Goal: Task Accomplishment & Management: Manage account settings

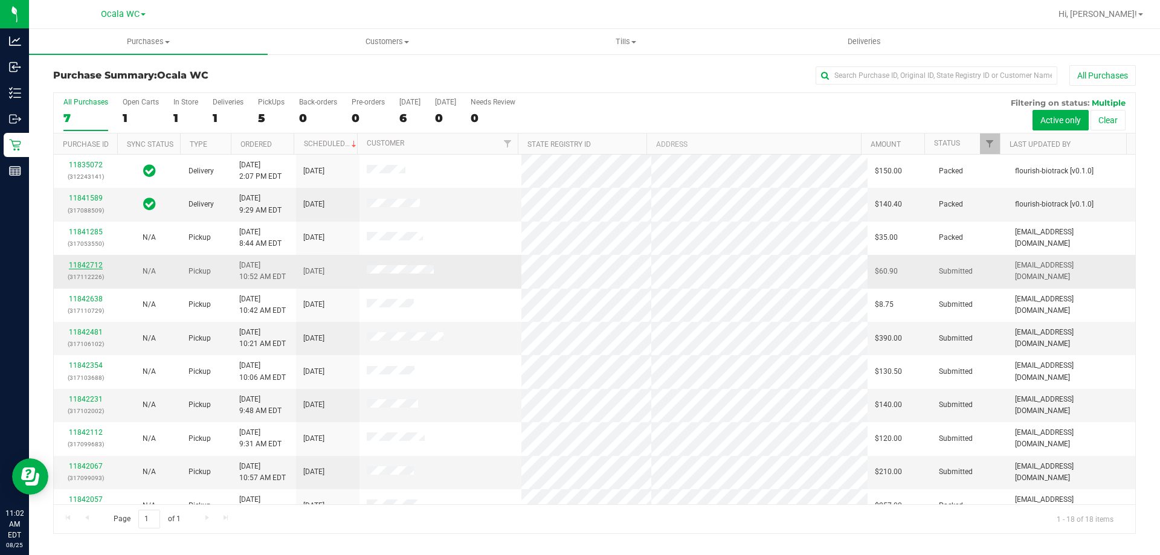
click at [95, 262] on link "11842712" at bounding box center [86, 265] width 34 height 8
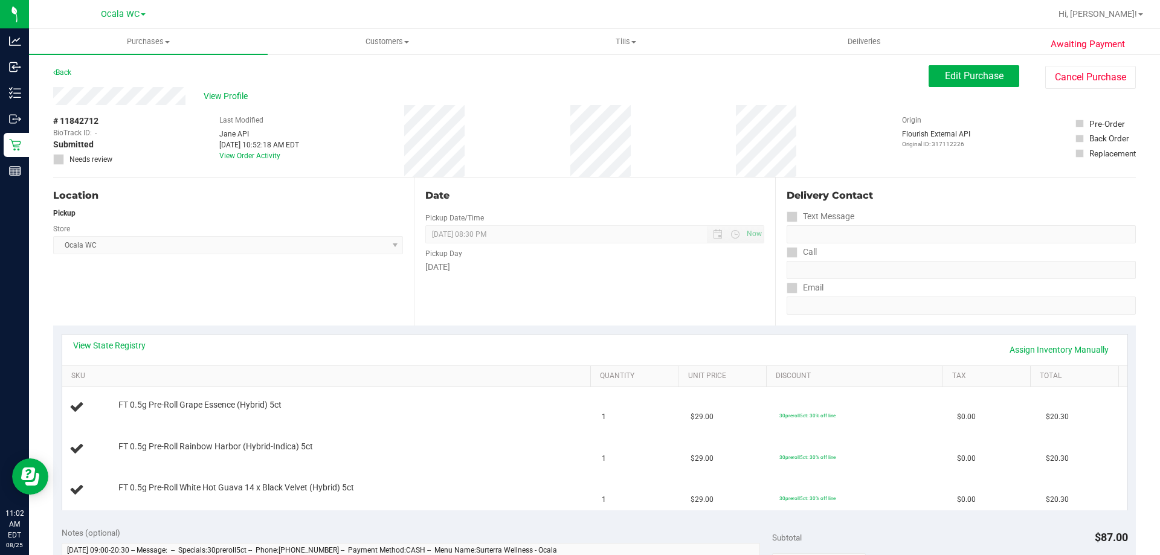
click at [339, 307] on div "Location Pickup Store Ocala WC Select Store Bonita Springs WC Boynton Beach WC …" at bounding box center [233, 252] width 361 height 148
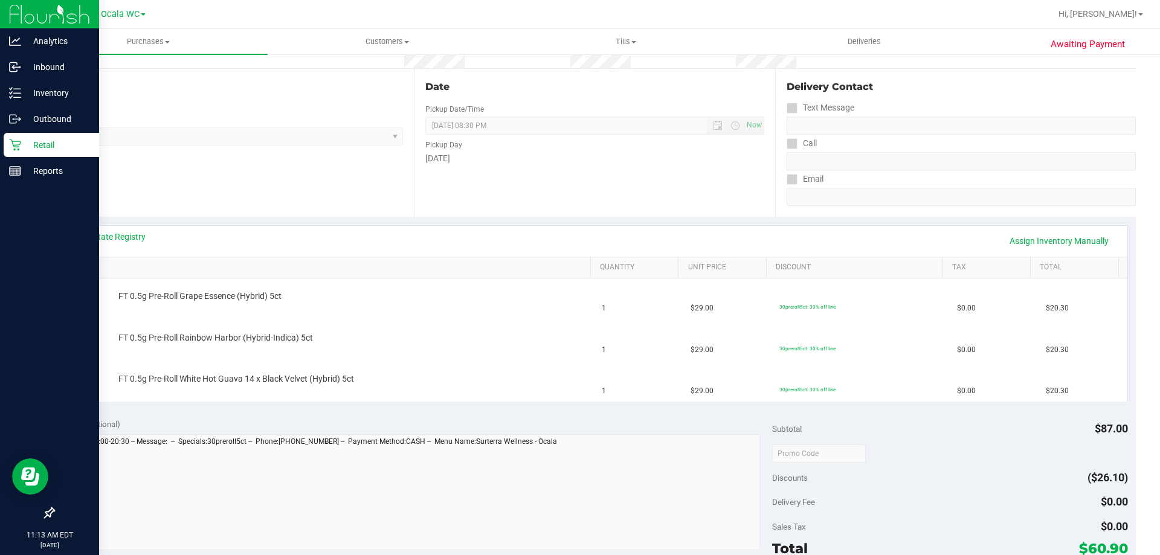
click at [24, 143] on p "Retail" at bounding box center [57, 145] width 73 height 15
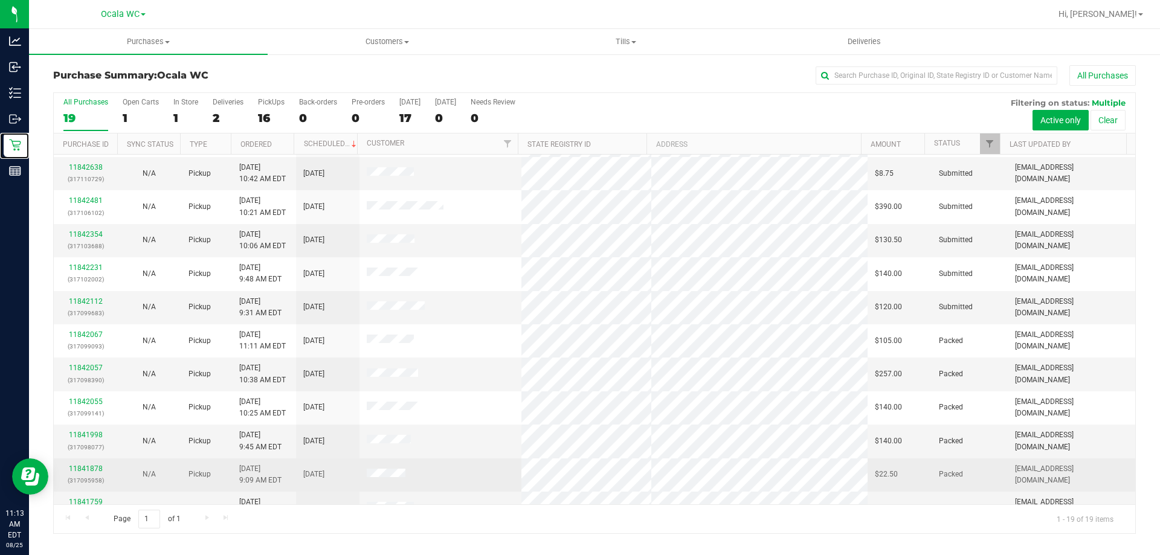
scroll to position [105, 0]
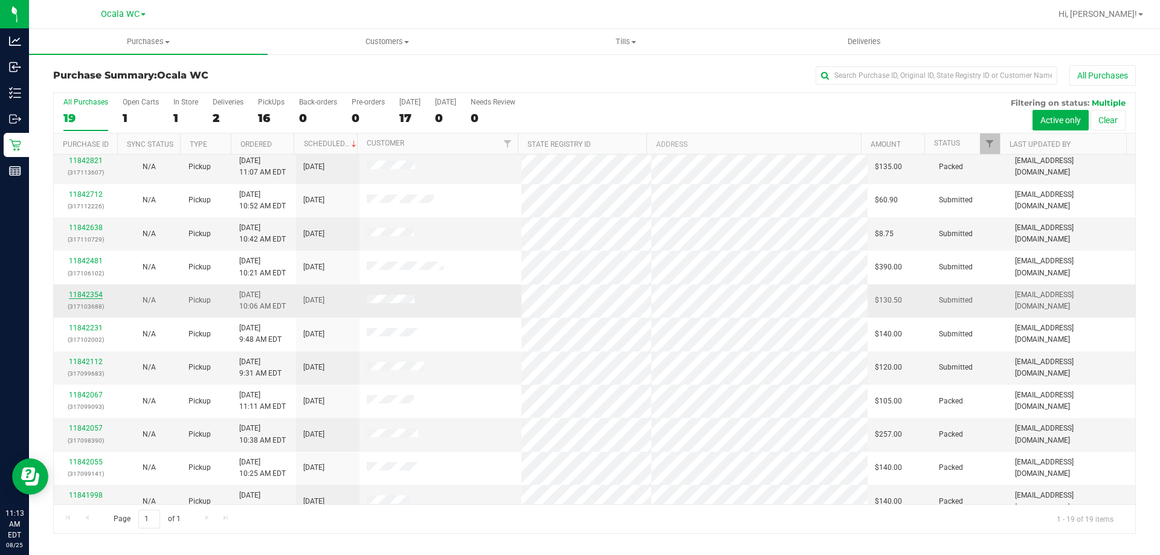
click at [80, 297] on link "11842354" at bounding box center [86, 295] width 34 height 8
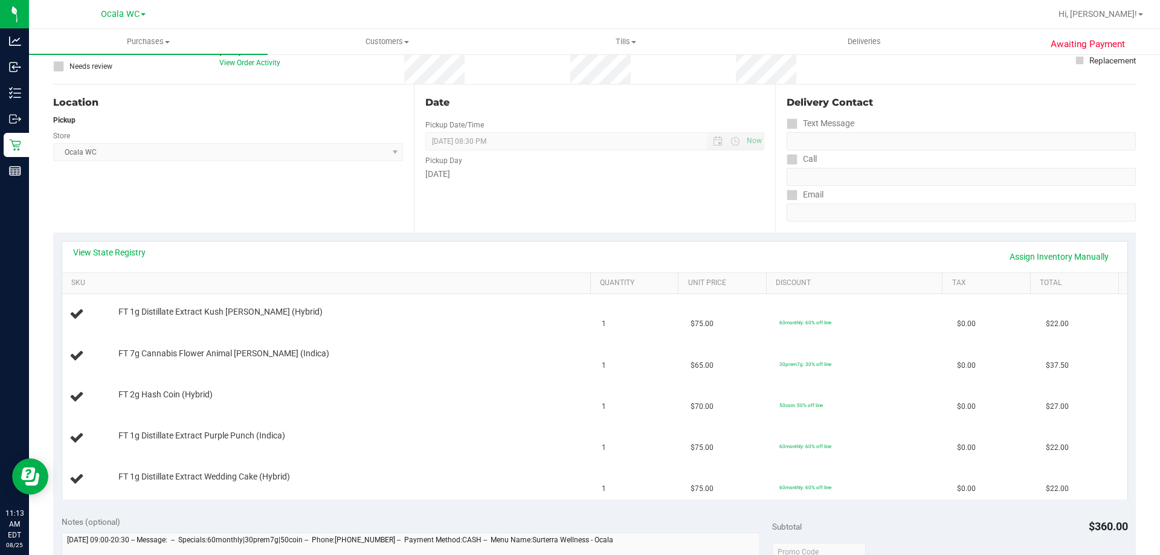
scroll to position [121, 0]
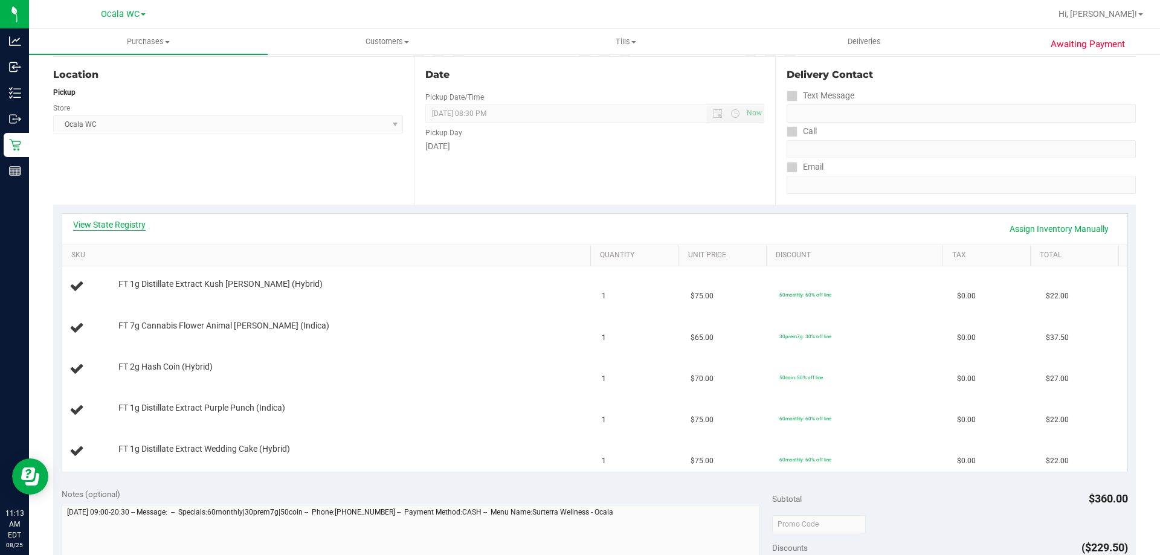
click at [115, 222] on link "View State Registry" at bounding box center [109, 225] width 73 height 12
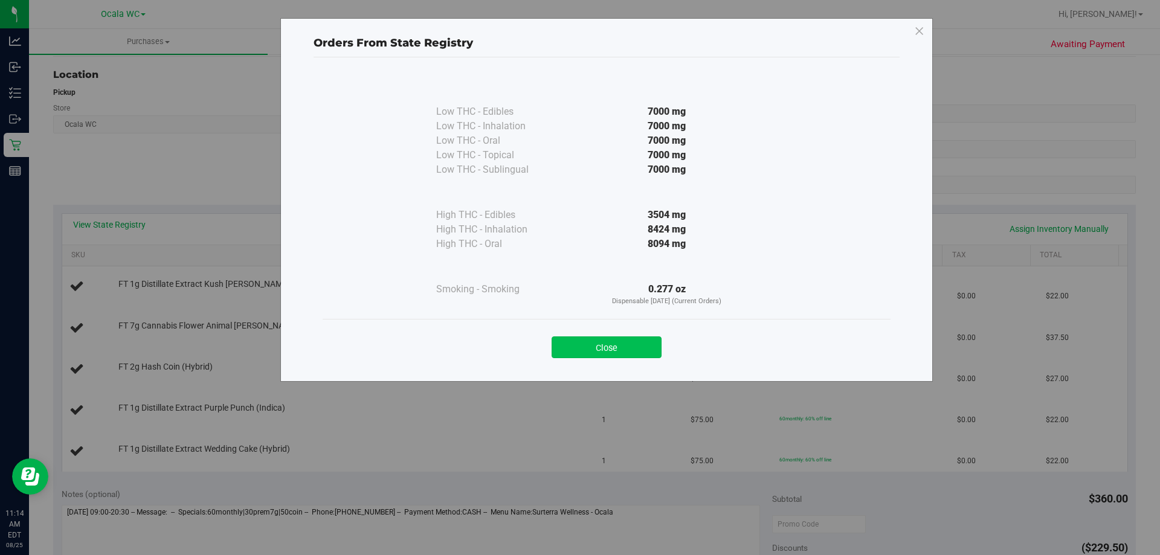
click at [626, 343] on button "Close" at bounding box center [607, 348] width 110 height 22
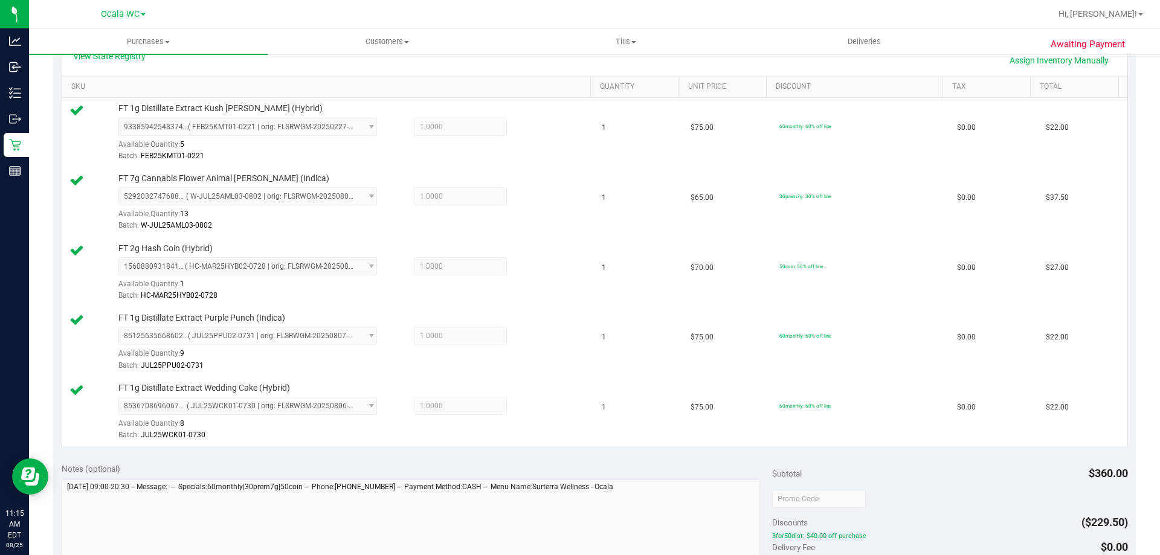
scroll to position [423, 0]
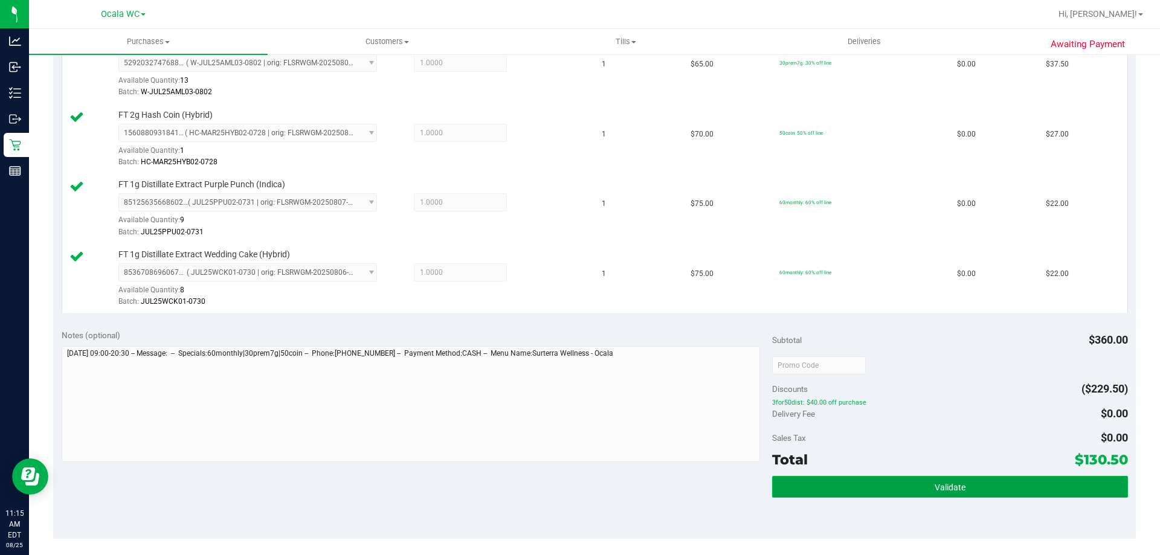
click at [995, 476] on button "Validate" at bounding box center [949, 487] width 355 height 22
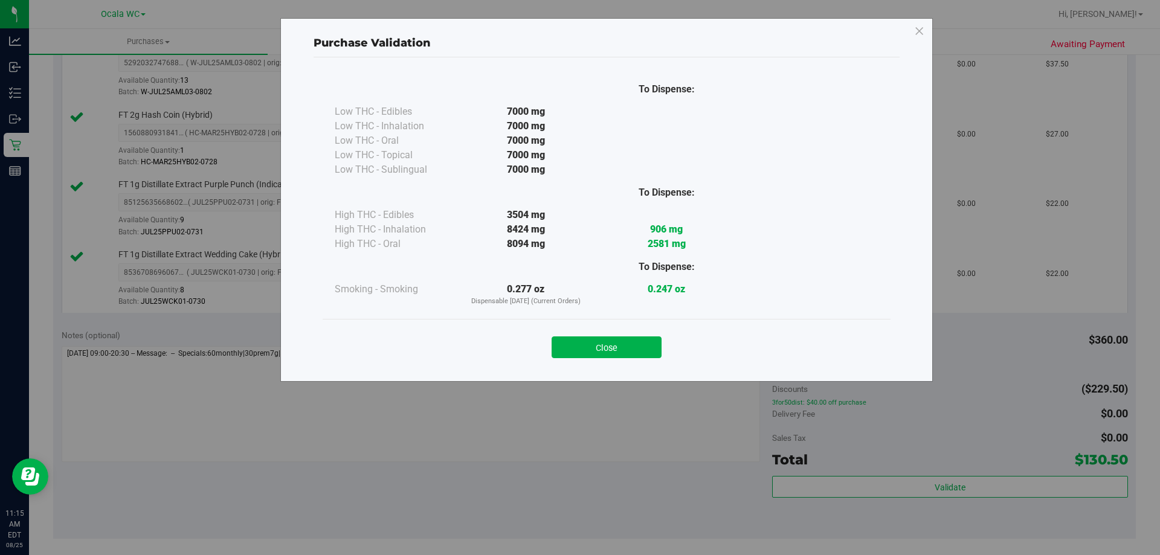
click at [633, 335] on div "Close" at bounding box center [607, 344] width 550 height 30
click at [633, 349] on button "Close" at bounding box center [607, 348] width 110 height 22
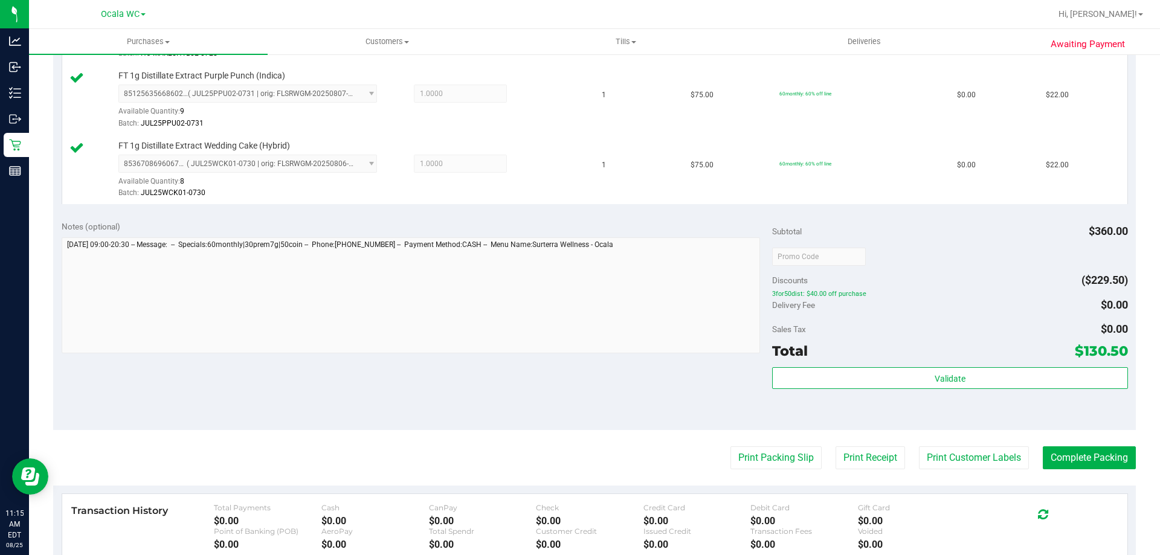
scroll to position [665, 0]
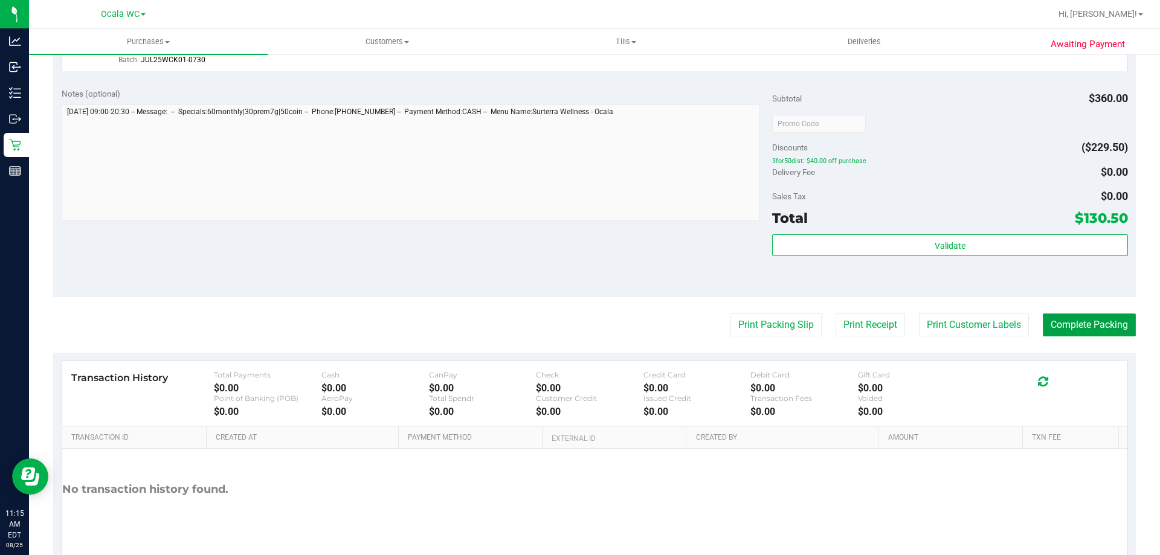
click at [1051, 318] on button "Complete Packing" at bounding box center [1089, 325] width 93 height 23
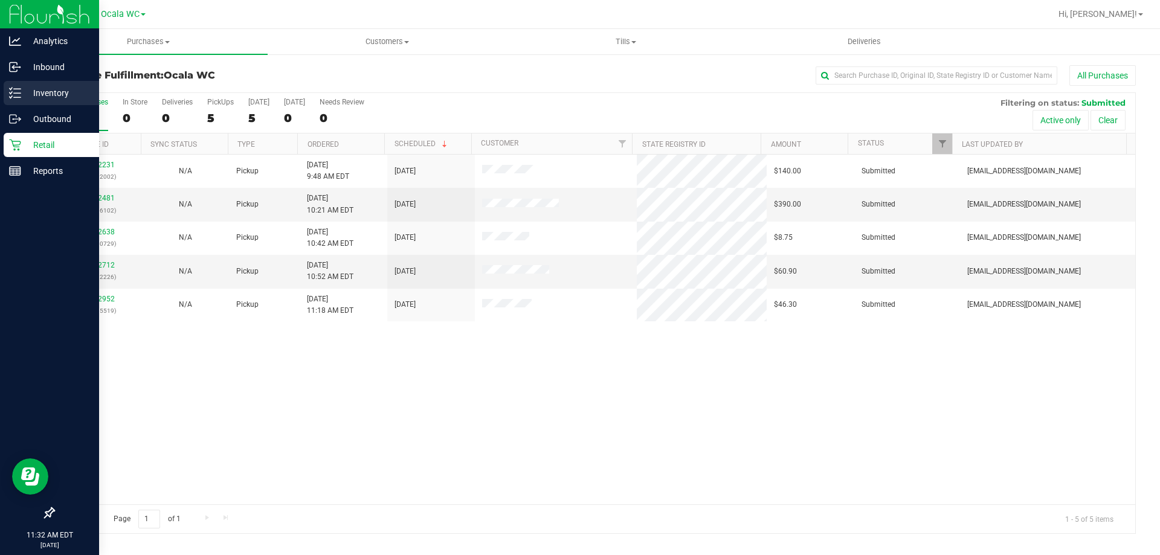
click at [22, 103] on div "Inventory" at bounding box center [51, 93] width 95 height 24
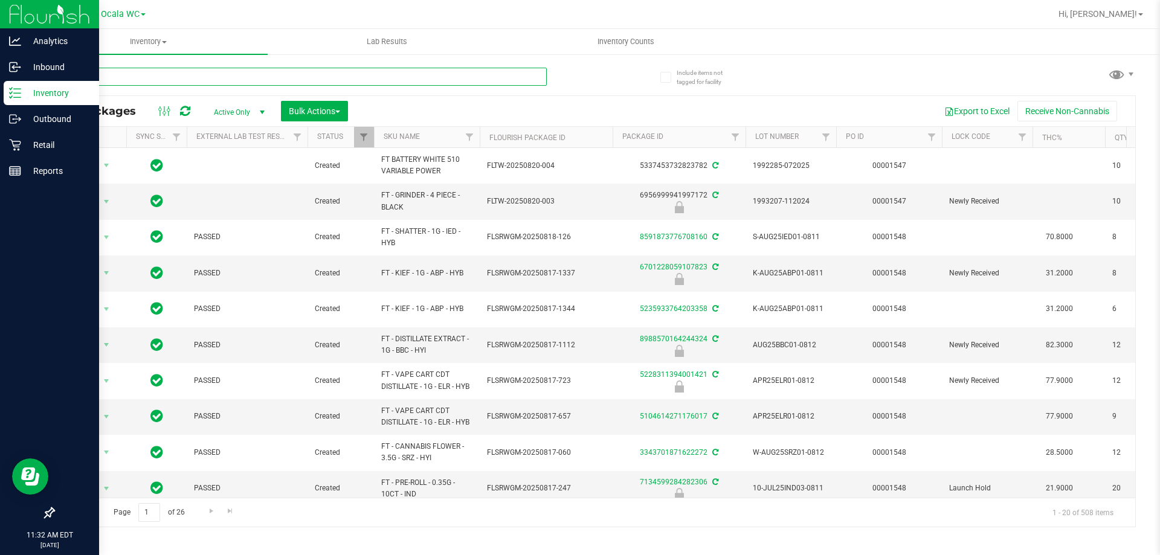
click at [187, 80] on input "text" at bounding box center [300, 77] width 494 height 18
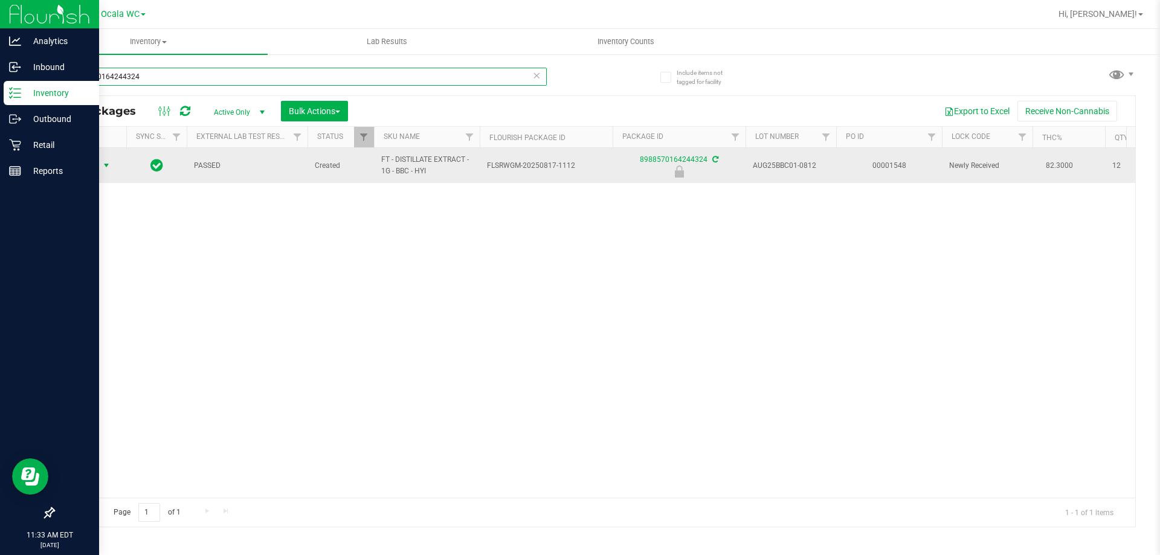
type input "8988570164244324"
click at [97, 164] on span "Action" at bounding box center [82, 165] width 33 height 17
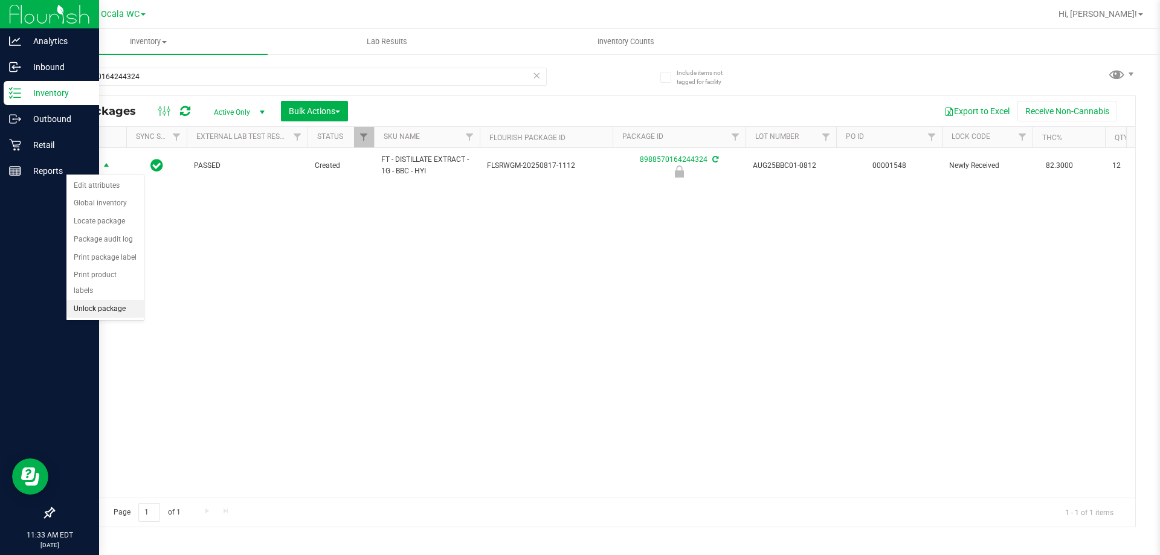
click at [114, 300] on li "Unlock package" at bounding box center [104, 309] width 77 height 18
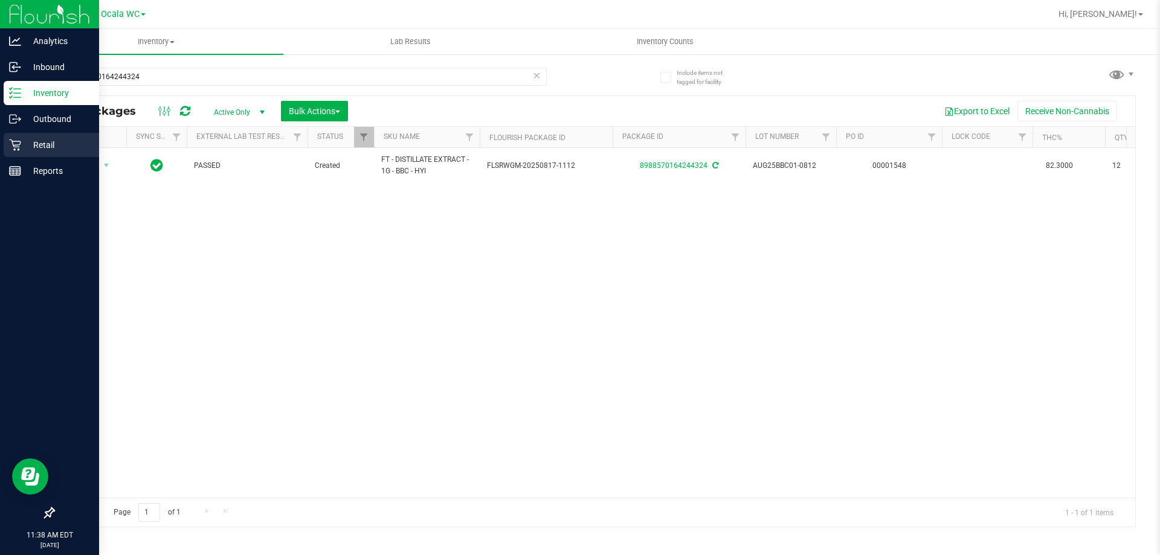
click at [45, 146] on p "Retail" at bounding box center [57, 145] width 73 height 15
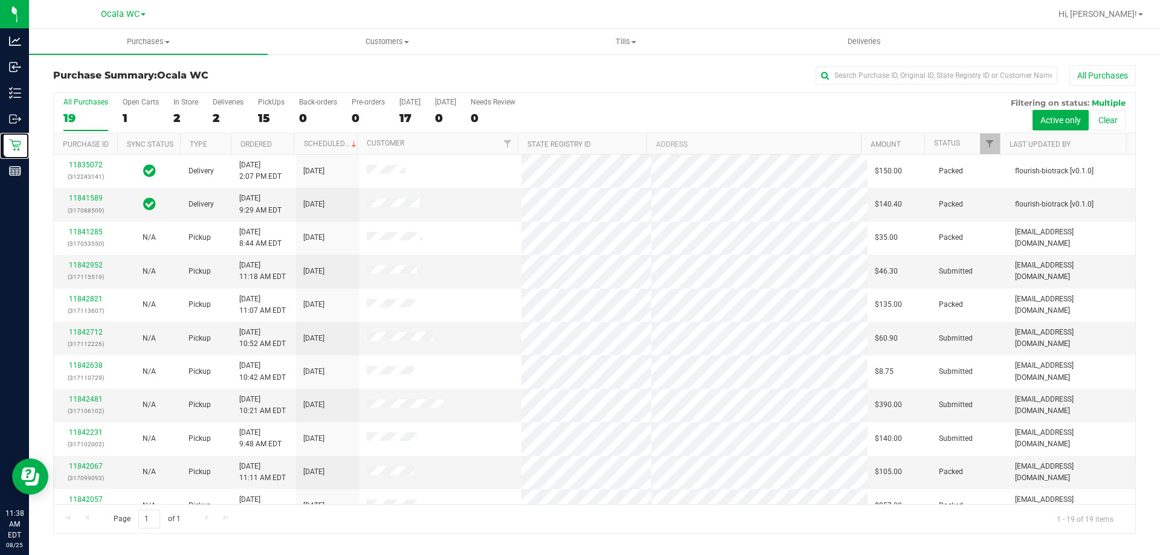
scroll to position [60, 0]
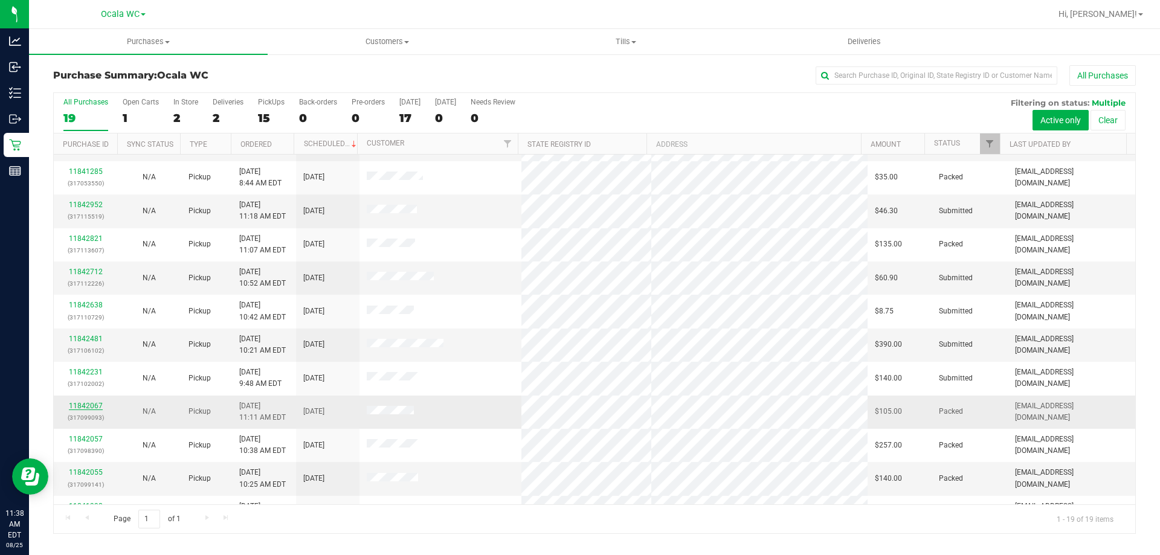
click at [89, 403] on link "11842067" at bounding box center [86, 406] width 34 height 8
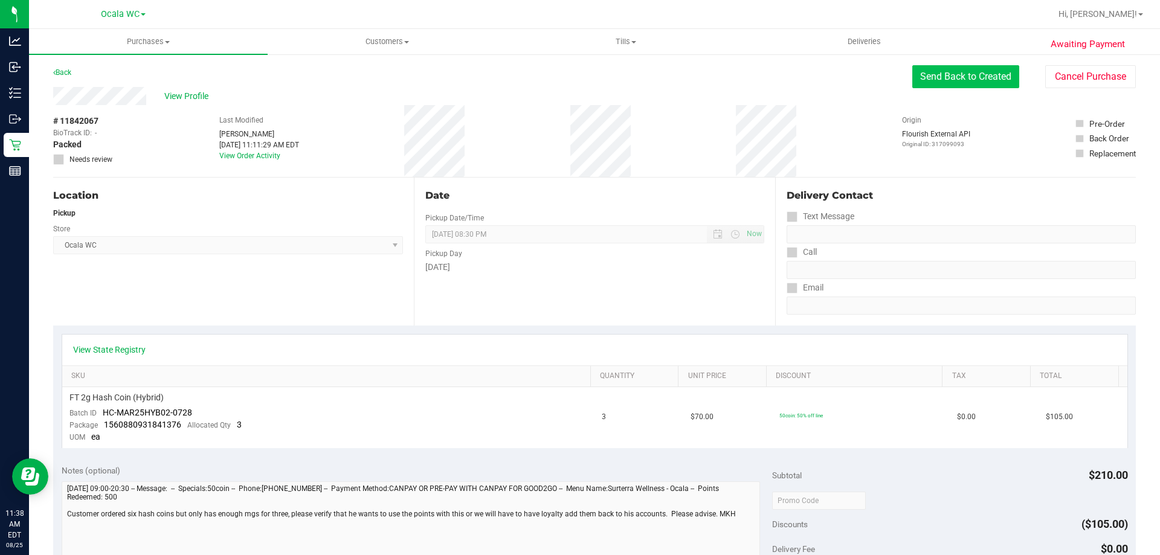
click at [981, 85] on button "Send Back to Created" at bounding box center [965, 76] width 107 height 23
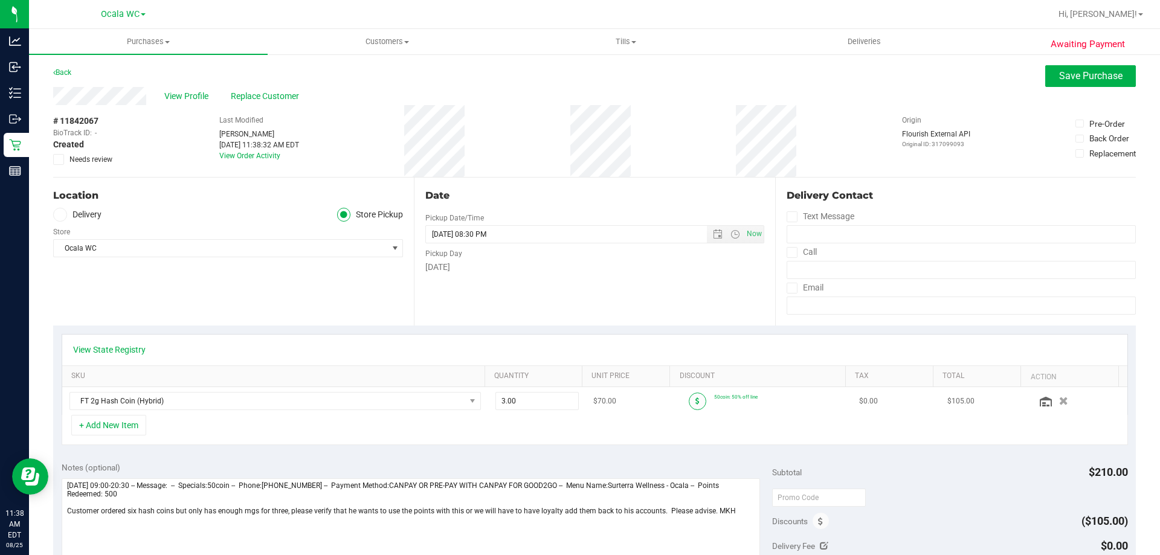
click at [691, 396] on span at bounding box center [698, 402] width 18 height 18
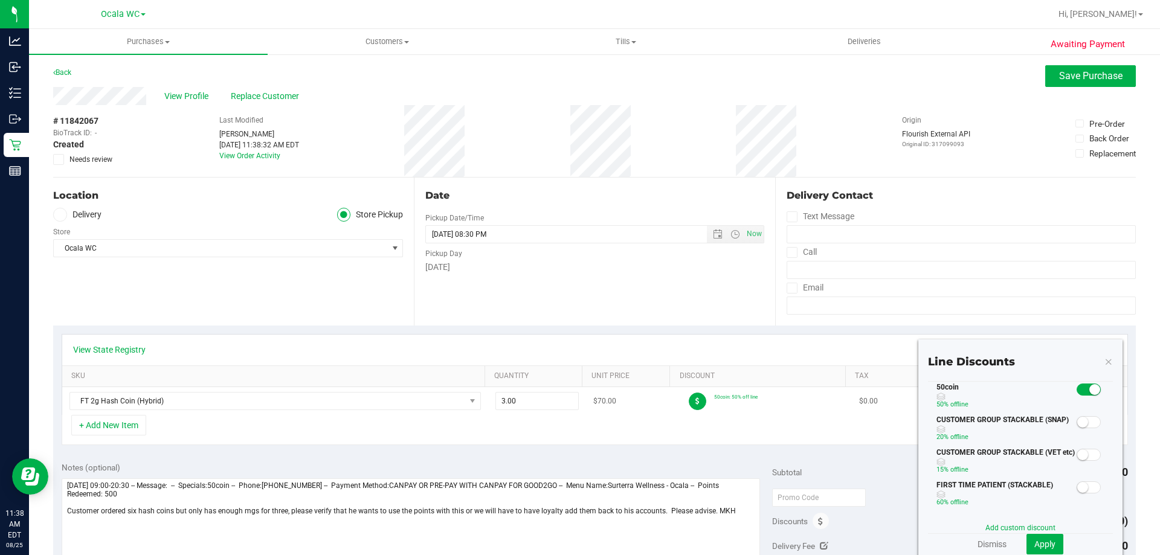
click at [691, 396] on span at bounding box center [698, 402] width 18 height 18
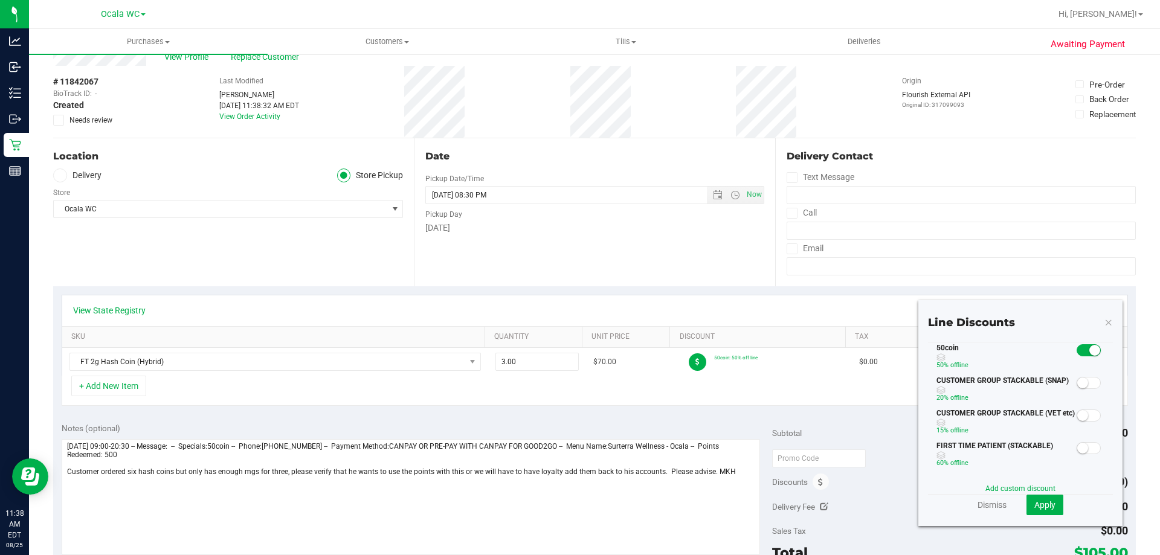
scroll to position [60, 0]
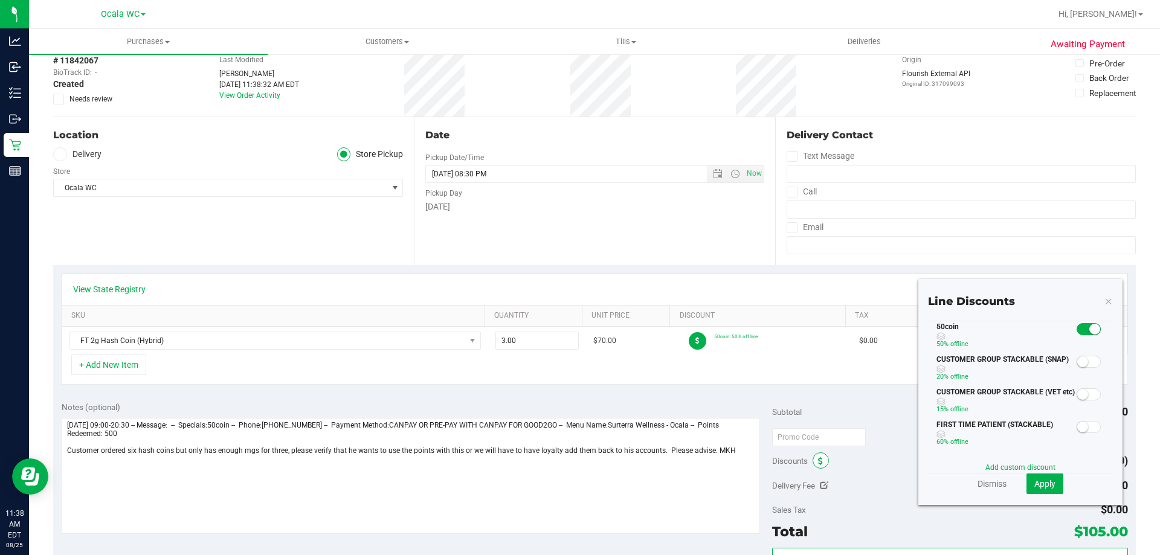
click at [818, 463] on span at bounding box center [821, 461] width 16 height 16
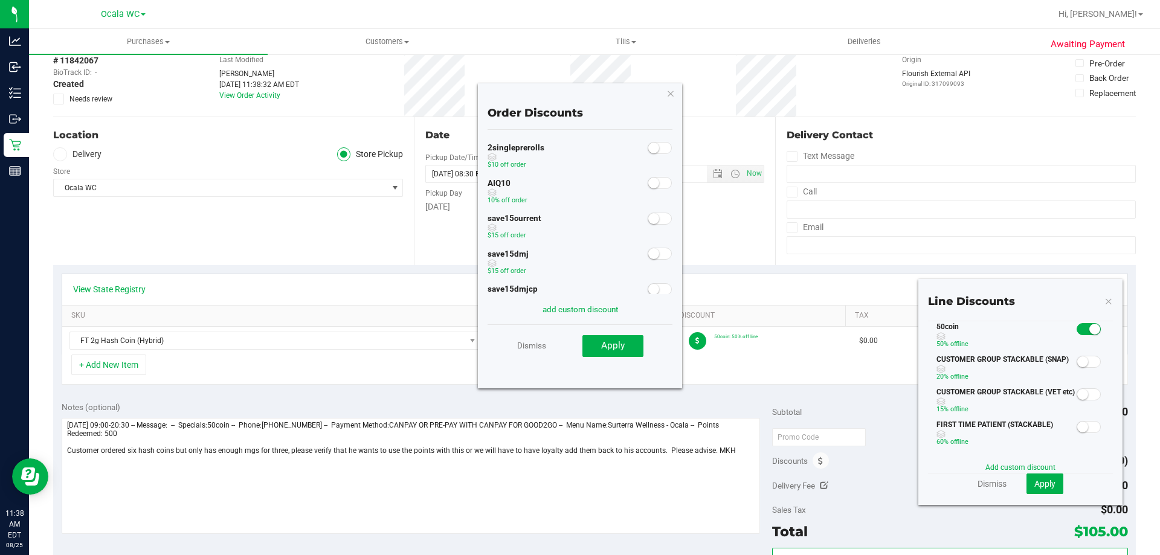
click at [654, 183] on span at bounding box center [660, 183] width 24 height 12
click at [593, 346] on button "Apply" at bounding box center [612, 346] width 61 height 22
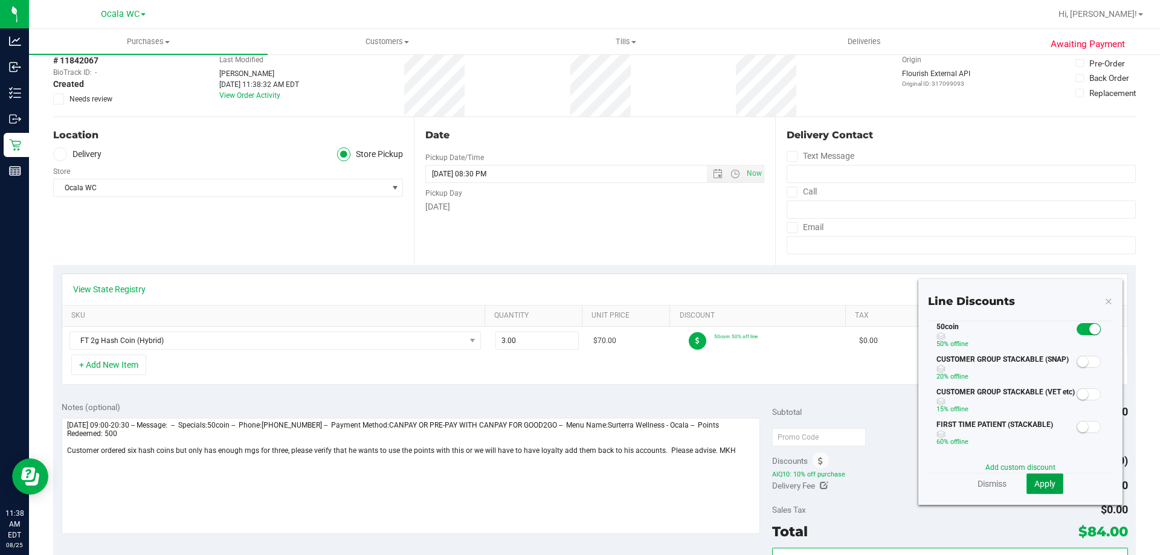
click at [1036, 476] on button "Apply" at bounding box center [1045, 484] width 37 height 21
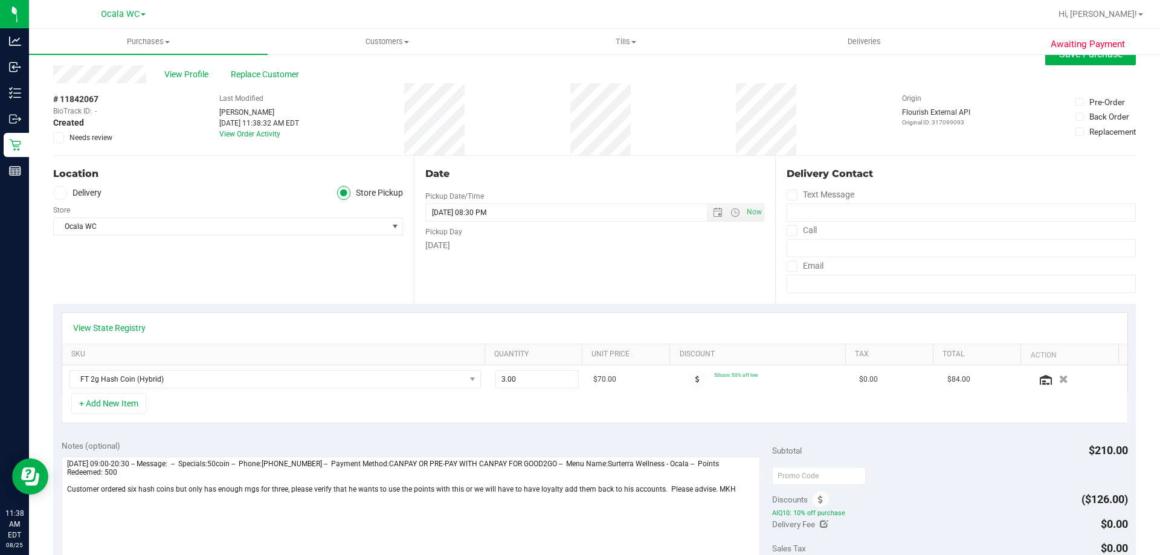
scroll to position [0, 0]
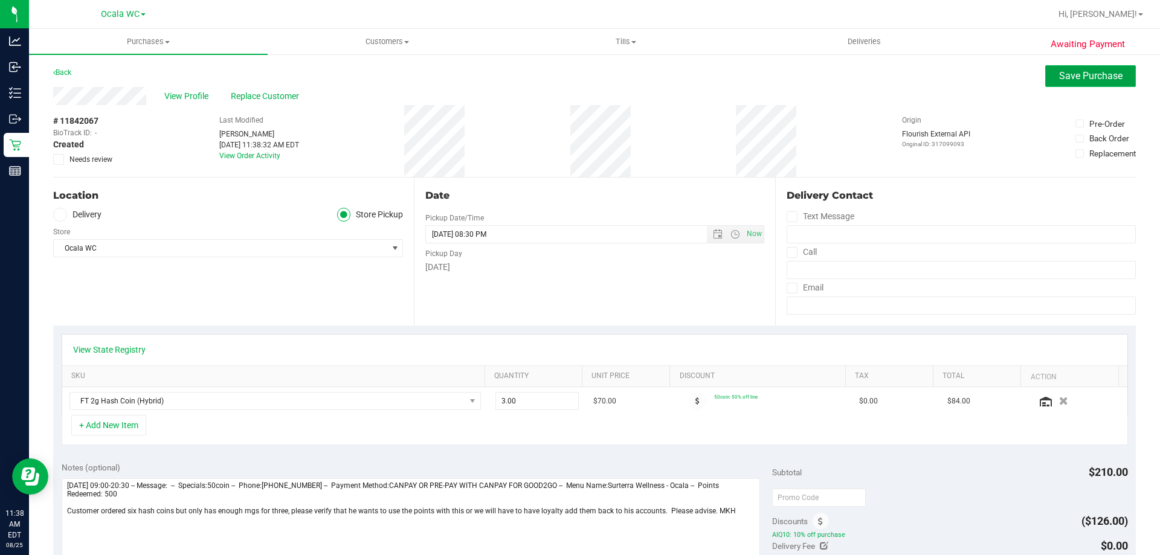
click at [1069, 76] on span "Save Purchase" at bounding box center [1090, 75] width 63 height 11
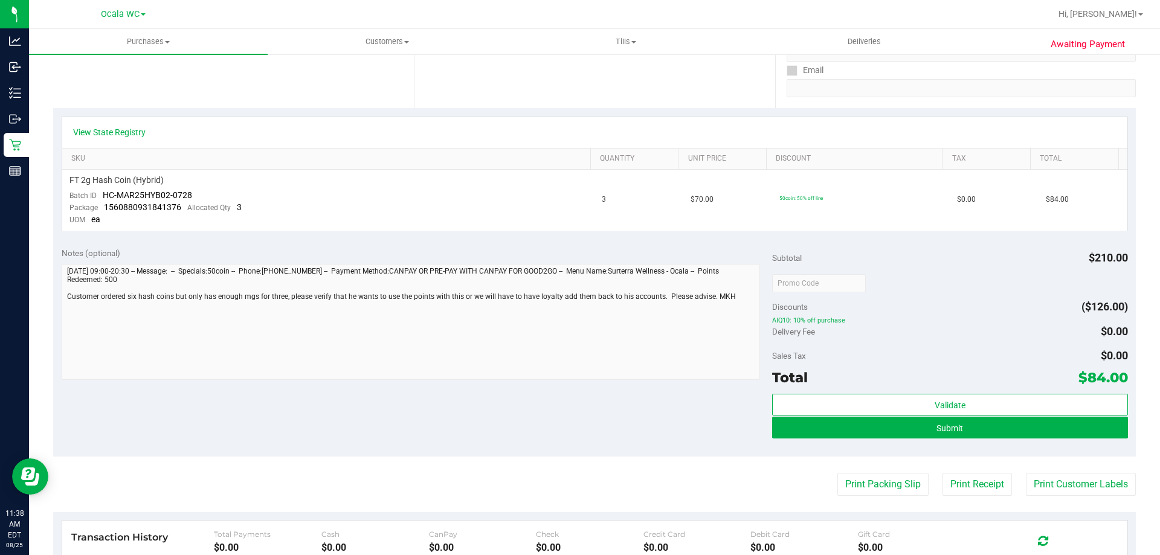
scroll to position [302, 0]
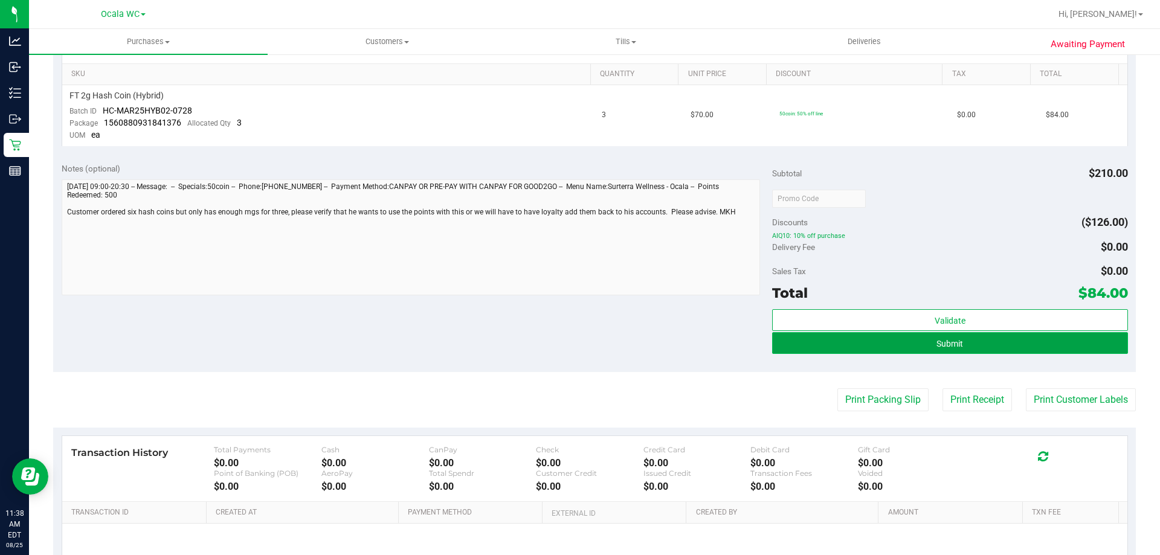
click at [918, 343] on button "Submit" at bounding box center [949, 343] width 355 height 22
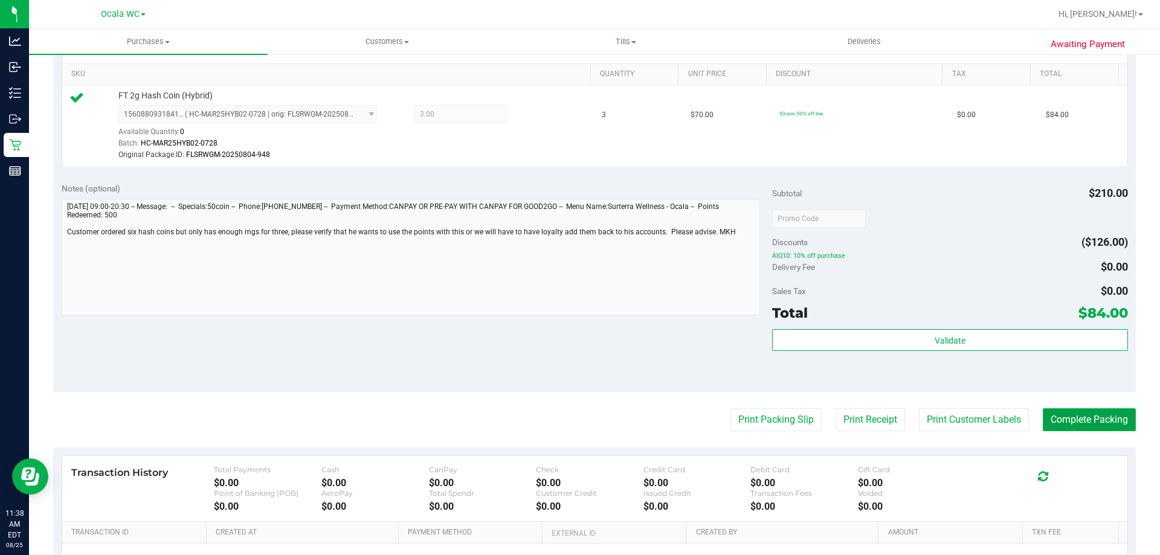
click at [1079, 416] on button "Complete Packing" at bounding box center [1089, 419] width 93 height 23
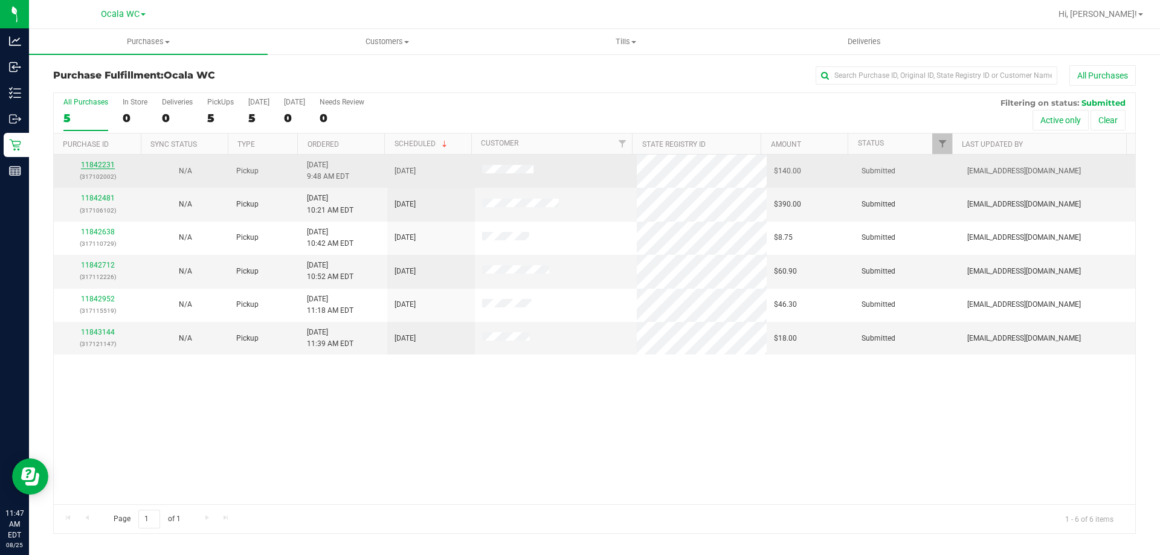
click at [108, 161] on link "11842231" at bounding box center [98, 165] width 34 height 8
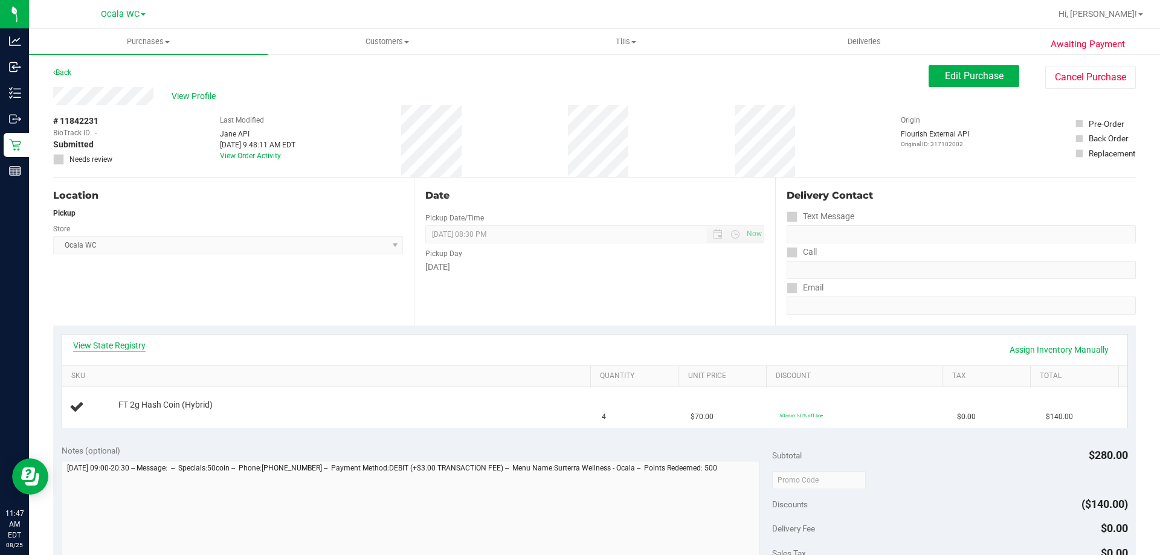
click at [110, 345] on link "View State Registry" at bounding box center [109, 346] width 73 height 12
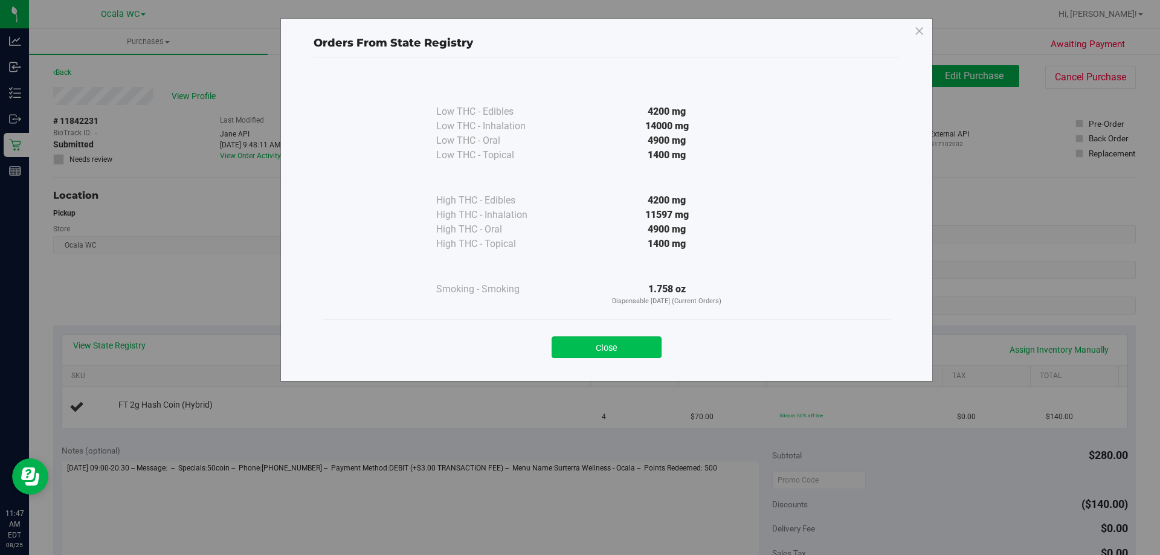
click at [617, 347] on button "Close" at bounding box center [607, 348] width 110 height 22
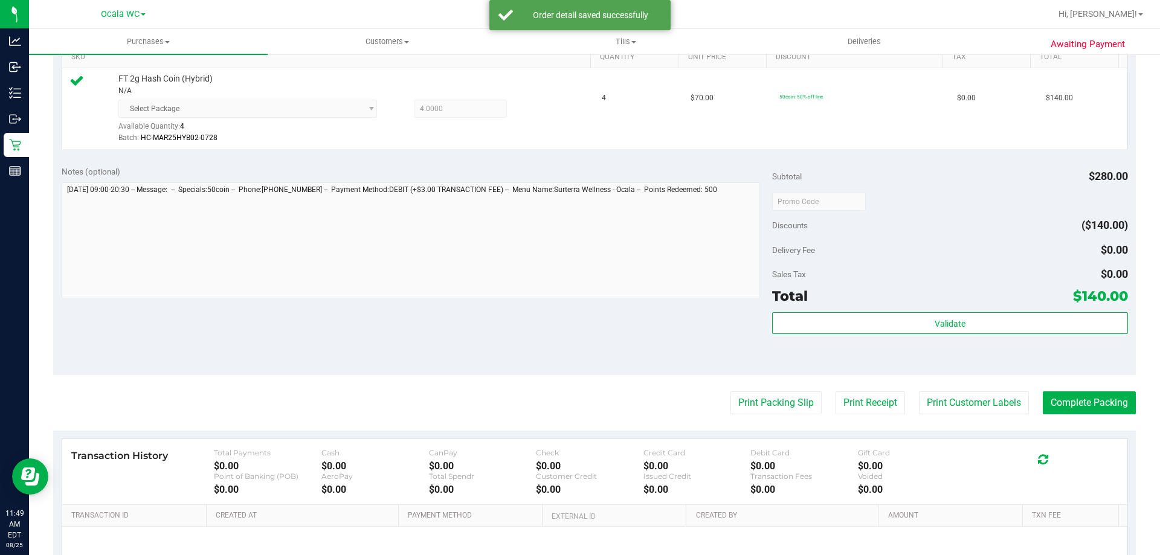
scroll to position [324, 0]
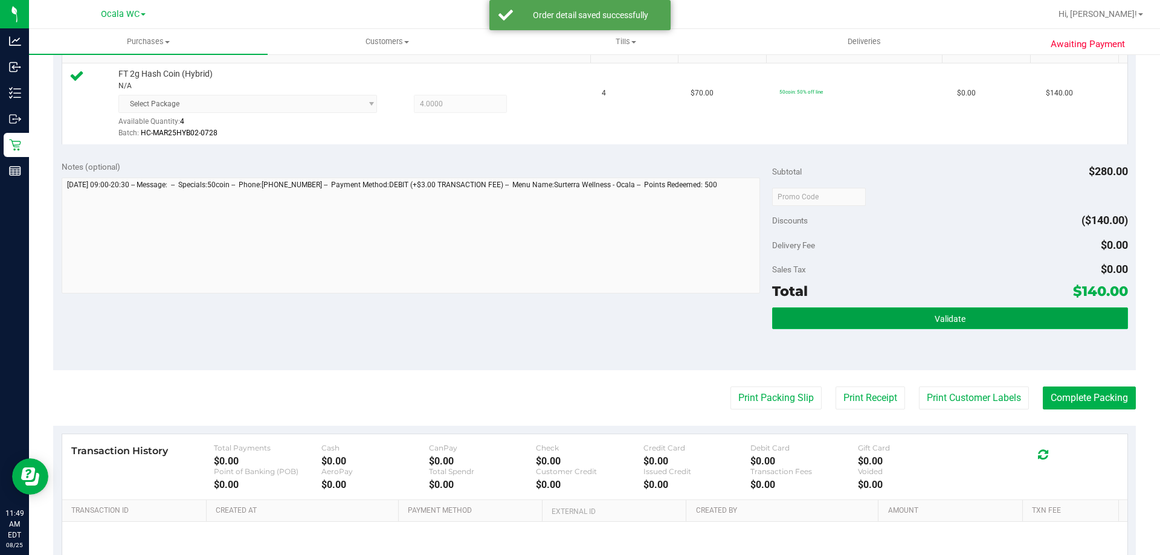
click at [955, 308] on button "Validate" at bounding box center [949, 319] width 355 height 22
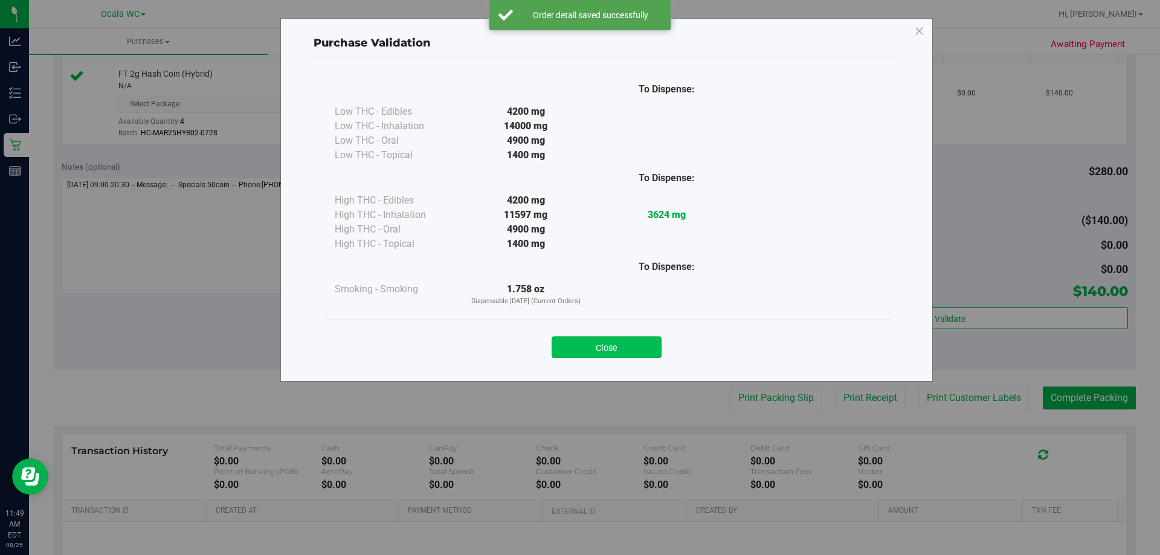
click at [603, 348] on button "Close" at bounding box center [607, 348] width 110 height 22
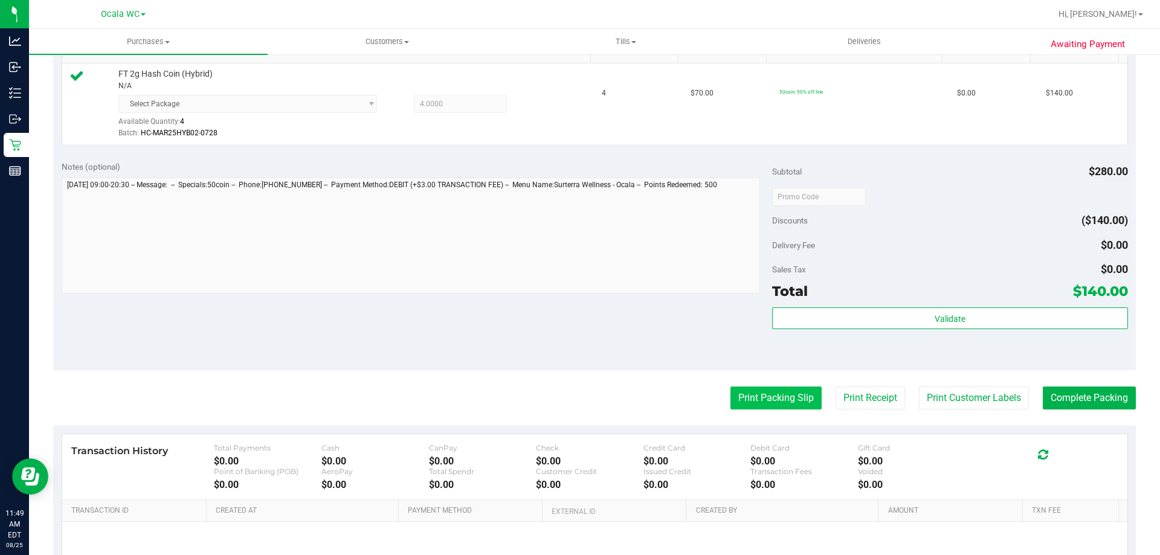
click at [751, 402] on button "Print Packing Slip" at bounding box center [775, 398] width 91 height 23
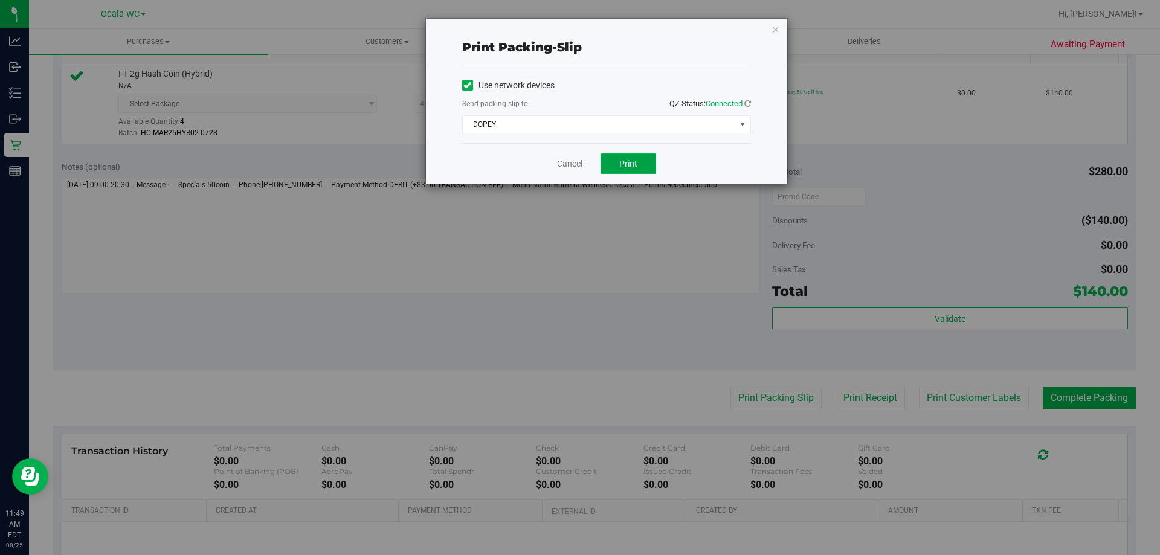
click at [621, 164] on span "Print" at bounding box center [628, 164] width 18 height 10
click at [564, 162] on link "Cancel" at bounding box center [569, 164] width 25 height 13
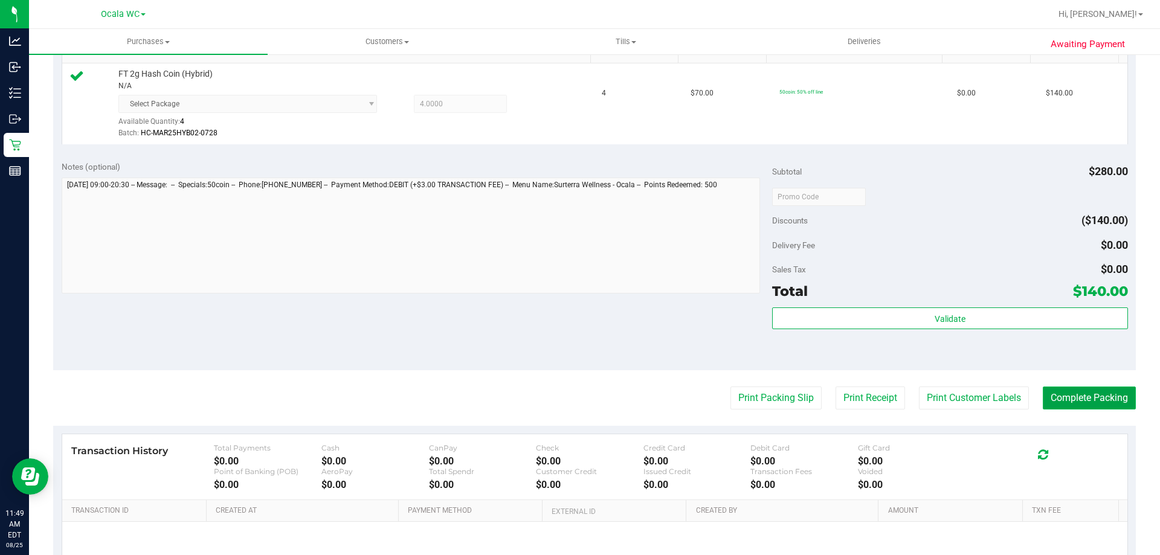
click at [1083, 398] on button "Complete Packing" at bounding box center [1089, 398] width 93 height 23
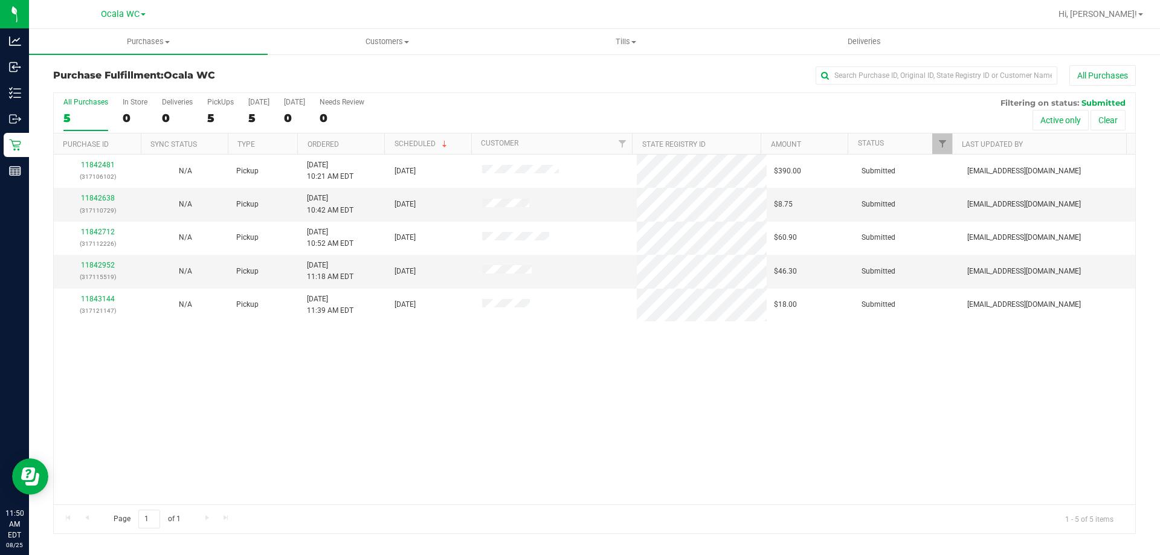
click at [324, 455] on div "11842481 (317106102) N/A Pickup 8/25/2025 10:21 AM EDT 8/25/2025 $390.00 Submit…" at bounding box center [595, 330] width 1082 height 350
click at [261, 451] on div "11842481 (317106102) N/A Pickup 8/25/2025 10:21 AM EDT 8/25/2025 $390.00 Submit…" at bounding box center [595, 330] width 1082 height 350
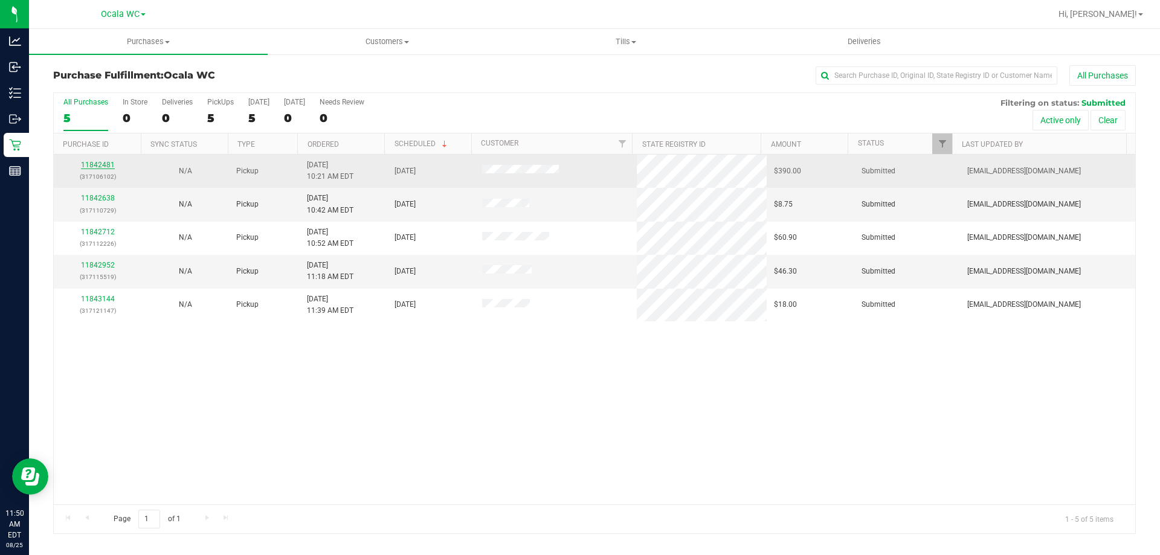
click at [92, 164] on link "11842481" at bounding box center [98, 165] width 34 height 8
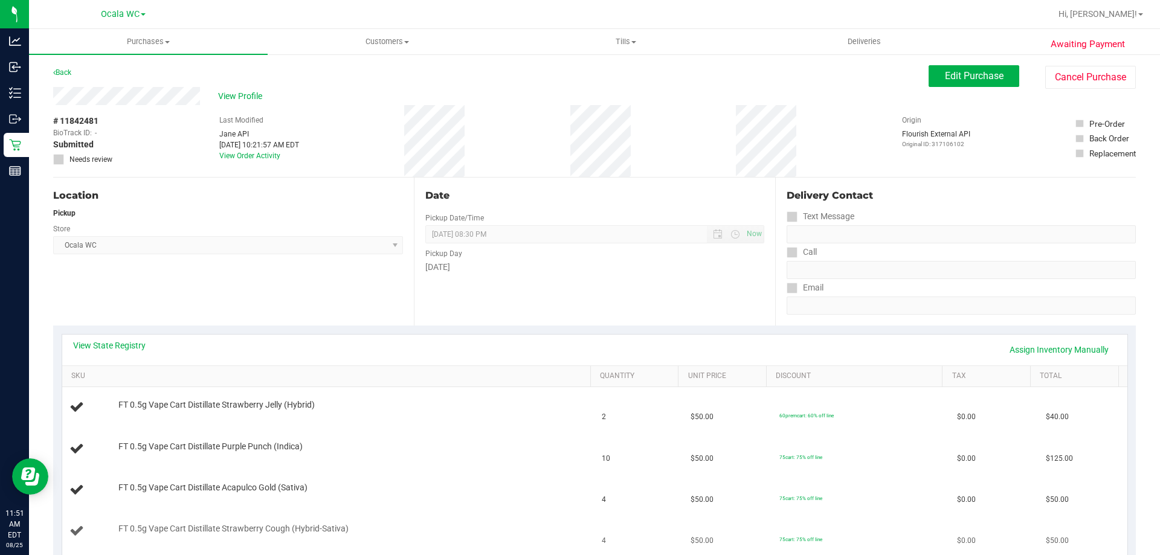
scroll to position [121, 0]
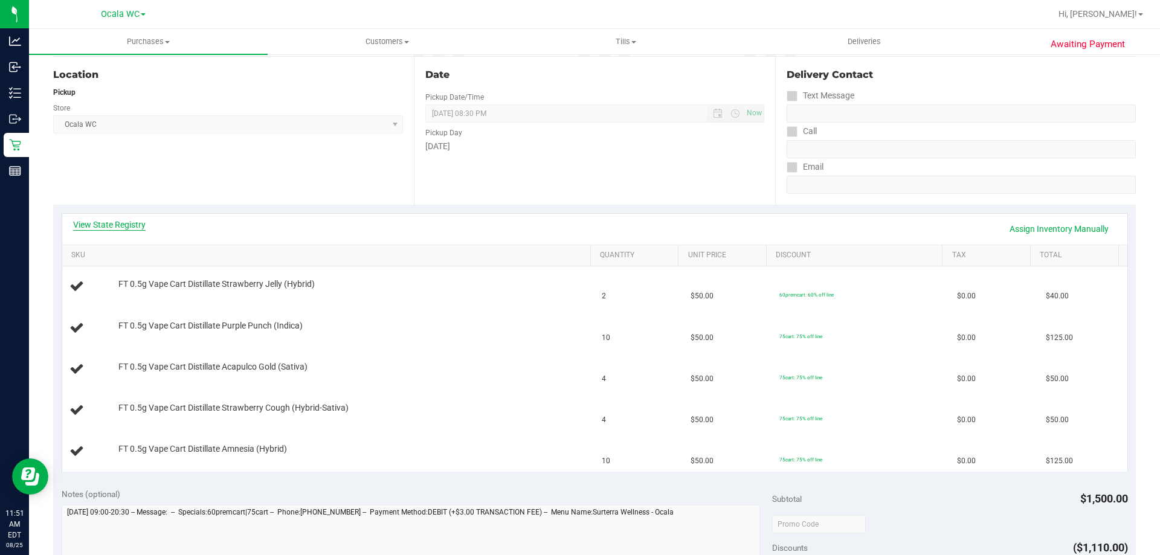
click at [109, 222] on link "View State Registry" at bounding box center [109, 225] width 73 height 12
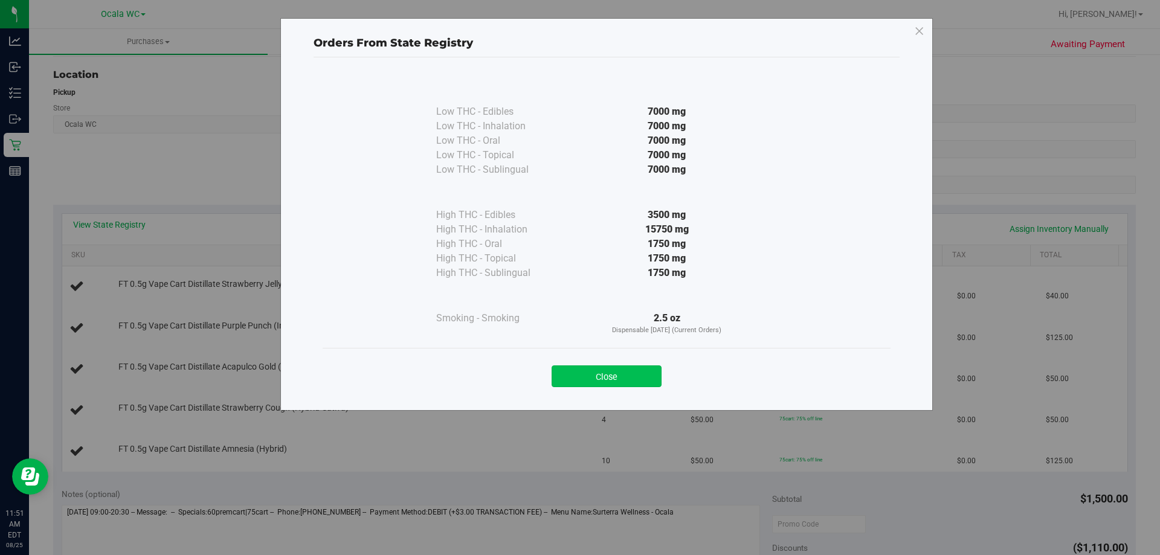
click at [621, 378] on button "Close" at bounding box center [607, 377] width 110 height 22
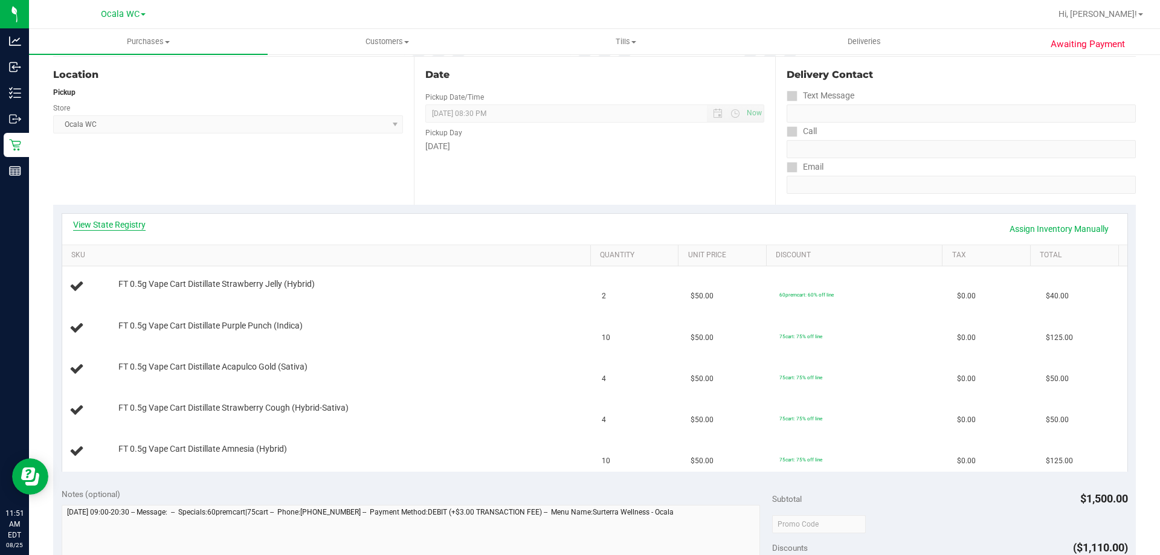
click at [121, 226] on link "View State Registry" at bounding box center [109, 225] width 73 height 12
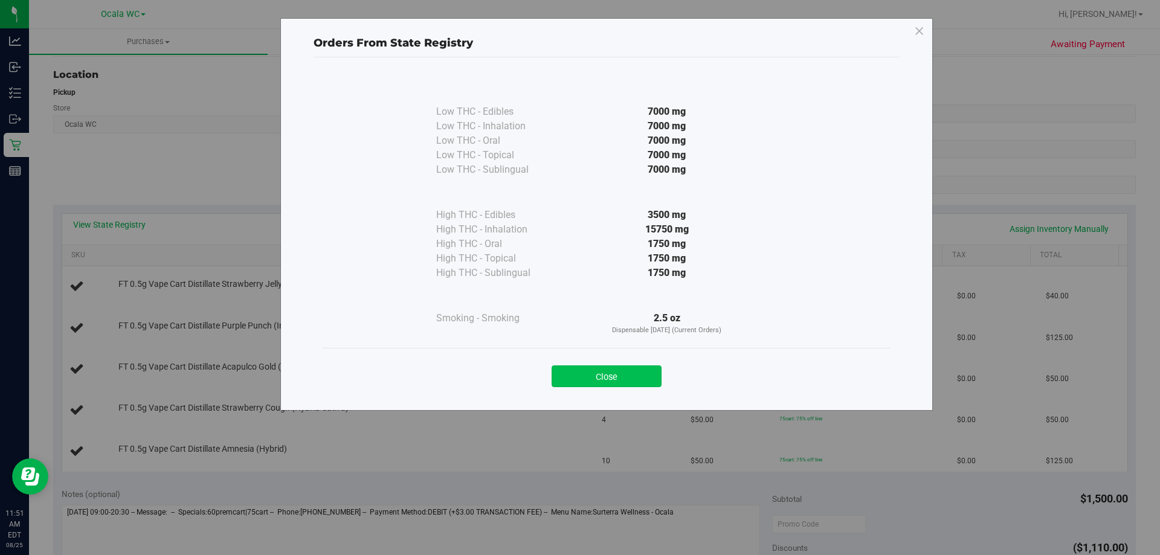
click at [617, 372] on button "Close" at bounding box center [607, 377] width 110 height 22
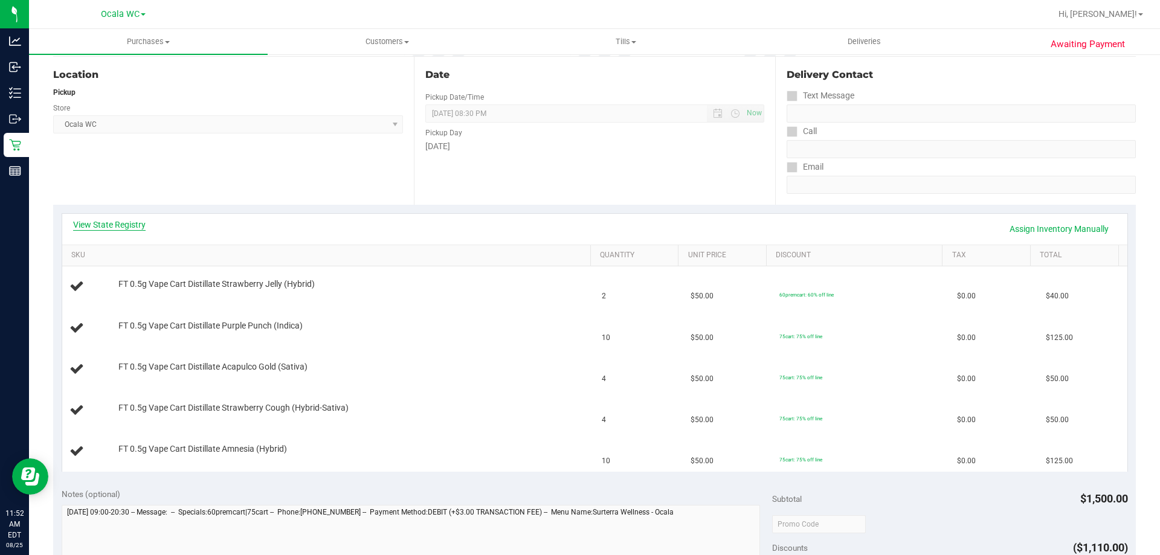
click at [117, 225] on link "View State Registry" at bounding box center [109, 225] width 73 height 12
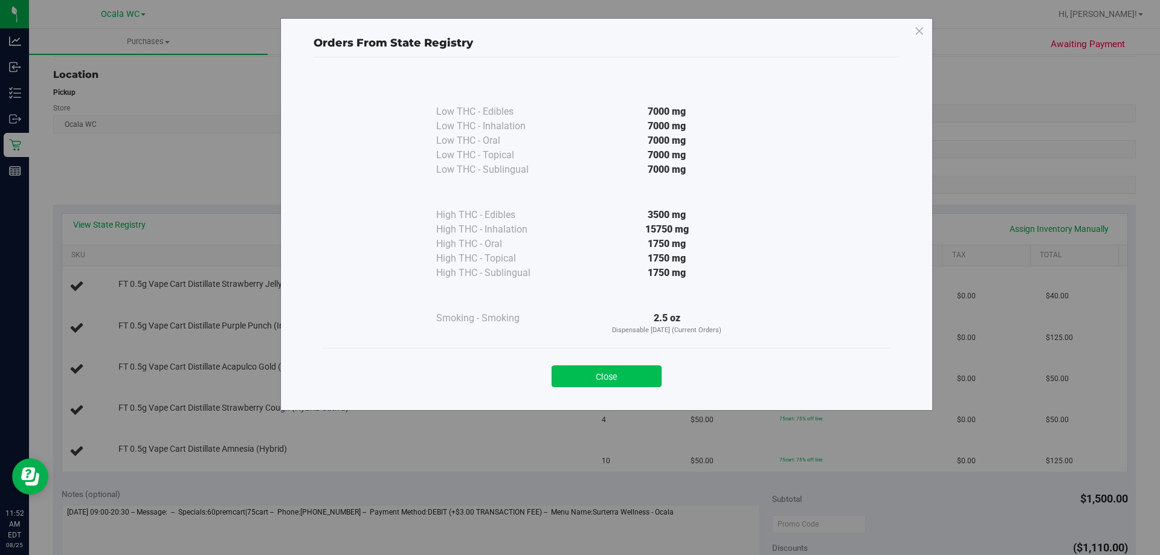
click at [602, 373] on button "Close" at bounding box center [607, 377] width 110 height 22
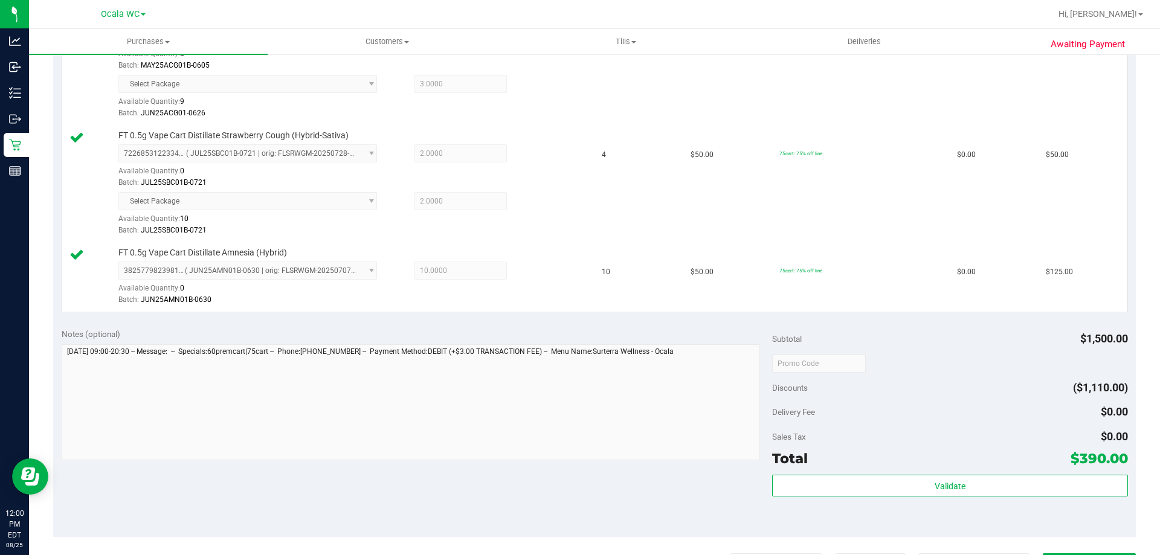
scroll to position [585, 0]
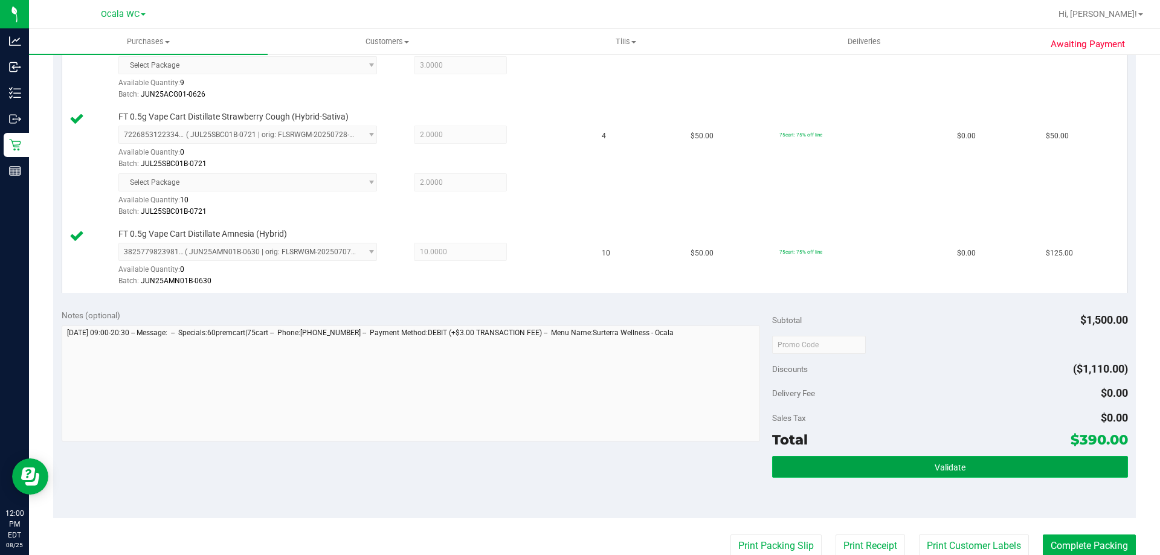
click at [954, 459] on button "Validate" at bounding box center [949, 467] width 355 height 22
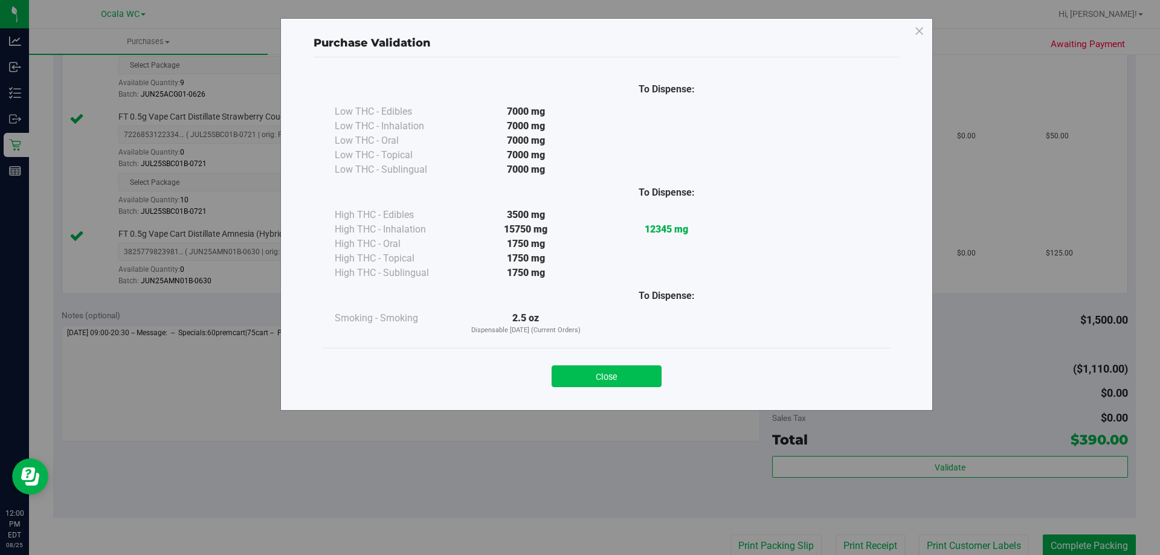
click at [591, 377] on button "Close" at bounding box center [607, 377] width 110 height 22
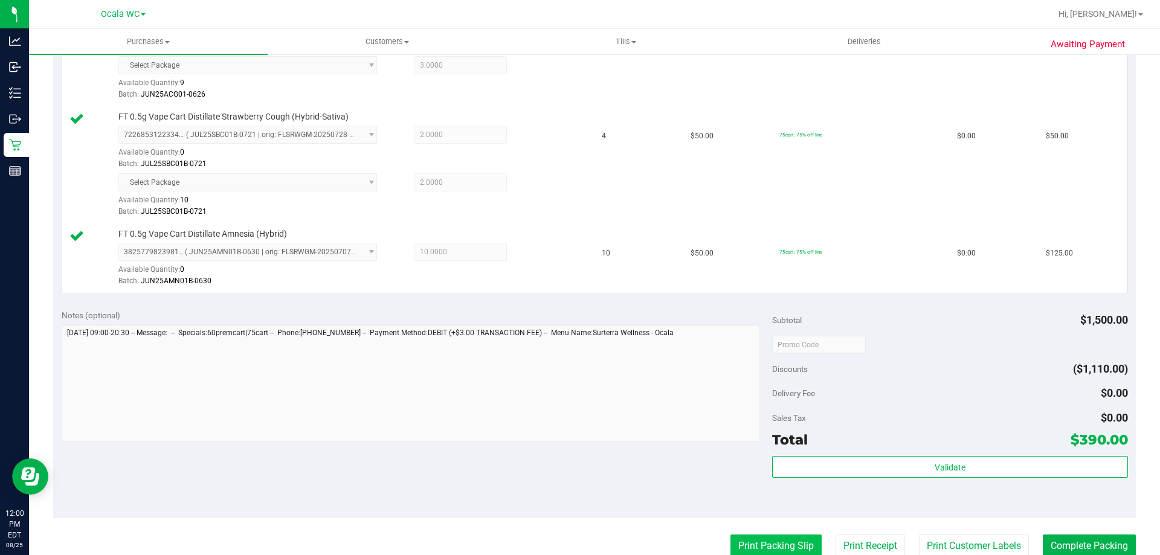
click at [738, 535] on button "Print Packing Slip" at bounding box center [775, 546] width 91 height 23
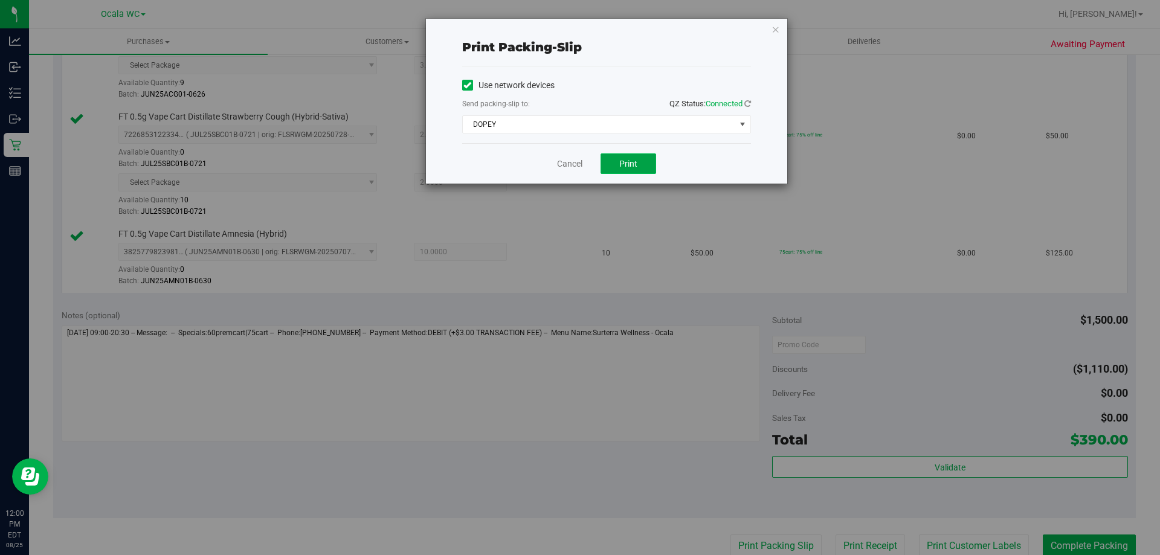
click at [622, 164] on span "Print" at bounding box center [628, 164] width 18 height 10
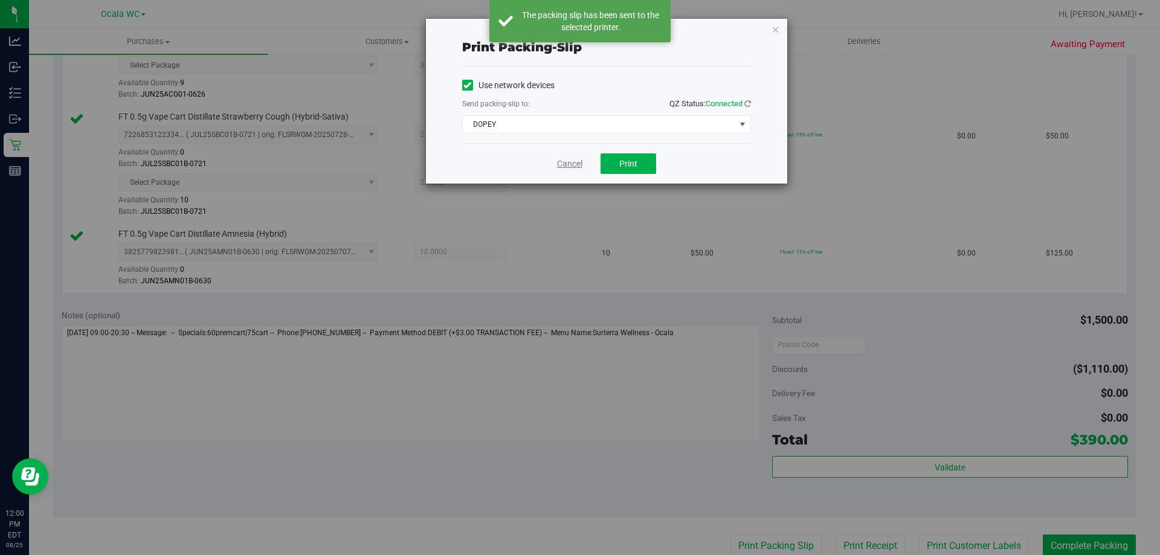
click at [571, 163] on link "Cancel" at bounding box center [569, 164] width 25 height 13
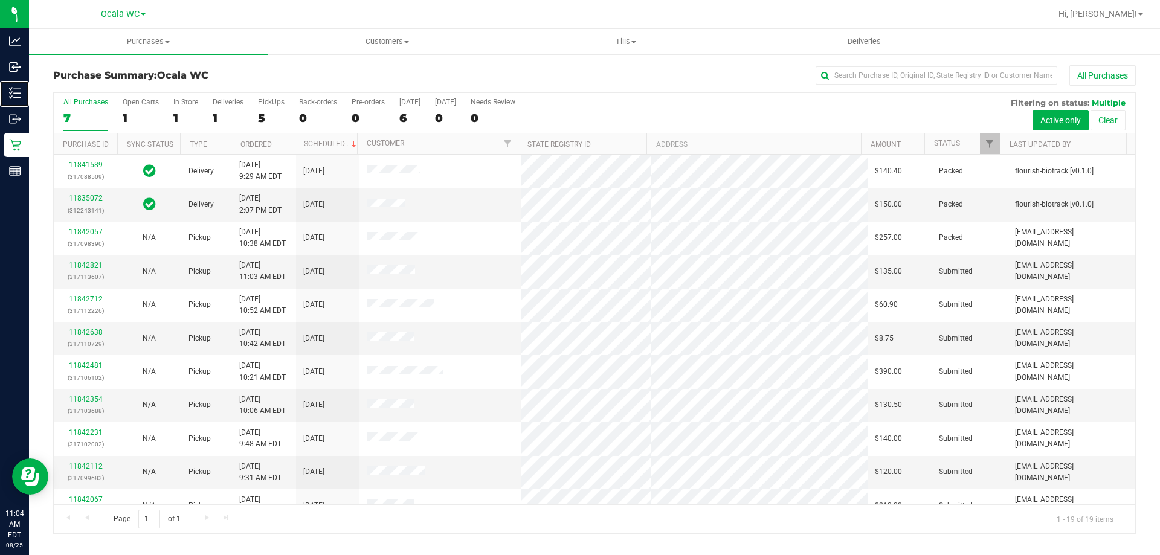
click at [0, 0] on p "Inventory" at bounding box center [0, 0] width 0 height 0
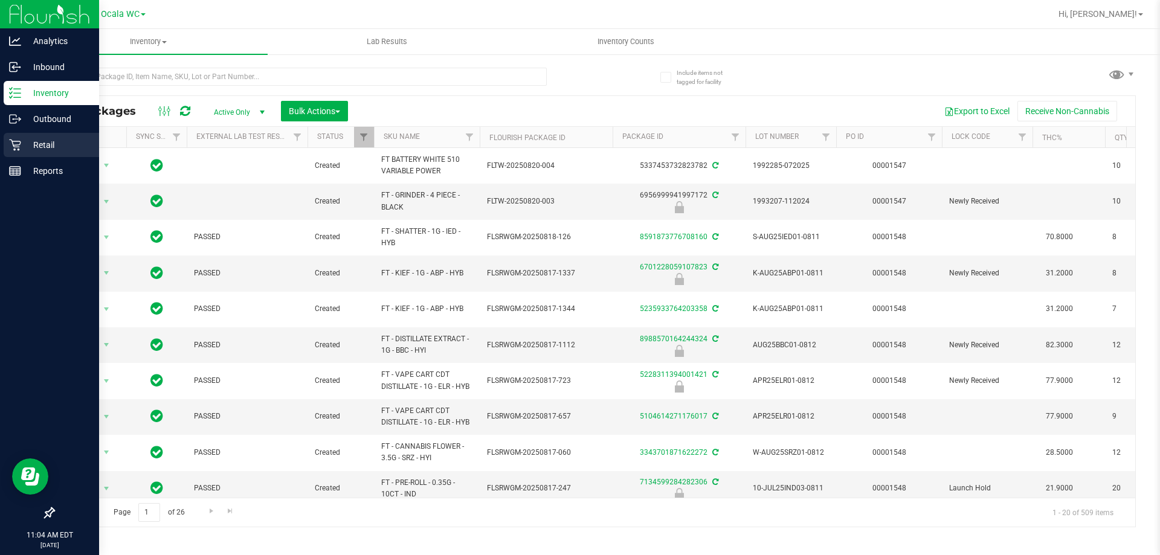
click at [15, 140] on icon at bounding box center [15, 145] width 12 height 12
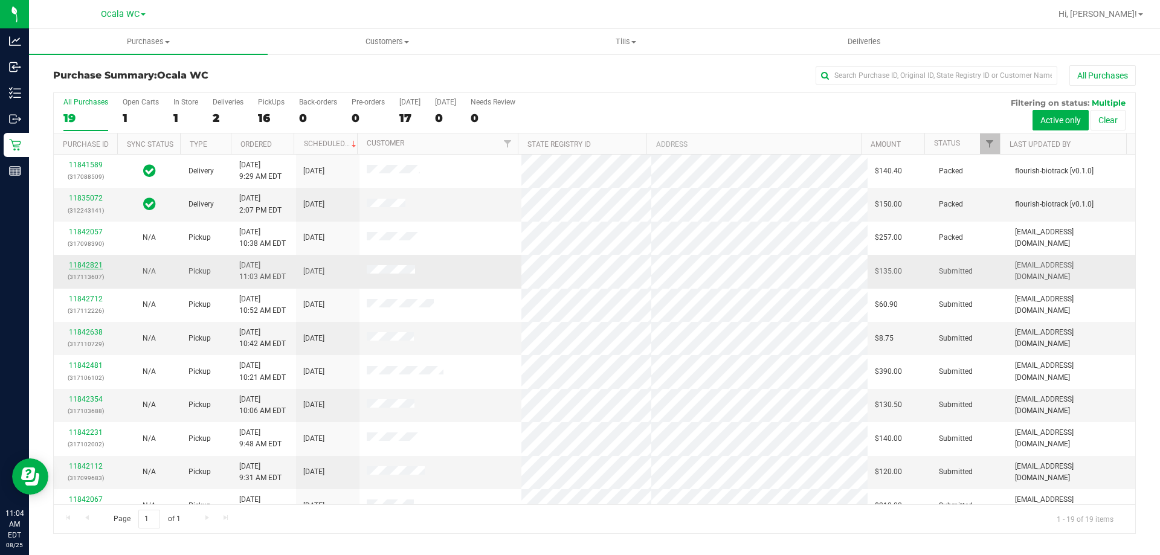
click at [90, 264] on link "11842821" at bounding box center [86, 265] width 34 height 8
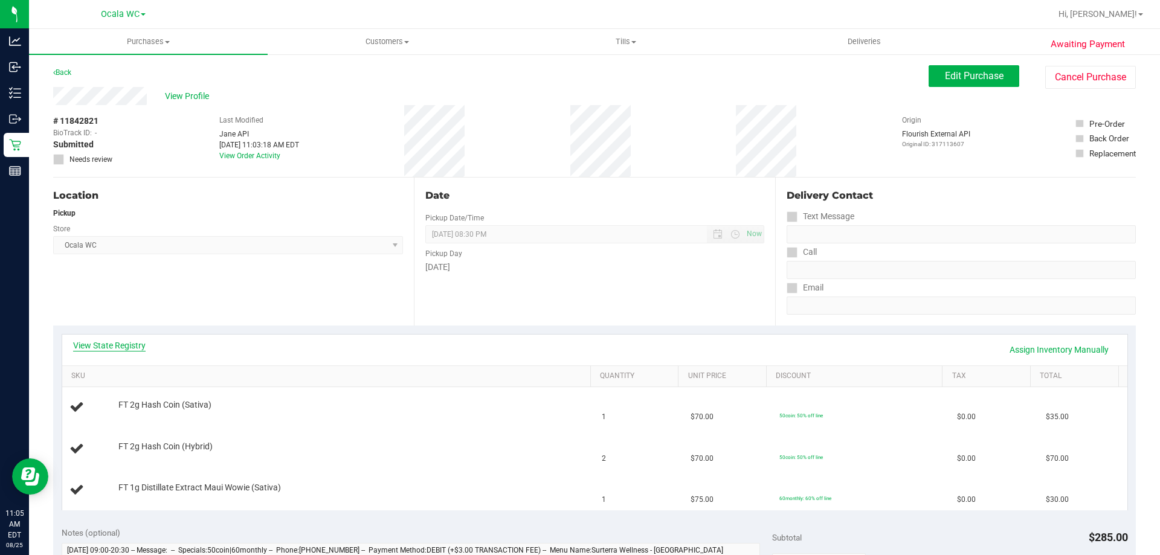
click at [115, 340] on link "View State Registry" at bounding box center [109, 346] width 73 height 12
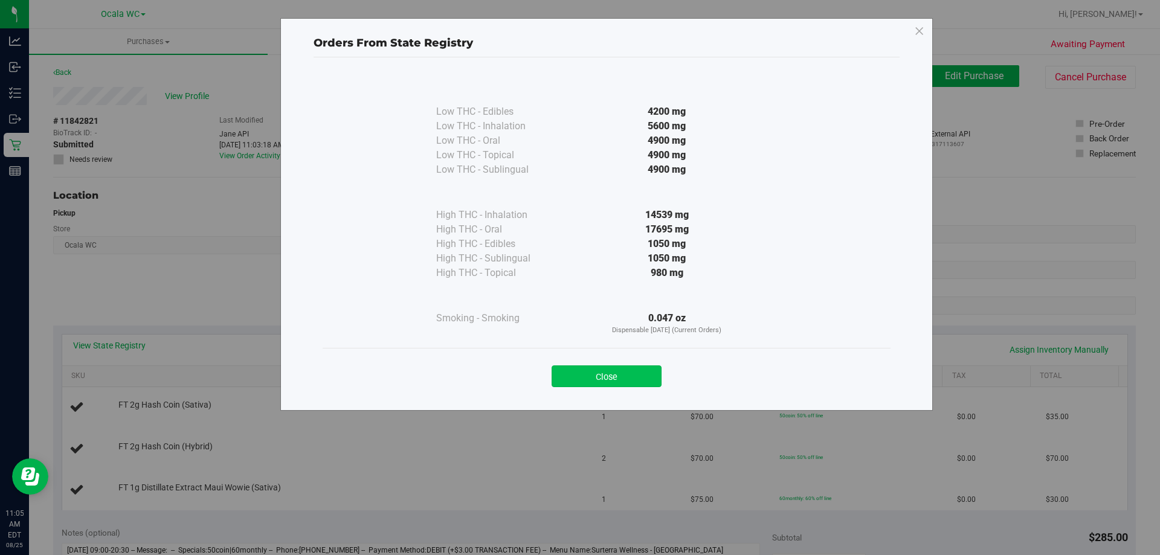
click at [639, 382] on button "Close" at bounding box center [607, 377] width 110 height 22
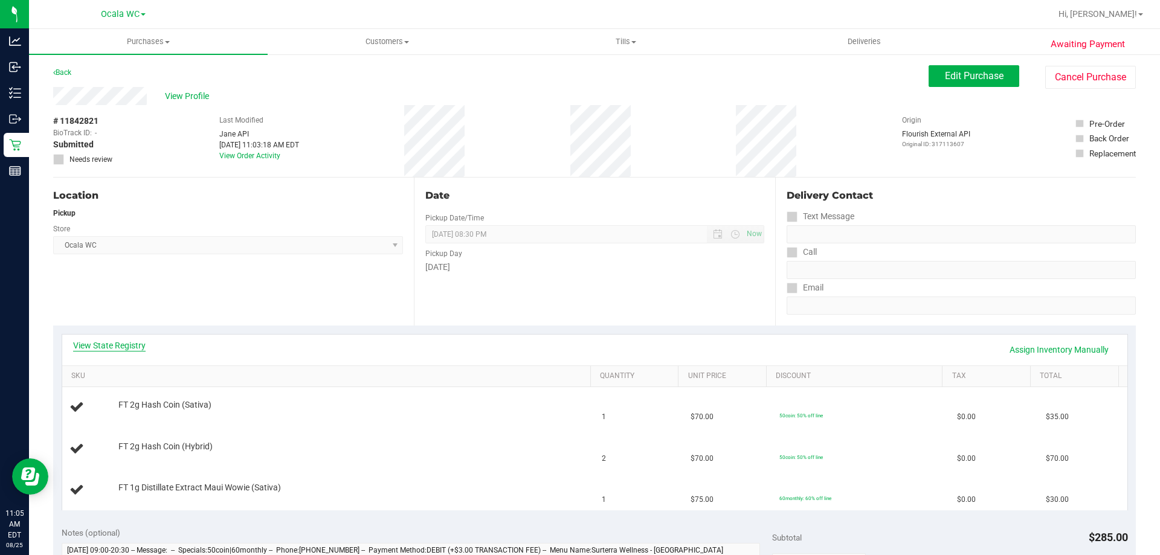
click at [85, 340] on link "View State Registry" at bounding box center [109, 346] width 73 height 12
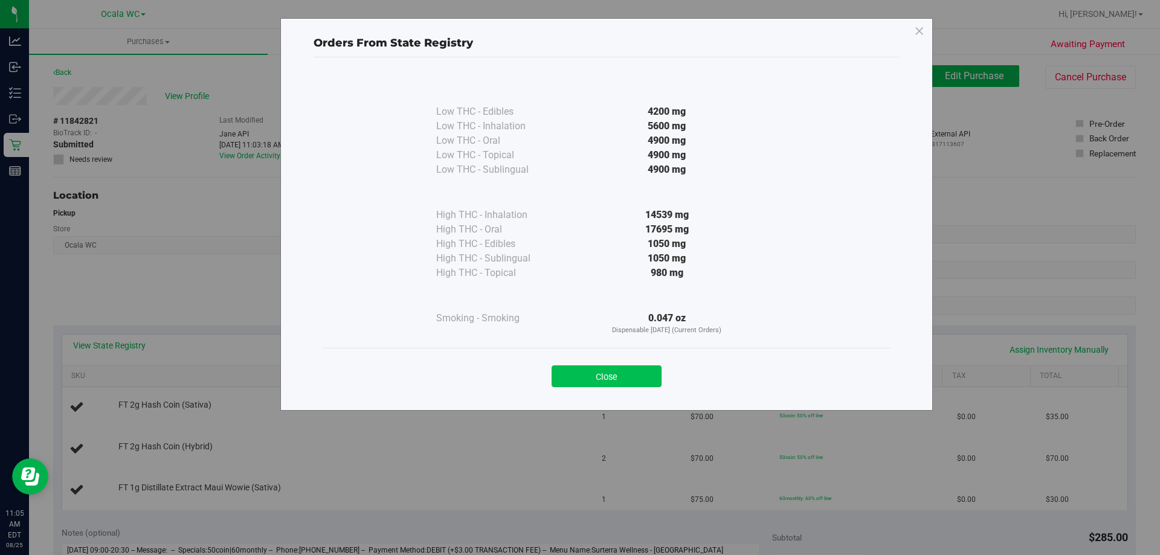
click at [594, 370] on button "Close" at bounding box center [607, 377] width 110 height 22
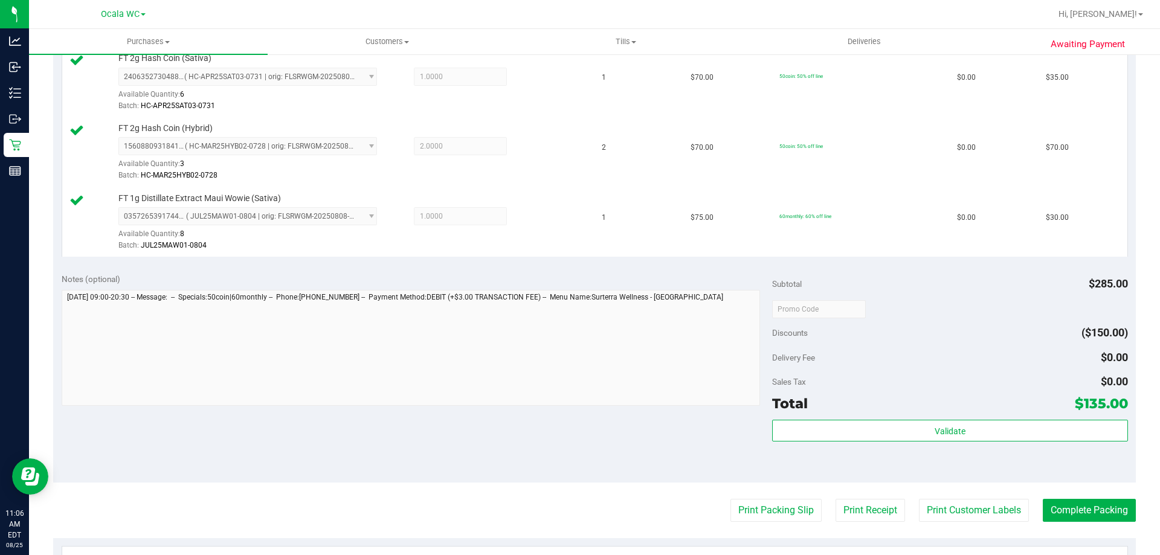
scroll to position [411, 0]
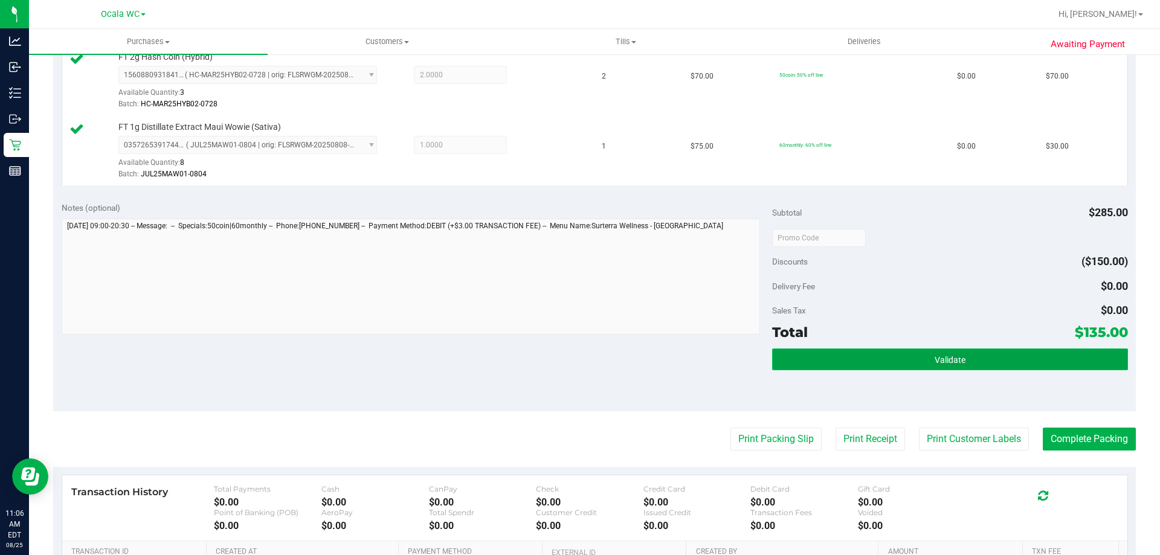
click at [882, 349] on button "Validate" at bounding box center [949, 360] width 355 height 22
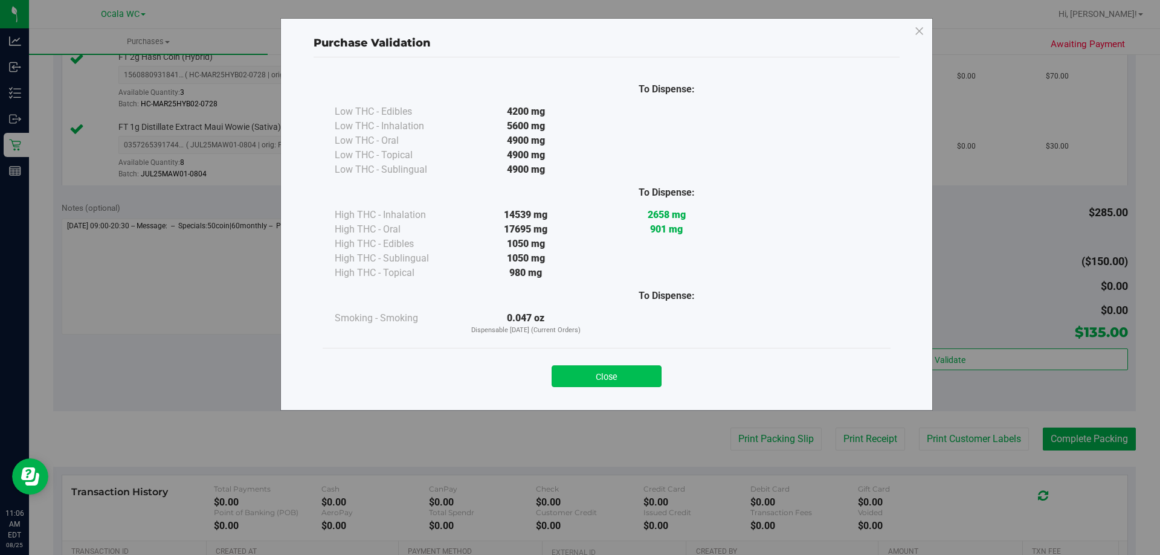
click at [602, 368] on button "Close" at bounding box center [607, 377] width 110 height 22
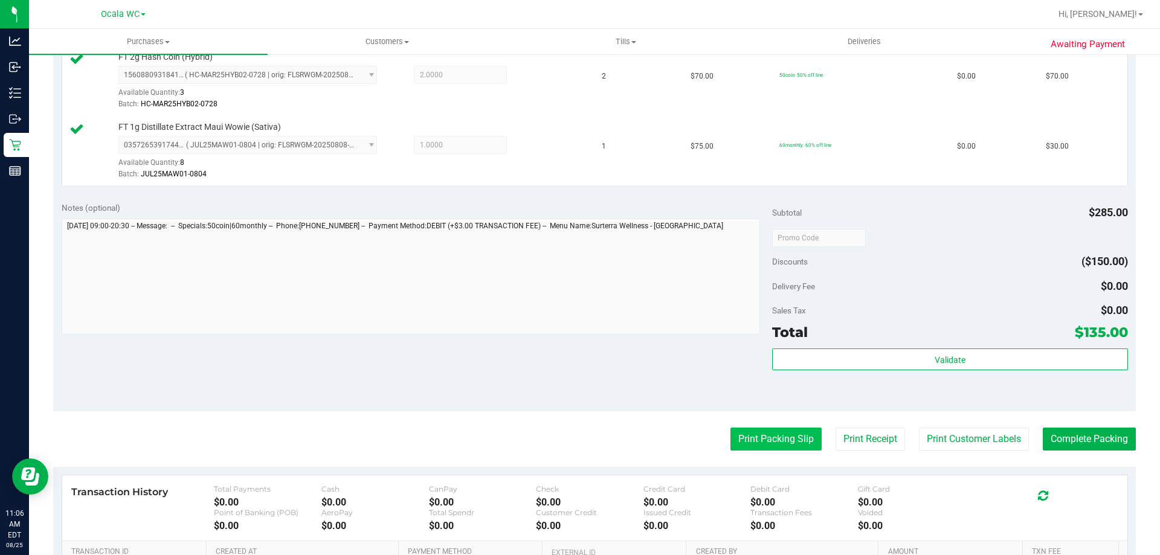
click at [737, 437] on button "Print Packing Slip" at bounding box center [775, 439] width 91 height 23
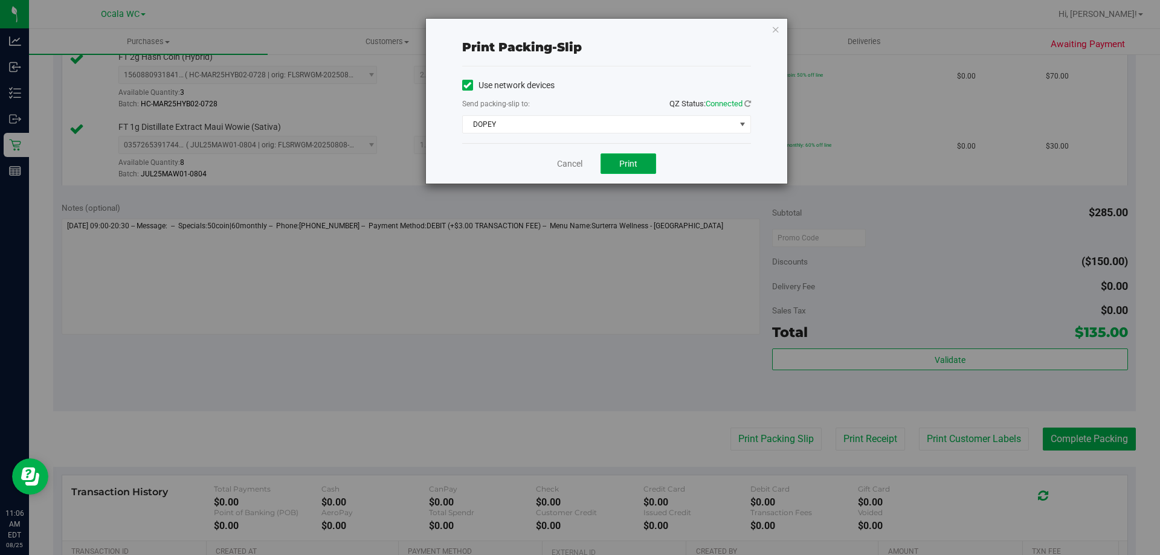
click at [613, 162] on button "Print" at bounding box center [629, 163] width 56 height 21
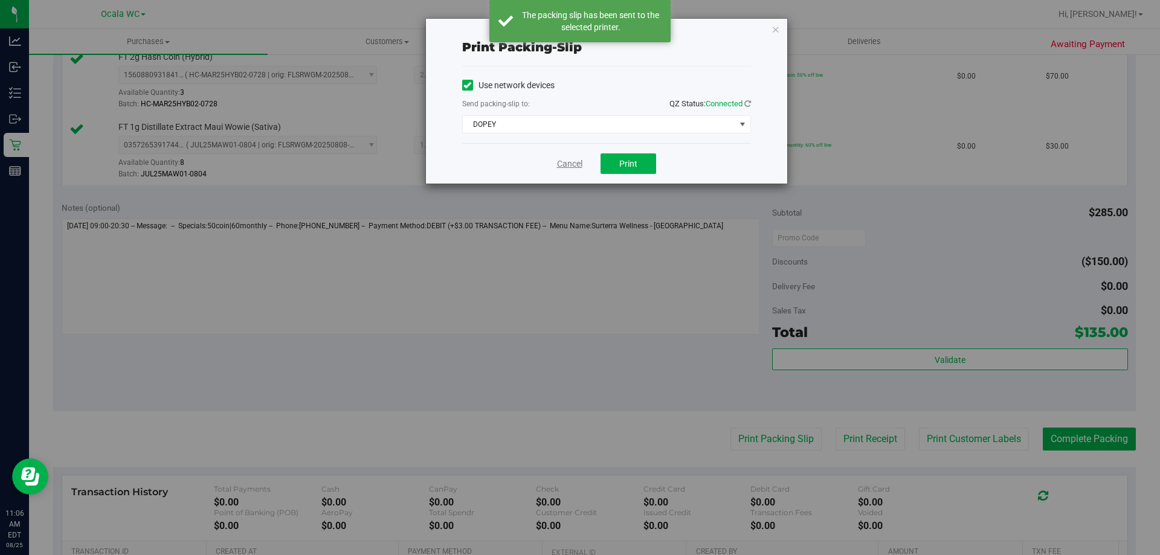
click at [563, 161] on link "Cancel" at bounding box center [569, 164] width 25 height 13
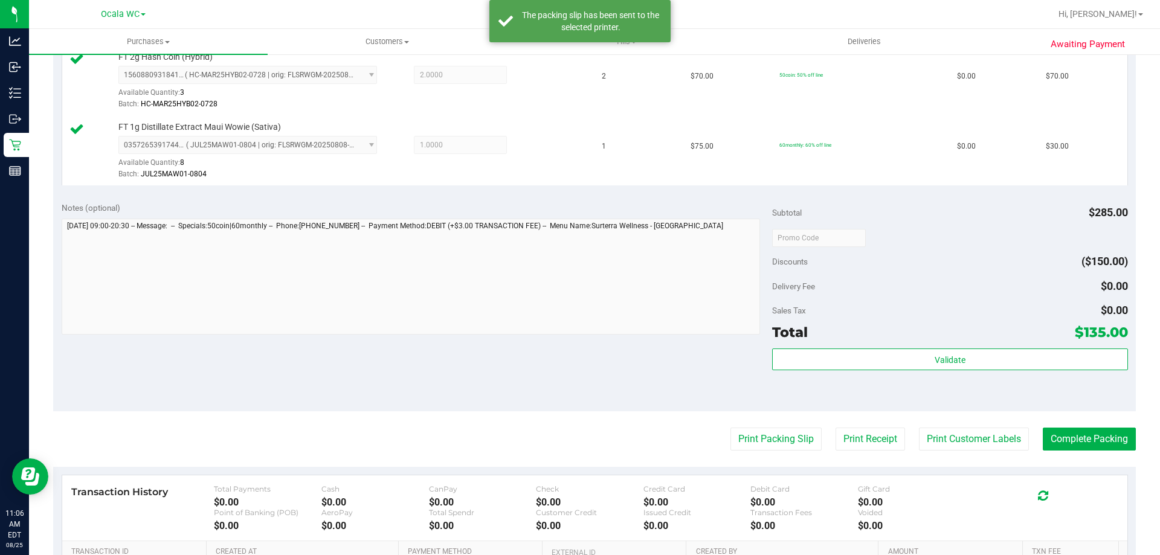
click at [1089, 454] on purchase-details "Back Edit Purchase Cancel Purchase View Profile # 11842821 BioTrack ID: - Submi…" at bounding box center [594, 173] width 1083 height 1039
click at [1086, 439] on button "Complete Packing" at bounding box center [1089, 439] width 93 height 23
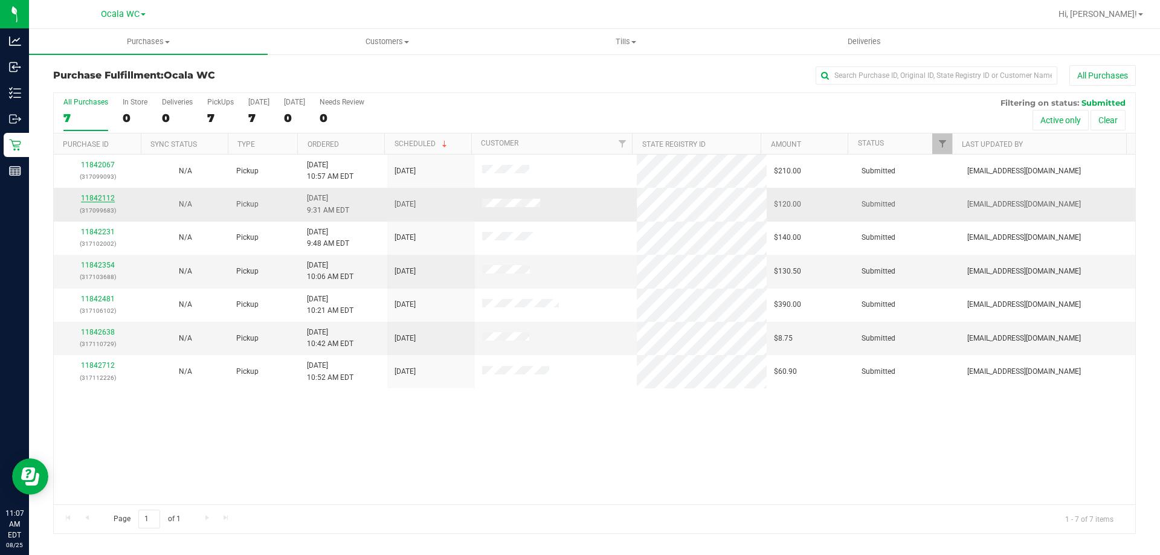
click at [99, 199] on link "11842112" at bounding box center [98, 198] width 34 height 8
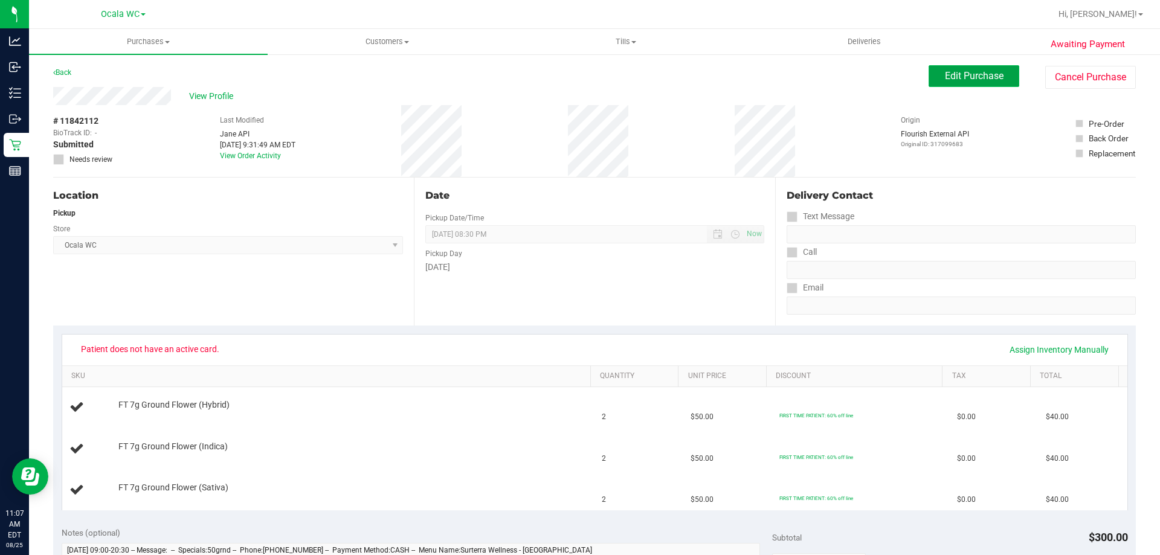
click at [954, 82] on button "Edit Purchase" at bounding box center [974, 76] width 91 height 22
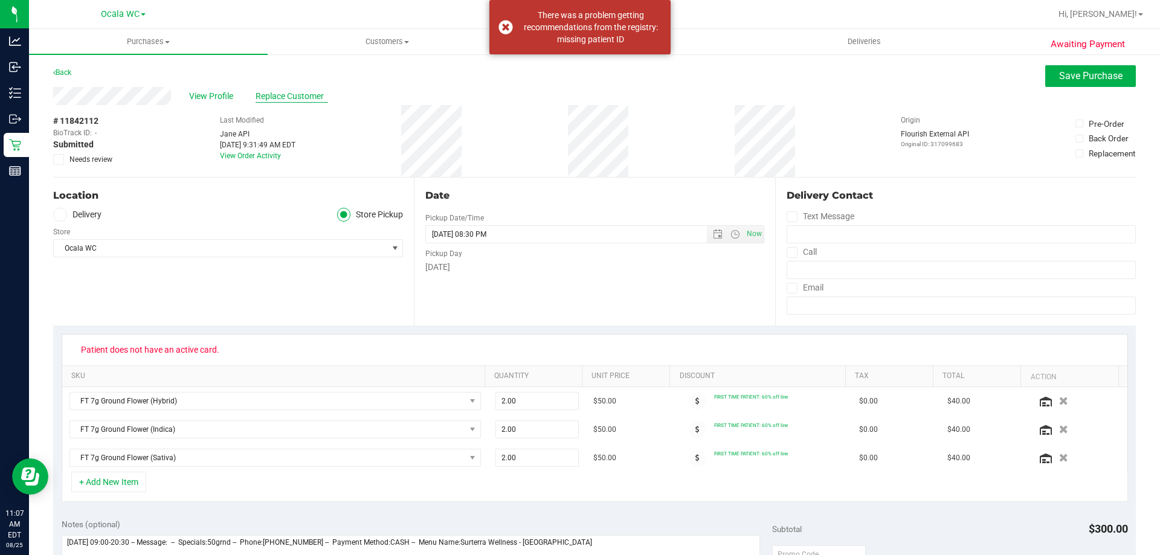
click at [290, 100] on span "Replace Customer" at bounding box center [292, 96] width 73 height 13
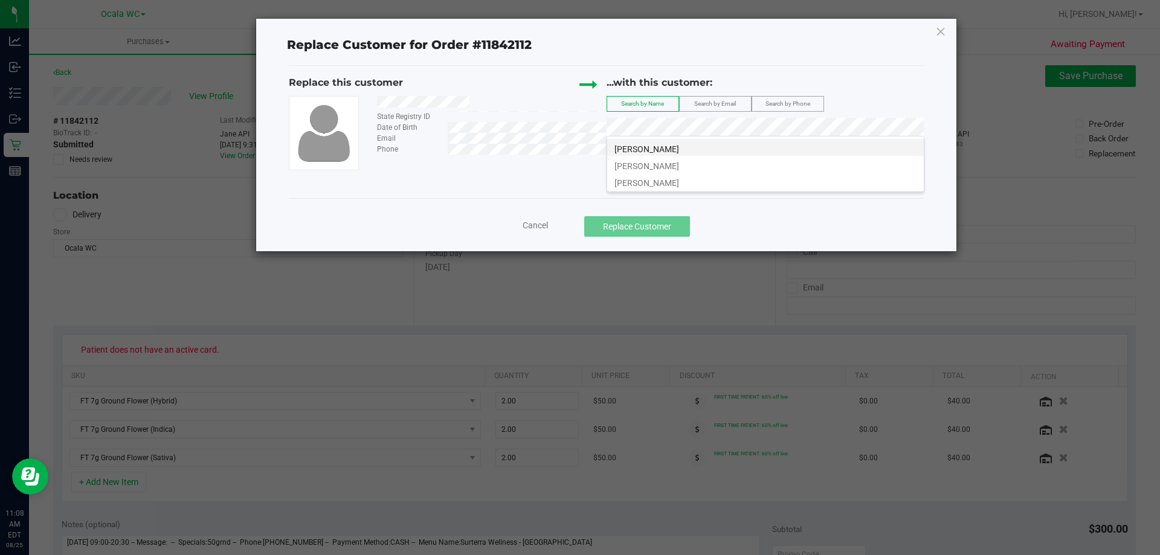
click at [634, 148] on span "Charlene Williams" at bounding box center [646, 149] width 65 height 10
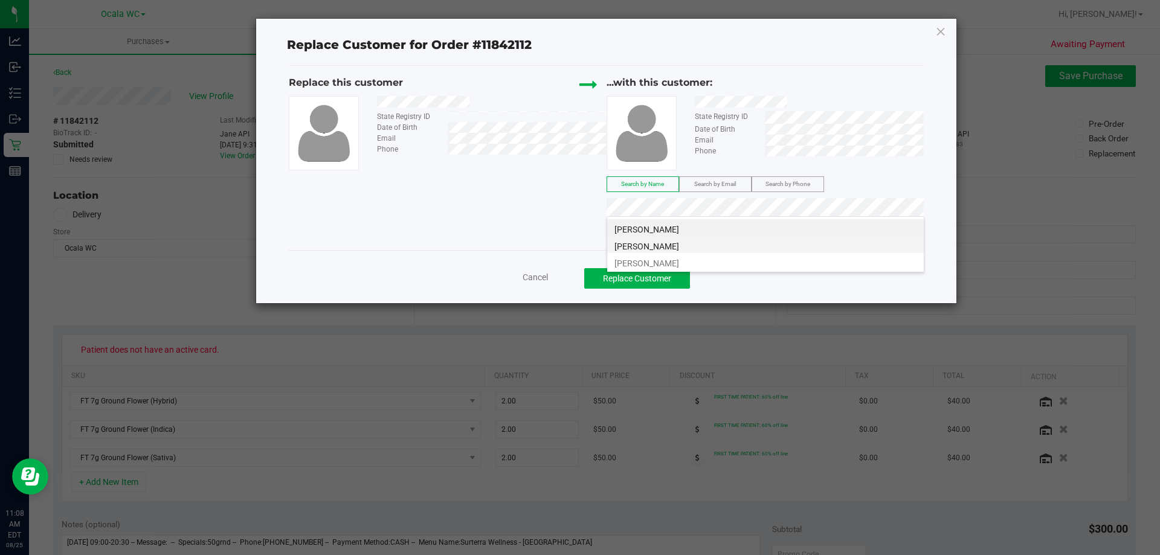
click at [662, 246] on span "Charlene Williams" at bounding box center [646, 247] width 65 height 10
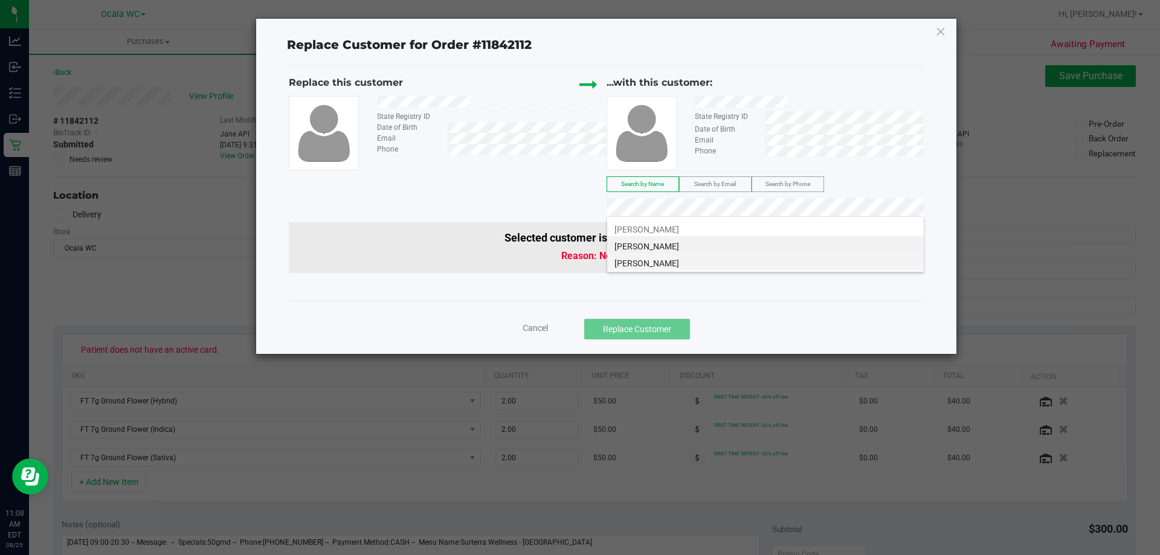
click at [677, 259] on span "CHARLENE WILLIAMS" at bounding box center [646, 264] width 65 height 10
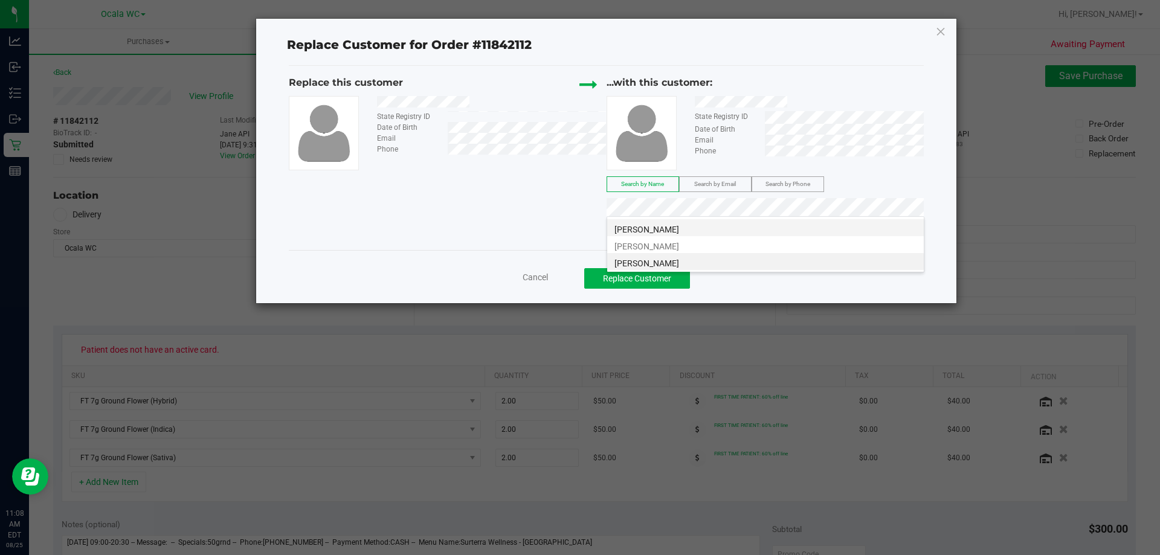
click at [744, 232] on li "Charlene Williams" at bounding box center [765, 227] width 317 height 17
click at [532, 278] on span "Cancel" at bounding box center [535, 277] width 25 height 10
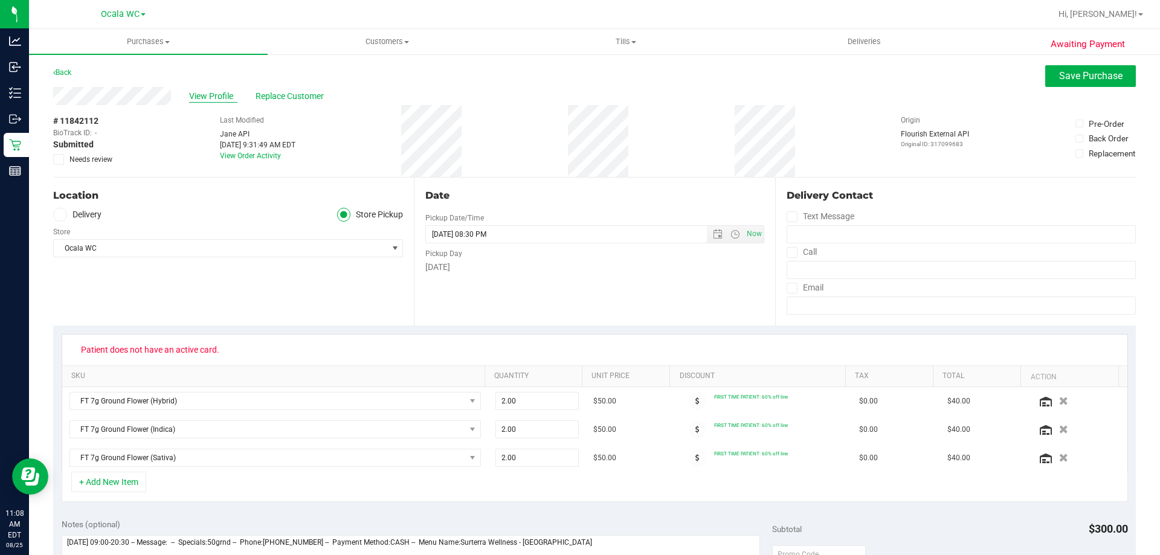
click at [214, 94] on span "View Profile" at bounding box center [213, 96] width 48 height 13
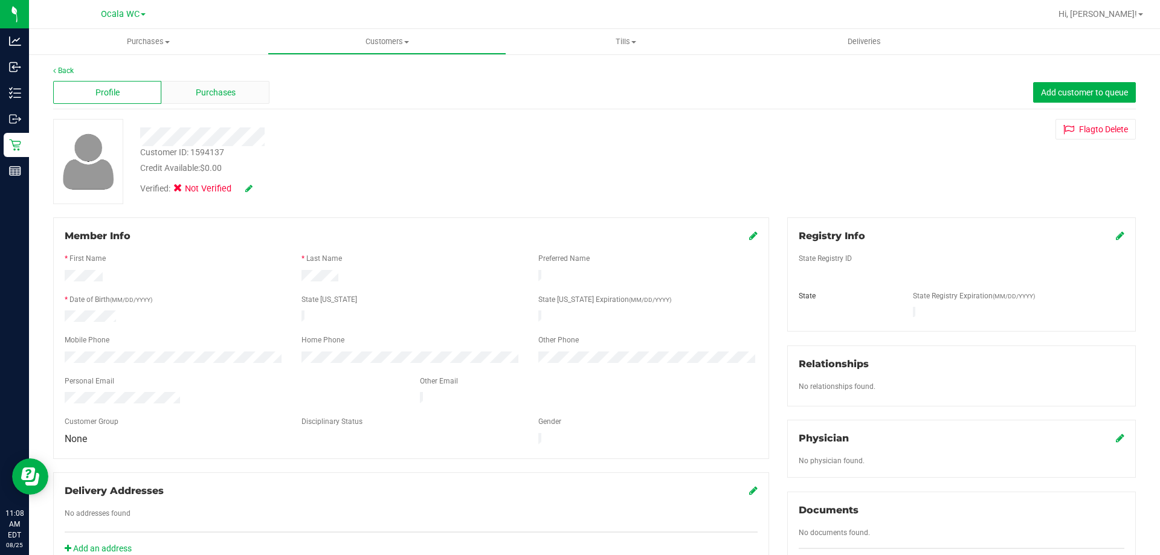
click at [240, 91] on div "Purchases" at bounding box center [215, 92] width 108 height 23
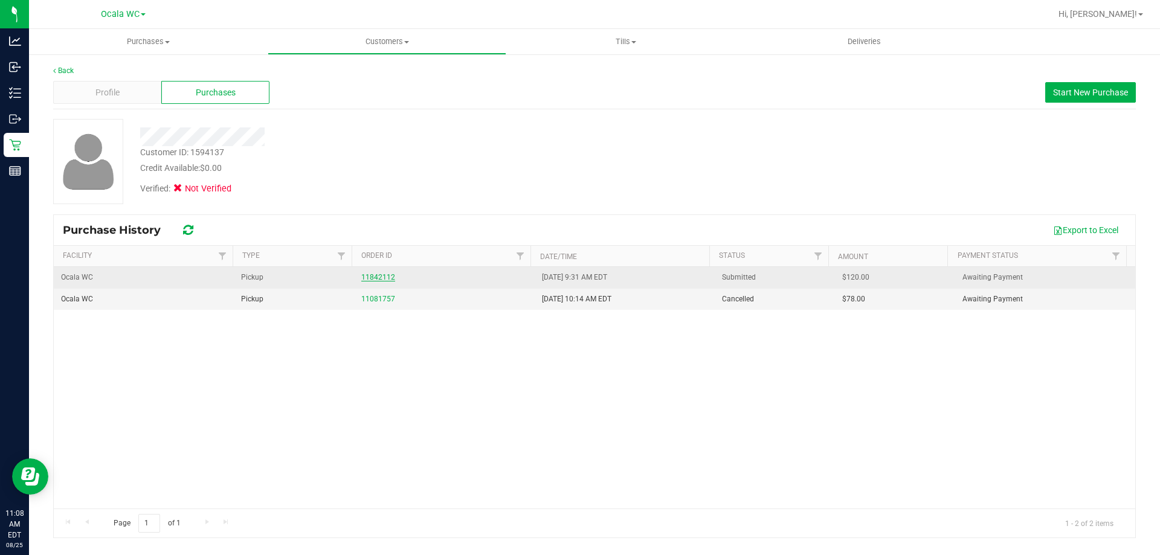
click at [372, 276] on link "11842112" at bounding box center [378, 277] width 34 height 8
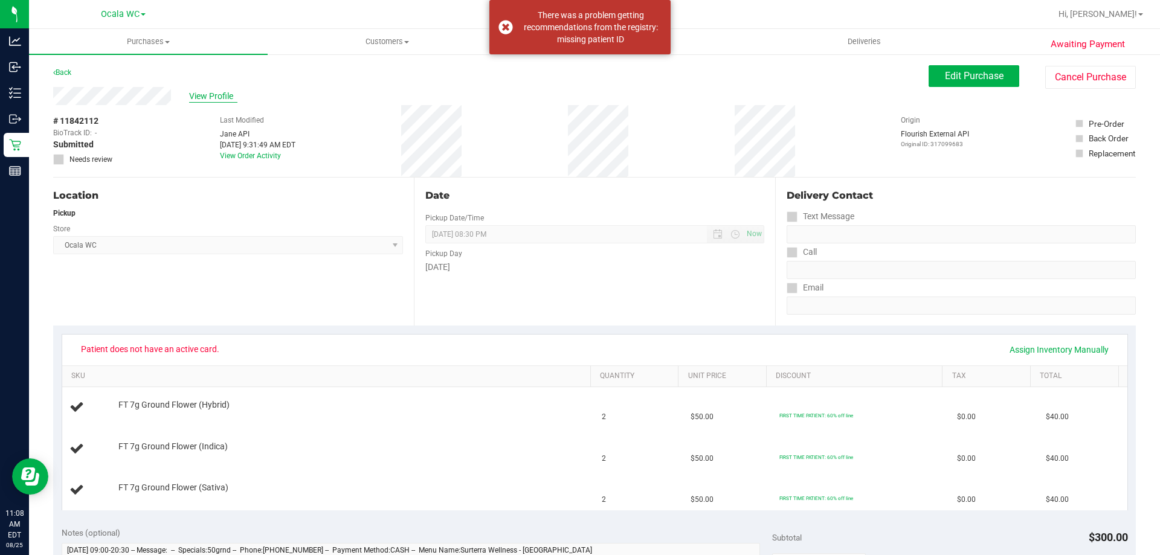
click at [192, 95] on span "View Profile" at bounding box center [213, 96] width 48 height 13
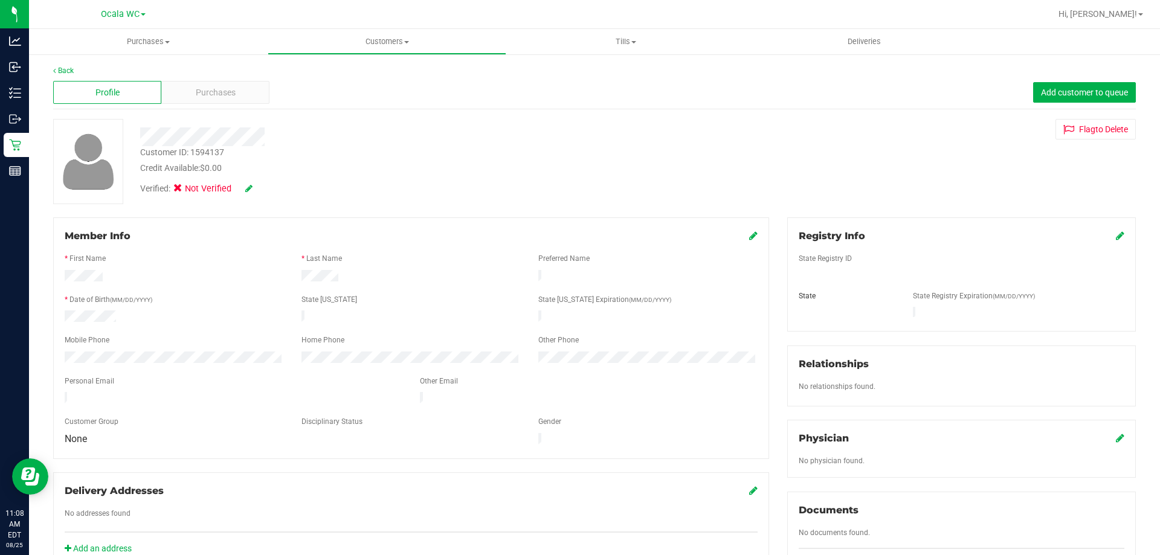
click at [207, 152] on div "Customer ID: 1594137" at bounding box center [182, 152] width 84 height 13
copy div "1594137"
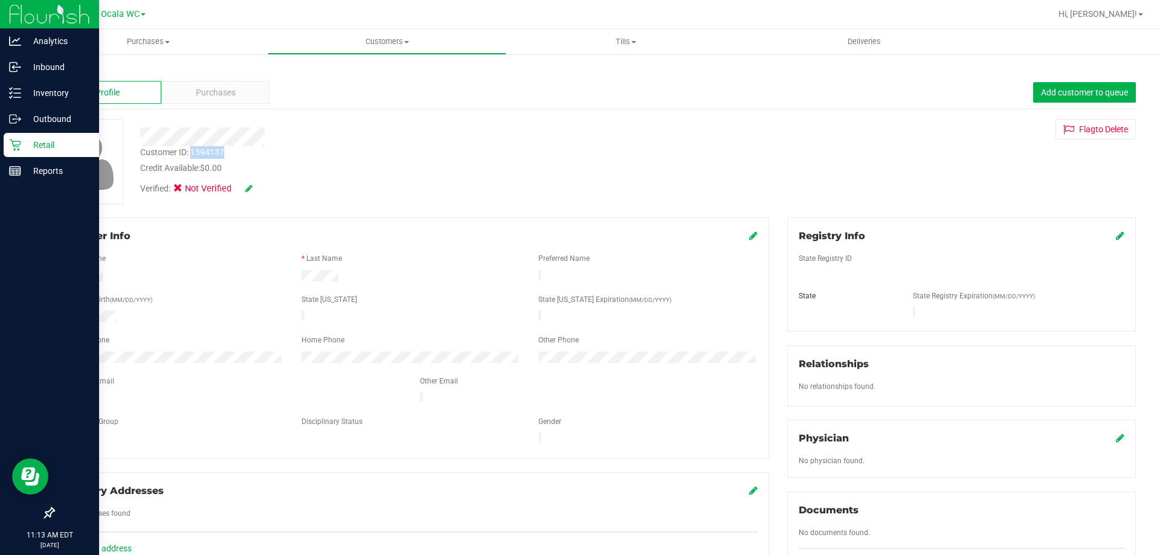
click at [19, 149] on icon at bounding box center [15, 145] width 12 height 12
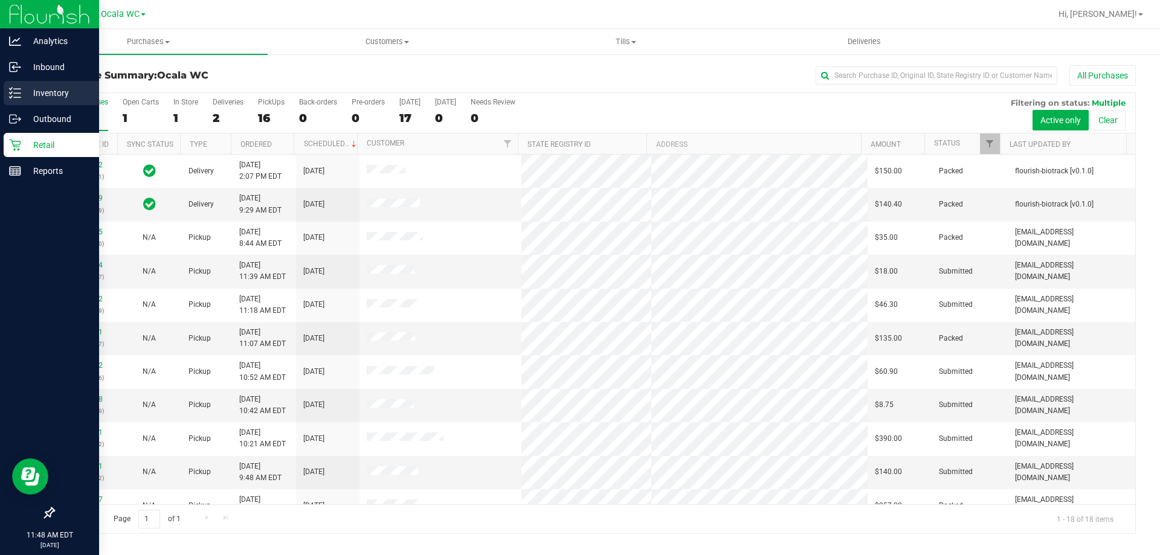
click at [36, 97] on p "Inventory" at bounding box center [57, 93] width 73 height 15
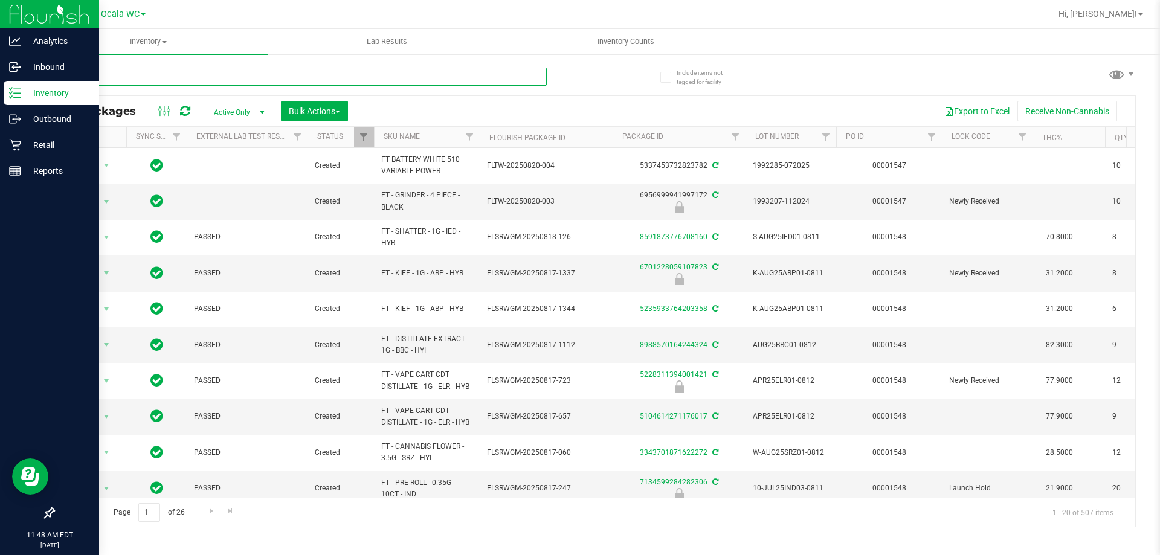
click at [253, 72] on input "text" at bounding box center [300, 77] width 494 height 18
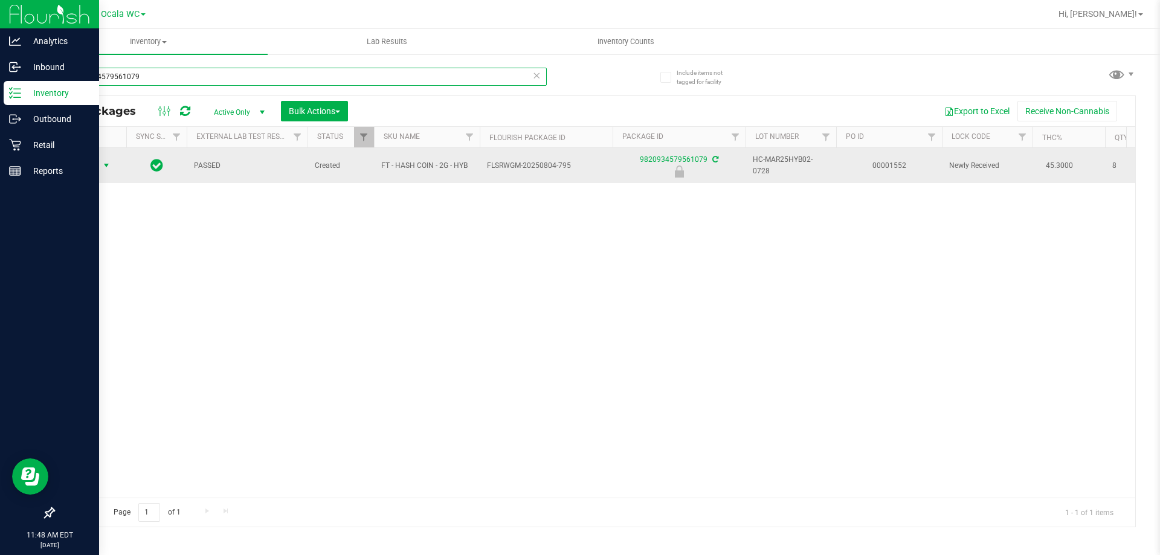
type input "9820934579561079"
click at [102, 165] on span "select" at bounding box center [107, 166] width 10 height 10
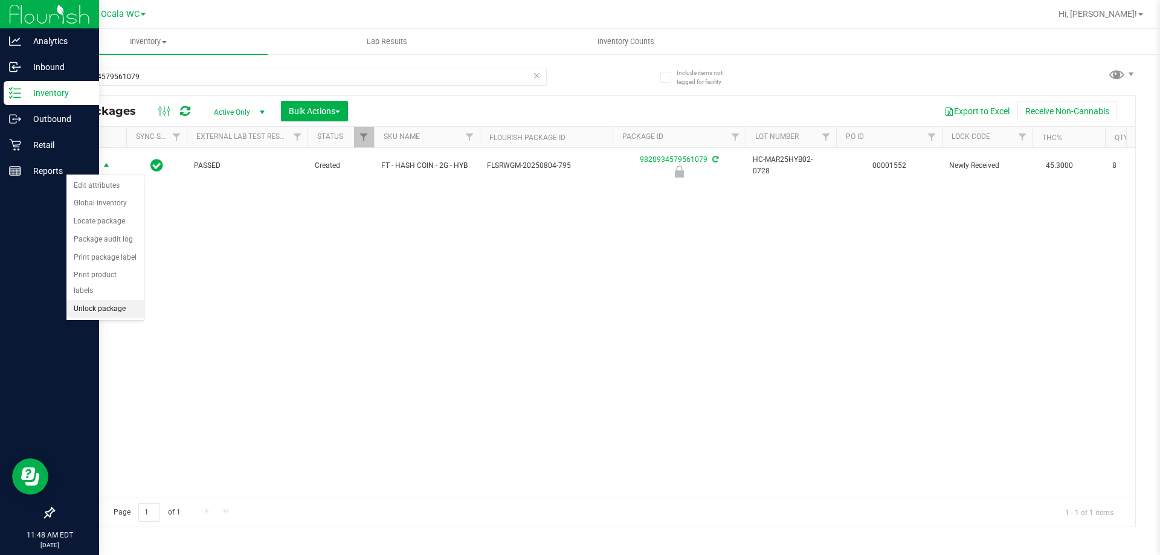
click at [118, 300] on li "Unlock package" at bounding box center [104, 309] width 77 height 18
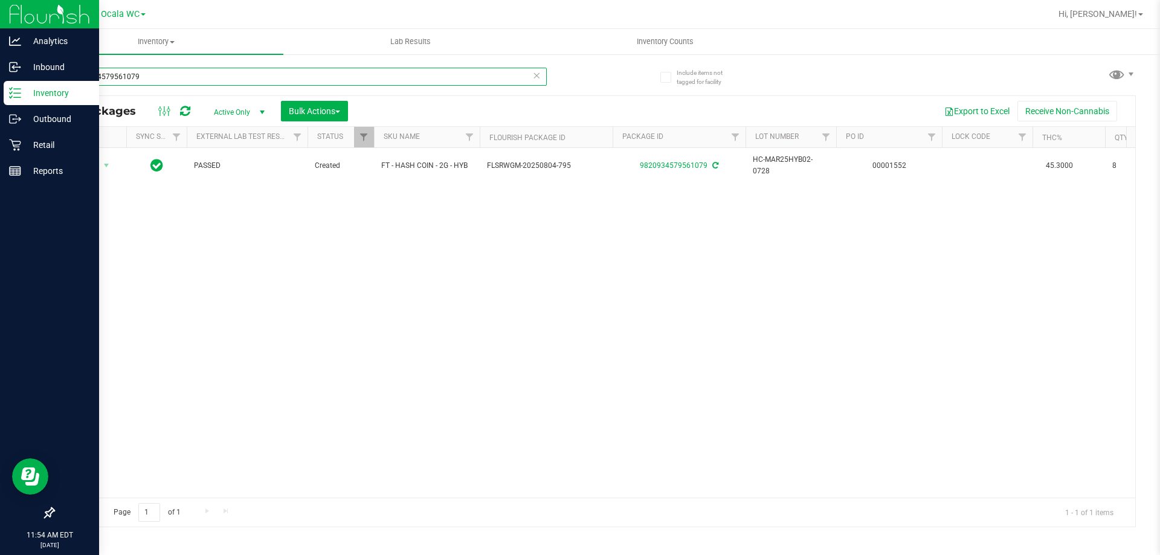
click at [153, 68] on input "9820934579561079" at bounding box center [300, 77] width 494 height 18
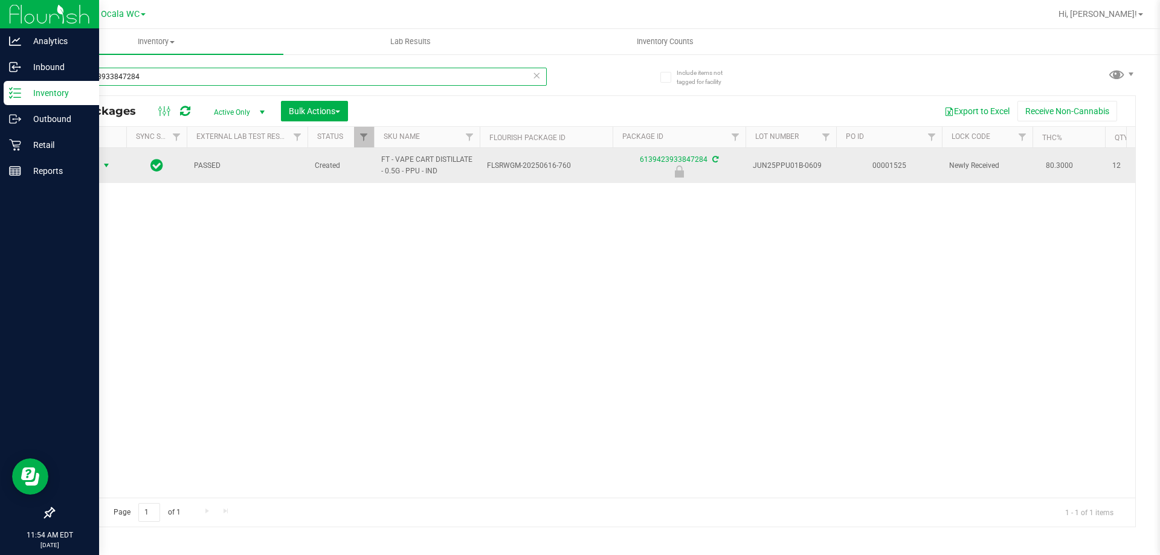
type input "6139423933847284"
click at [100, 169] on span "select" at bounding box center [106, 165] width 15 height 17
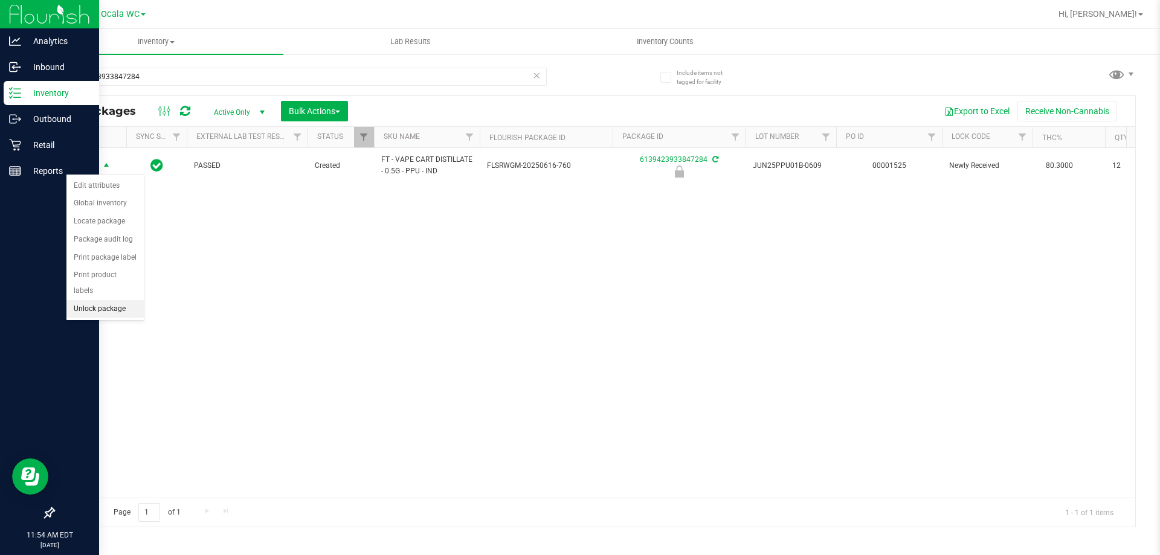
click at [106, 284] on ul "Edit attributes Global inventory Locate package Package audit log Print package…" at bounding box center [104, 247] width 77 height 141
click at [105, 300] on li "Unlock package" at bounding box center [104, 309] width 77 height 18
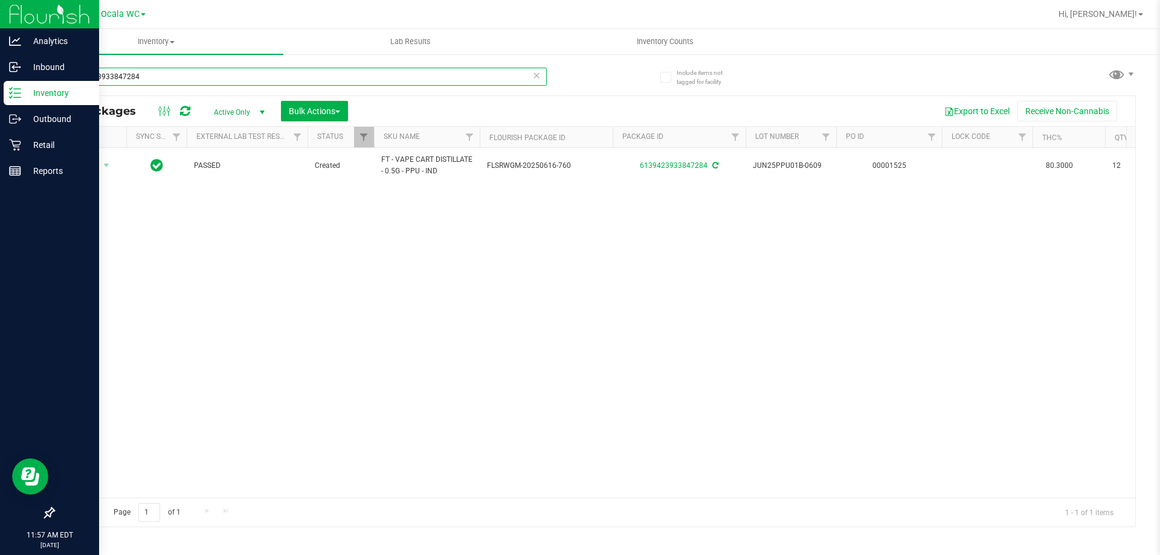
click at [152, 74] on input "6139423933847284" at bounding box center [300, 77] width 494 height 18
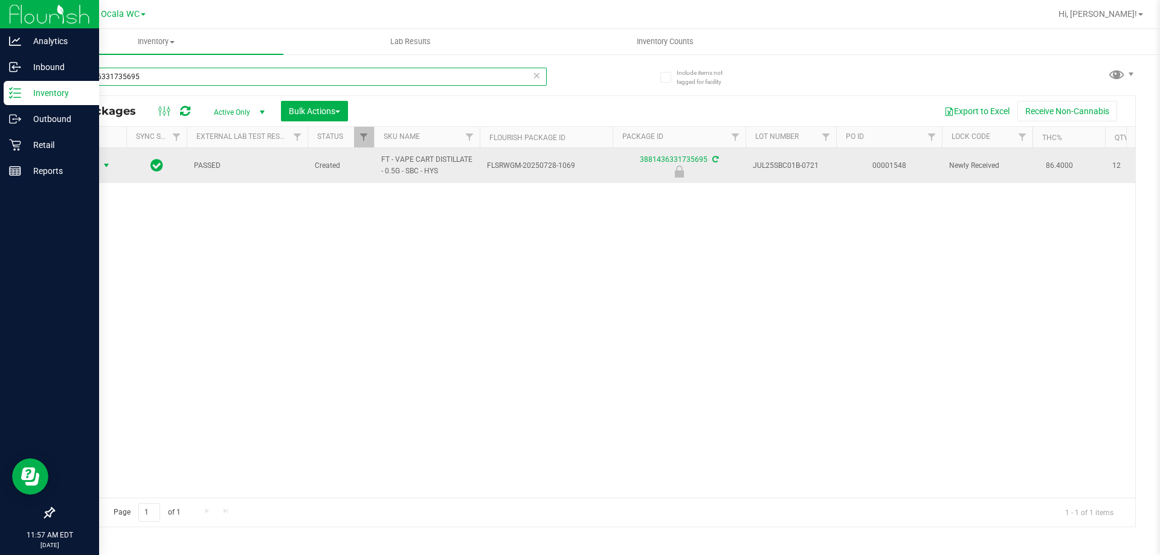
type input "3881436331735695"
click at [95, 169] on span "Action" at bounding box center [82, 165] width 33 height 17
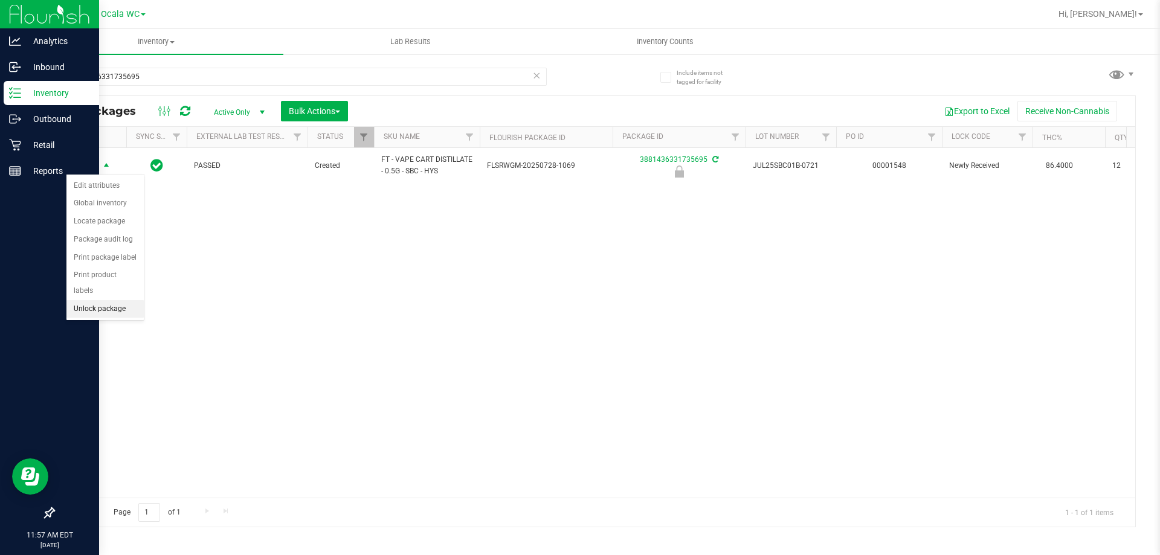
click at [112, 300] on li "Unlock package" at bounding box center [104, 309] width 77 height 18
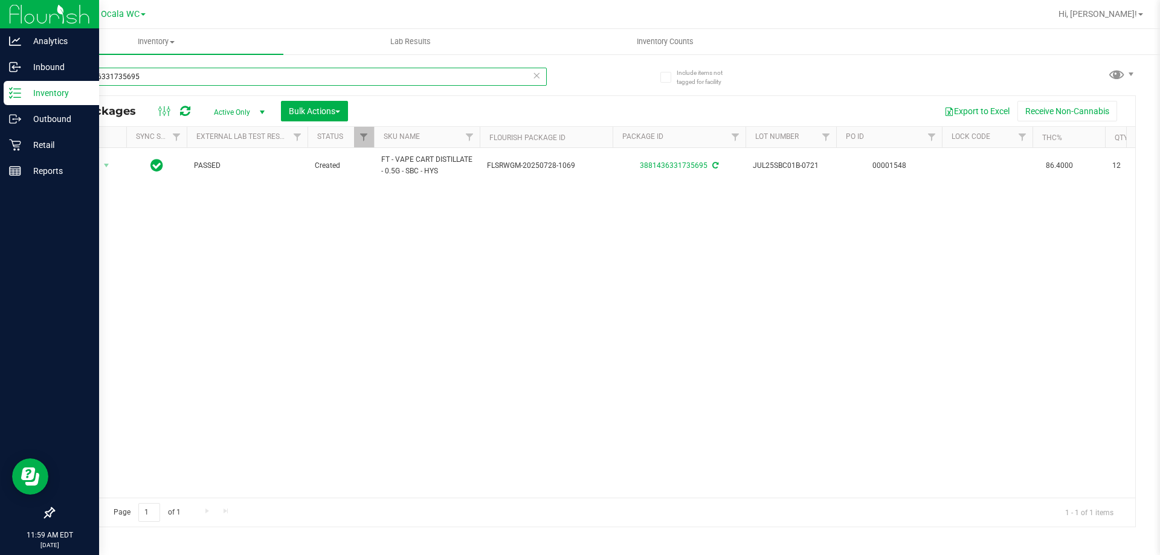
click at [153, 79] on input "3881436331735695" at bounding box center [300, 77] width 494 height 18
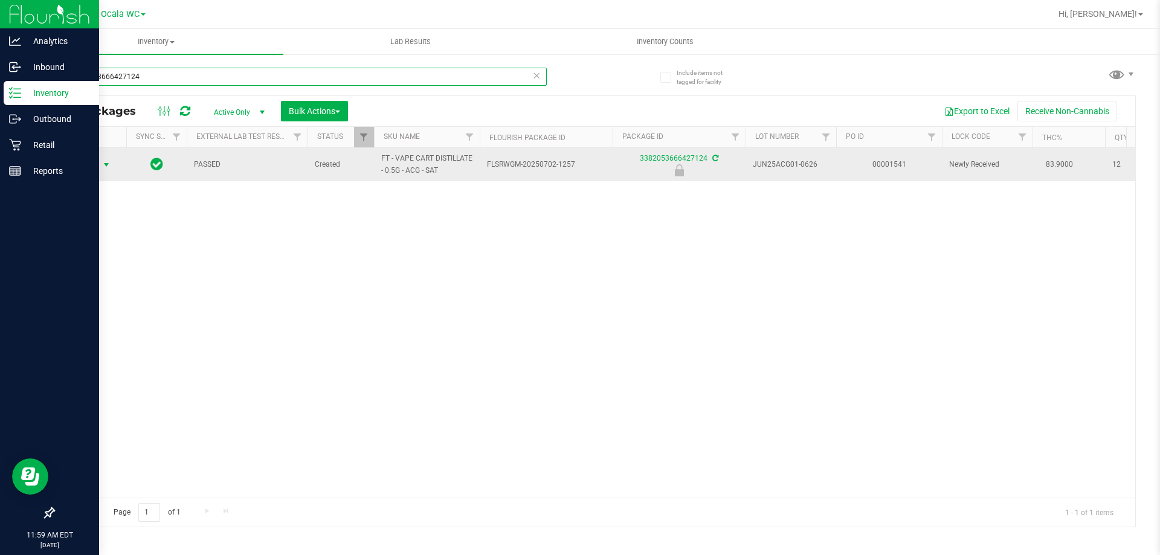
type input "3382053666427124"
click at [89, 169] on span "Action" at bounding box center [82, 164] width 33 height 17
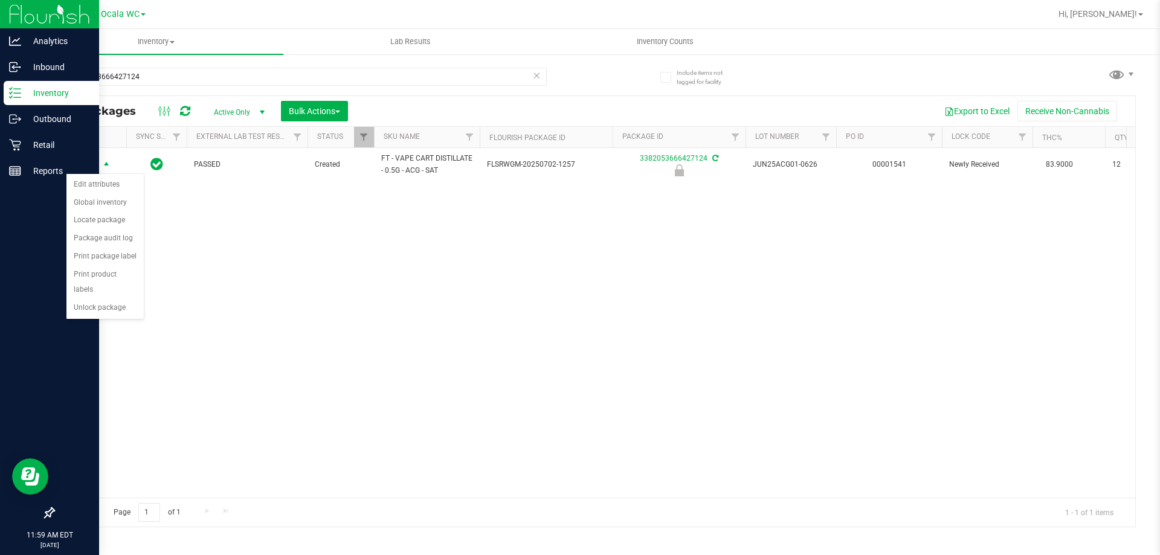
click at [111, 302] on div "Action Edit attributes Global inventory Locate package Package audit log Print …" at bounding box center [105, 246] width 79 height 147
click at [111, 299] on li "Unlock package" at bounding box center [104, 308] width 77 height 18
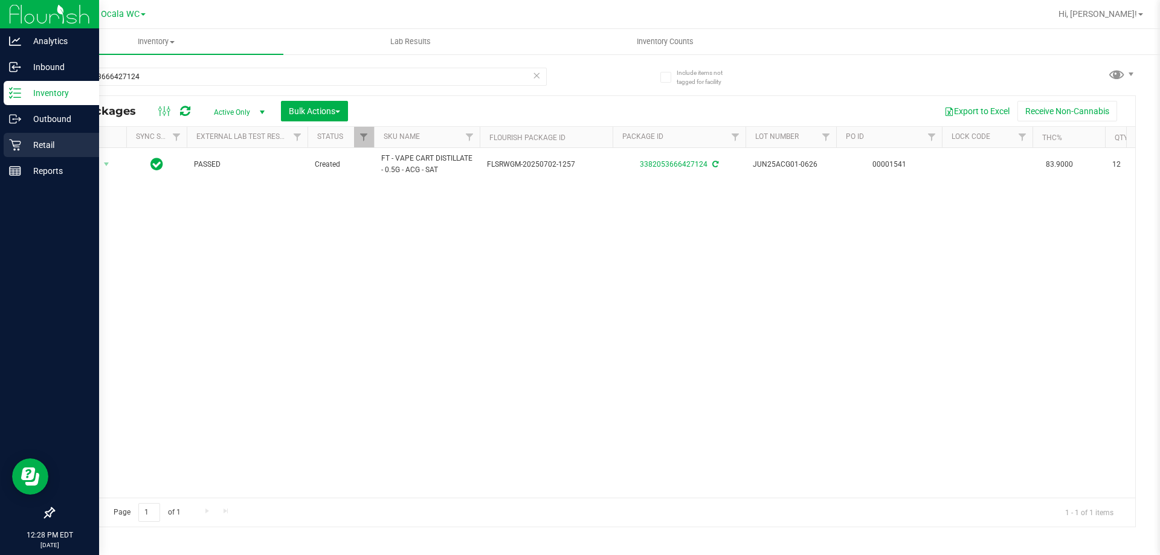
click at [16, 143] on icon at bounding box center [15, 145] width 12 height 12
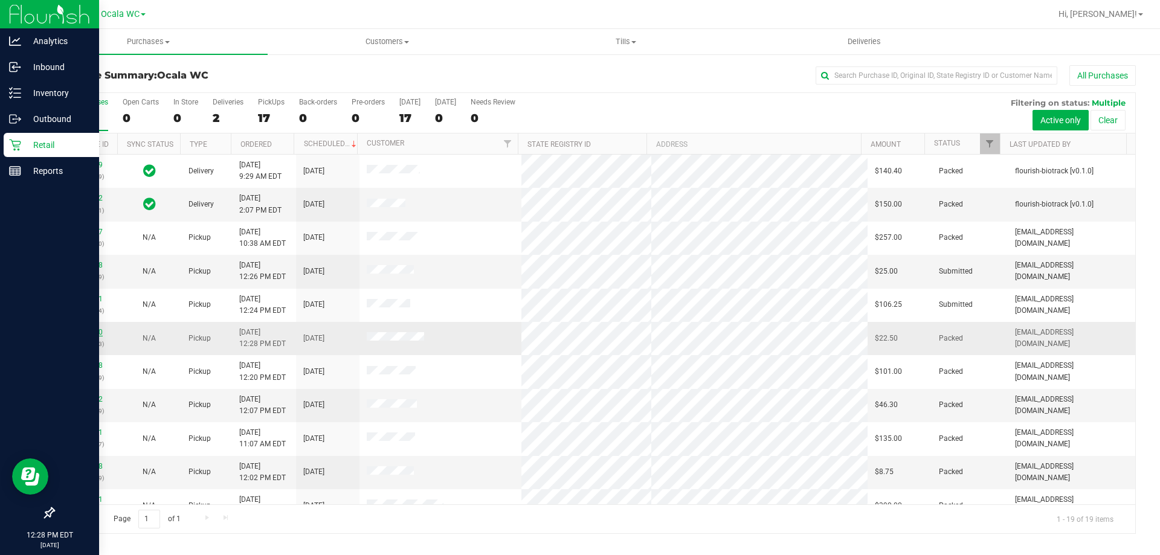
click at [86, 328] on link "11843550" at bounding box center [86, 332] width 34 height 8
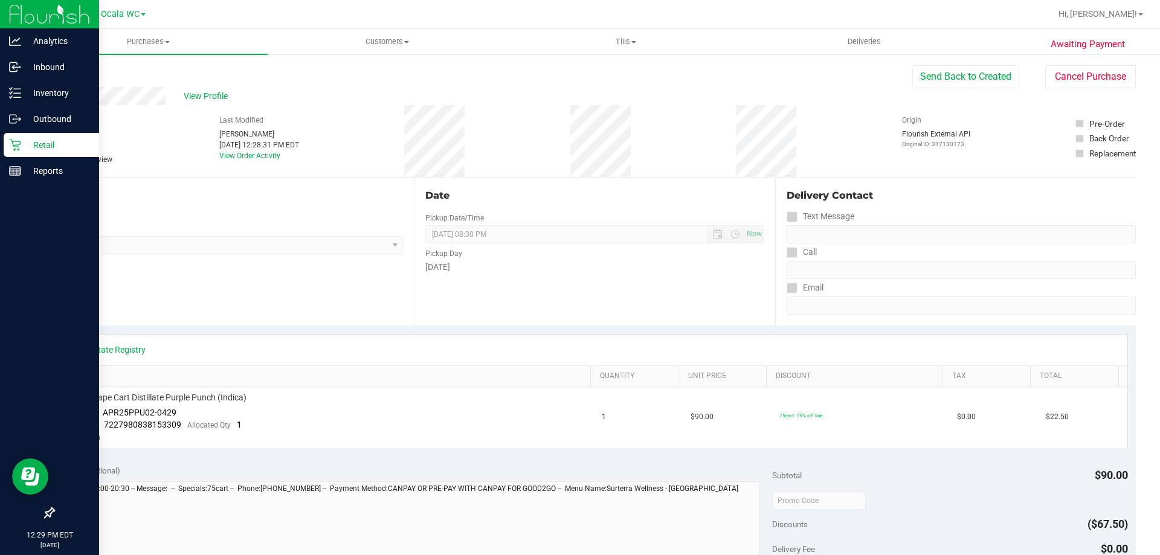
scroll to position [363, 0]
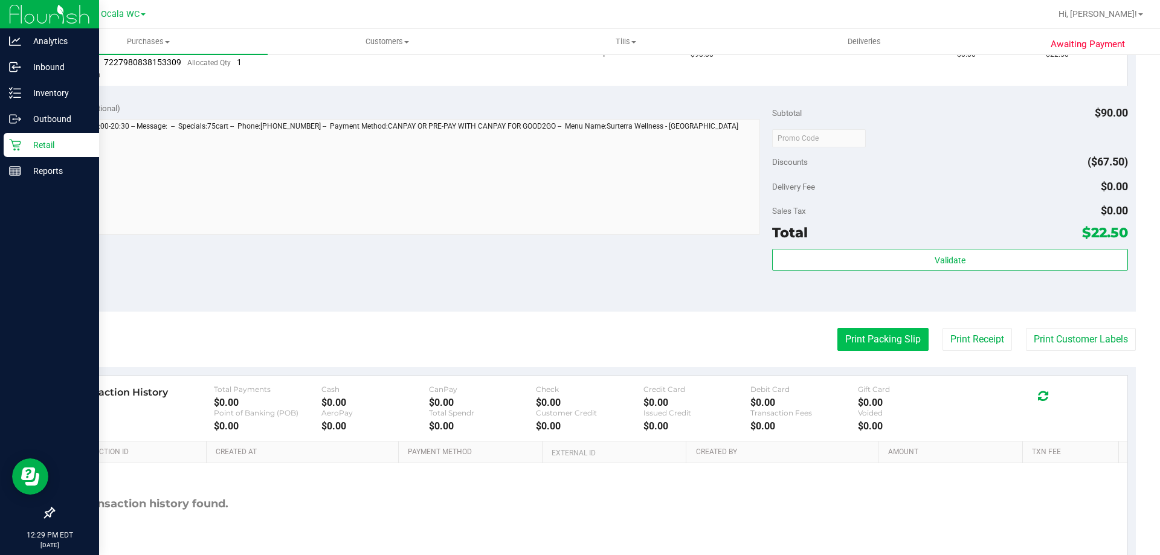
click at [871, 332] on button "Print Packing Slip" at bounding box center [882, 339] width 91 height 23
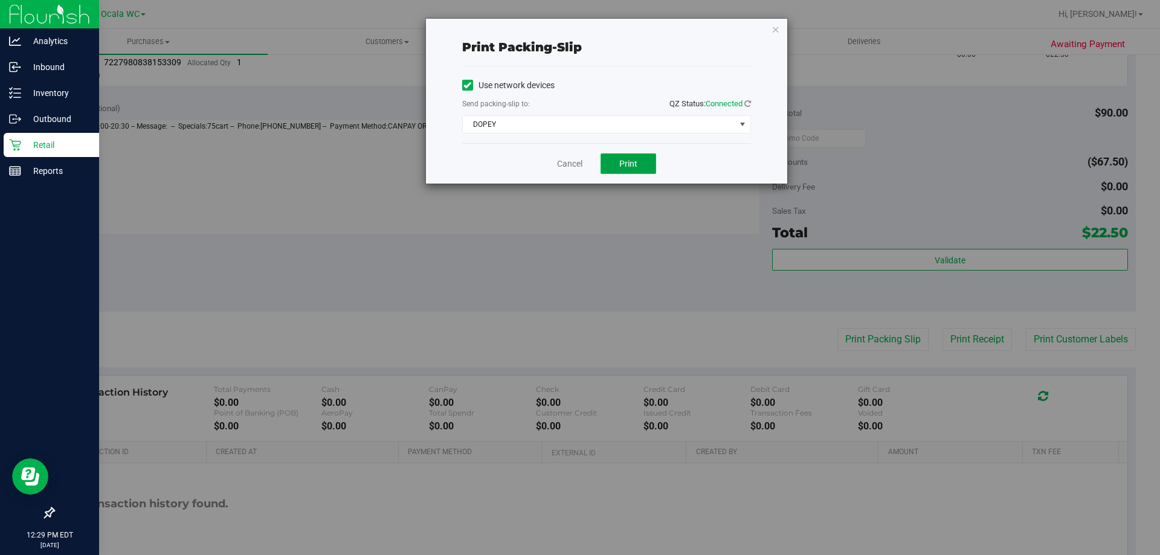
click at [614, 163] on button "Print" at bounding box center [629, 163] width 56 height 21
click at [576, 170] on link "Cancel" at bounding box center [569, 164] width 25 height 13
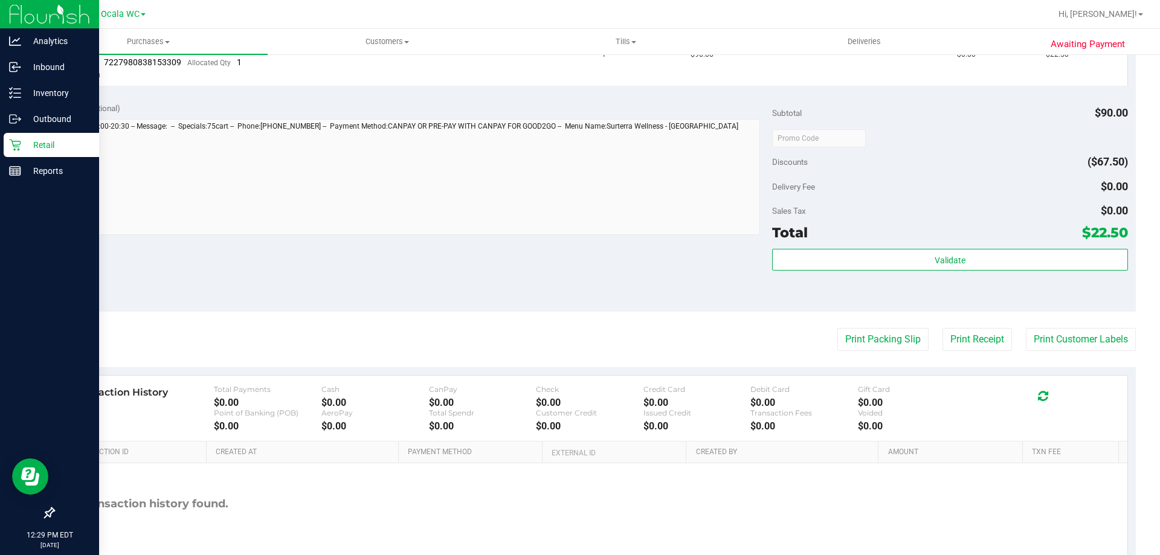
click at [24, 145] on p "Retail" at bounding box center [57, 145] width 73 height 15
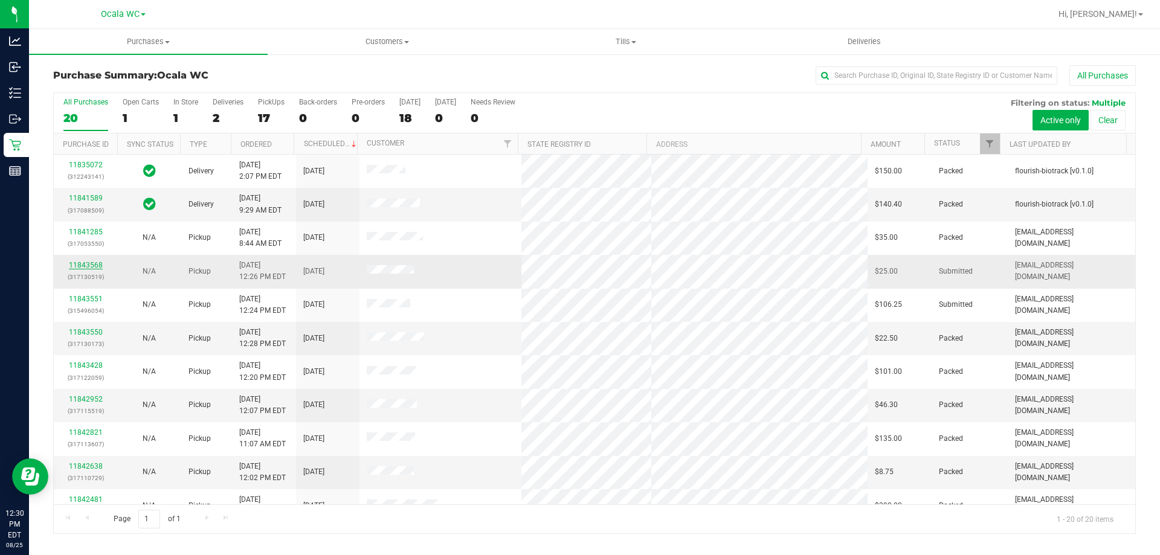
click at [94, 264] on link "11843568" at bounding box center [86, 265] width 34 height 8
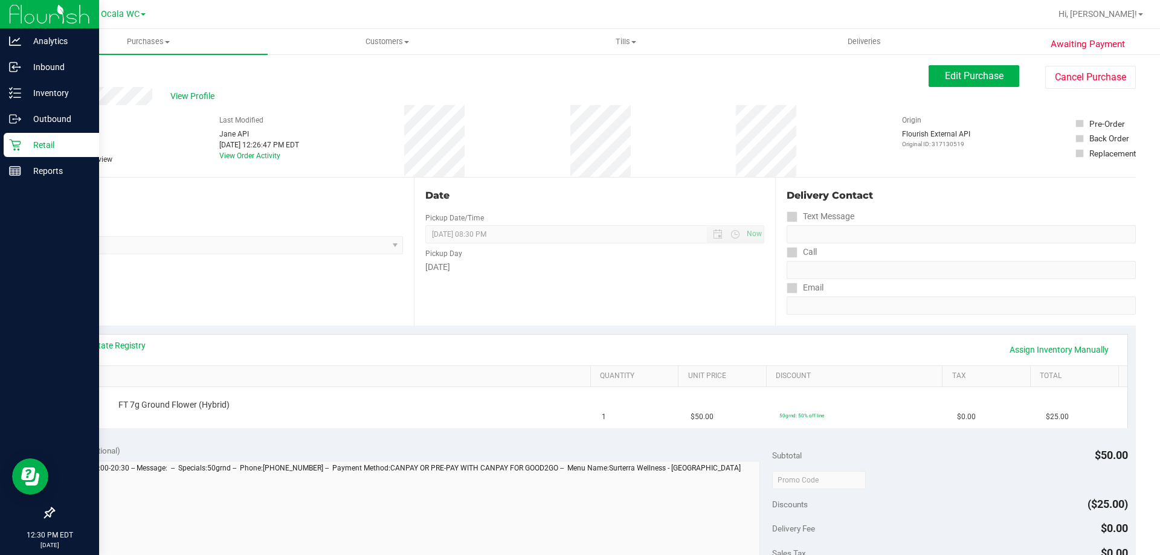
click at [19, 144] on icon at bounding box center [14, 145] width 11 height 11
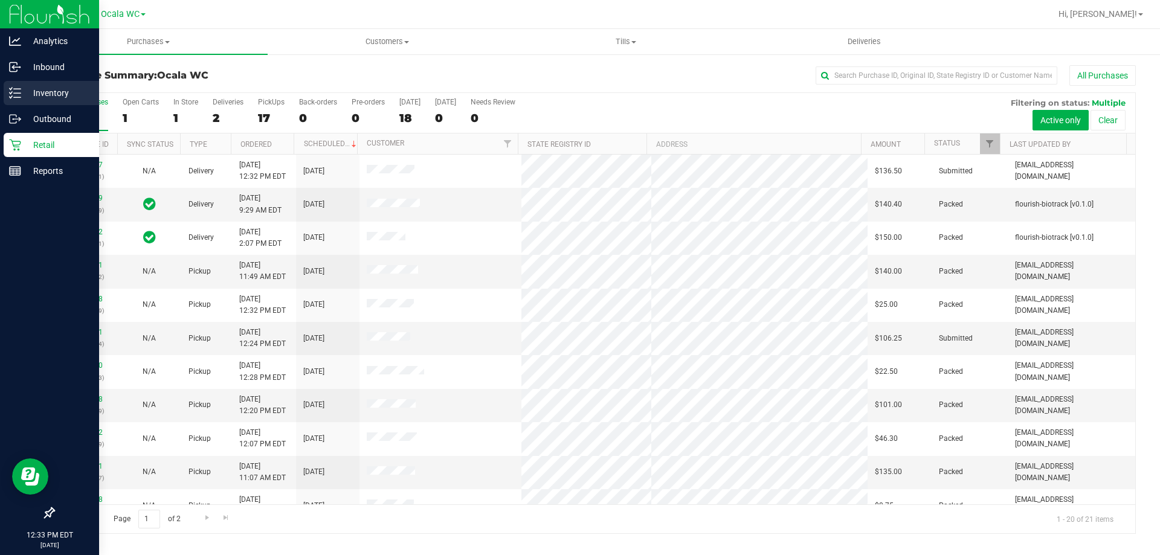
click at [19, 89] on line at bounding box center [17, 89] width 7 height 0
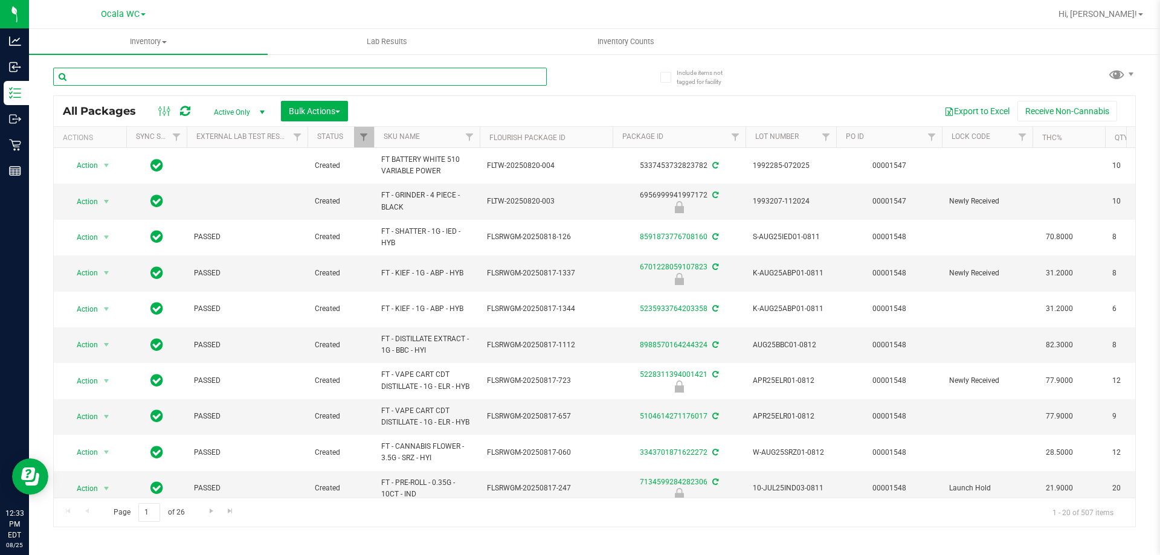
click at [204, 80] on input "text" at bounding box center [300, 77] width 494 height 18
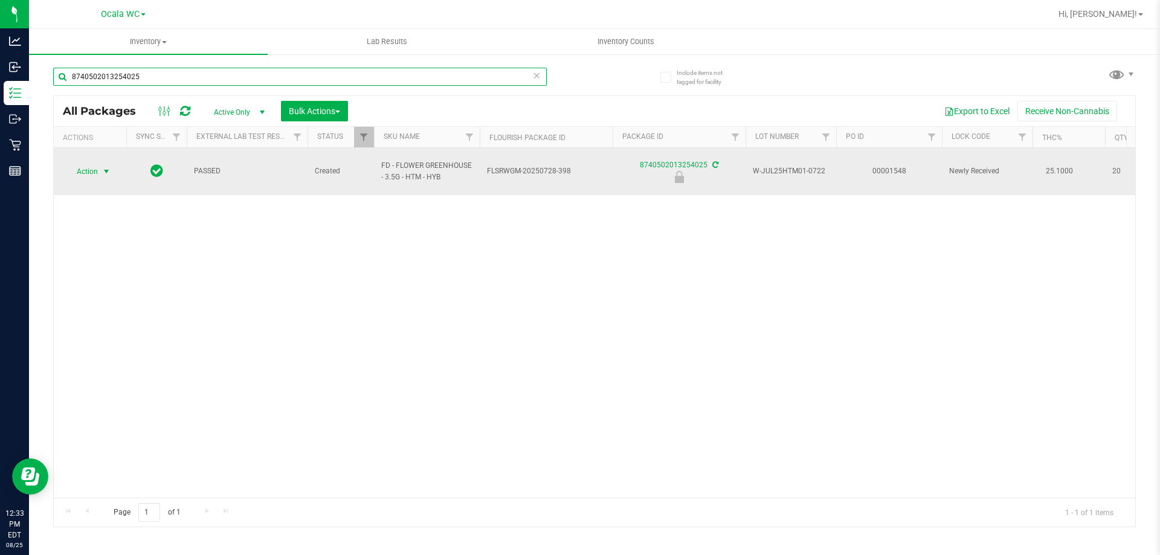
type input "8740502013254025"
click at [91, 167] on span "Action" at bounding box center [82, 171] width 33 height 17
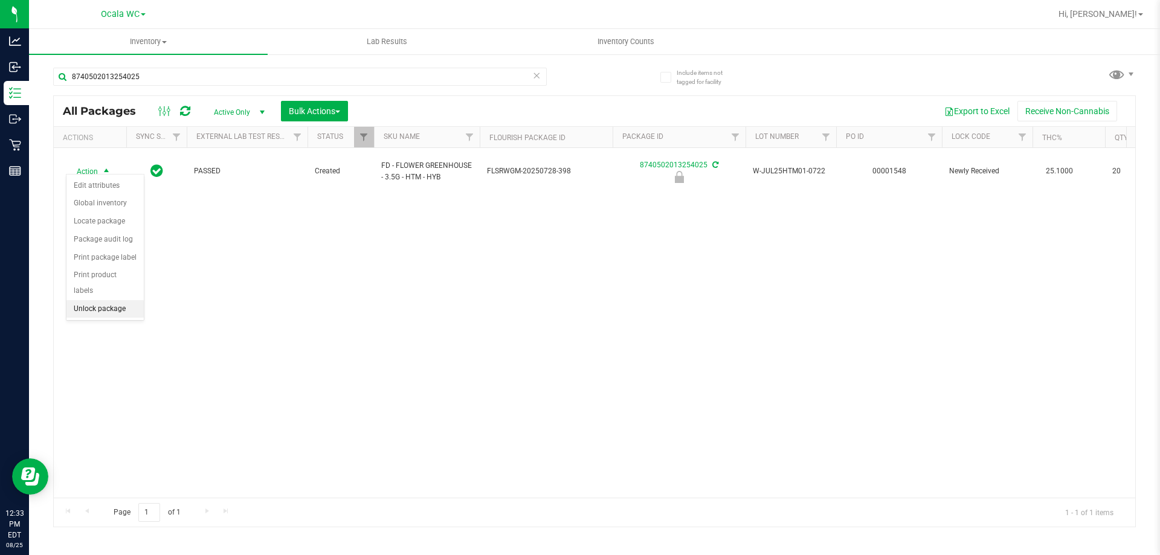
click at [86, 300] on li "Unlock package" at bounding box center [104, 309] width 77 height 18
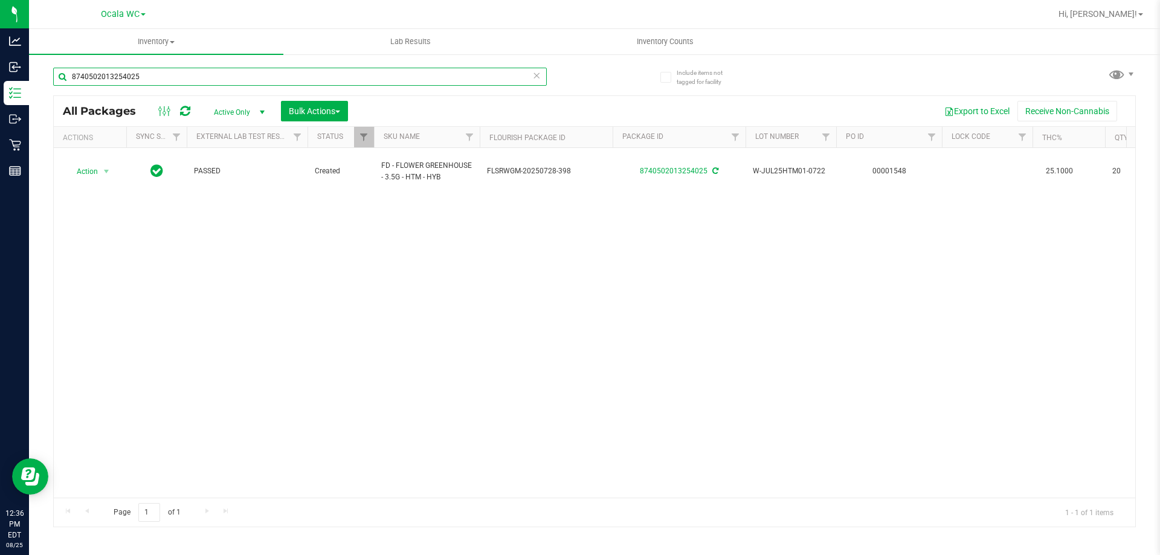
click at [143, 80] on input "8740502013254025" at bounding box center [300, 77] width 494 height 18
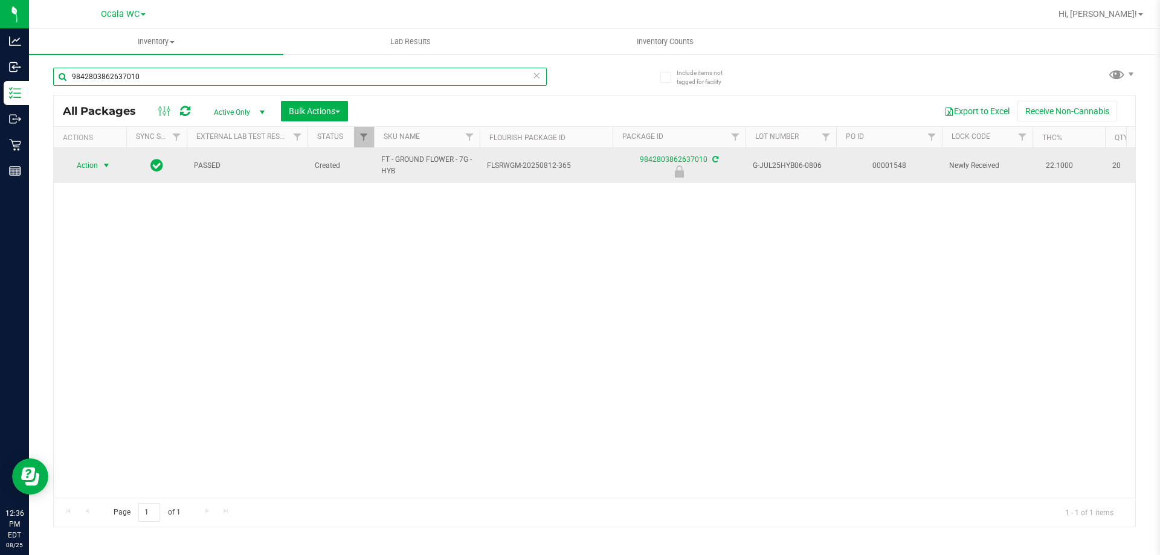
type input "9842803862637010"
click at [104, 166] on span "select" at bounding box center [107, 166] width 10 height 10
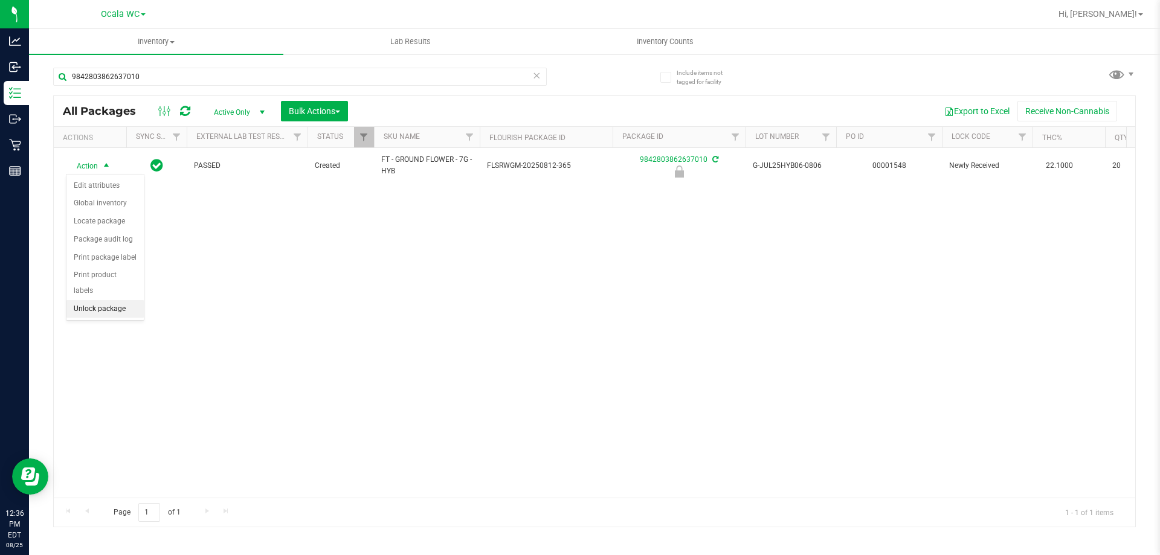
click at [114, 300] on li "Unlock package" at bounding box center [104, 309] width 77 height 18
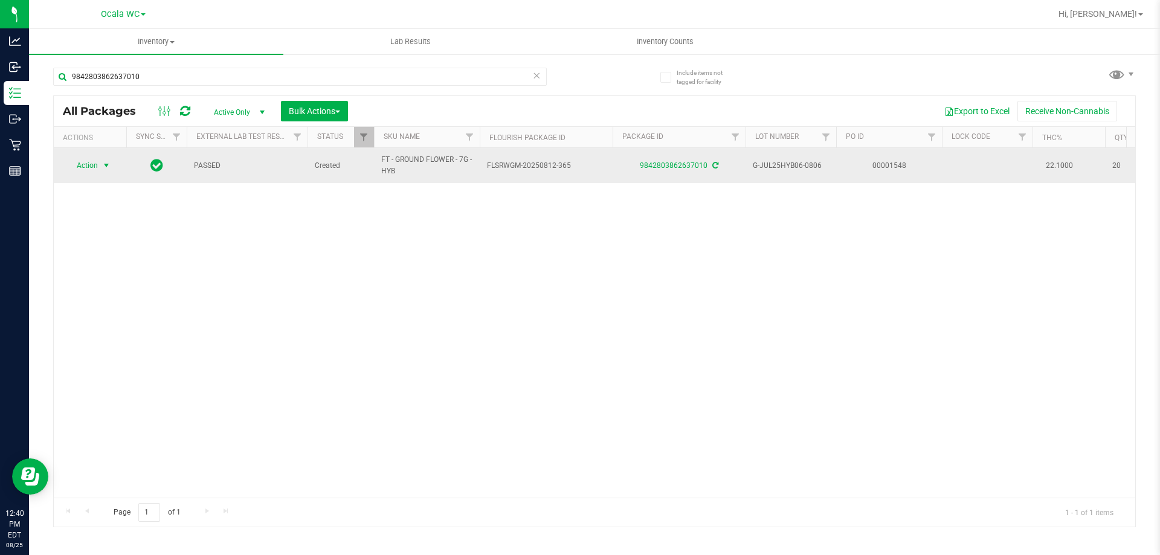
click at [86, 166] on span "Action" at bounding box center [82, 165] width 33 height 17
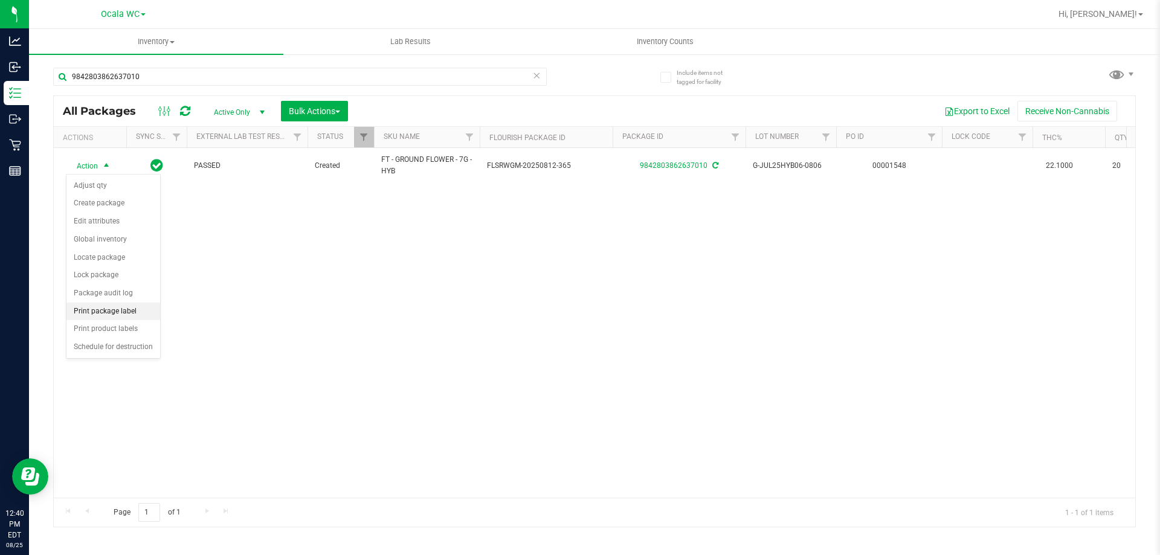
click at [100, 312] on li "Print package label" at bounding box center [113, 312] width 94 height 18
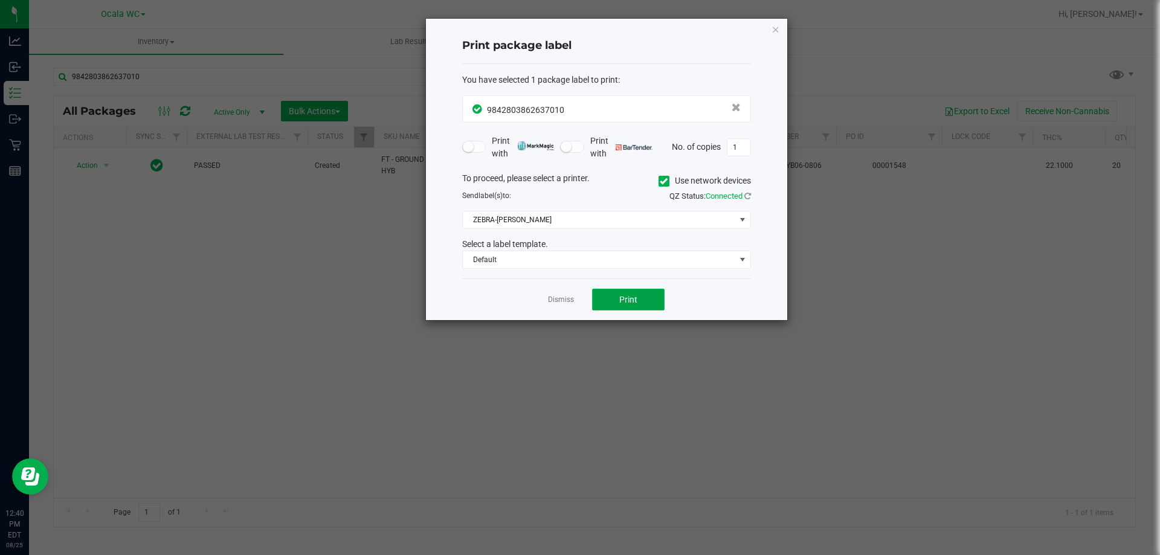
click at [621, 298] on span "Print" at bounding box center [628, 300] width 18 height 10
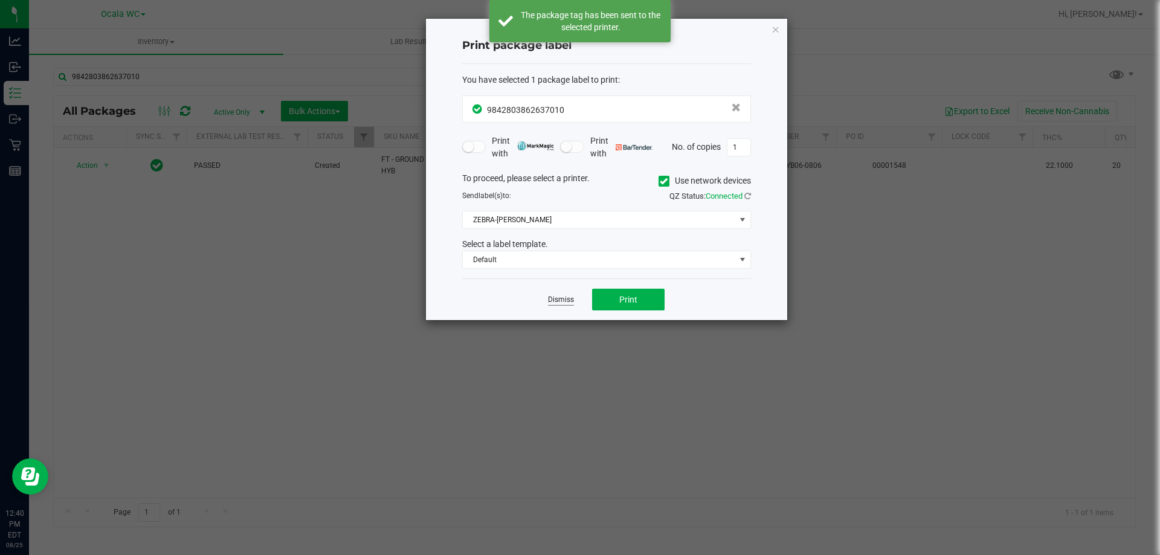
click at [552, 298] on link "Dismiss" at bounding box center [561, 300] width 26 height 10
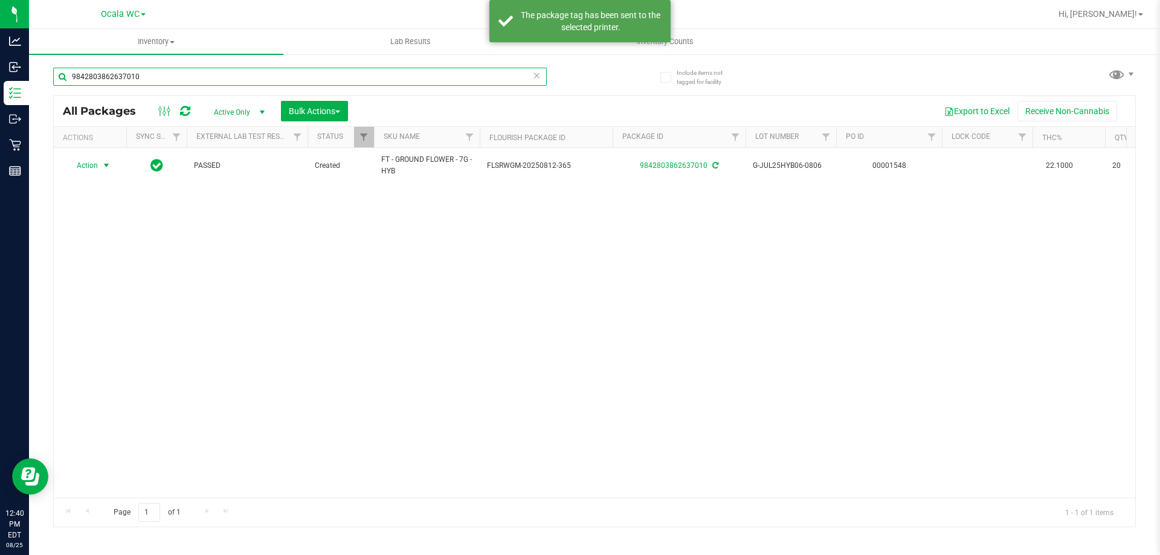
click at [140, 77] on input "9842803862637010" at bounding box center [300, 77] width 494 height 18
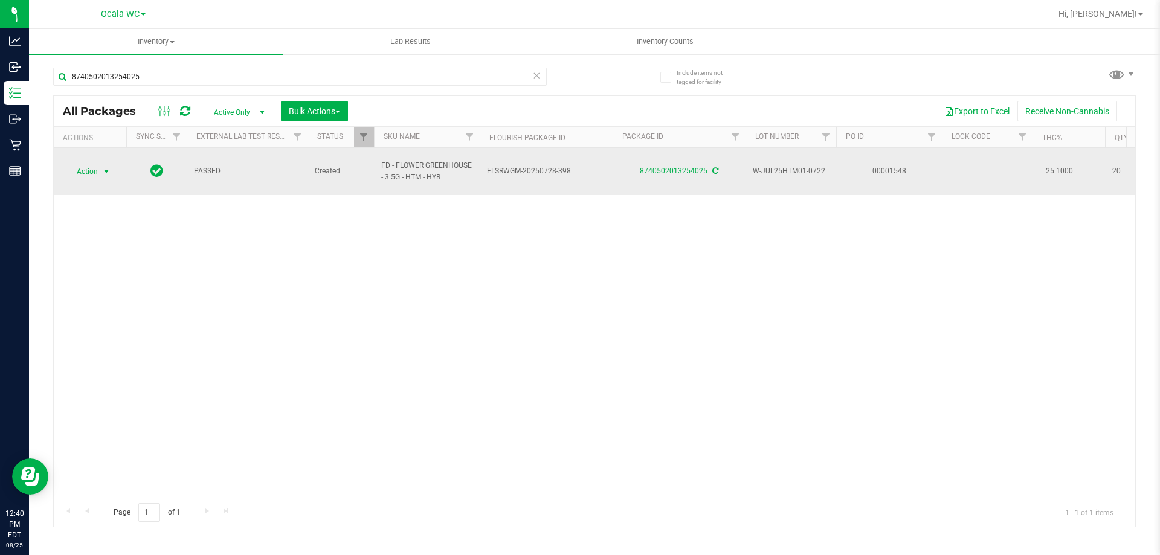
click at [102, 167] on span "select" at bounding box center [107, 172] width 10 height 10
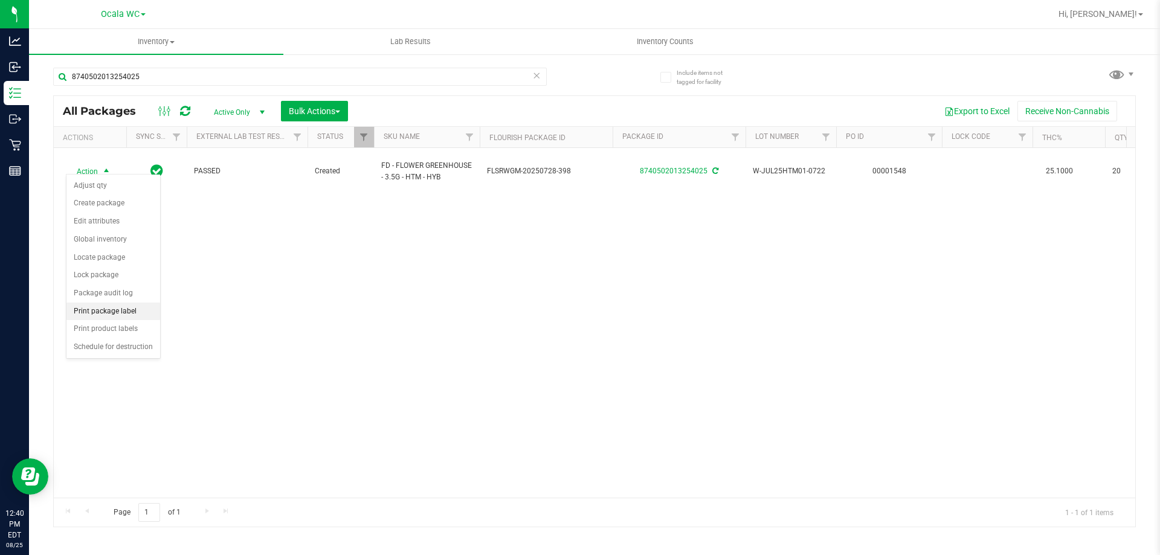
click at [123, 319] on li "Print package label" at bounding box center [113, 312] width 94 height 18
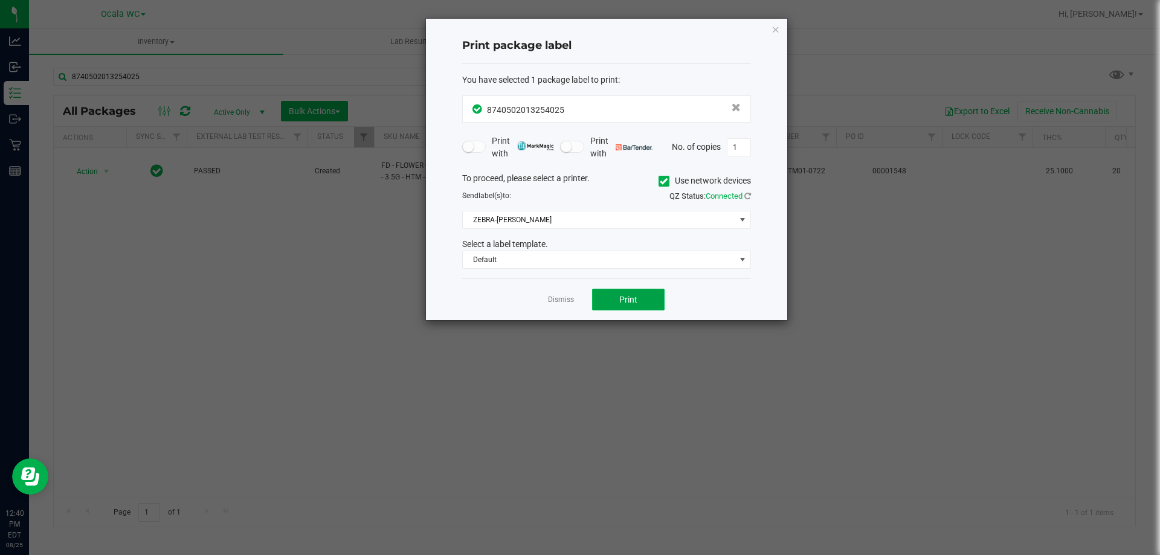
click at [652, 303] on button "Print" at bounding box center [628, 300] width 73 height 22
click at [559, 305] on link "Dismiss" at bounding box center [561, 300] width 26 height 10
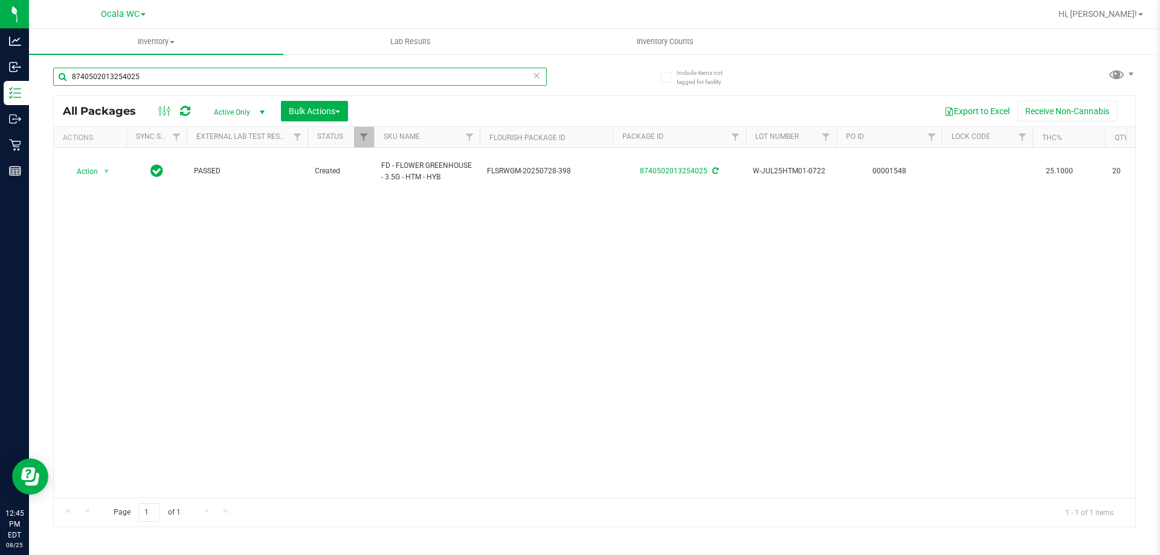
click at [172, 73] on input "8740502013254025" at bounding box center [300, 77] width 494 height 18
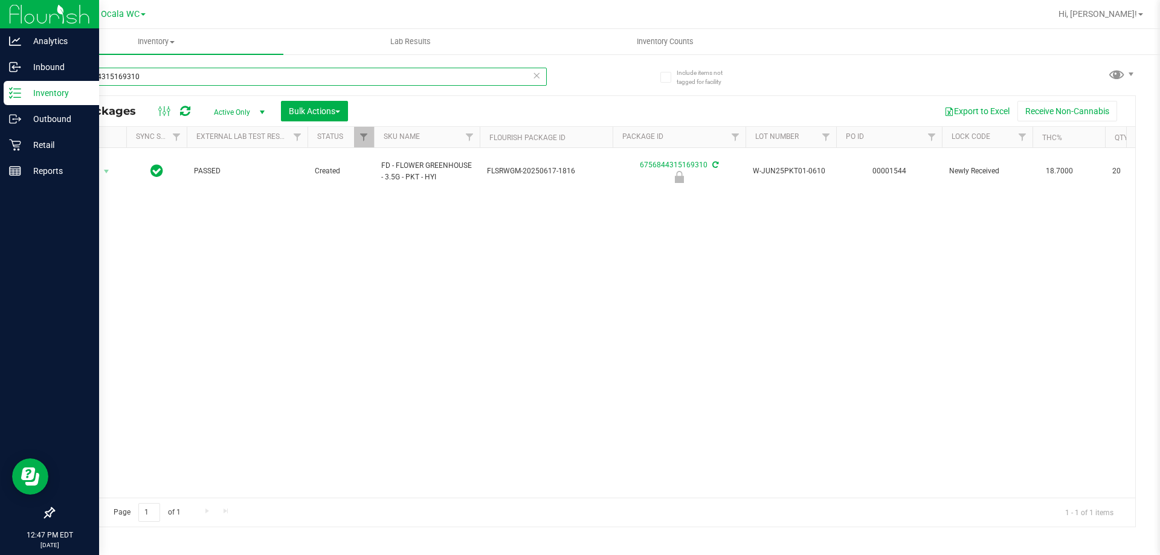
type input "6756844315169310"
click at [36, 144] on p "Retail" at bounding box center [57, 145] width 73 height 15
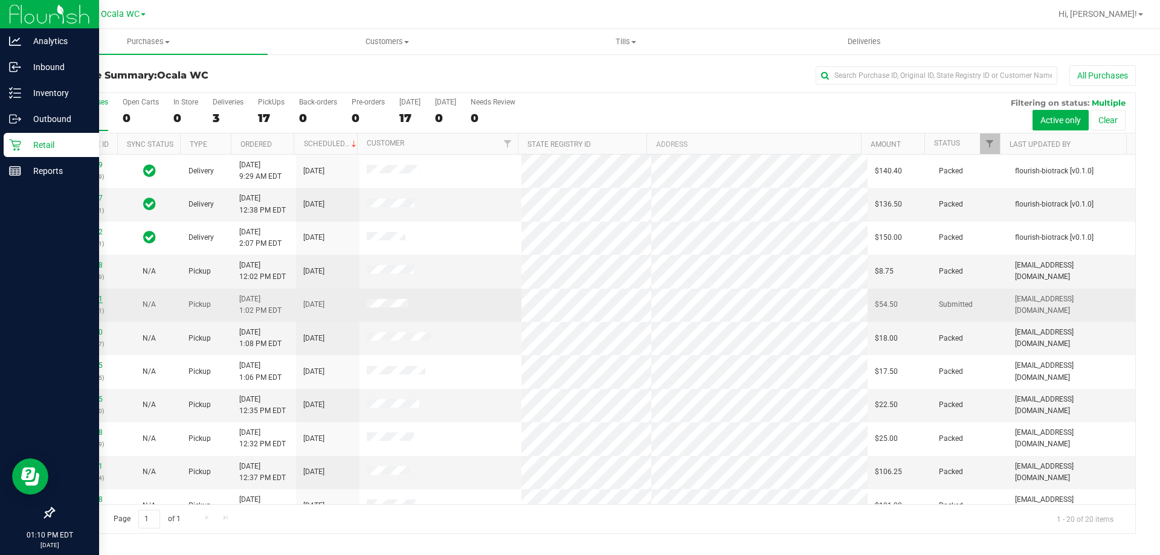
click at [80, 303] on link "11843891" at bounding box center [86, 299] width 34 height 8
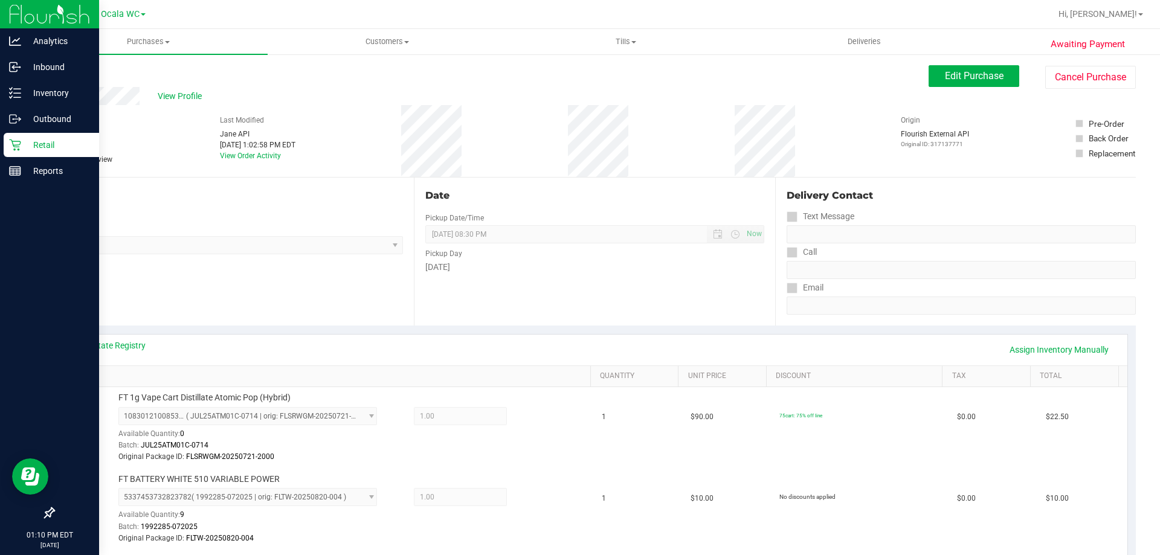
click at [21, 143] on icon at bounding box center [14, 145] width 11 height 11
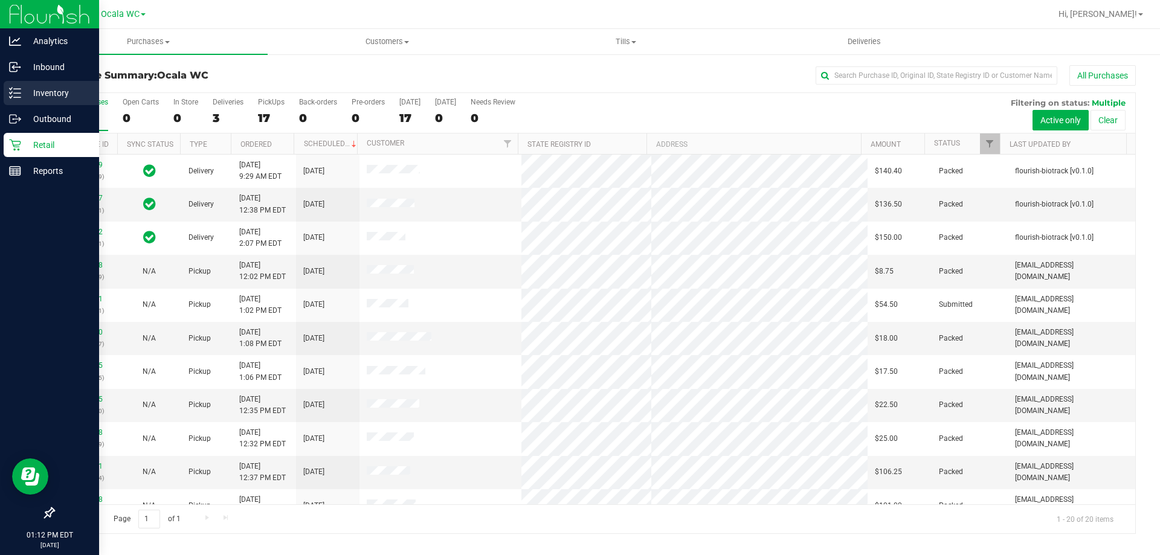
click at [19, 97] on icon at bounding box center [15, 93] width 12 height 12
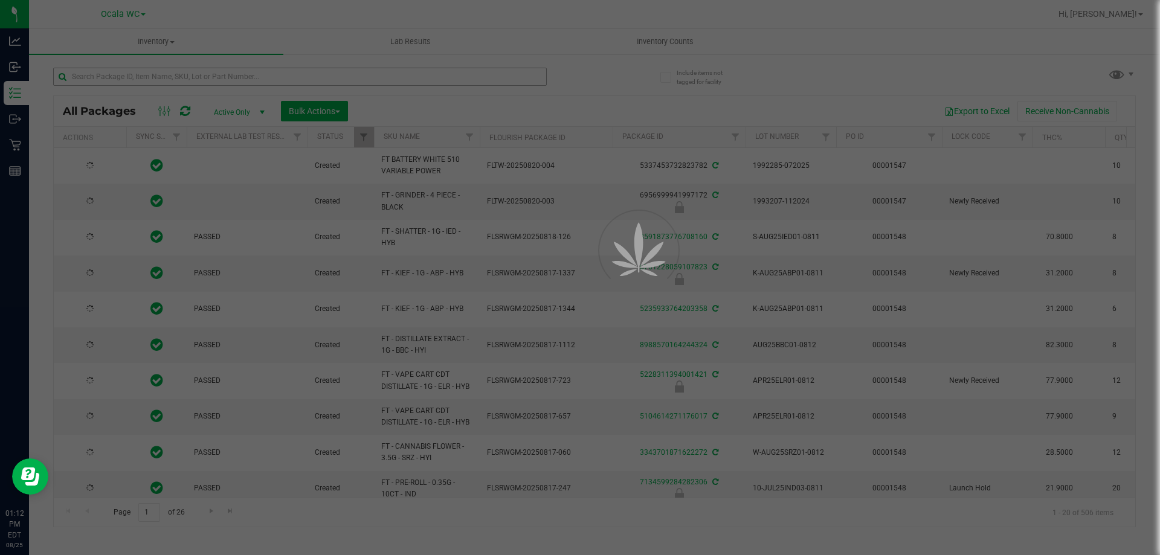
click at [199, 76] on div at bounding box center [580, 277] width 1160 height 555
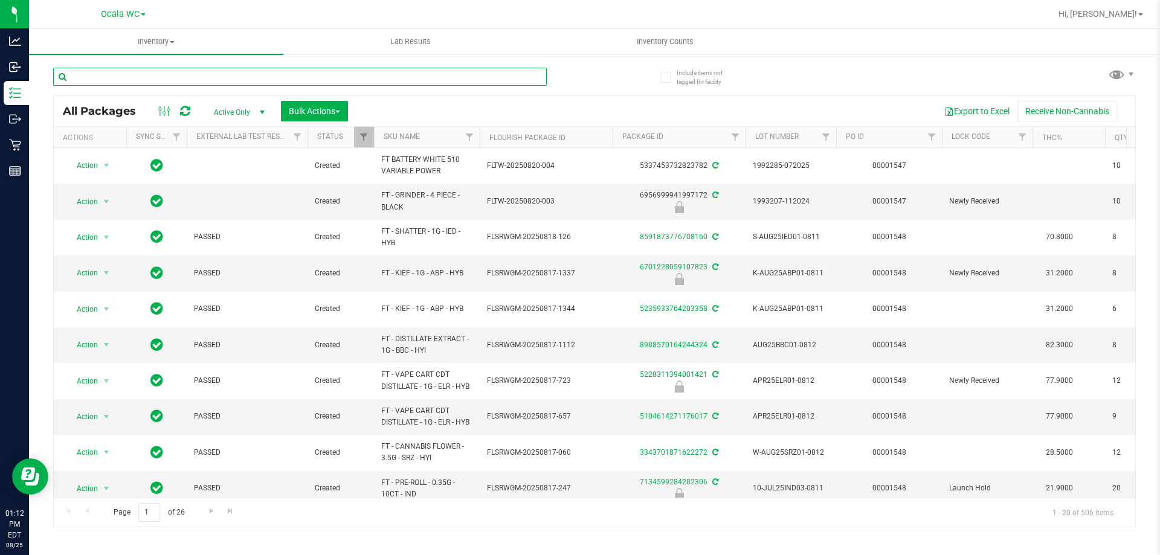
click at [199, 76] on input "text" at bounding box center [300, 77] width 494 height 18
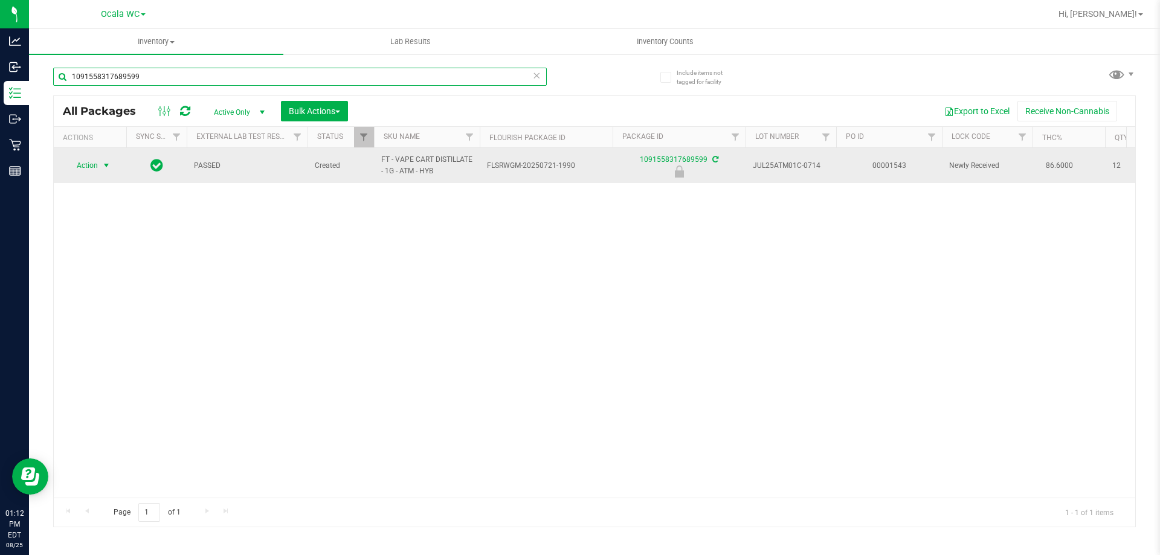
type input "1091558317689599"
click at [87, 170] on span "Action" at bounding box center [82, 165] width 33 height 17
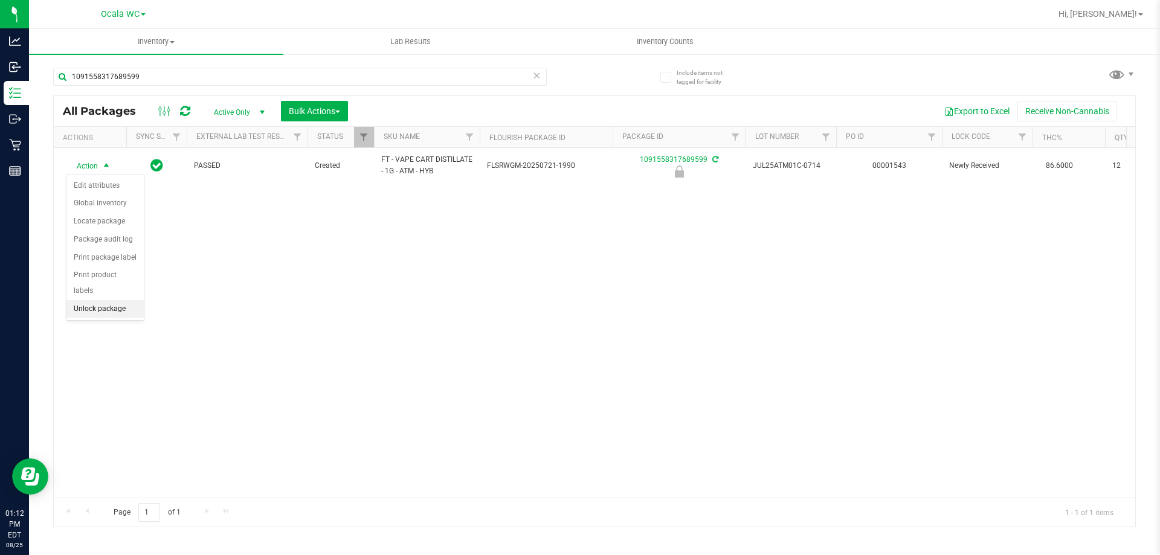
click at [119, 300] on li "Unlock package" at bounding box center [104, 309] width 77 height 18
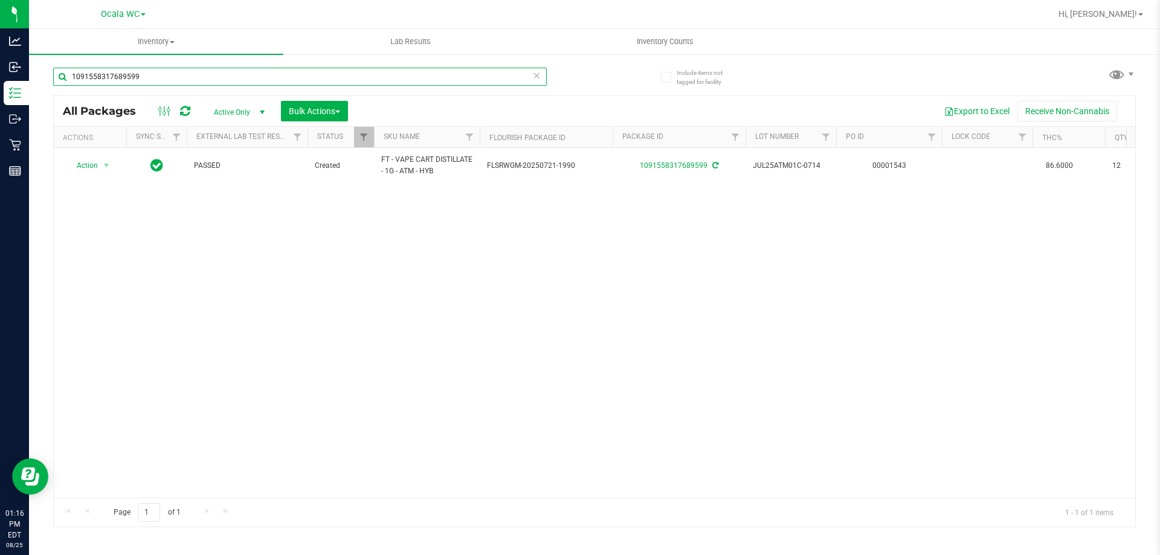
click at [163, 79] on input "1091558317689599" at bounding box center [300, 77] width 494 height 18
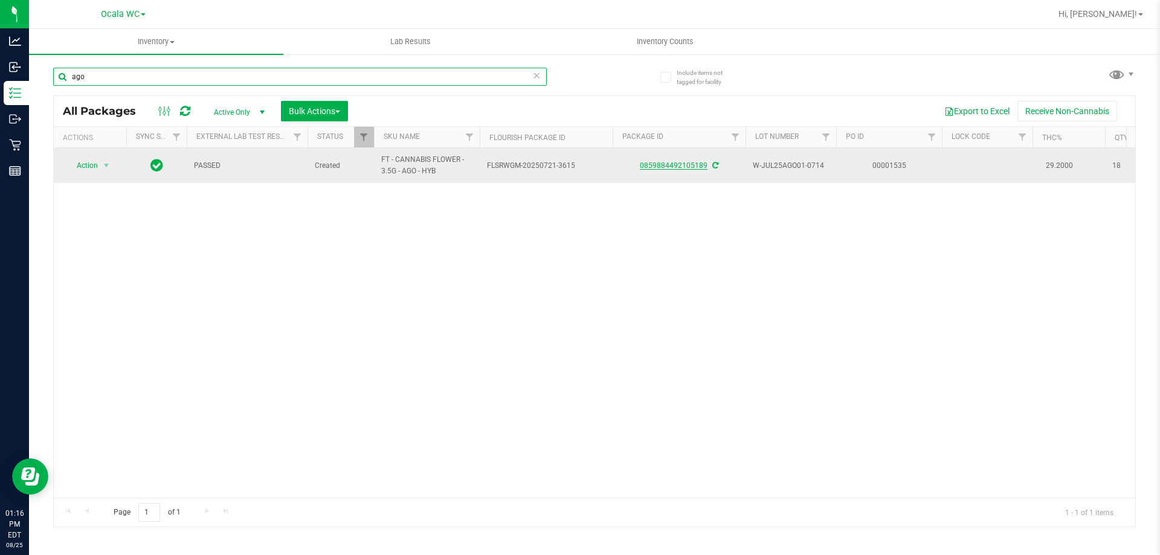
type input "ago"
click at [663, 168] on link "0859884492105189" at bounding box center [674, 165] width 68 height 8
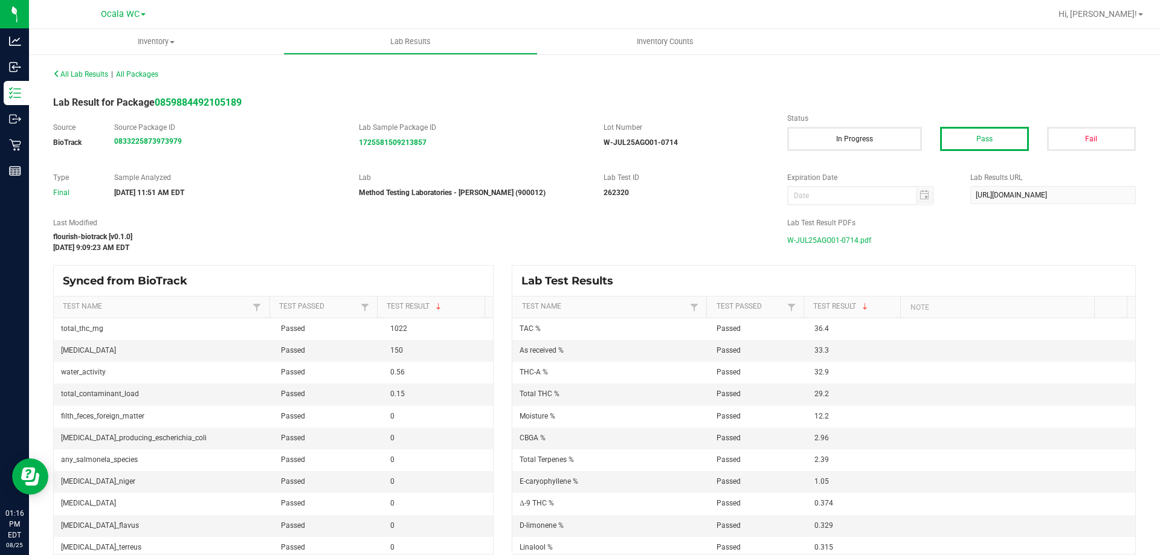
click at [830, 239] on span "W-JUL25AGO01-0714.pdf" at bounding box center [829, 240] width 84 height 18
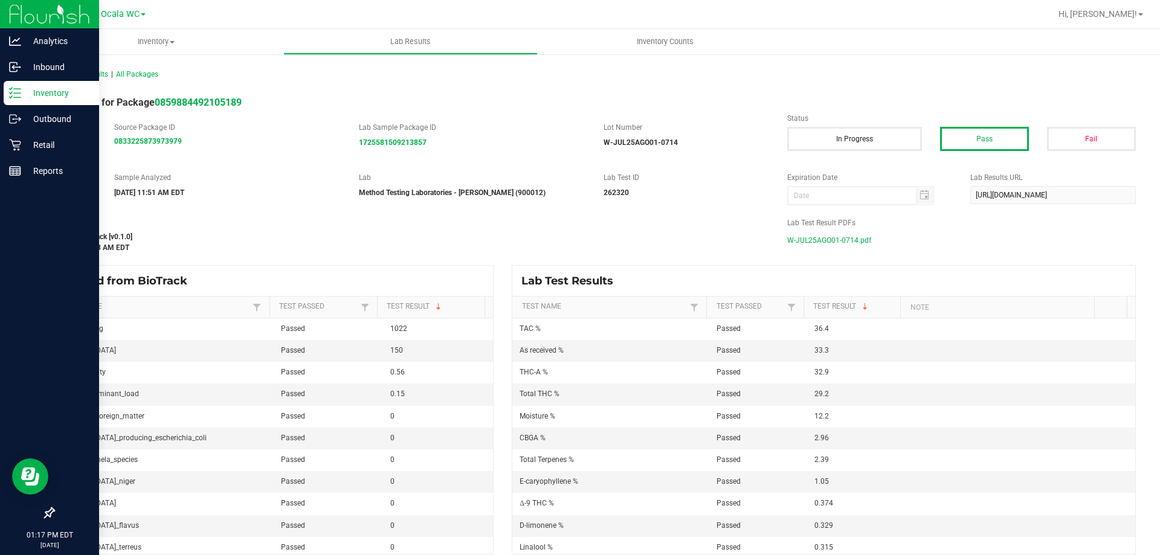
click at [32, 93] on p "Inventory" at bounding box center [57, 93] width 73 height 15
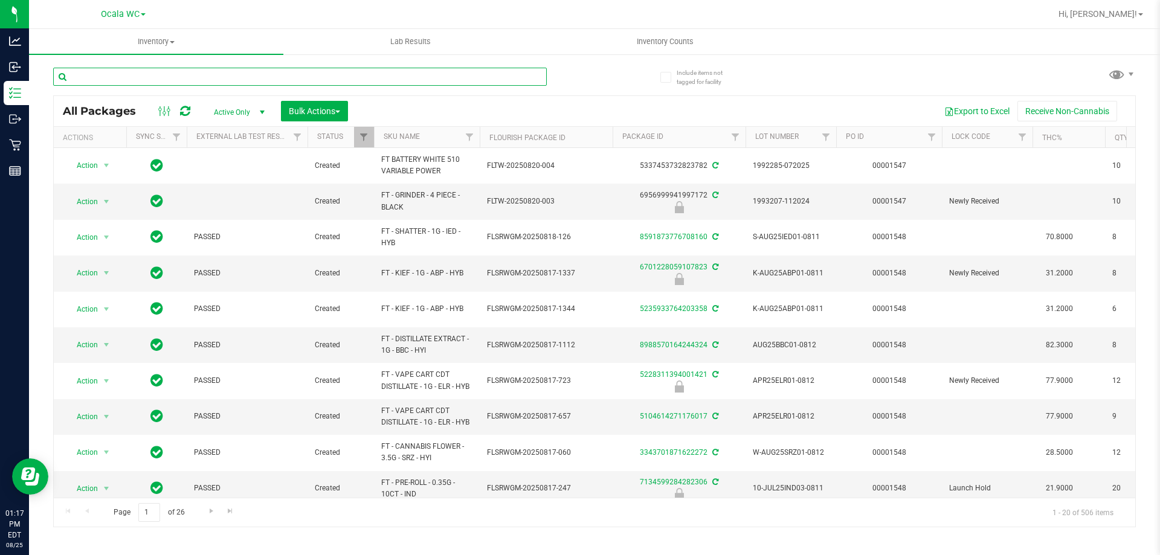
click at [227, 74] on input "text" at bounding box center [300, 77] width 494 height 18
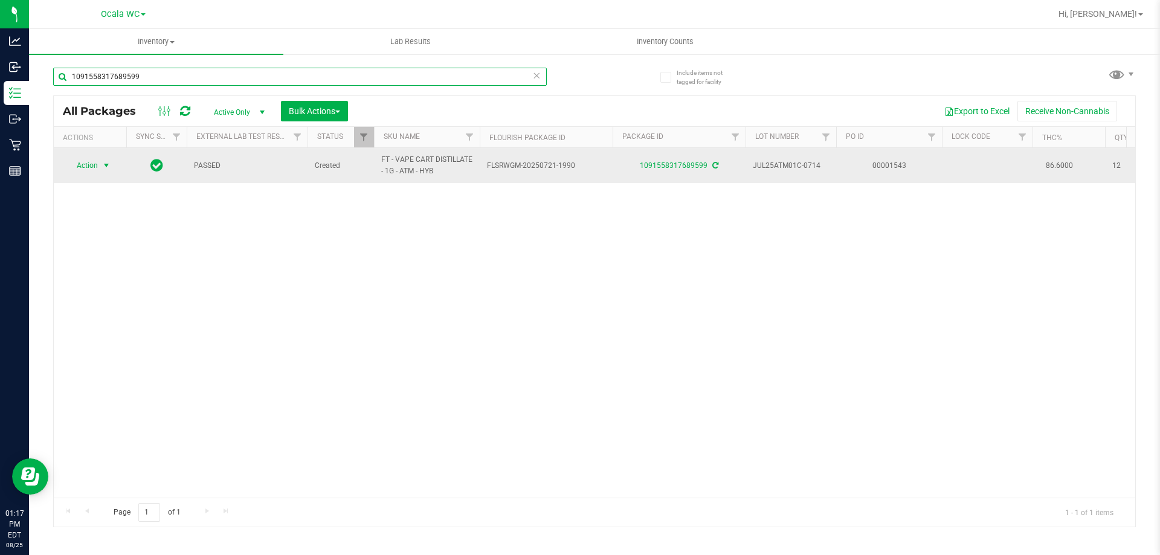
type input "1091558317689599"
click at [89, 166] on span "Action" at bounding box center [82, 165] width 33 height 17
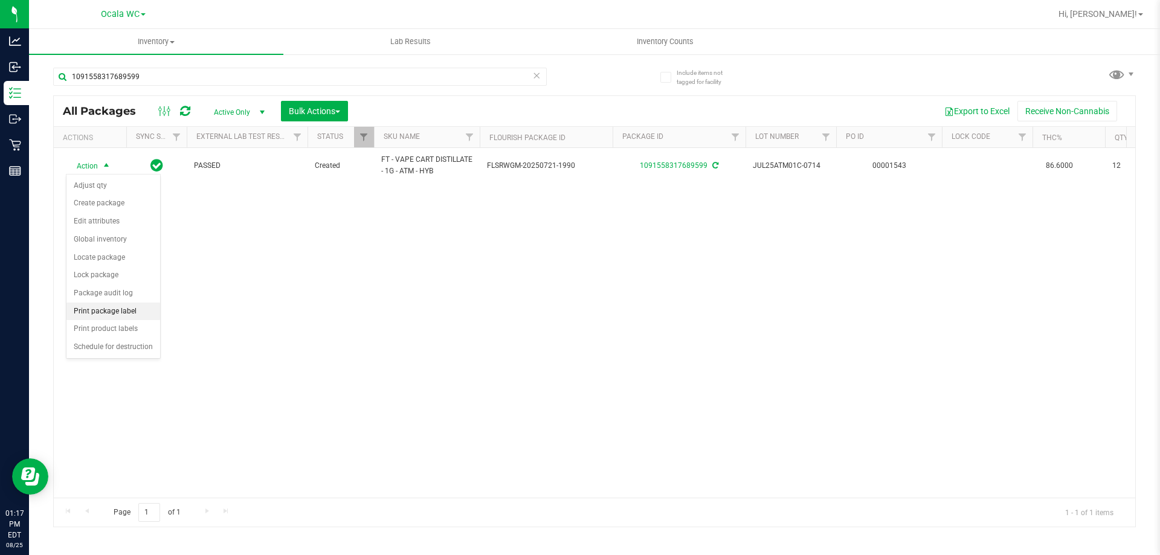
click at [133, 314] on li "Print package label" at bounding box center [113, 312] width 94 height 18
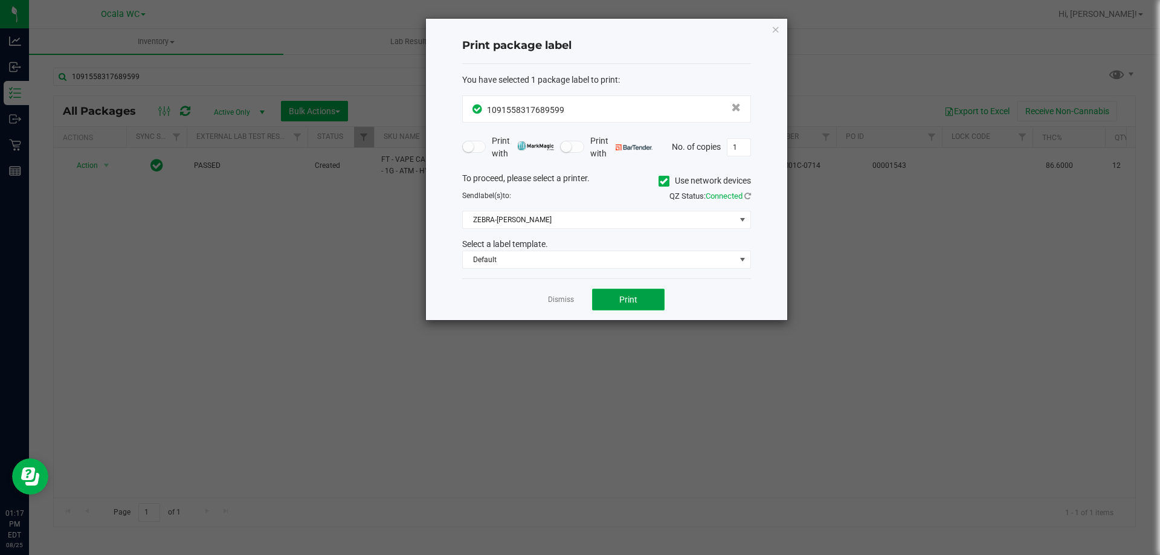
click at [630, 306] on button "Print" at bounding box center [628, 300] width 73 height 22
click at [555, 302] on link "Dismiss" at bounding box center [561, 300] width 26 height 10
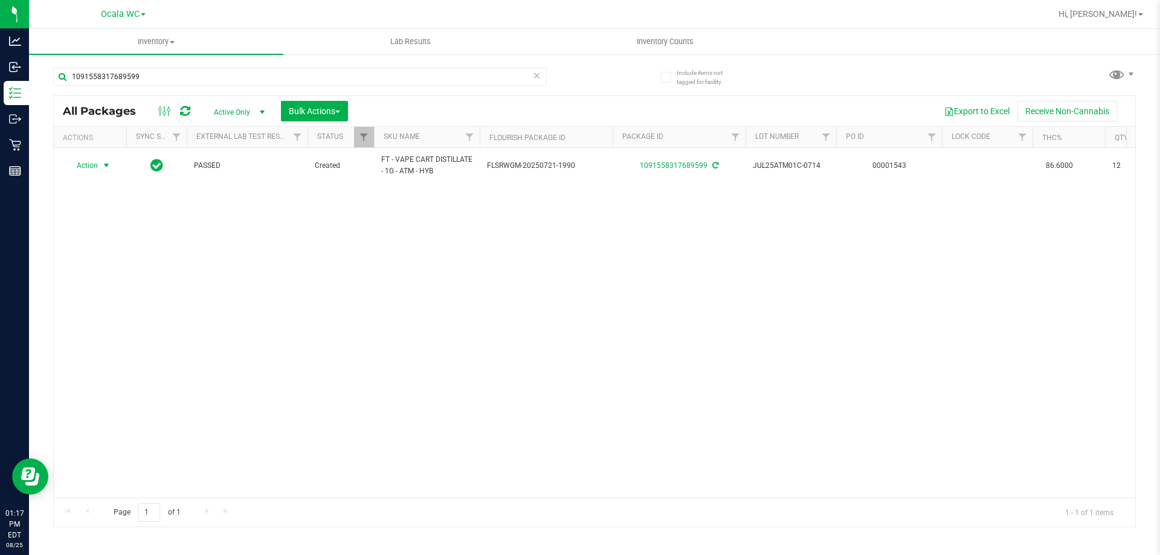
click at [300, 369] on div "Action Action Adjust qty Create package Edit attributes Global inventory Locate…" at bounding box center [595, 323] width 1082 height 350
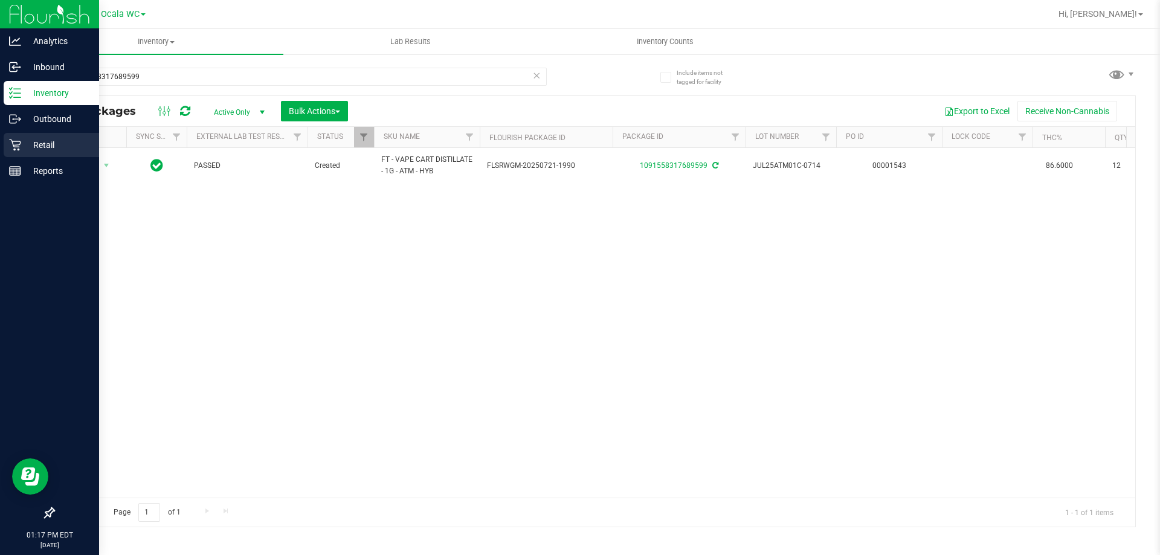
click at [19, 147] on icon at bounding box center [14, 145] width 11 height 11
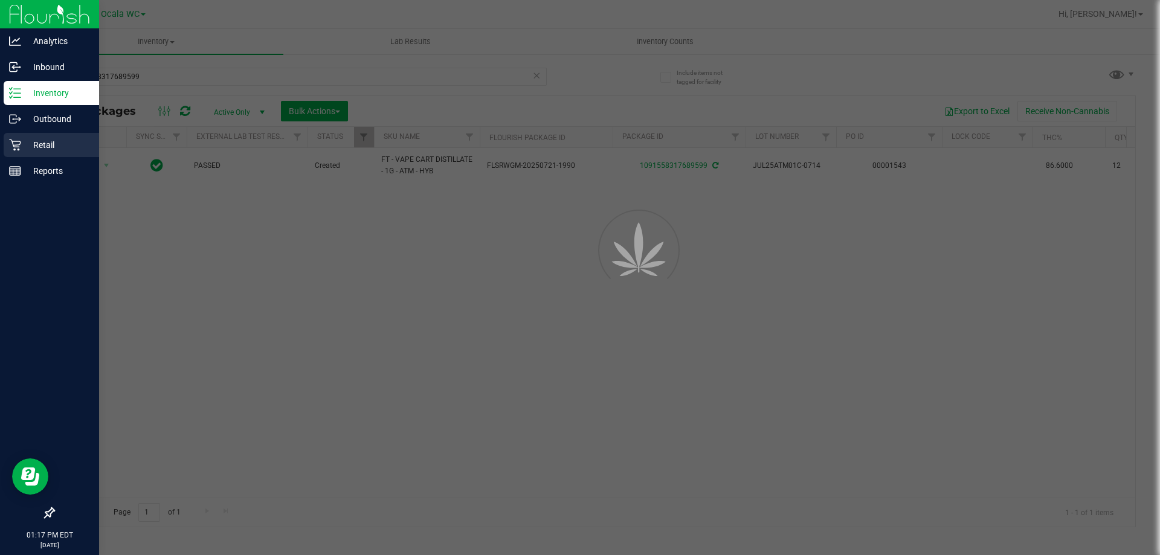
click at [9, 149] on icon at bounding box center [15, 145] width 12 height 12
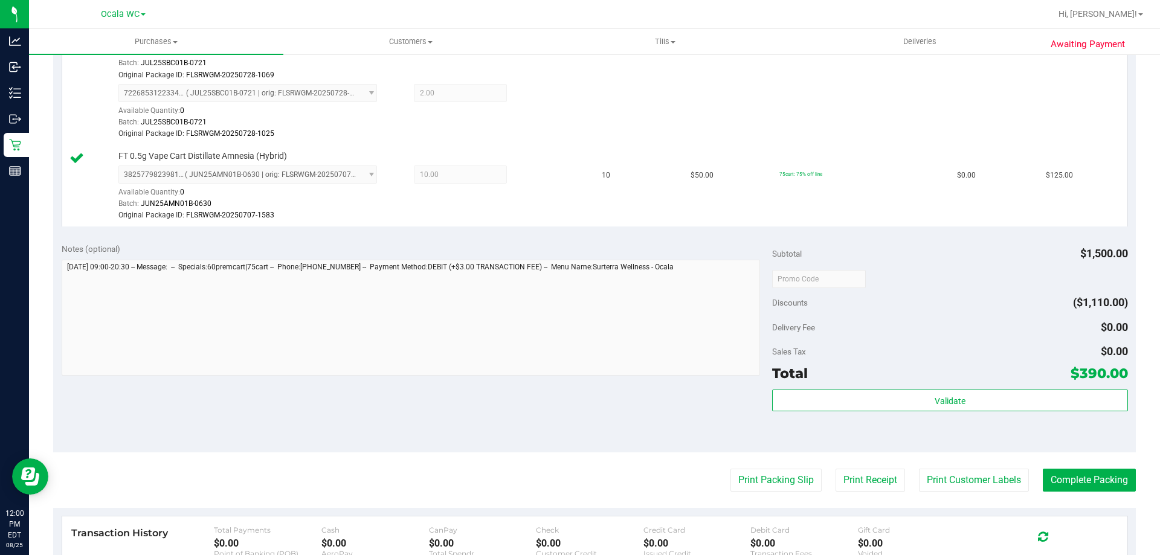
scroll to position [747, 0]
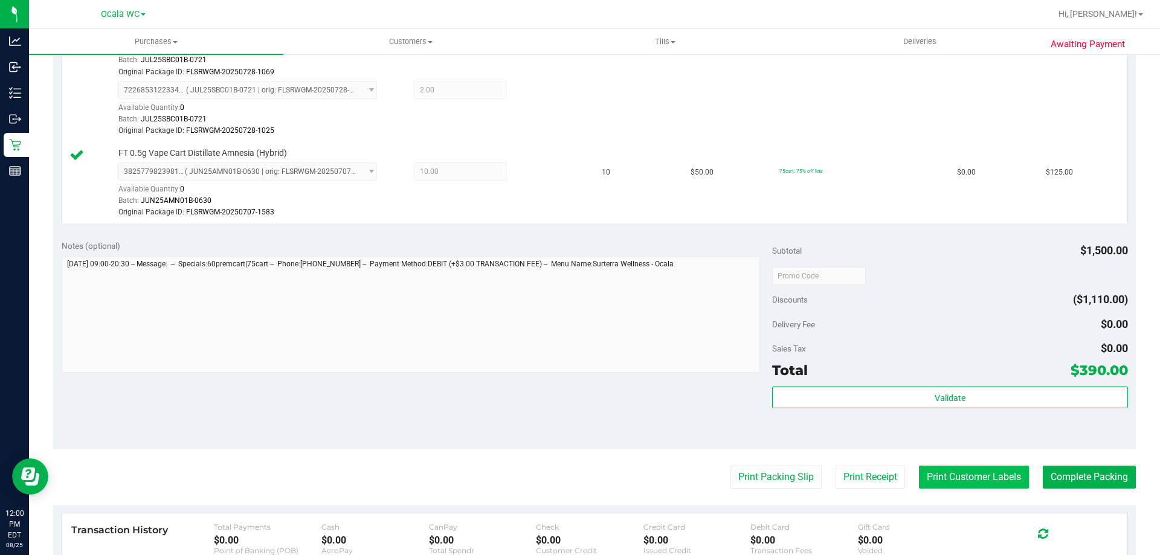
click at [940, 476] on button "Print Customer Labels" at bounding box center [974, 477] width 110 height 23
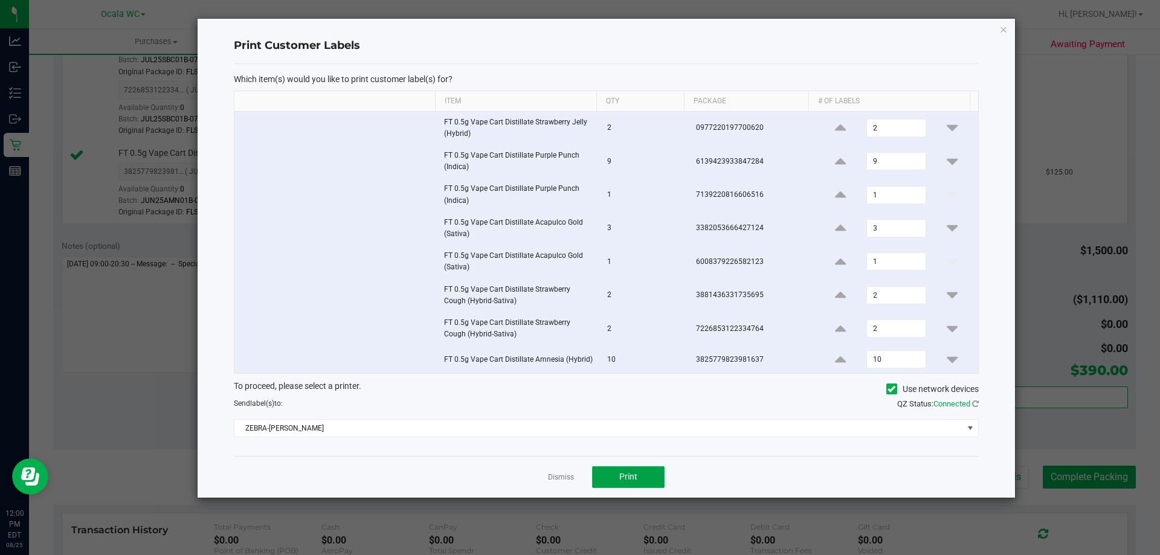
click at [625, 484] on button "Print" at bounding box center [628, 477] width 73 height 22
click at [556, 476] on link "Dismiss" at bounding box center [561, 477] width 26 height 10
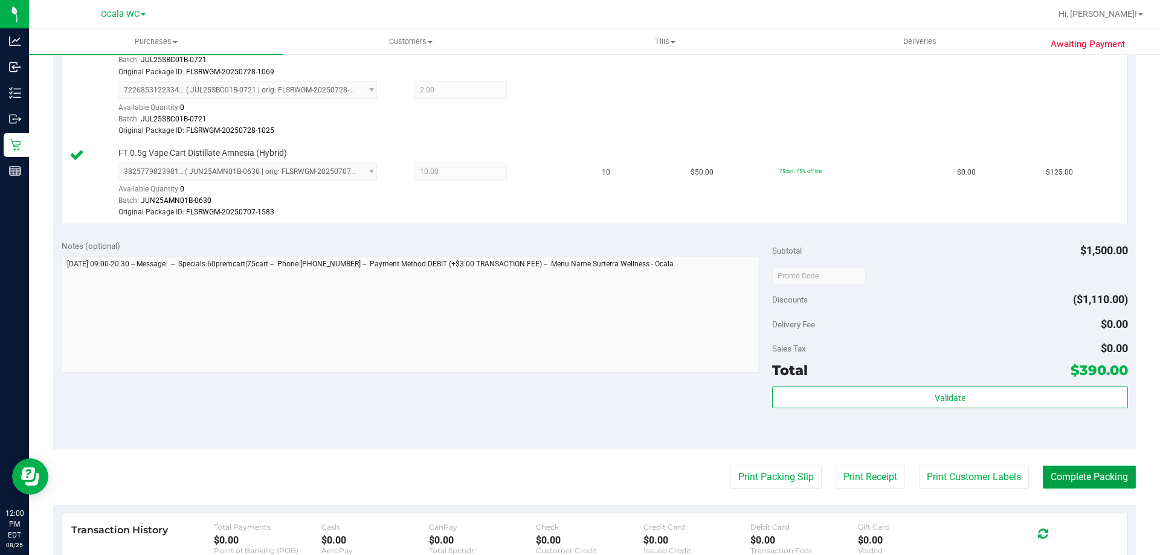
click at [1077, 485] on button "Complete Packing" at bounding box center [1089, 477] width 93 height 23
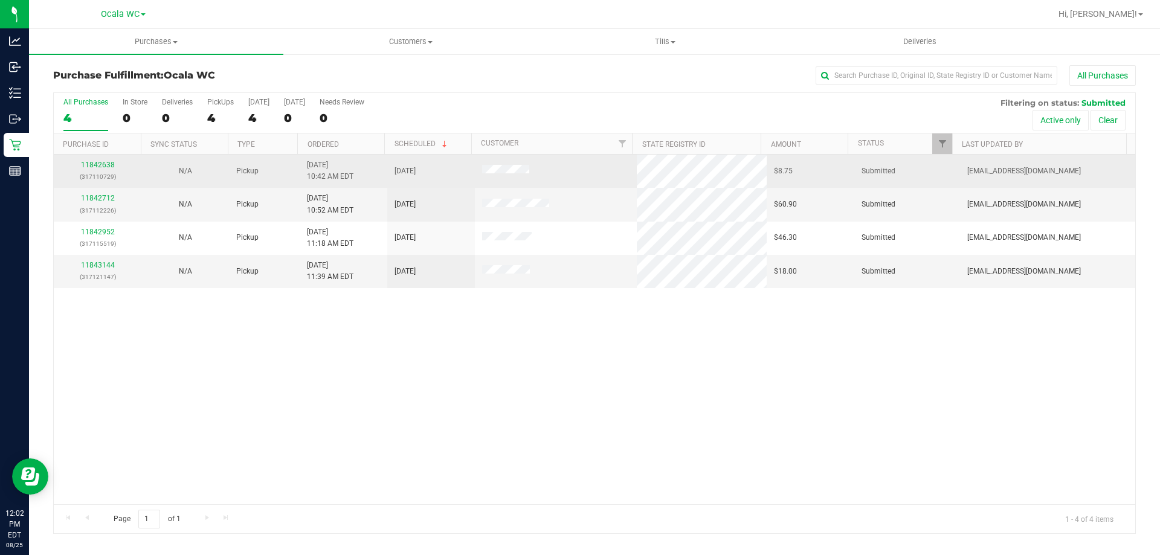
click at [93, 160] on div "11842638 (317110729)" at bounding box center [97, 171] width 73 height 23
click at [96, 165] on link "11842638" at bounding box center [98, 165] width 34 height 8
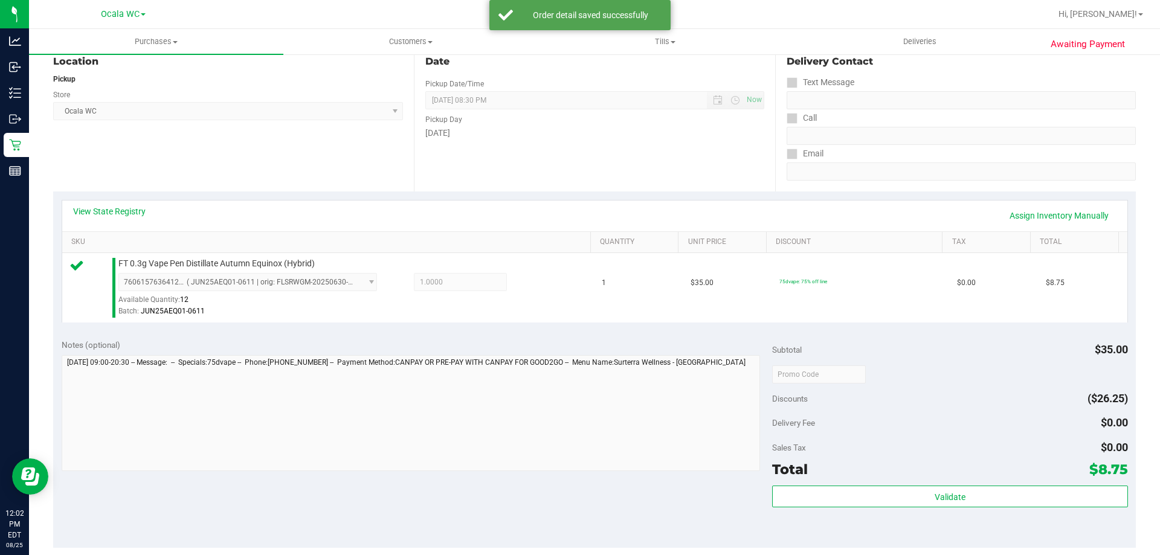
scroll to position [242, 0]
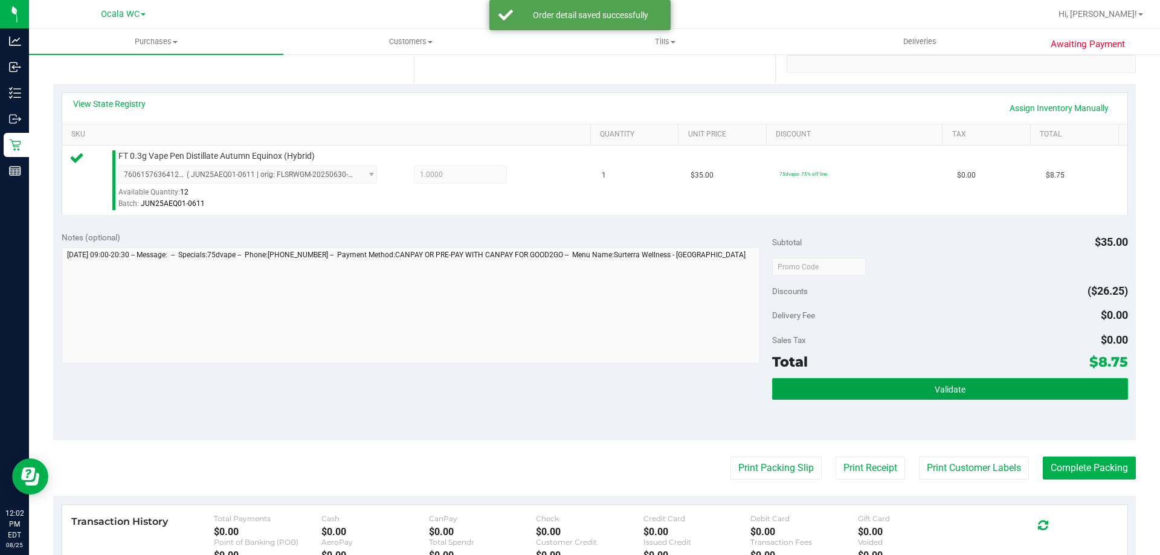
click at [976, 380] on button "Validate" at bounding box center [949, 389] width 355 height 22
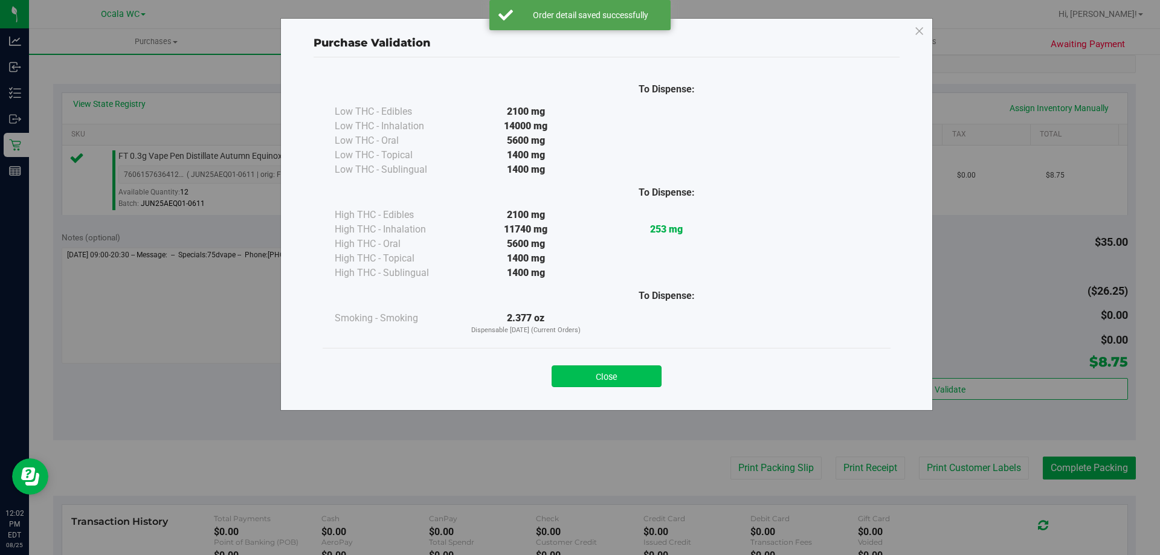
click at [611, 374] on button "Close" at bounding box center [607, 377] width 110 height 22
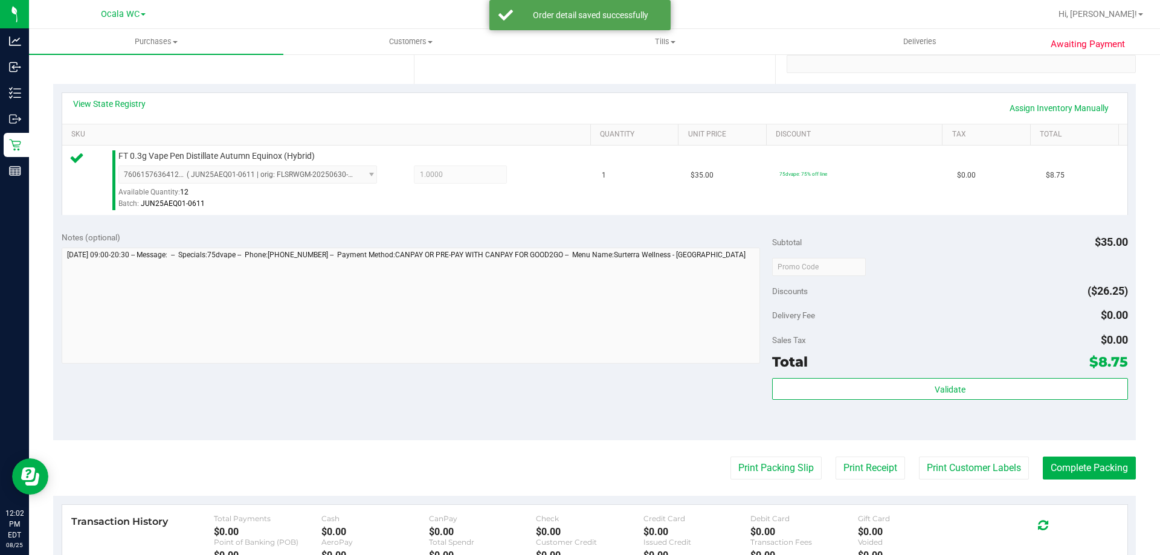
click at [756, 451] on purchase-details "Back Edit Purchase Cancel Purchase View Profile # 11842638 BioTrack ID: - Submi…" at bounding box center [594, 273] width 1083 height 898
click at [767, 488] on purchase-details "Back Edit Purchase Cancel Purchase View Profile # 11842638 BioTrack ID: - Submi…" at bounding box center [594, 273] width 1083 height 898
click at [768, 478] on button "Print Packing Slip" at bounding box center [775, 468] width 91 height 23
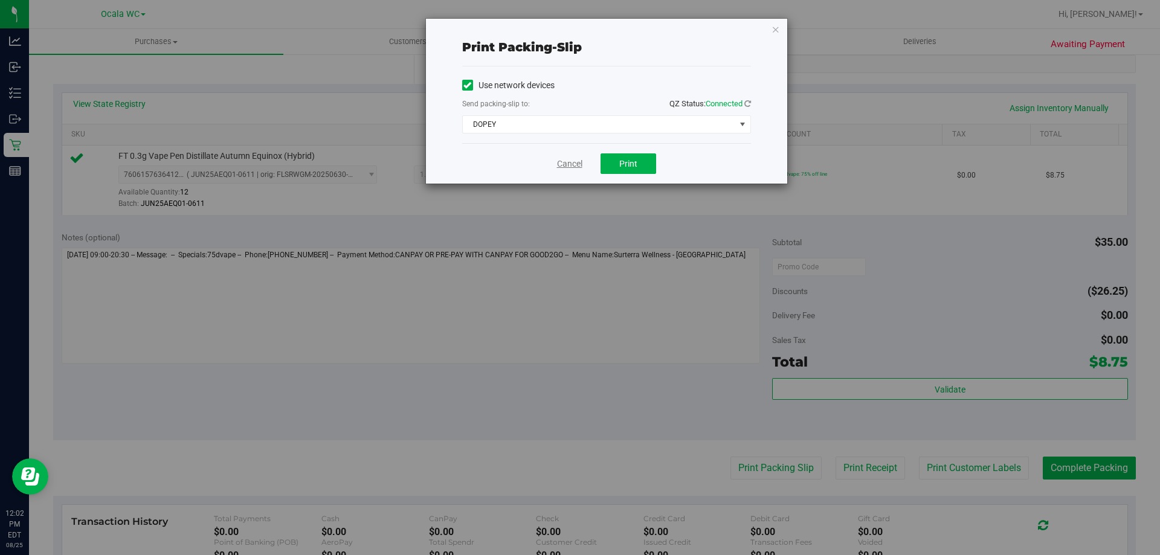
click at [565, 163] on link "Cancel" at bounding box center [569, 164] width 25 height 13
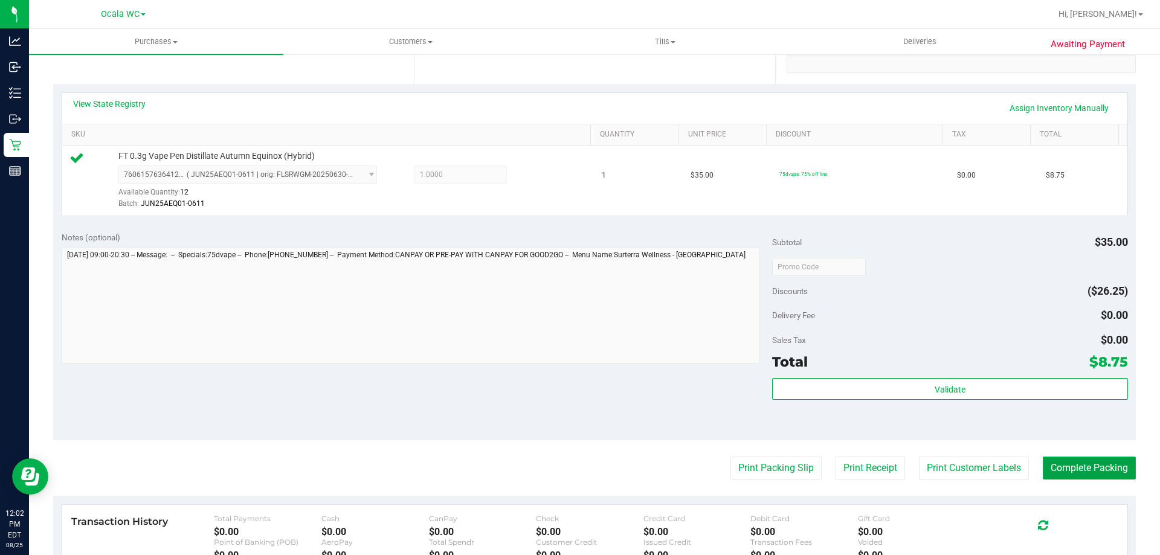
click at [1084, 460] on button "Complete Packing" at bounding box center [1089, 468] width 93 height 23
click at [729, 470] on button "Print Packing Slip" at bounding box center [766, 468] width 91 height 23
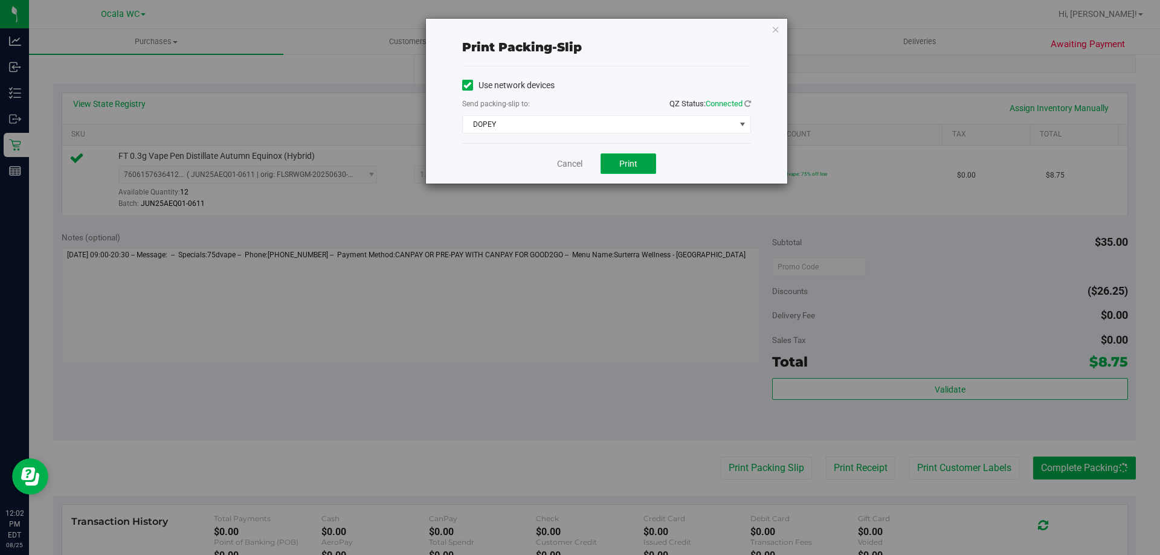
click at [613, 172] on button "Print" at bounding box center [629, 163] width 56 height 21
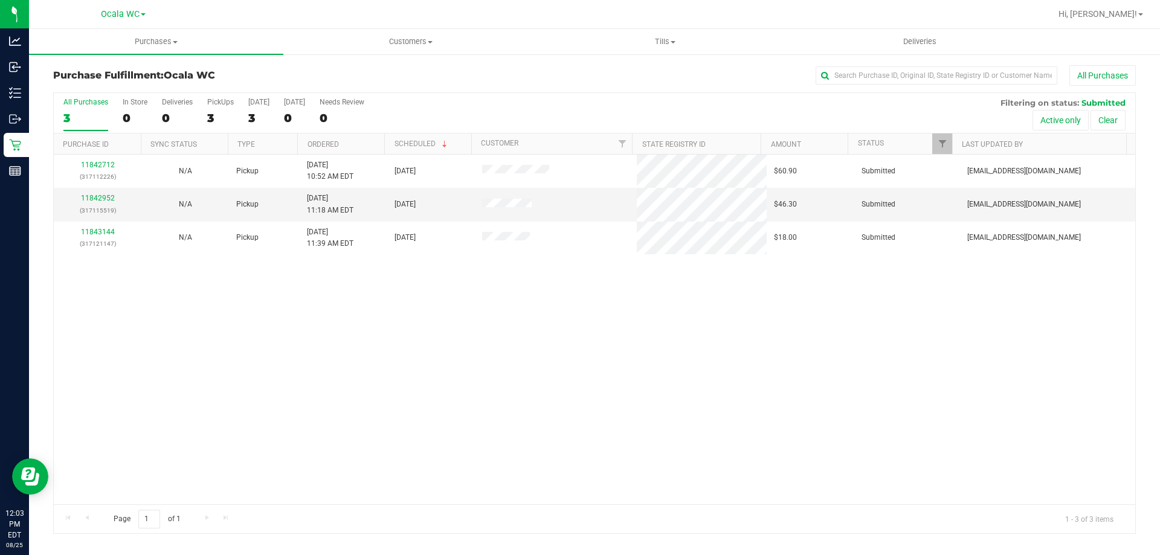
click at [277, 382] on div "11842712 (317112226) N/A Pickup [DATE] 10:52 AM EDT 8/25/2025 $60.90 Submitted …" at bounding box center [595, 330] width 1082 height 350
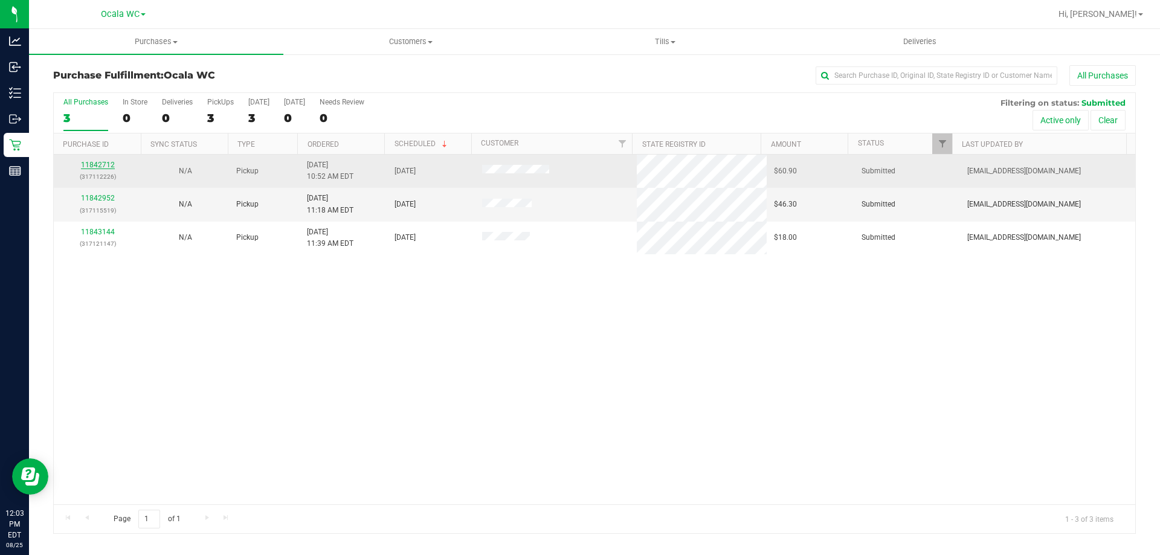
click at [96, 164] on link "11842712" at bounding box center [98, 165] width 34 height 8
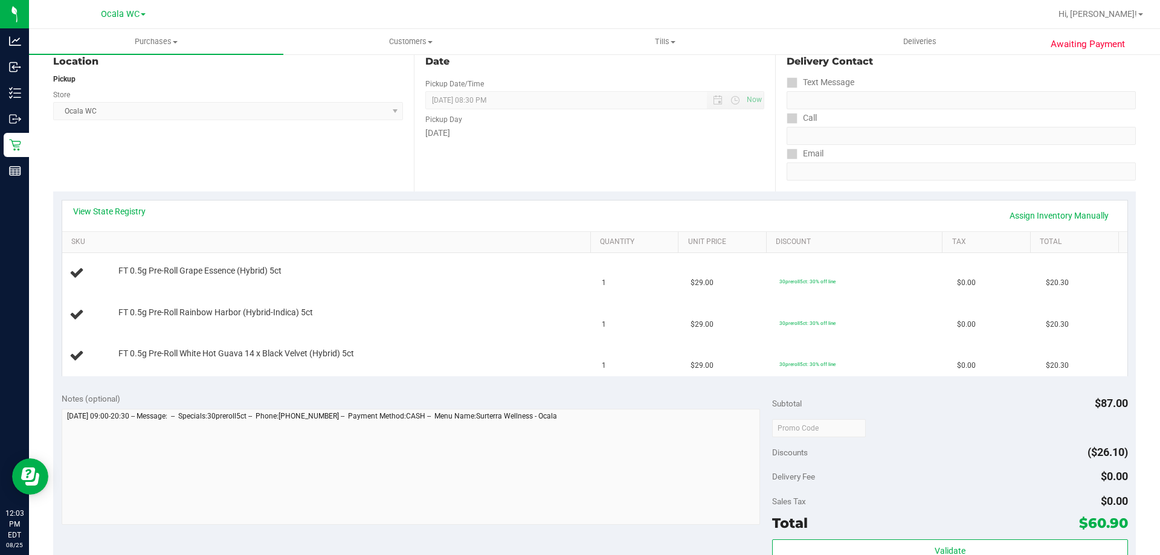
scroll to position [135, 0]
click at [89, 207] on link "View State Registry" at bounding box center [109, 211] width 73 height 12
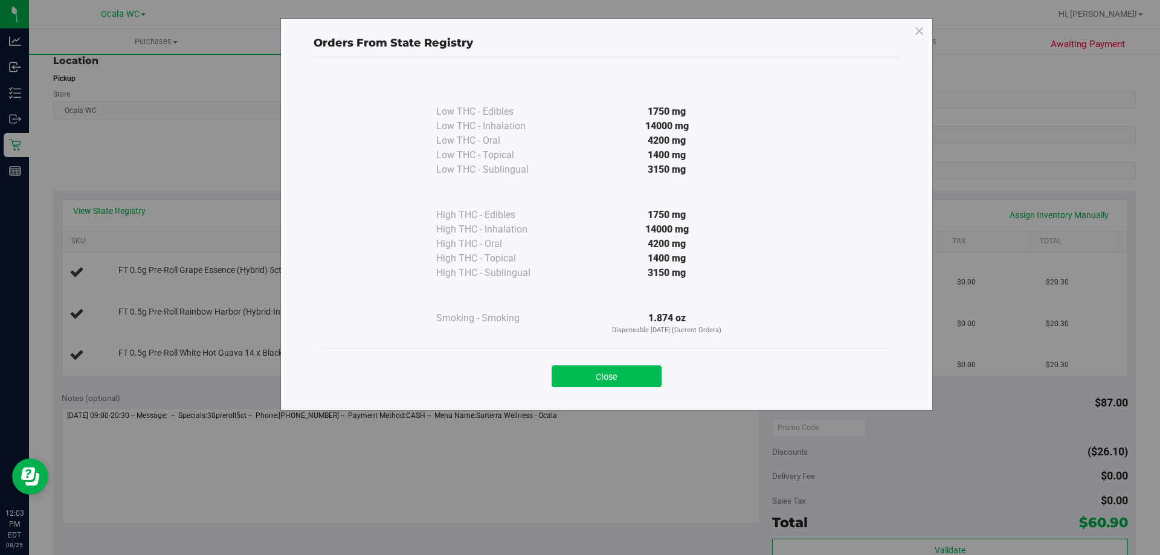
click at [591, 368] on button "Close" at bounding box center [607, 377] width 110 height 22
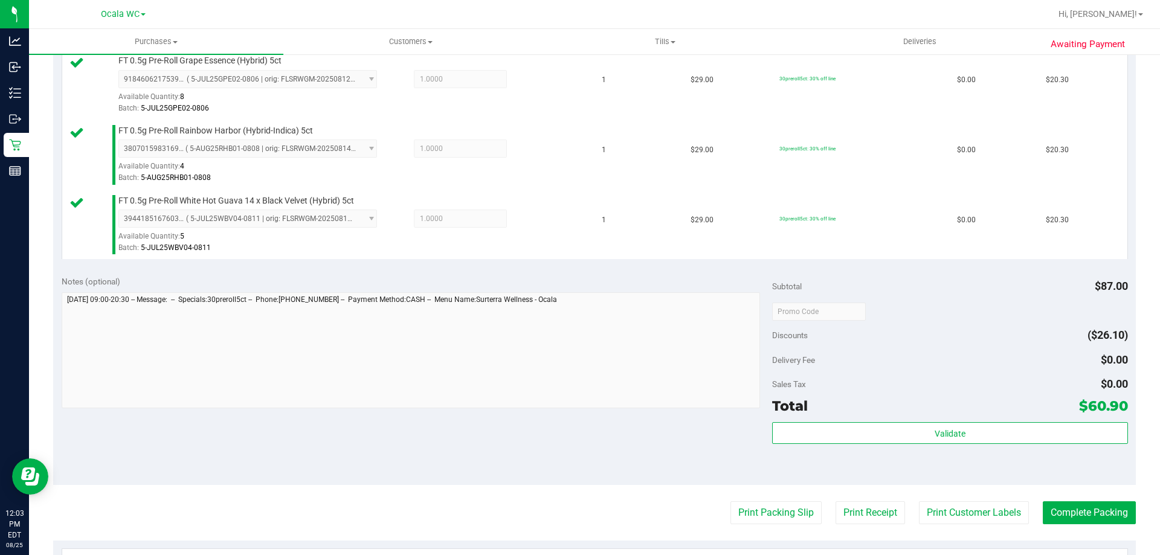
scroll to position [344, 0]
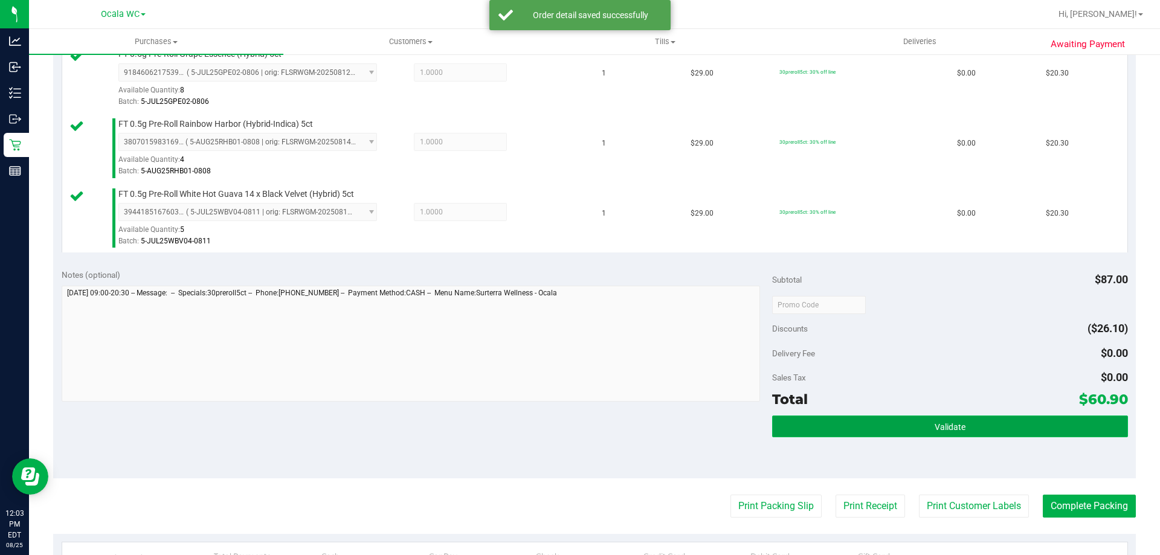
click at [932, 433] on button "Validate" at bounding box center [949, 427] width 355 height 22
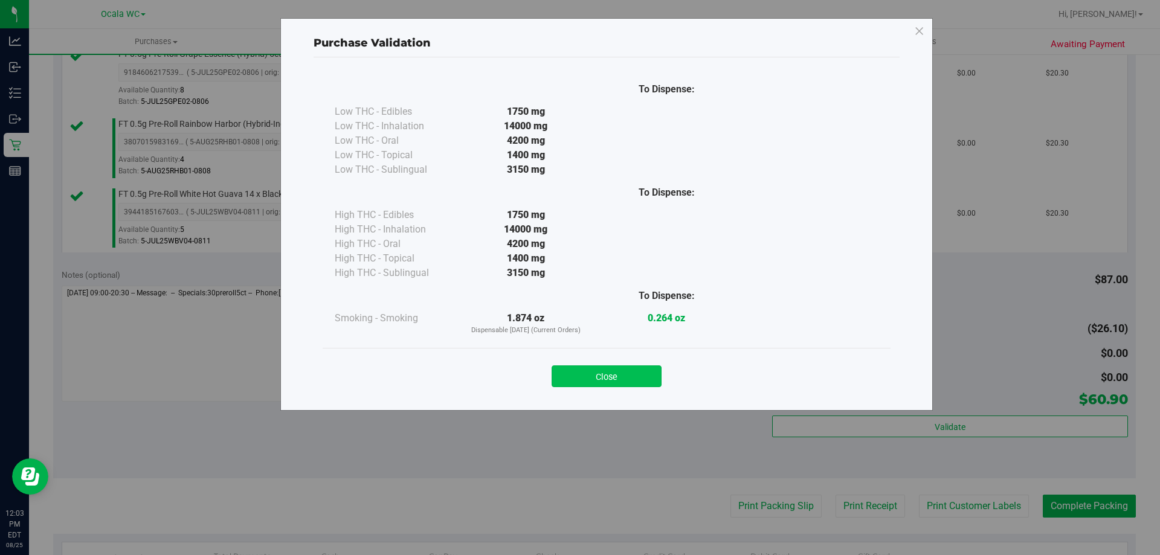
click at [610, 378] on button "Close" at bounding box center [607, 377] width 110 height 22
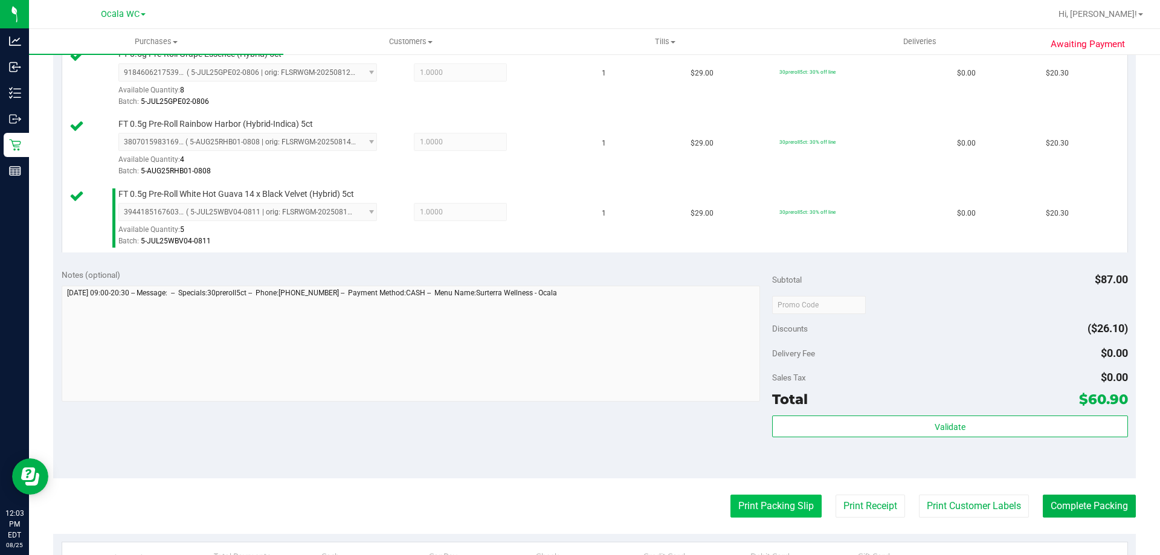
click at [759, 506] on button "Print Packing Slip" at bounding box center [775, 506] width 91 height 23
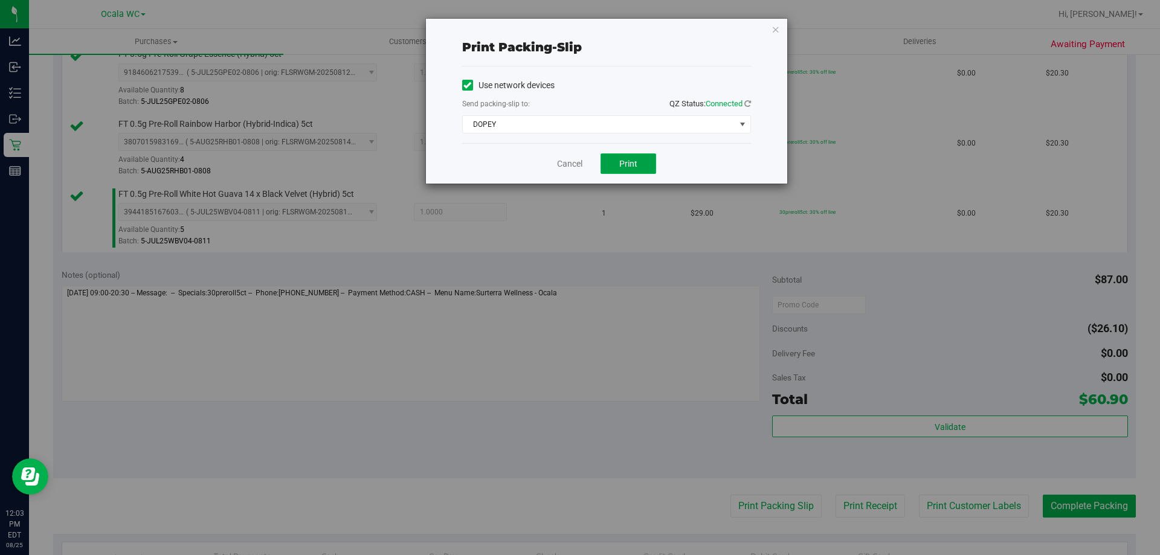
click at [642, 165] on button "Print" at bounding box center [629, 163] width 56 height 21
click at [558, 160] on link "Cancel" at bounding box center [569, 164] width 25 height 13
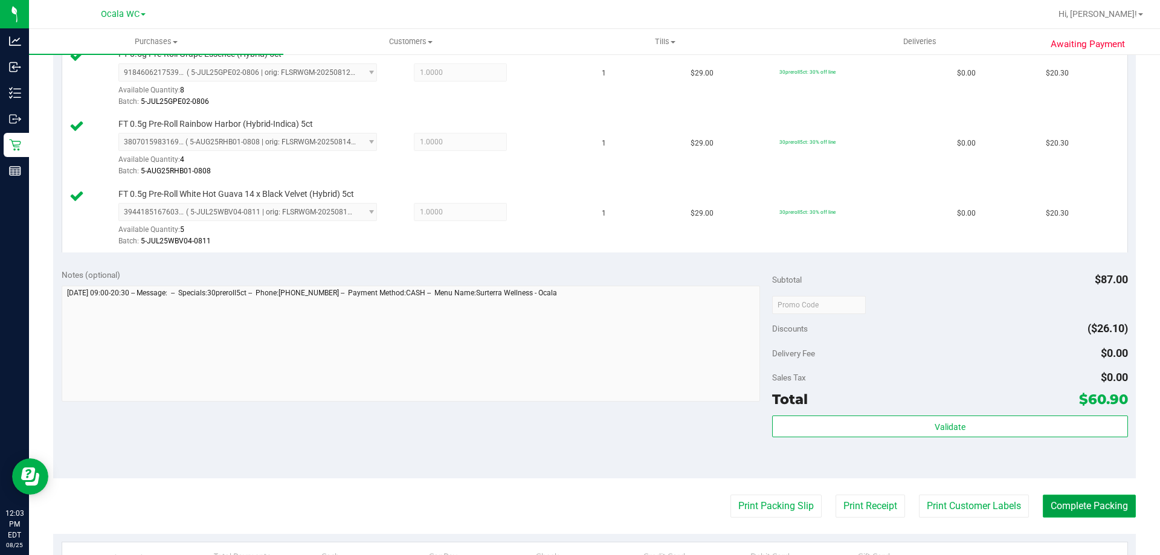
click at [1073, 499] on button "Complete Packing" at bounding box center [1089, 506] width 93 height 23
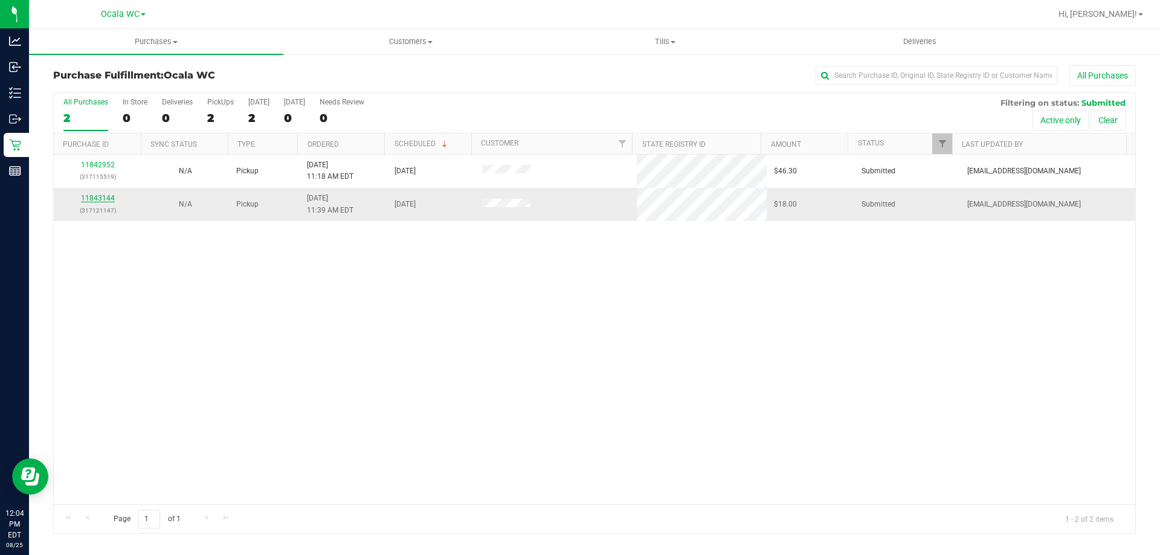
click at [94, 199] on link "11843144" at bounding box center [98, 198] width 34 height 8
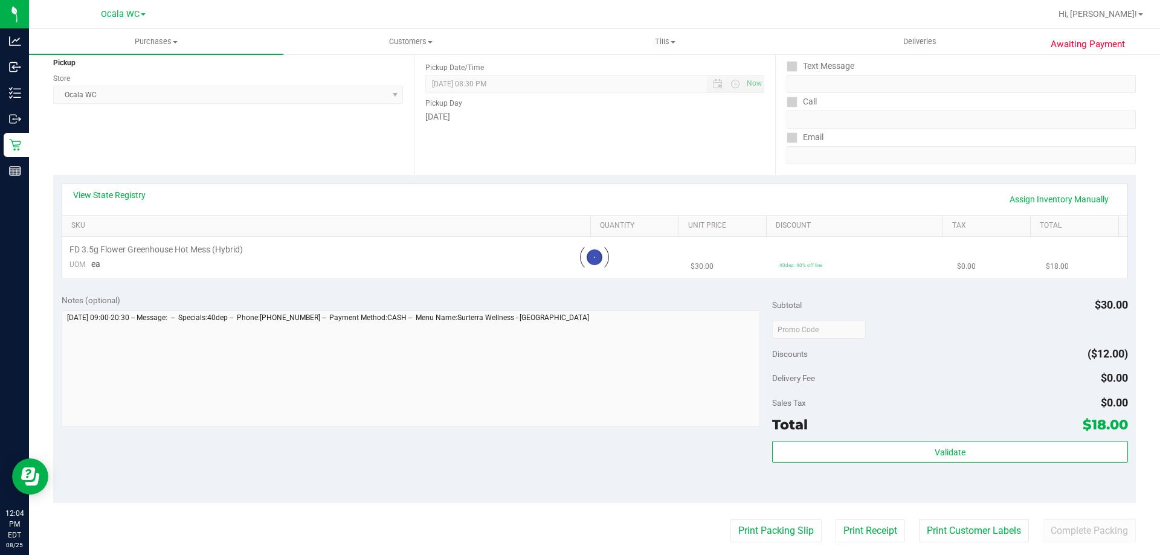
scroll to position [156, 0]
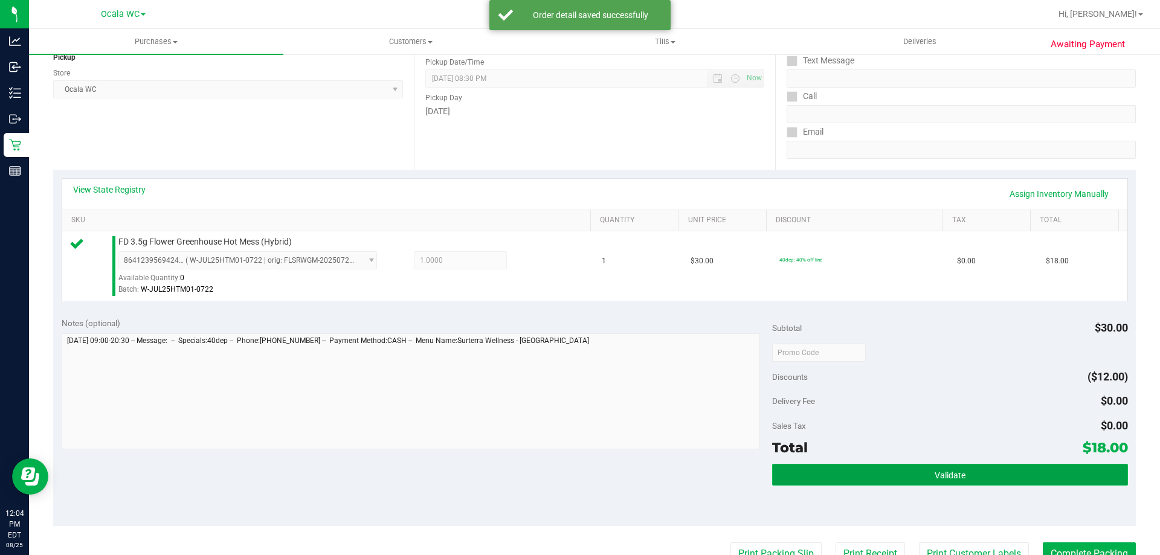
click at [887, 477] on button "Validate" at bounding box center [949, 475] width 355 height 22
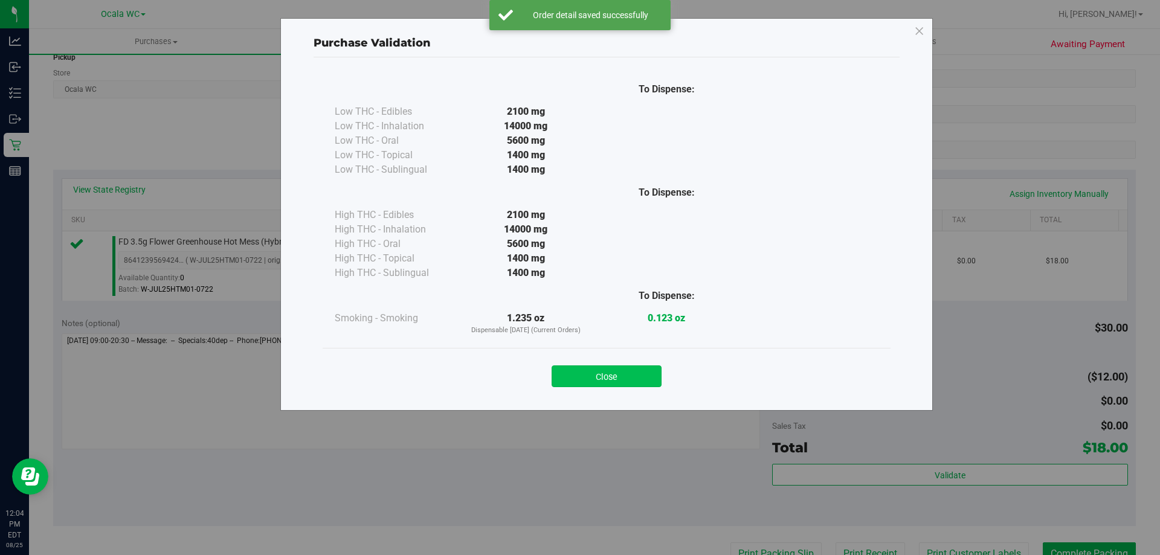
click at [565, 372] on button "Close" at bounding box center [607, 377] width 110 height 22
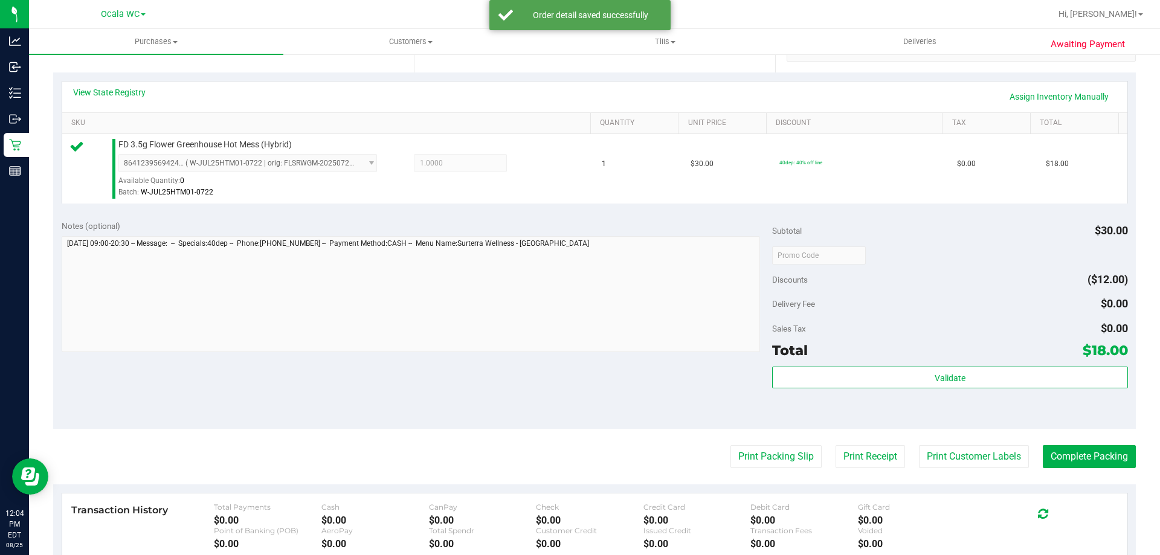
scroll to position [309, 0]
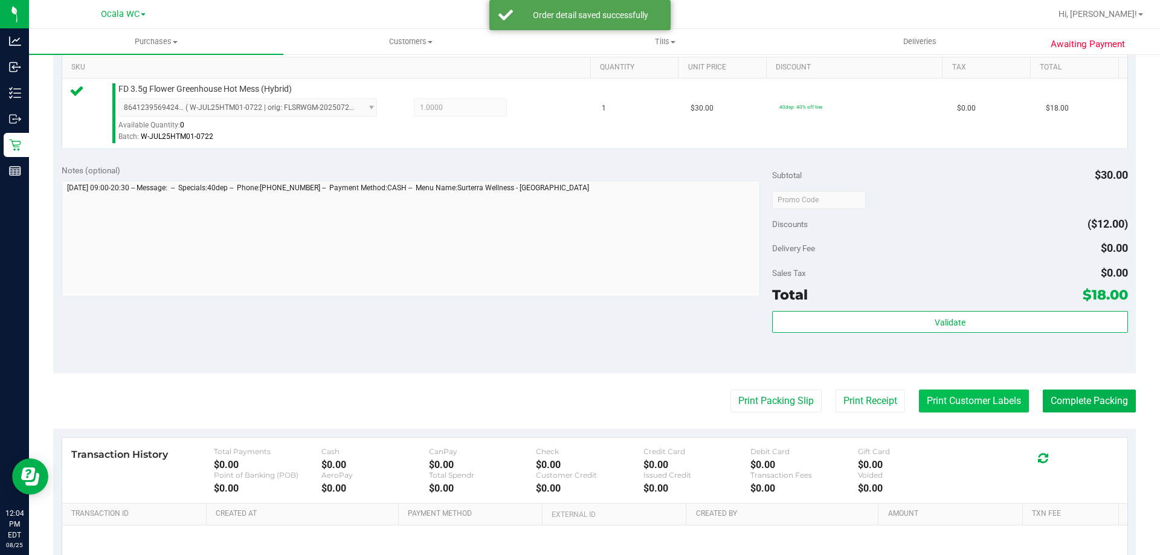
click at [932, 404] on button "Print Customer Labels" at bounding box center [974, 401] width 110 height 23
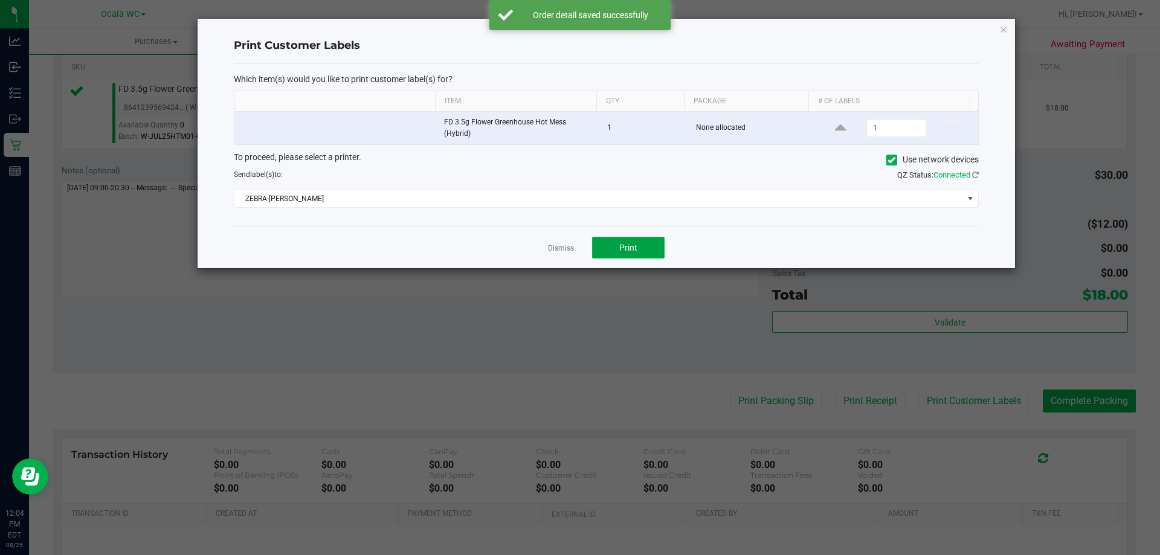
click at [644, 248] on button "Print" at bounding box center [628, 248] width 73 height 22
click at [561, 250] on link "Dismiss" at bounding box center [561, 248] width 26 height 10
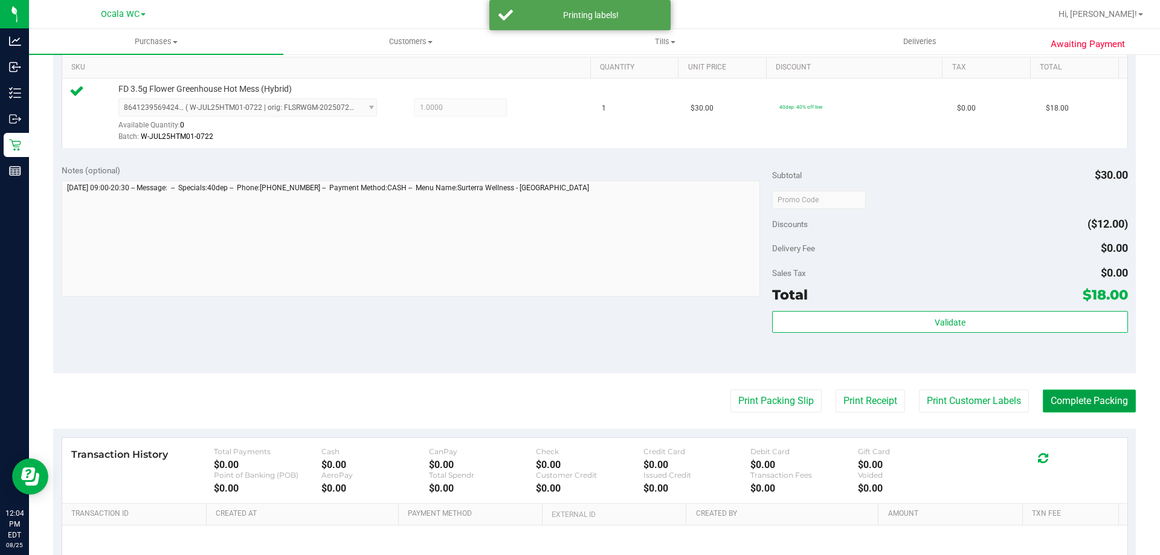
click at [1088, 408] on button "Complete Packing" at bounding box center [1089, 401] width 93 height 23
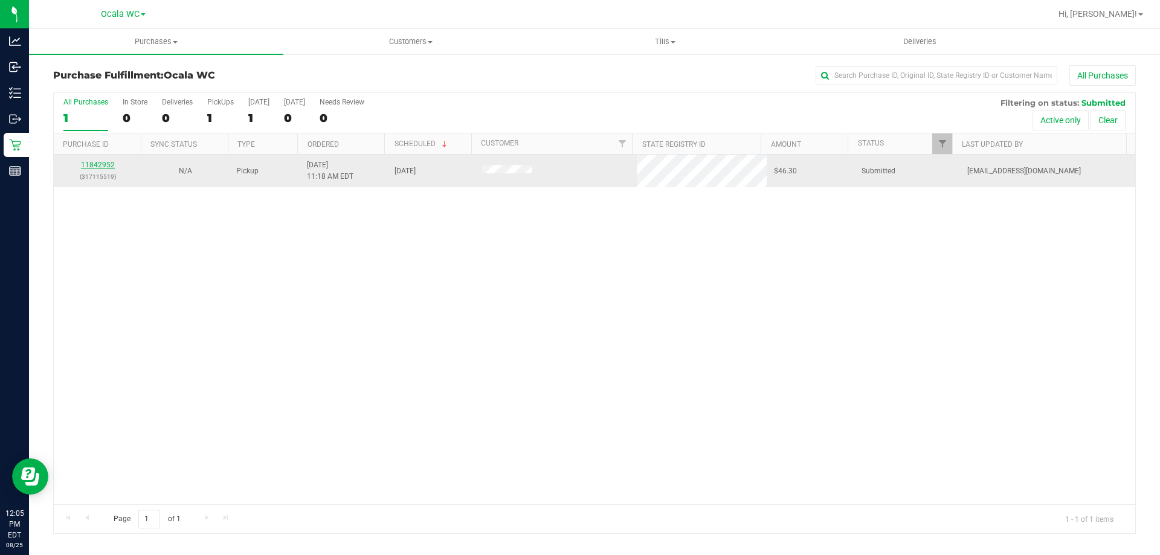
click at [96, 166] on link "11842952" at bounding box center [98, 165] width 34 height 8
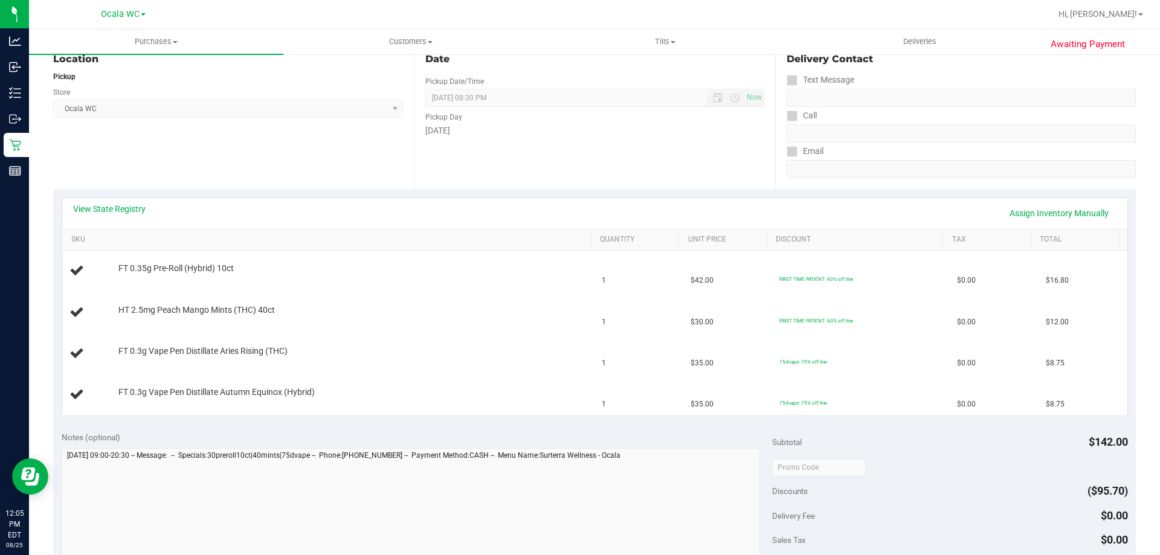
scroll to position [138, 0]
click at [89, 203] on link "View State Registry" at bounding box center [109, 207] width 73 height 12
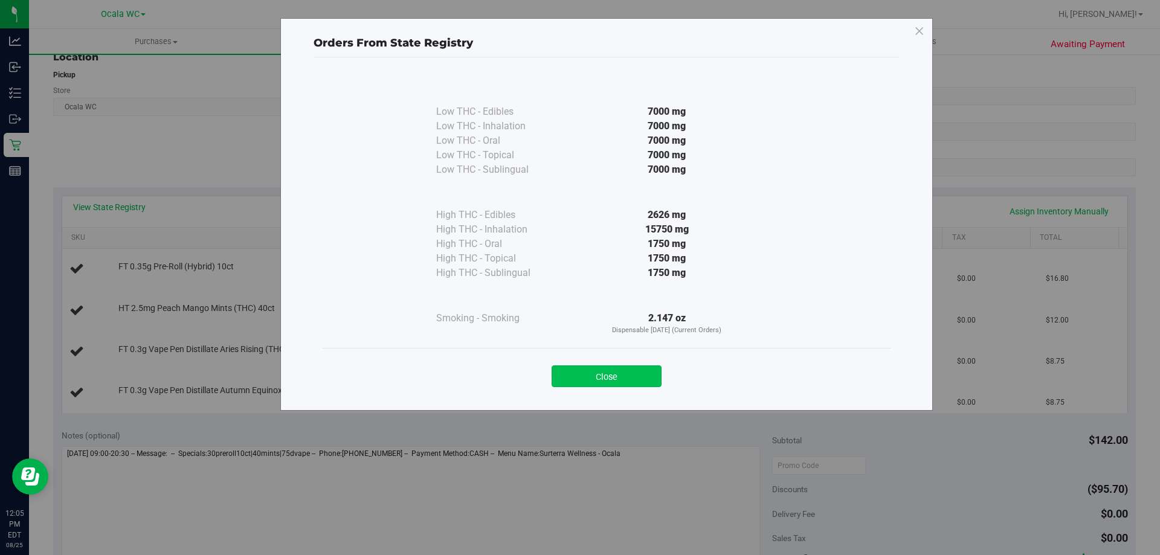
click at [594, 370] on button "Close" at bounding box center [607, 377] width 110 height 22
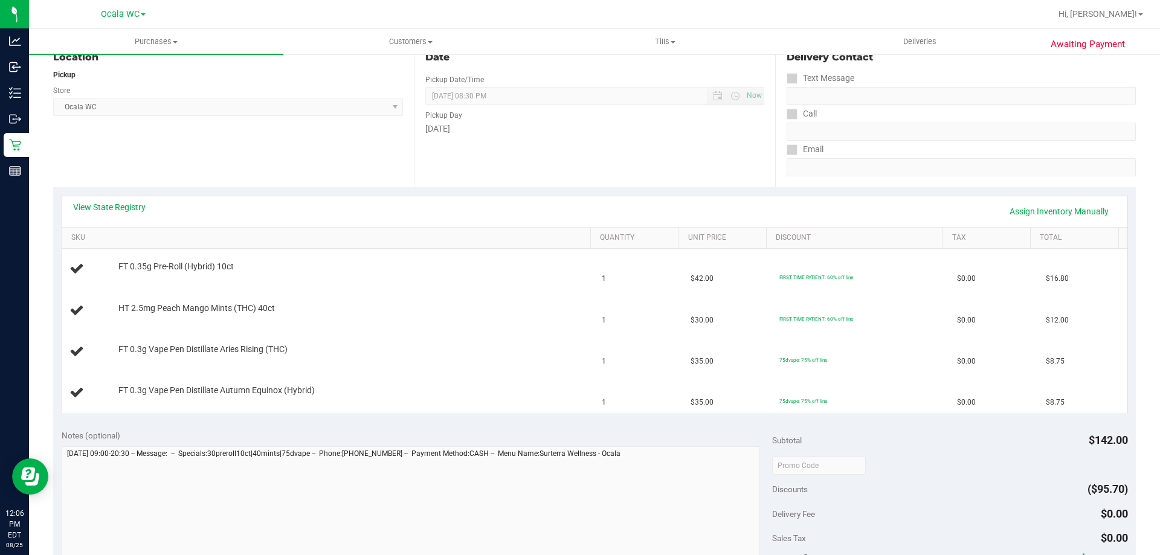
click at [105, 229] on th "SKU" at bounding box center [326, 239] width 528 height 22
click at [95, 210] on link "View State Registry" at bounding box center [109, 207] width 73 height 12
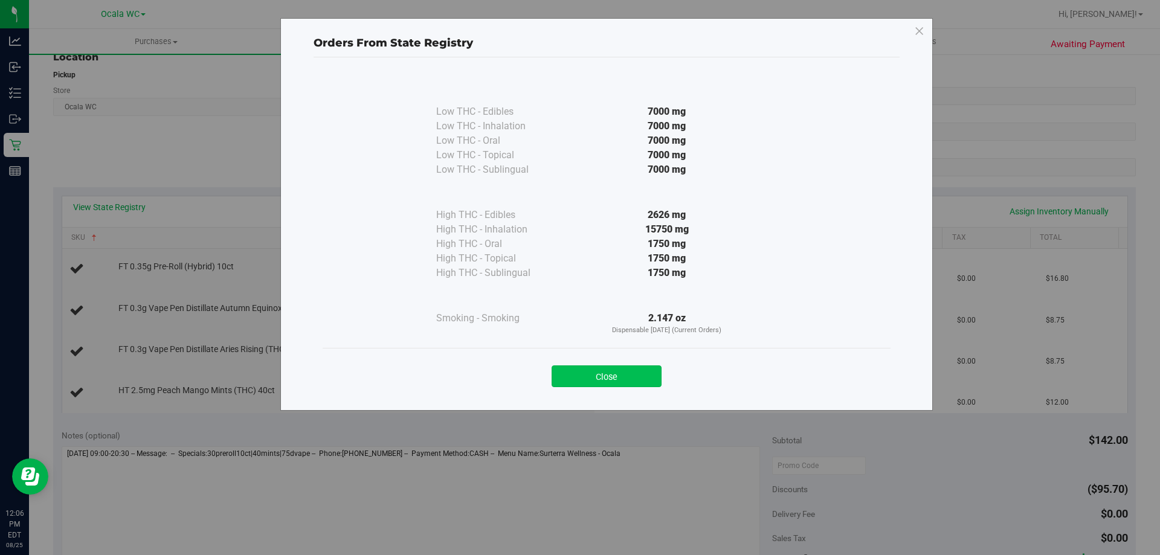
click at [611, 374] on button "Close" at bounding box center [607, 377] width 110 height 22
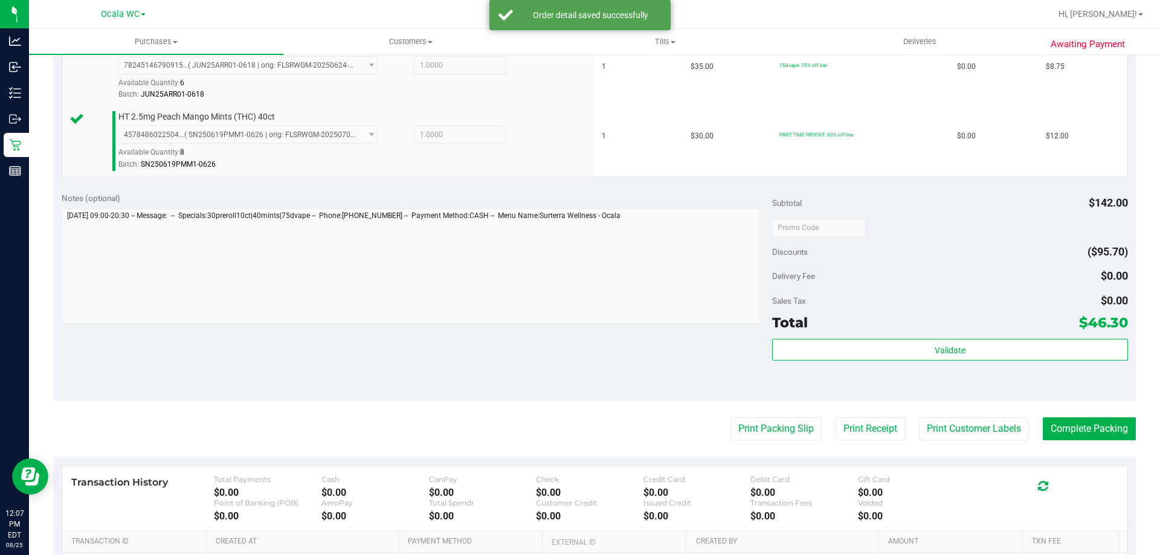
scroll to position [499, 0]
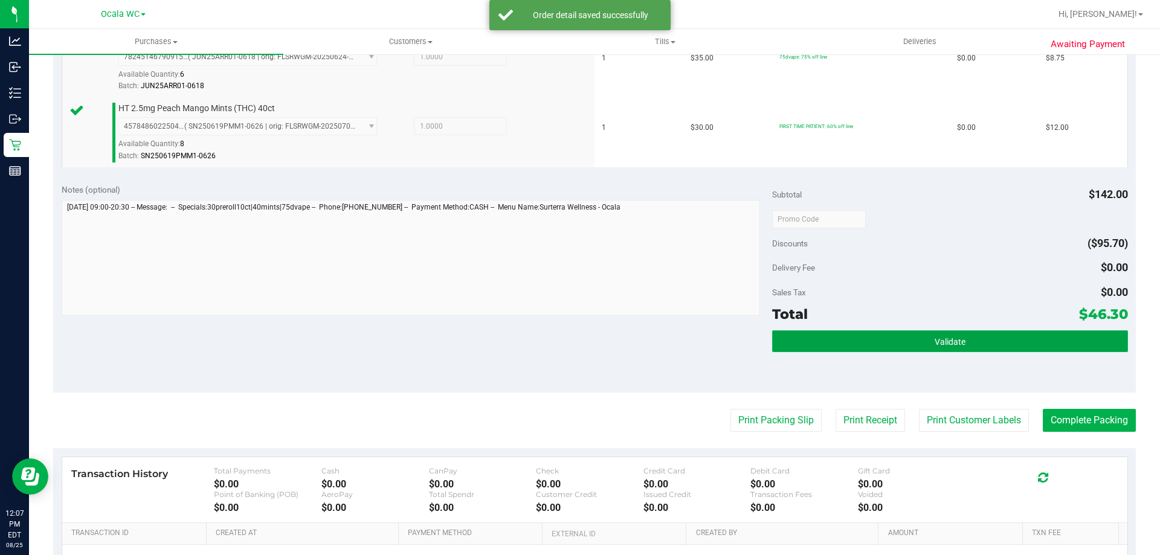
click at [889, 334] on button "Validate" at bounding box center [949, 342] width 355 height 22
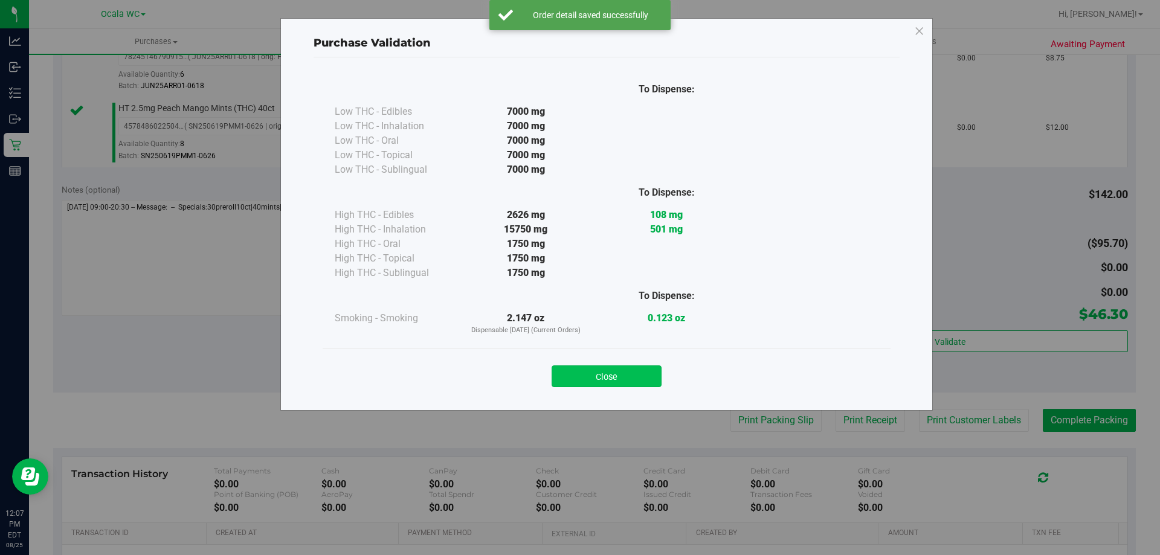
click at [595, 375] on button "Close" at bounding box center [607, 377] width 110 height 22
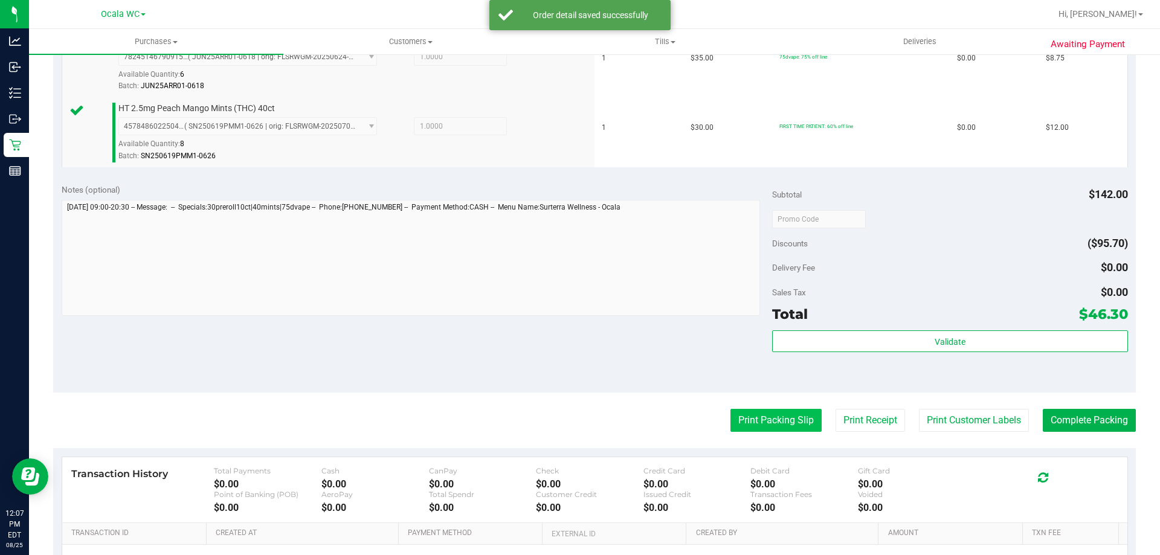
click at [765, 415] on button "Print Packing Slip" at bounding box center [775, 420] width 91 height 23
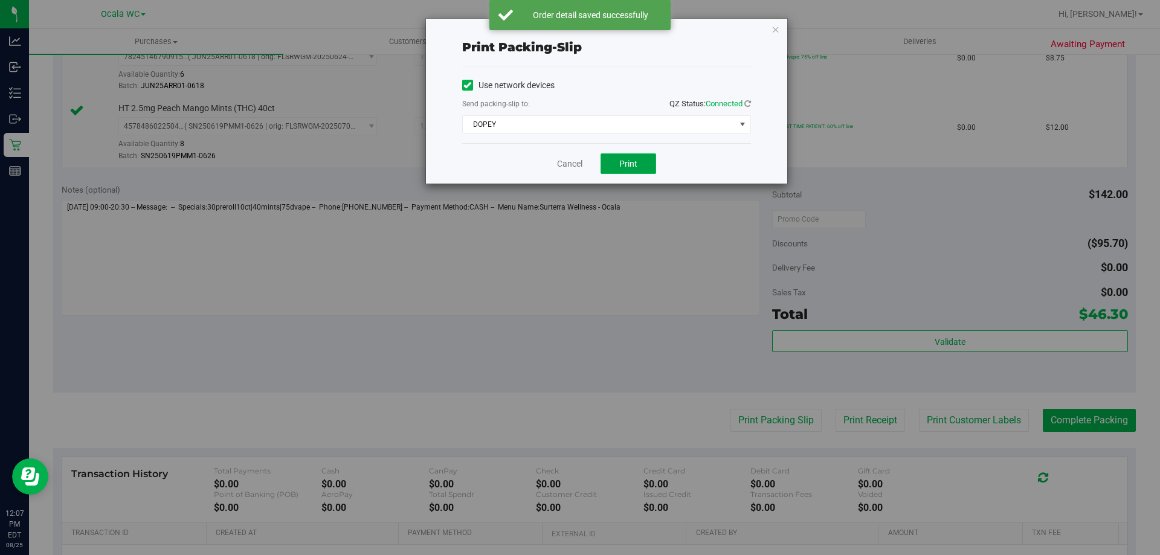
click at [639, 153] on button "Print" at bounding box center [629, 163] width 56 height 21
click at [575, 160] on link "Cancel" at bounding box center [569, 164] width 25 height 13
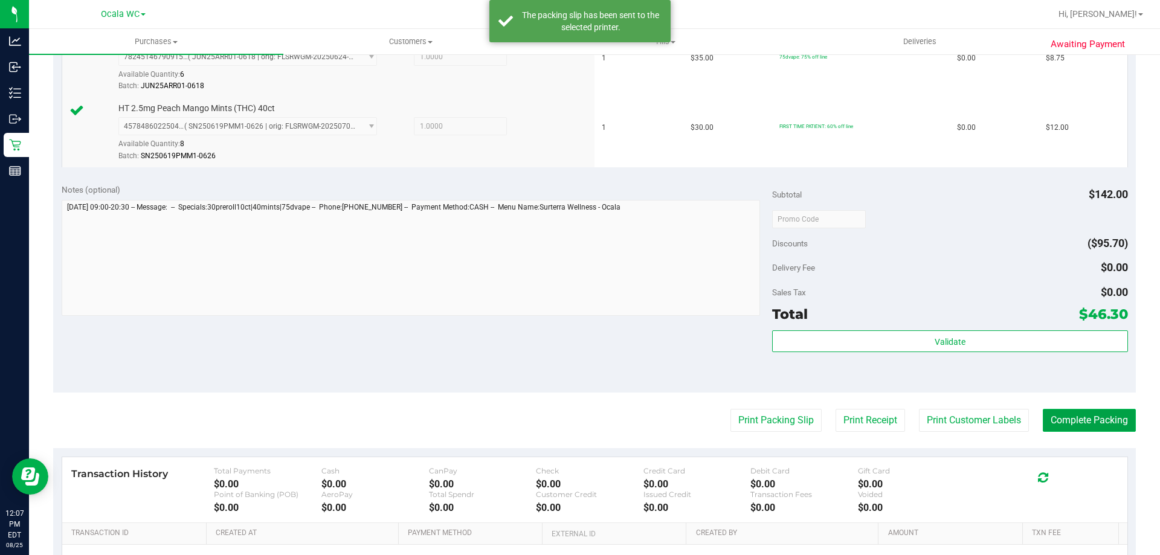
click at [1086, 424] on button "Complete Packing" at bounding box center [1089, 420] width 93 height 23
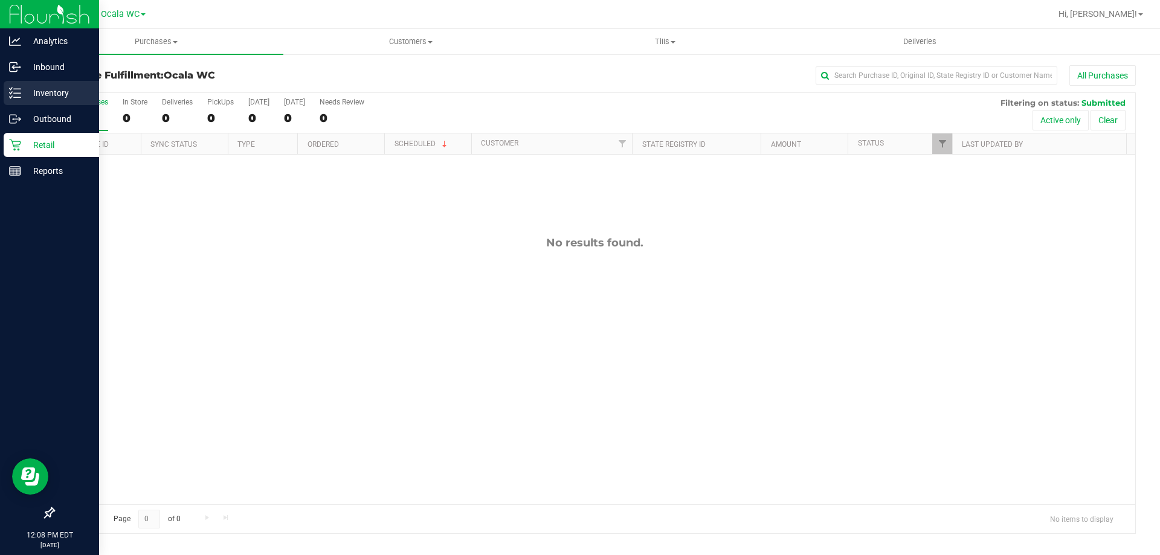
click at [25, 105] on link "Inventory" at bounding box center [49, 94] width 99 height 26
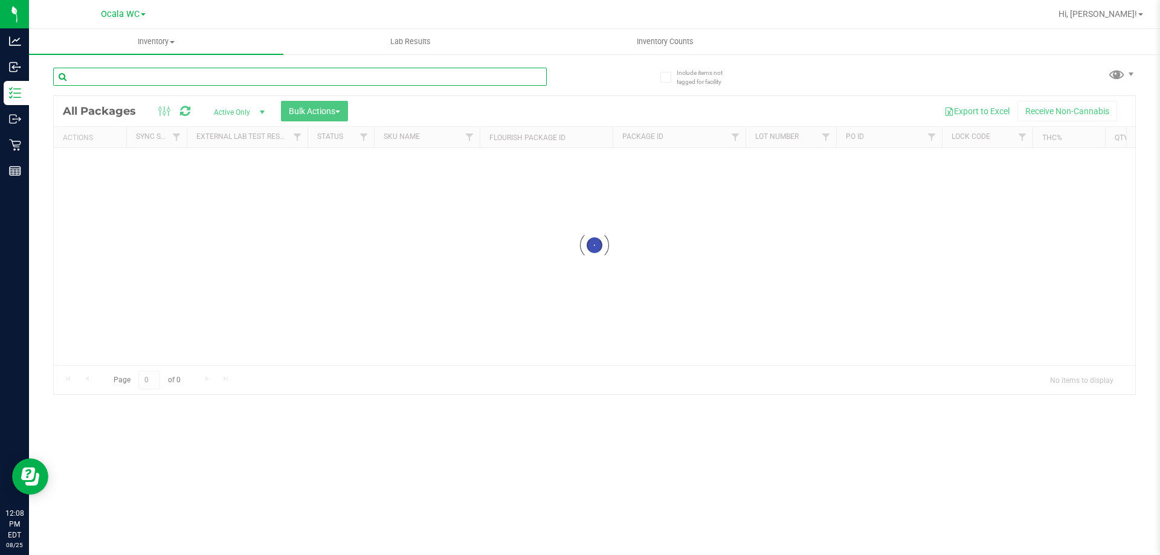
click at [208, 79] on div "Inventory All packages All inventory Waste log Create inventory Lab Results Inv…" at bounding box center [594, 292] width 1131 height 526
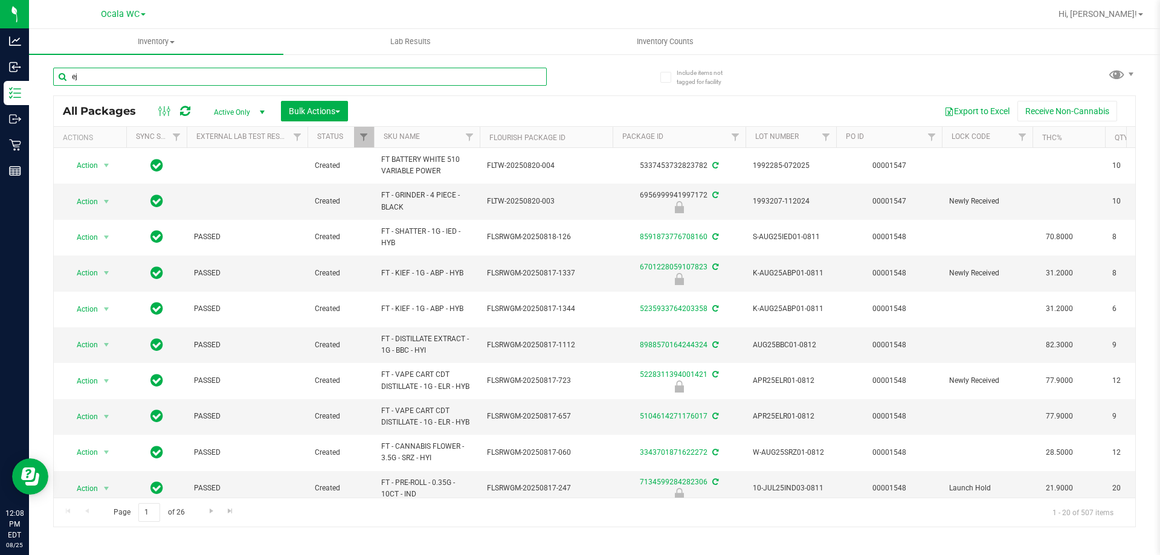
type input "e"
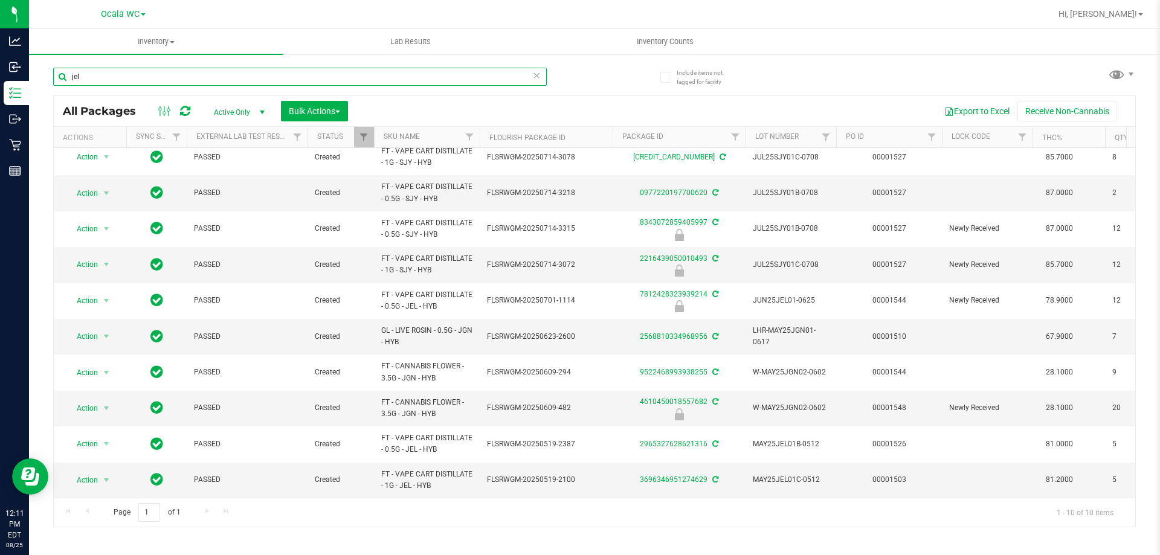
click at [138, 72] on input "jel" at bounding box center [300, 77] width 494 height 18
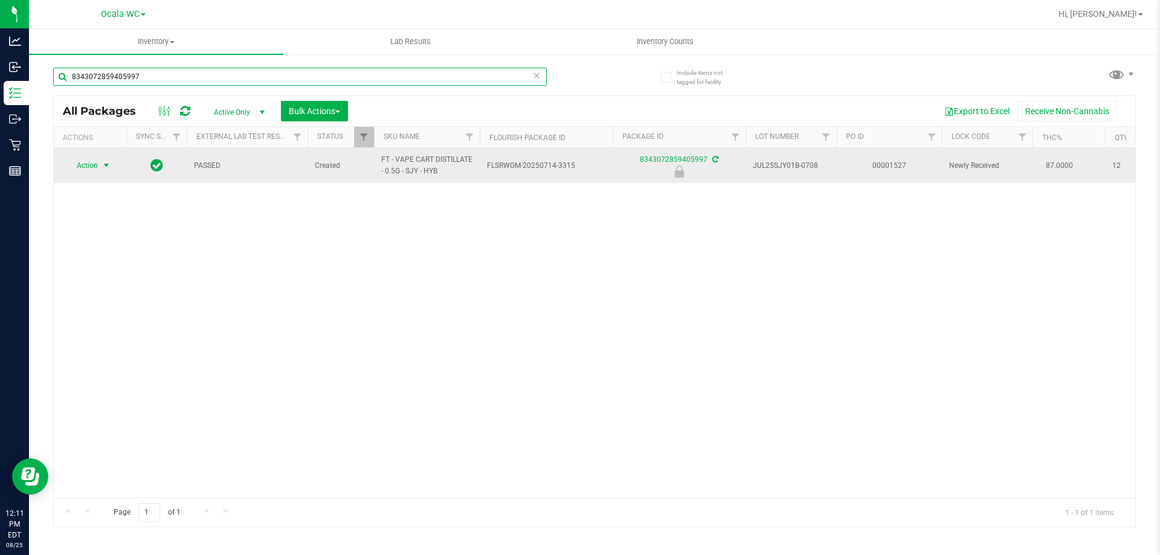
type input "8343072859405997"
click at [105, 161] on span "select" at bounding box center [107, 166] width 10 height 10
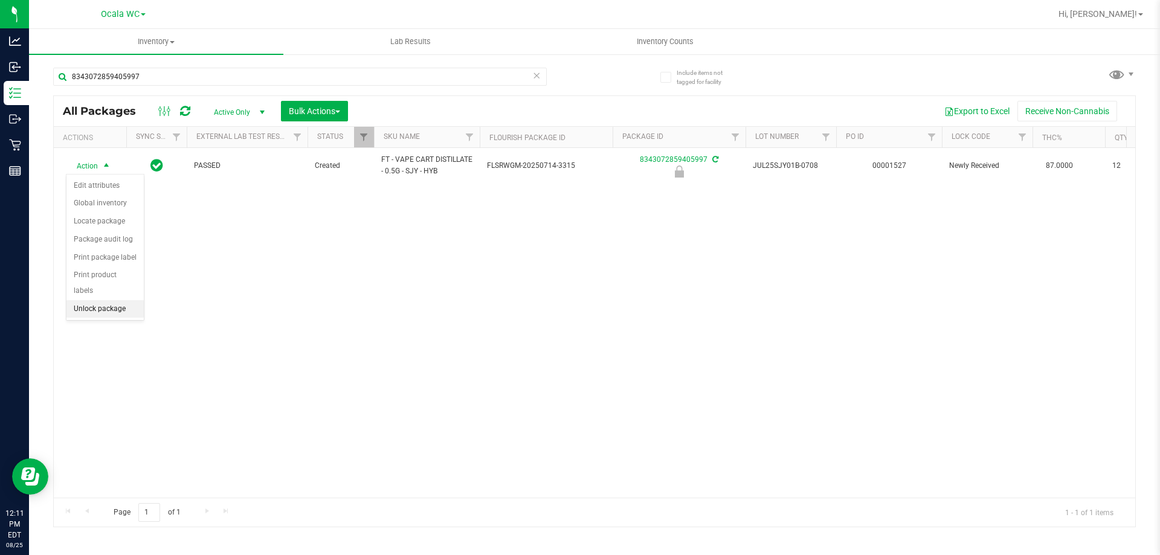
click at [109, 300] on li "Unlock package" at bounding box center [104, 309] width 77 height 18
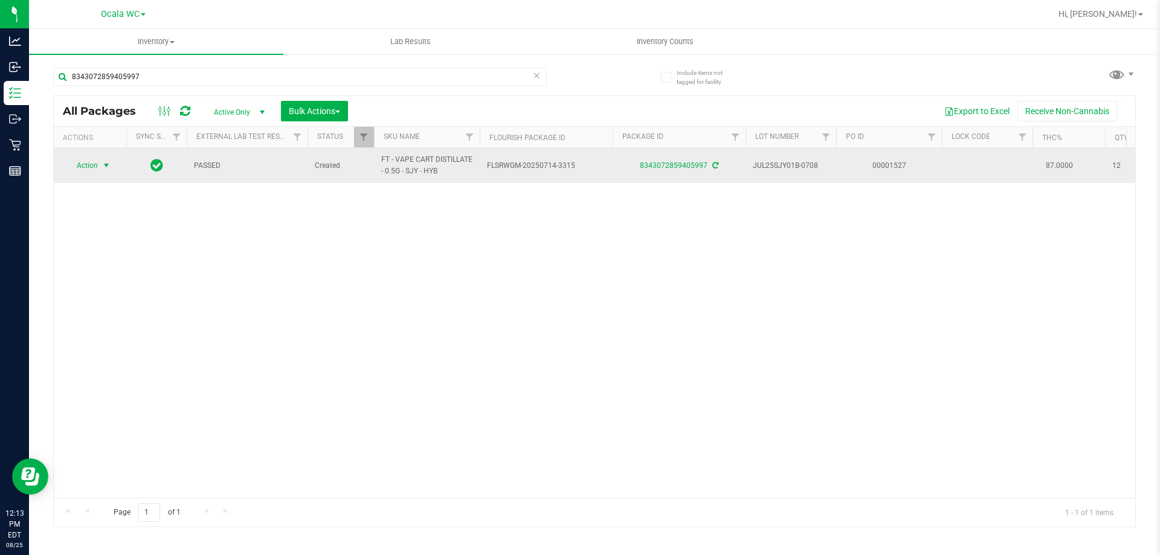
click at [89, 170] on span "Action" at bounding box center [82, 165] width 33 height 17
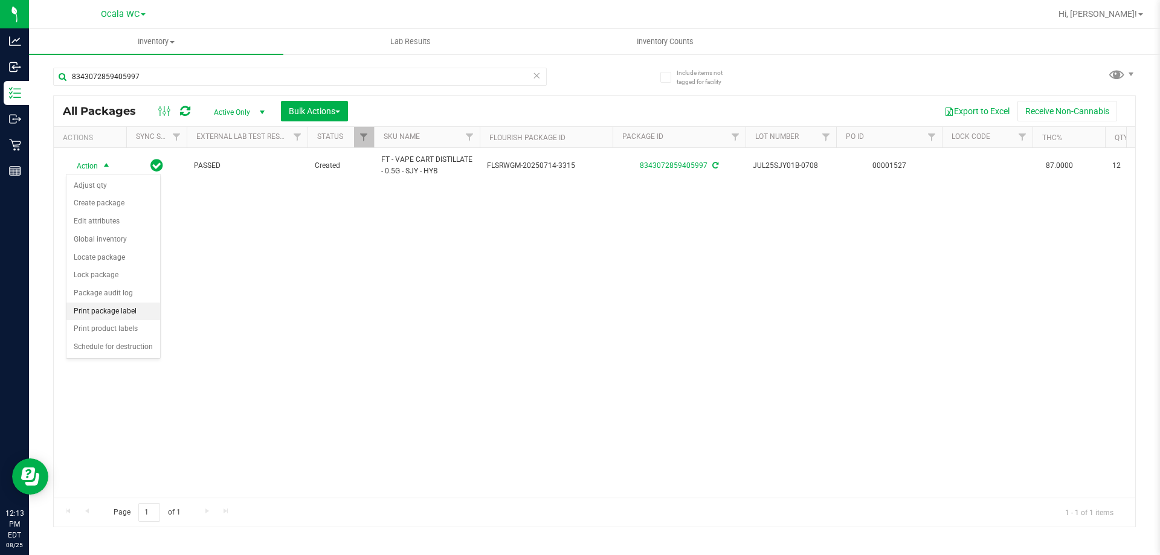
click at [111, 311] on li "Print package label" at bounding box center [113, 312] width 94 height 18
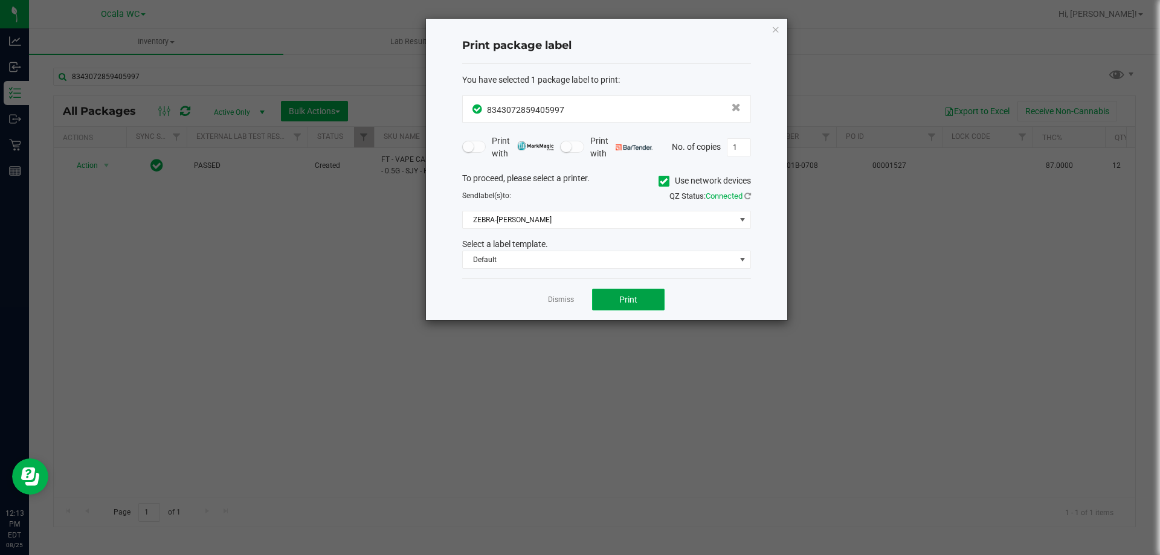
click at [610, 299] on button "Print" at bounding box center [628, 300] width 73 height 22
click at [555, 301] on link "Dismiss" at bounding box center [561, 300] width 26 height 10
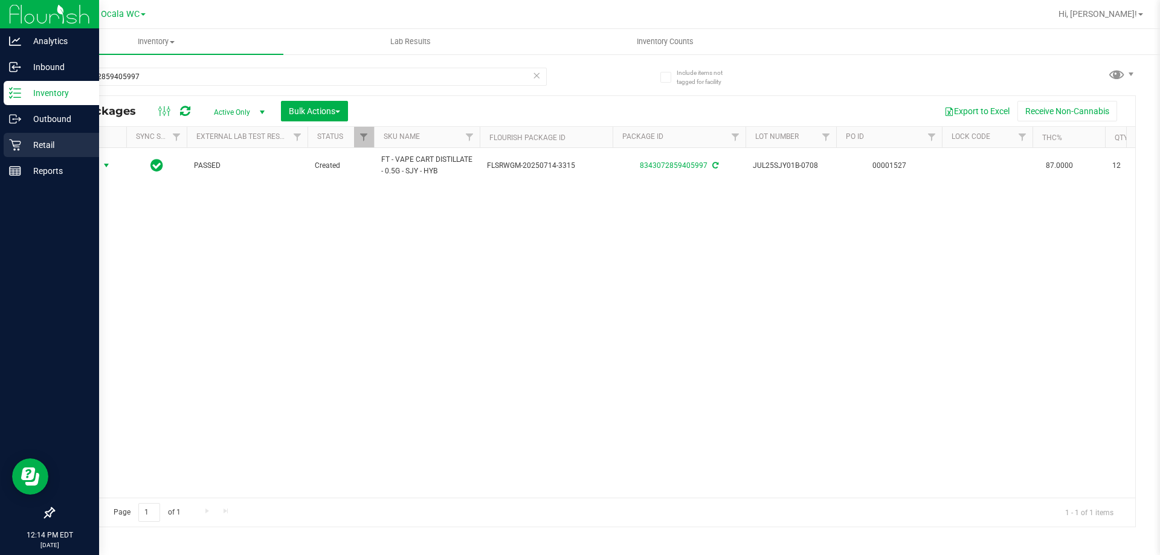
click at [42, 148] on p "Retail" at bounding box center [57, 145] width 73 height 15
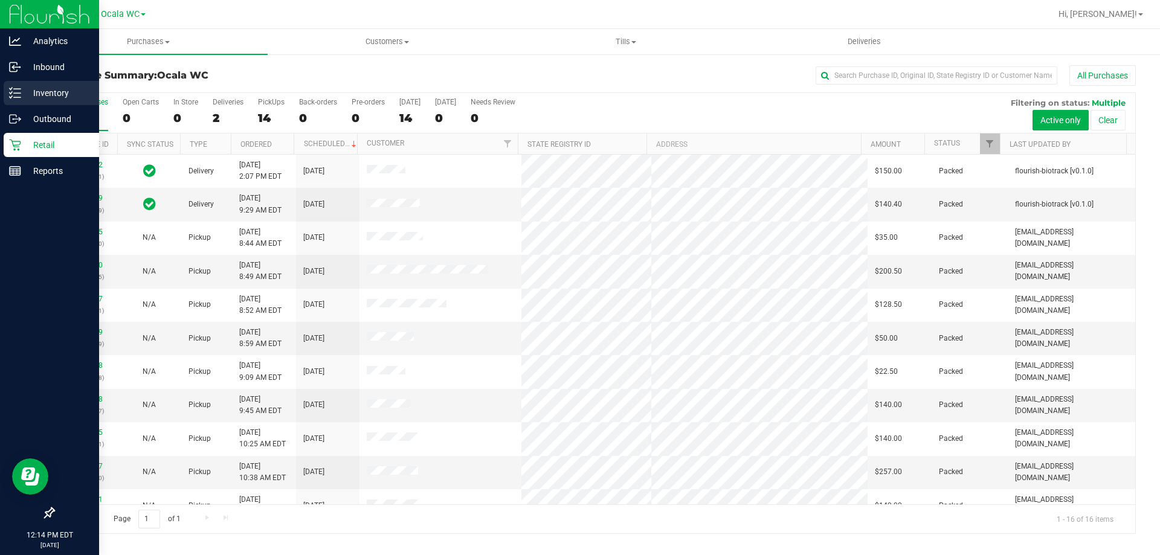
click at [52, 91] on p "Inventory" at bounding box center [57, 93] width 73 height 15
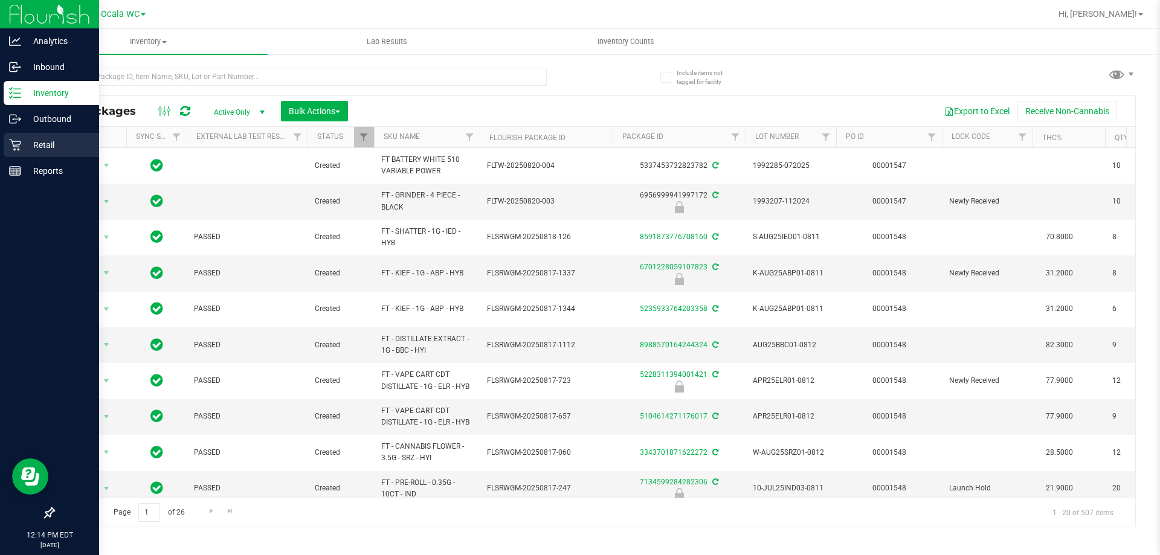
click at [34, 143] on p "Retail" at bounding box center [57, 145] width 73 height 15
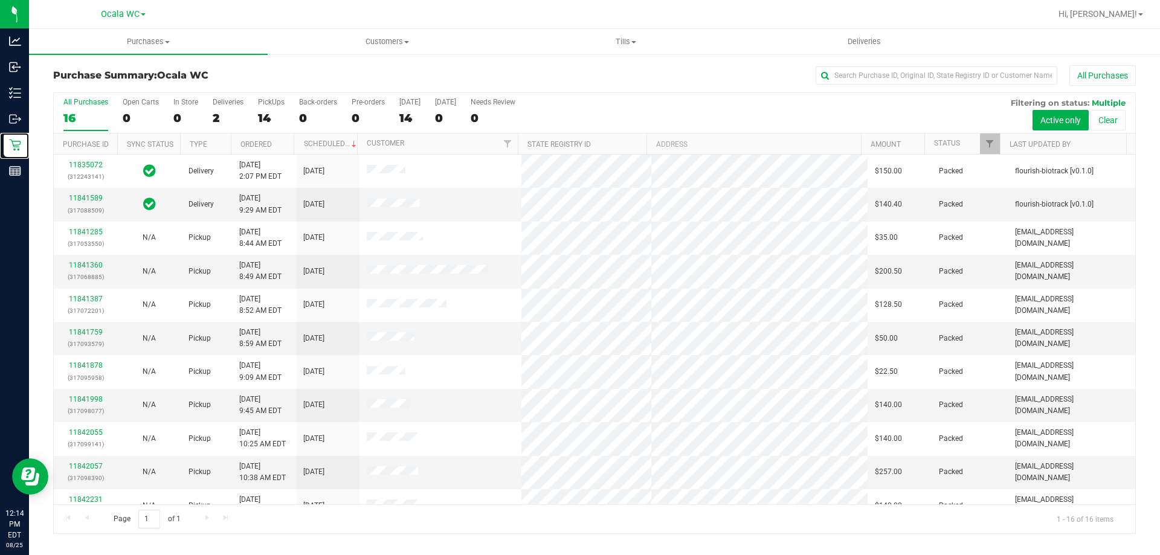
scroll to position [185, 0]
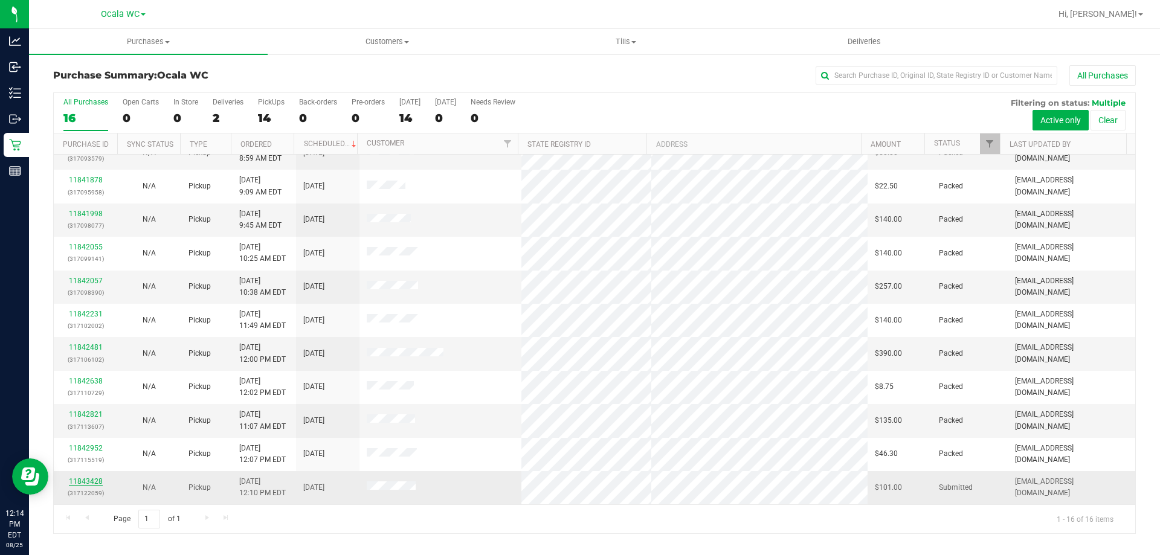
click at [97, 484] on link "11843428" at bounding box center [86, 481] width 34 height 8
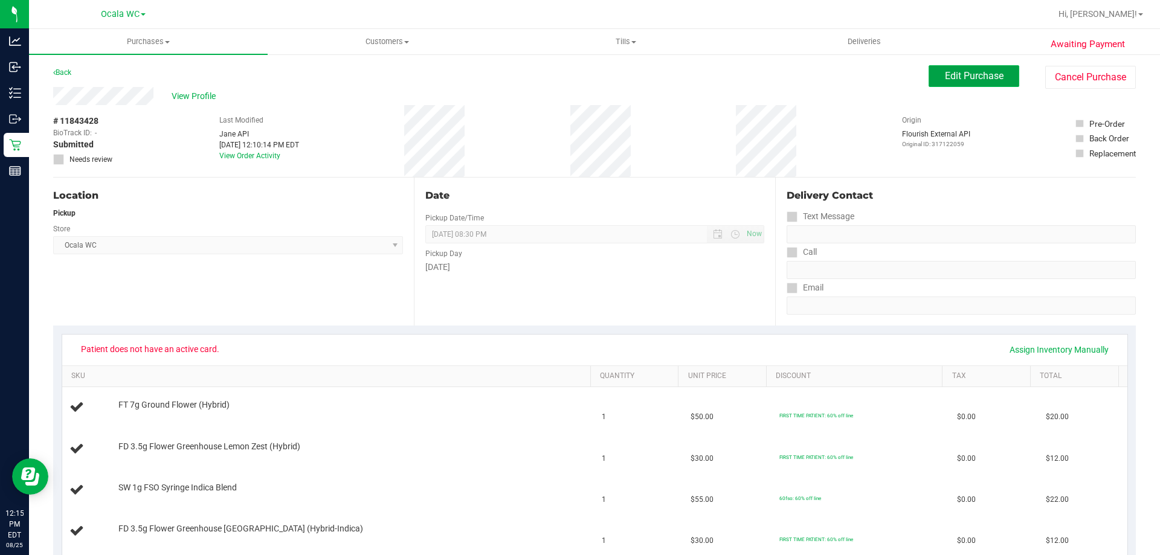
click at [965, 69] on button "Edit Purchase" at bounding box center [974, 76] width 91 height 22
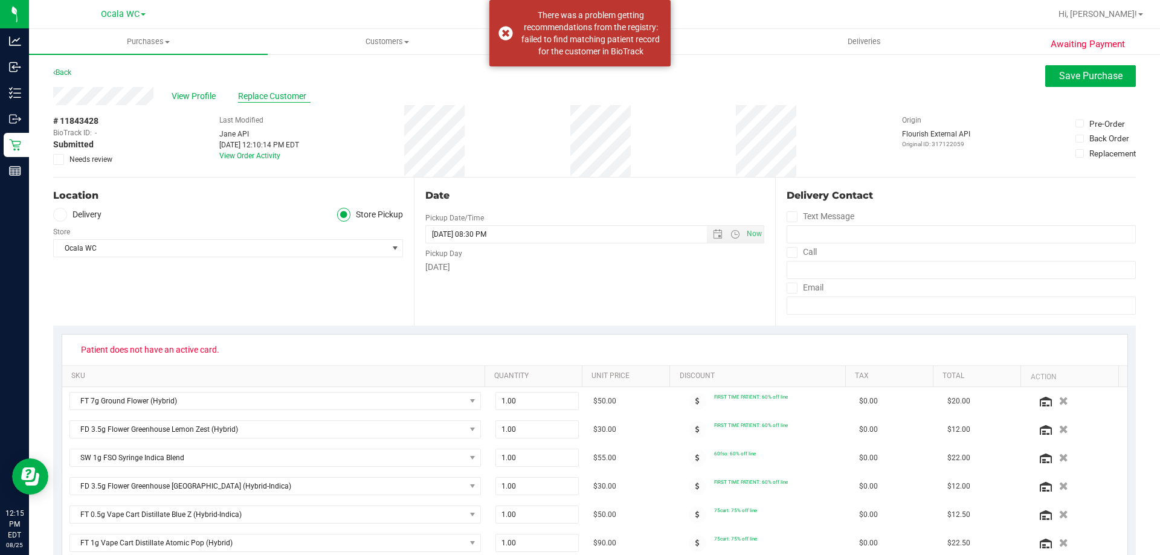
click at [283, 91] on span "Replace Customer" at bounding box center [274, 96] width 73 height 13
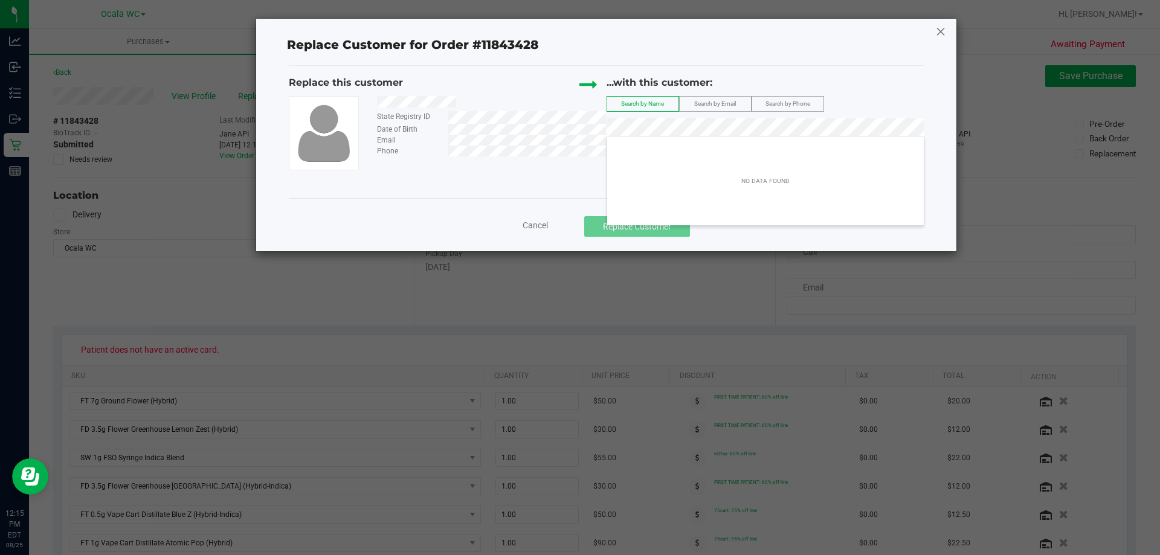
click at [940, 31] on icon at bounding box center [940, 31] width 11 height 19
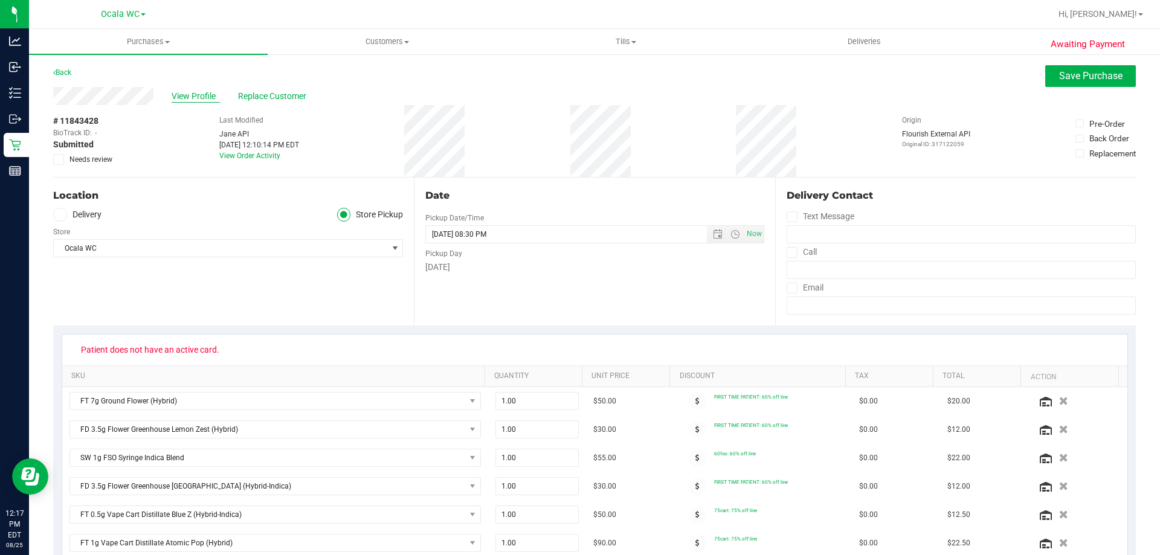
click at [196, 94] on span "View Profile" at bounding box center [196, 96] width 48 height 13
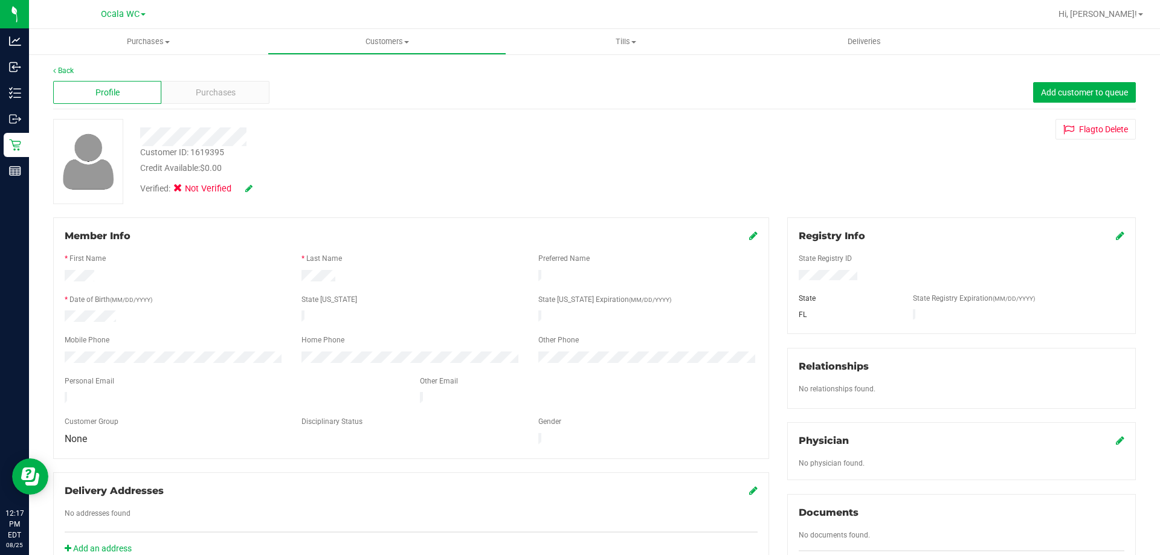
click at [1116, 236] on icon at bounding box center [1120, 236] width 8 height 10
click at [658, 282] on div "Member Info * First Name * Last Name Preferred Name * Date of Birth (MM/DD/YYYY…" at bounding box center [594, 529] width 1101 height 623
click at [1114, 233] on icon at bounding box center [1119, 237] width 11 height 10
click at [253, 190] on div "Verified: Not Verified" at bounding box center [223, 188] width 166 height 13
click at [251, 190] on icon at bounding box center [248, 188] width 7 height 8
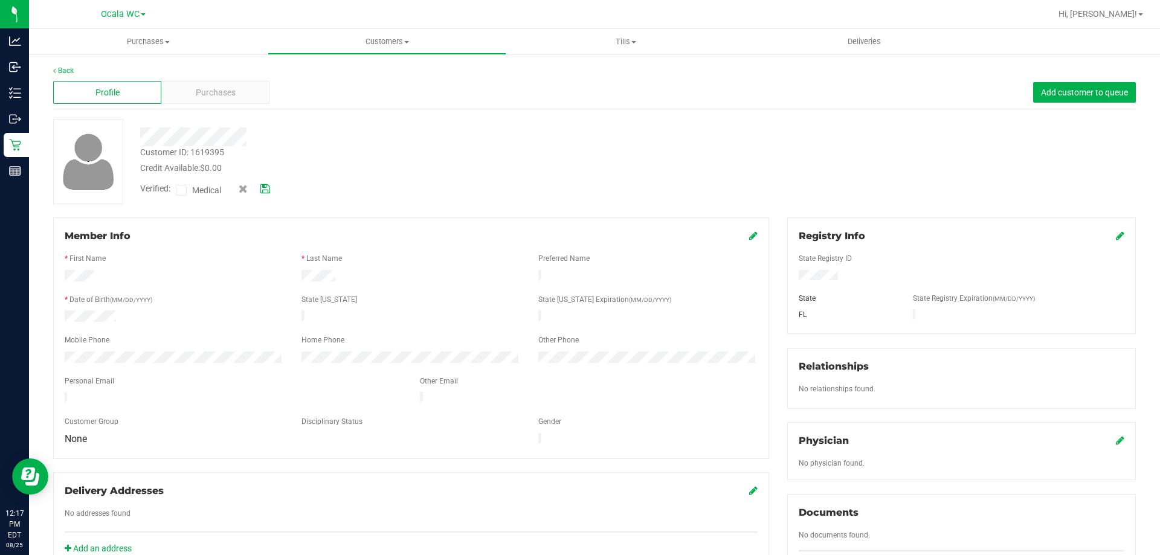
click at [179, 190] on icon at bounding box center [182, 190] width 8 height 0
click at [0, 0] on input "Medical" at bounding box center [0, 0] width 0 height 0
click at [261, 191] on icon at bounding box center [265, 189] width 10 height 8
click at [228, 92] on span "Purchases" at bounding box center [216, 92] width 40 height 13
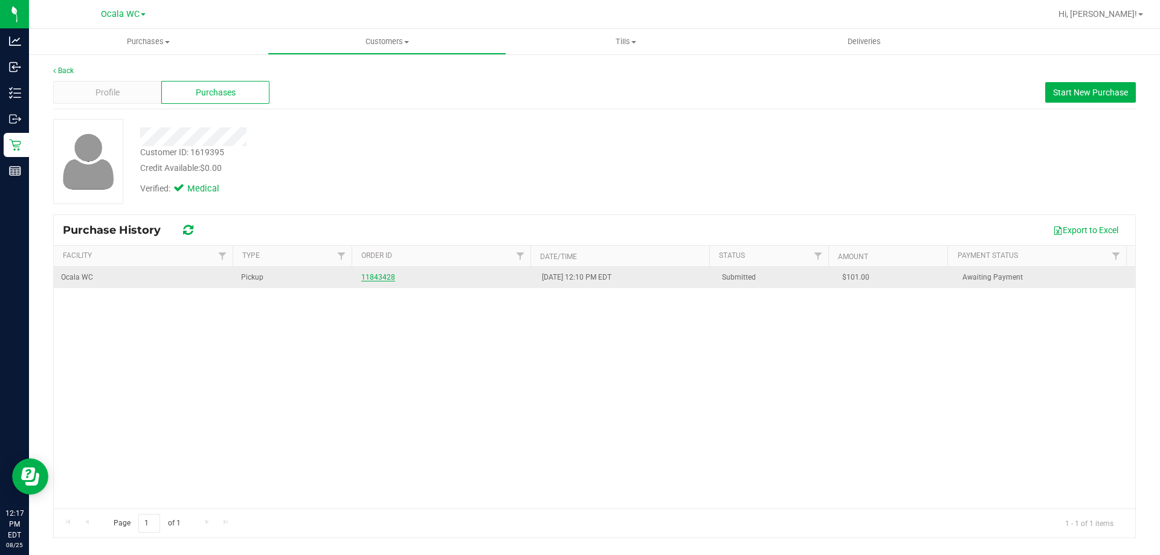
click at [368, 274] on link "11843428" at bounding box center [378, 277] width 34 height 8
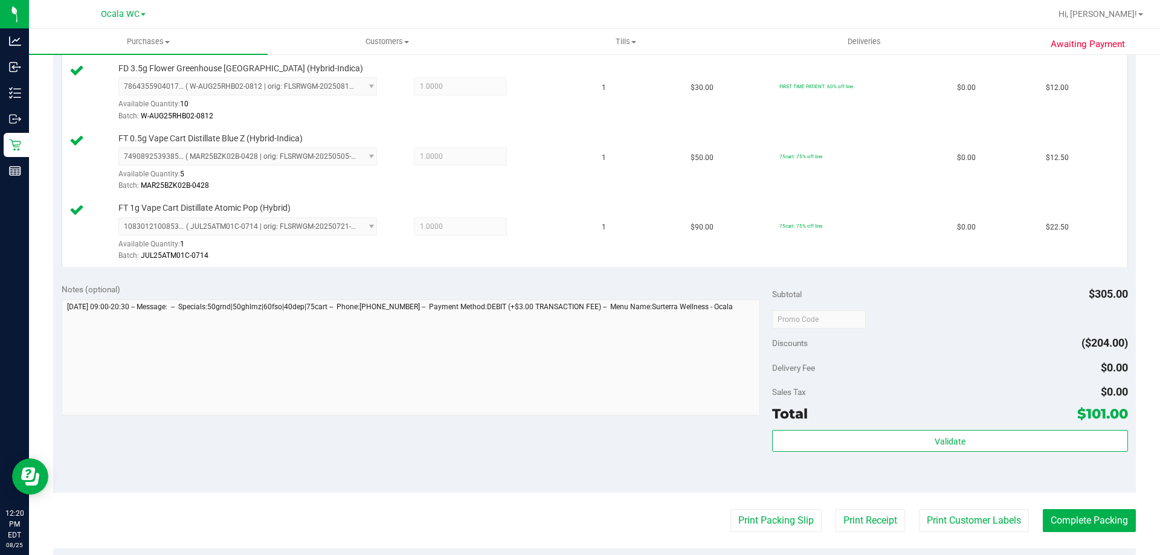
scroll to position [559, 0]
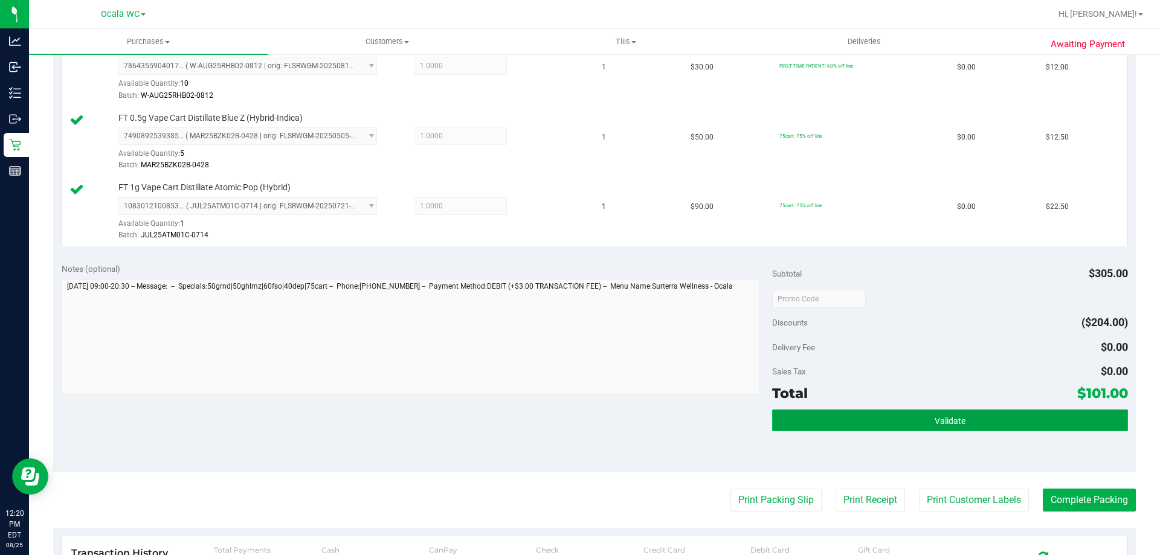
click at [924, 411] on button "Validate" at bounding box center [949, 421] width 355 height 22
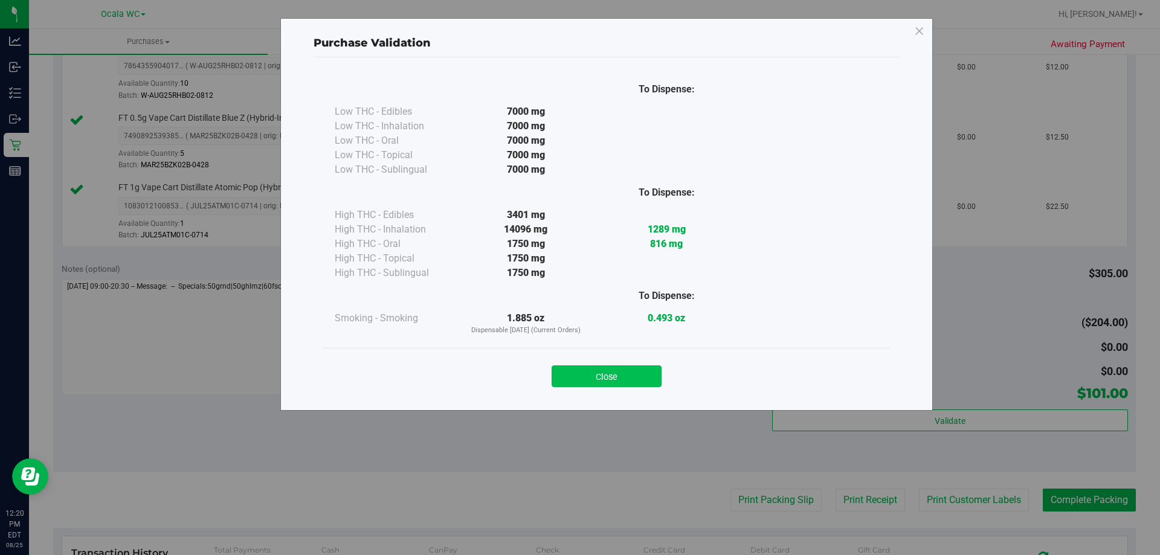
click at [597, 371] on button "Close" at bounding box center [607, 377] width 110 height 22
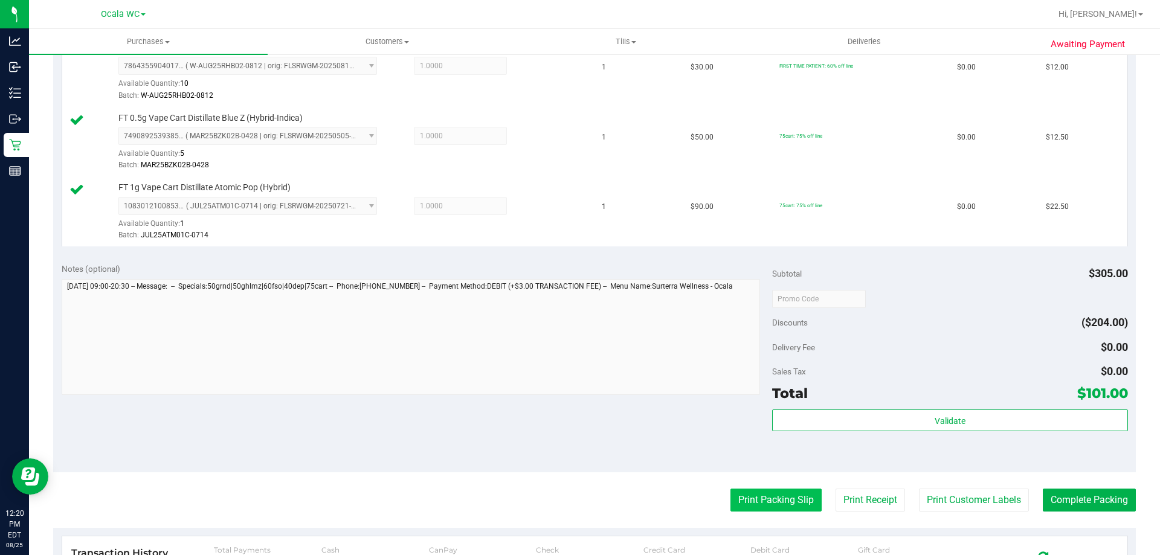
click at [770, 490] on button "Print Packing Slip" at bounding box center [775, 500] width 91 height 23
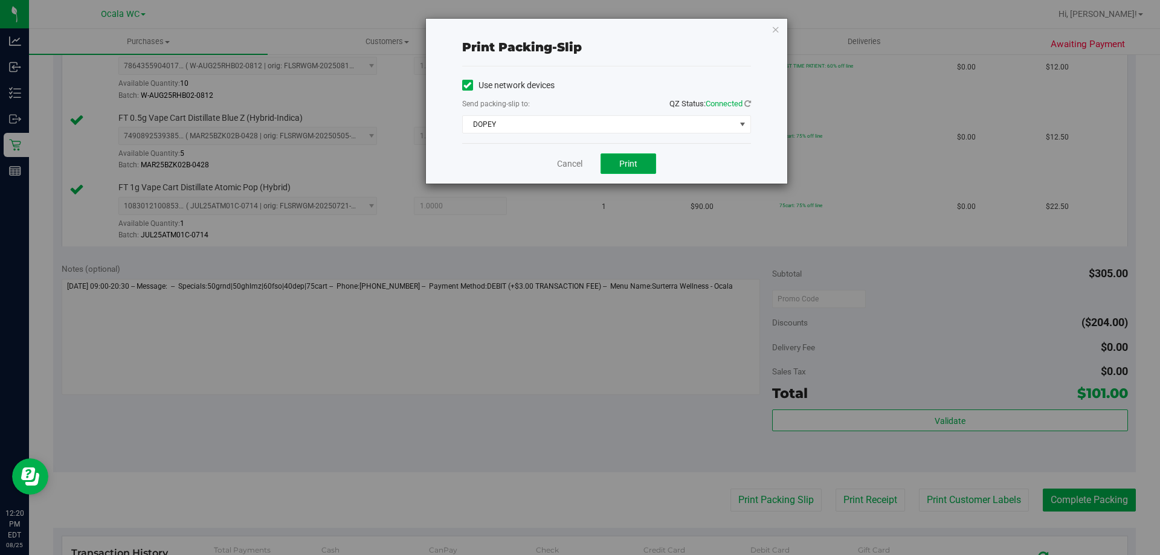
click at [634, 161] on span "Print" at bounding box center [628, 164] width 18 height 10
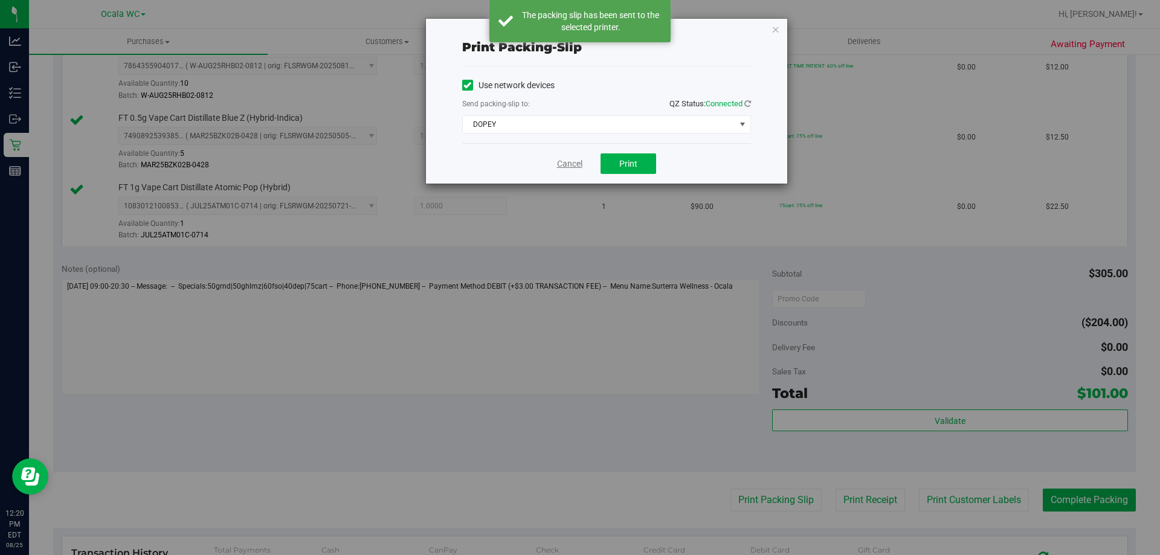
click at [566, 164] on link "Cancel" at bounding box center [569, 164] width 25 height 13
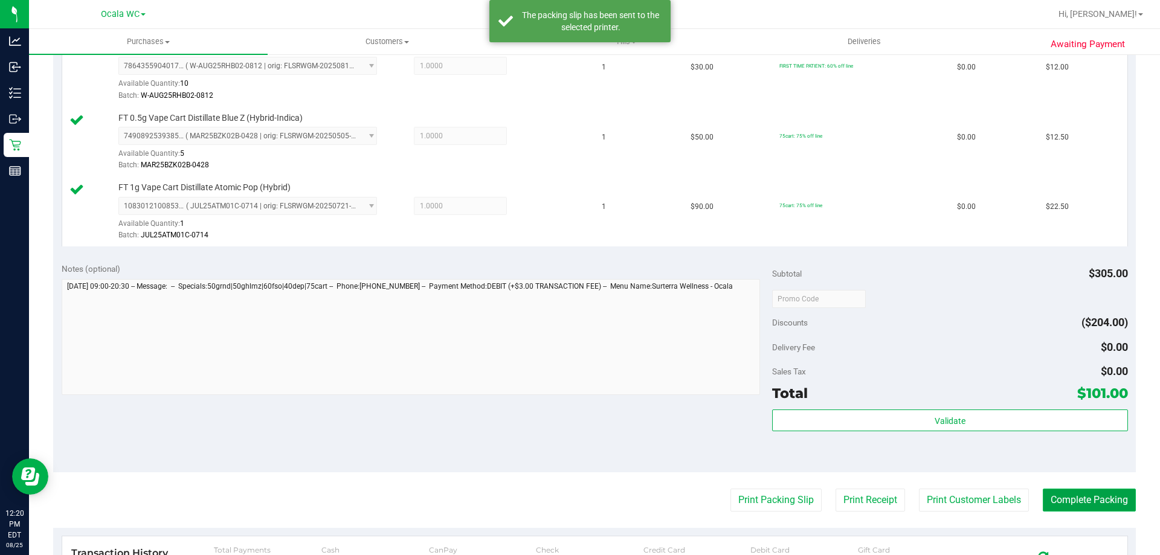
click at [1066, 505] on button "Complete Packing" at bounding box center [1089, 500] width 93 height 23
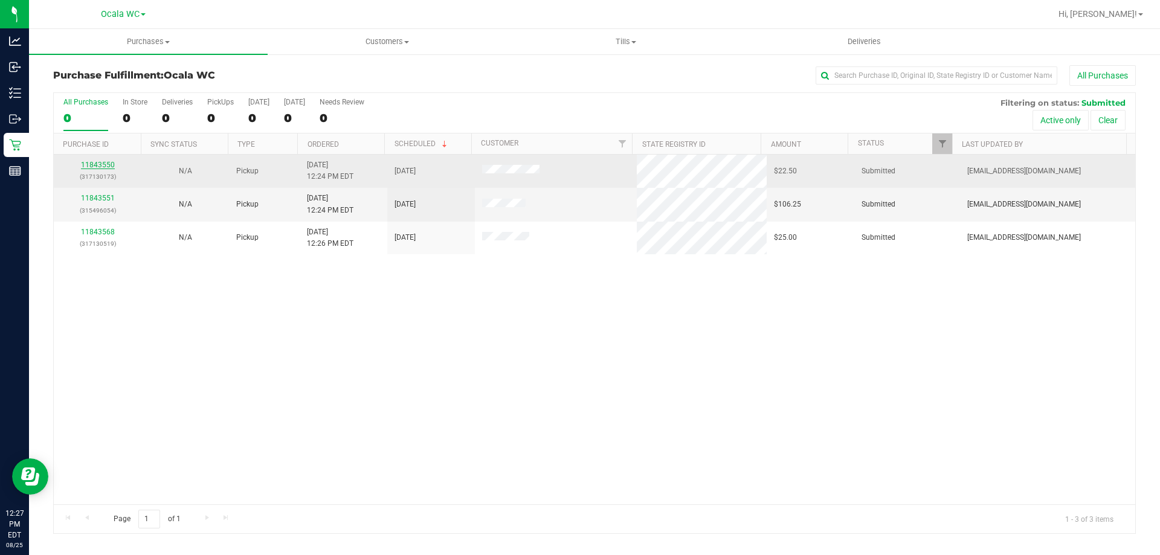
click at [101, 162] on link "11843550" at bounding box center [98, 165] width 34 height 8
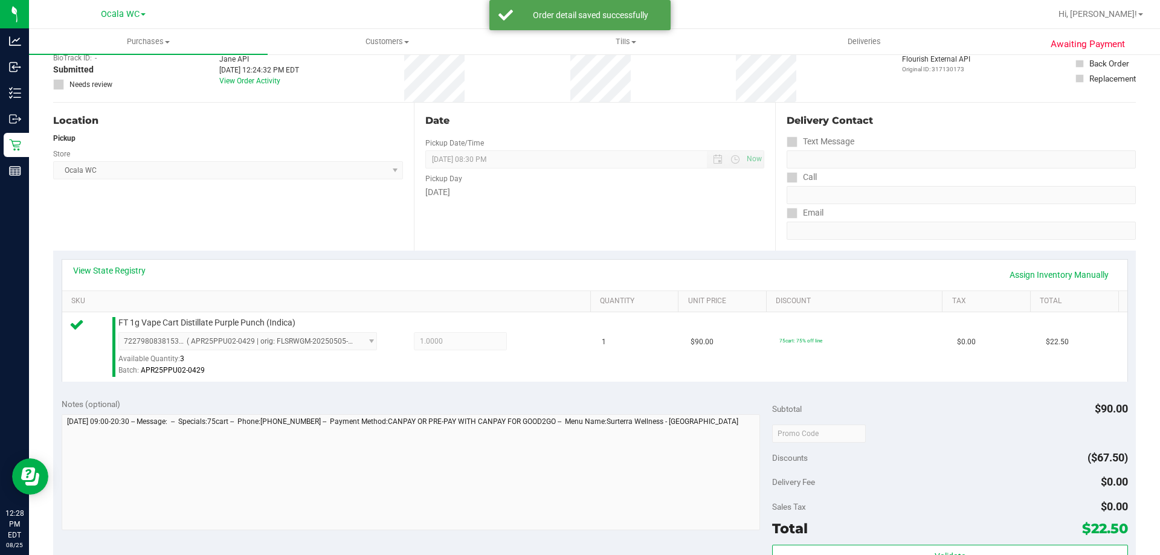
scroll to position [181, 0]
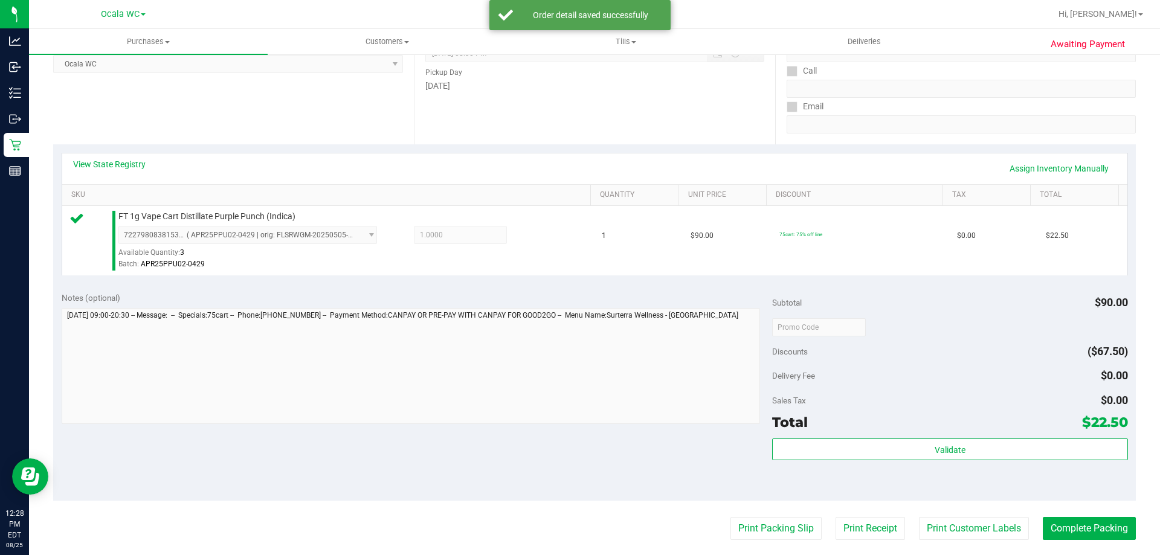
click at [972, 461] on div "Validate" at bounding box center [949, 466] width 355 height 54
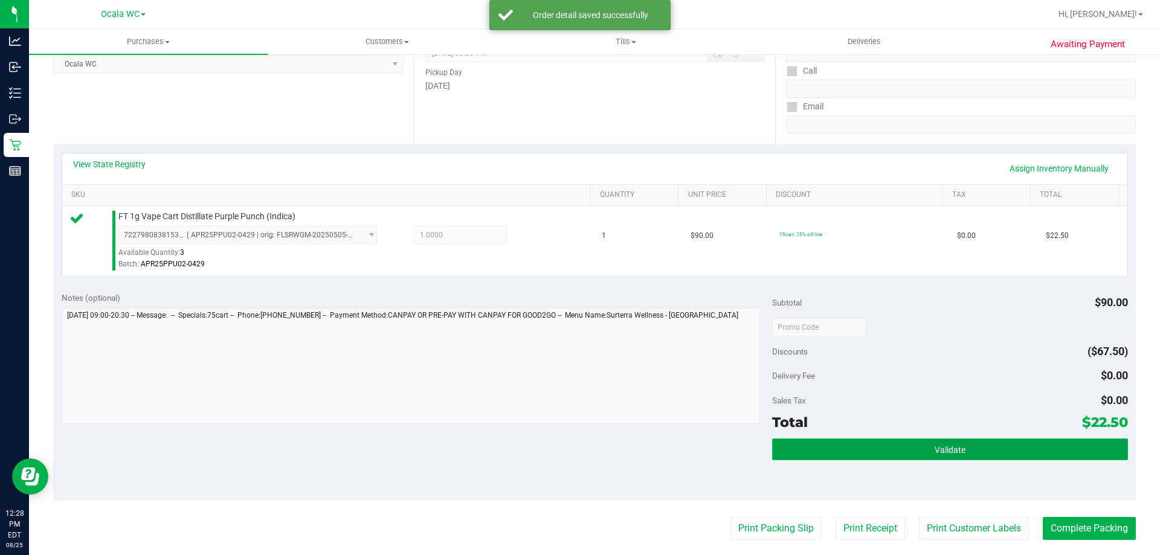
click at [962, 446] on button "Validate" at bounding box center [949, 450] width 355 height 22
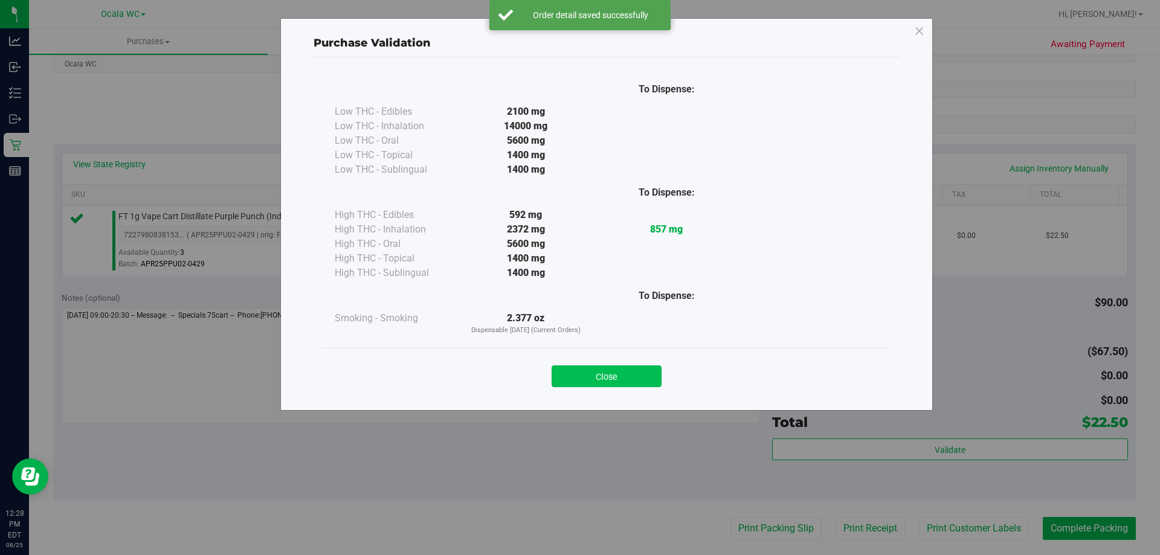
click at [639, 376] on button "Close" at bounding box center [607, 377] width 110 height 22
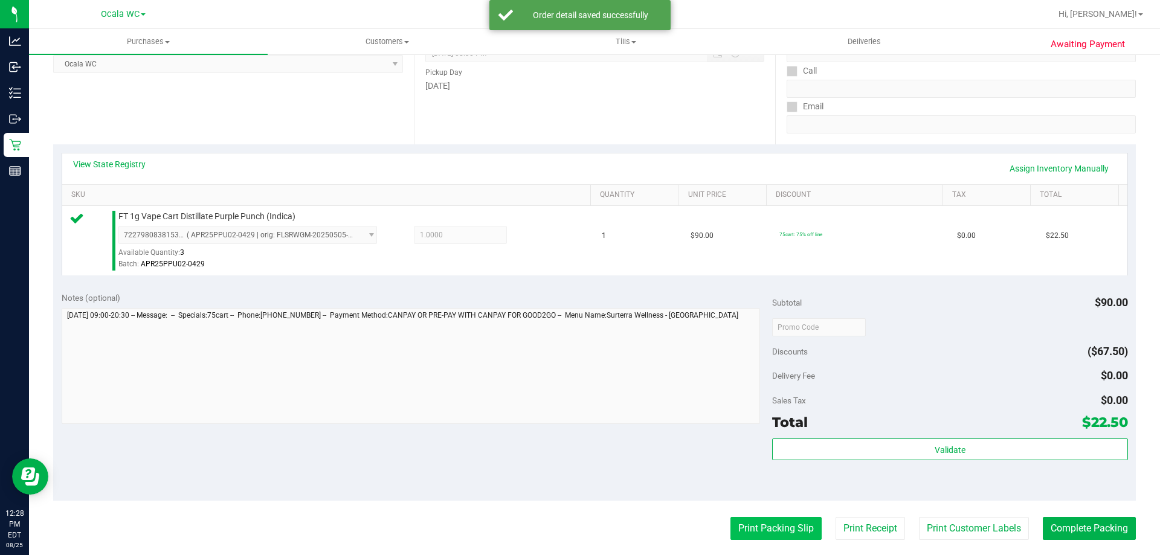
click at [785, 530] on button "Print Packing Slip" at bounding box center [775, 528] width 91 height 23
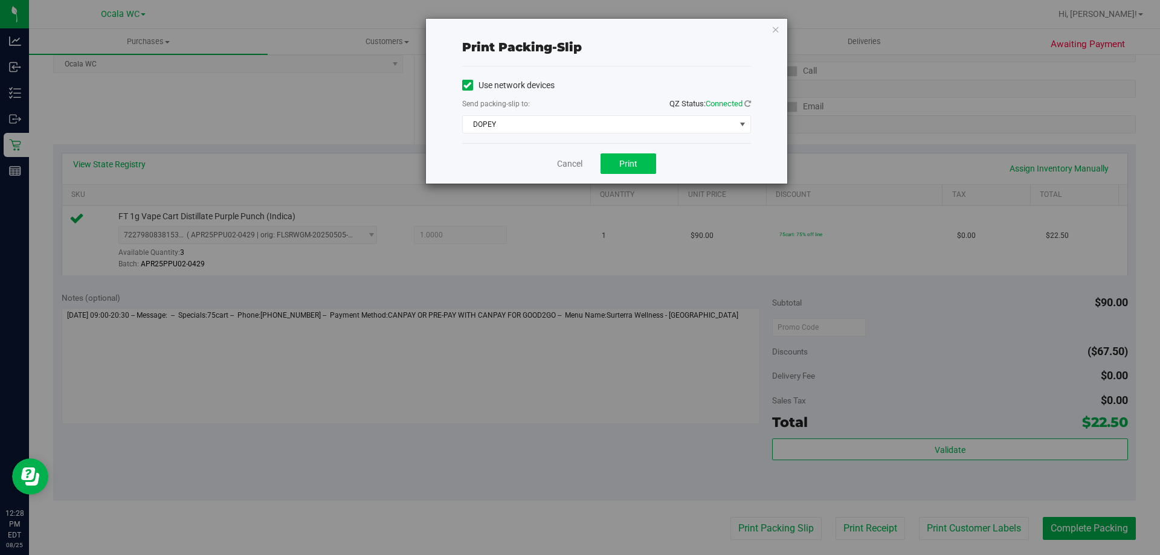
drag, startPoint x: 639, startPoint y: 143, endPoint x: 635, endPoint y: 161, distance: 18.6
click at [640, 146] on div "Print packing-slip Use network devices Send packing-slip to: QZ Status: Connect…" at bounding box center [606, 101] width 361 height 165
click at [635, 165] on span "Print" at bounding box center [628, 164] width 18 height 10
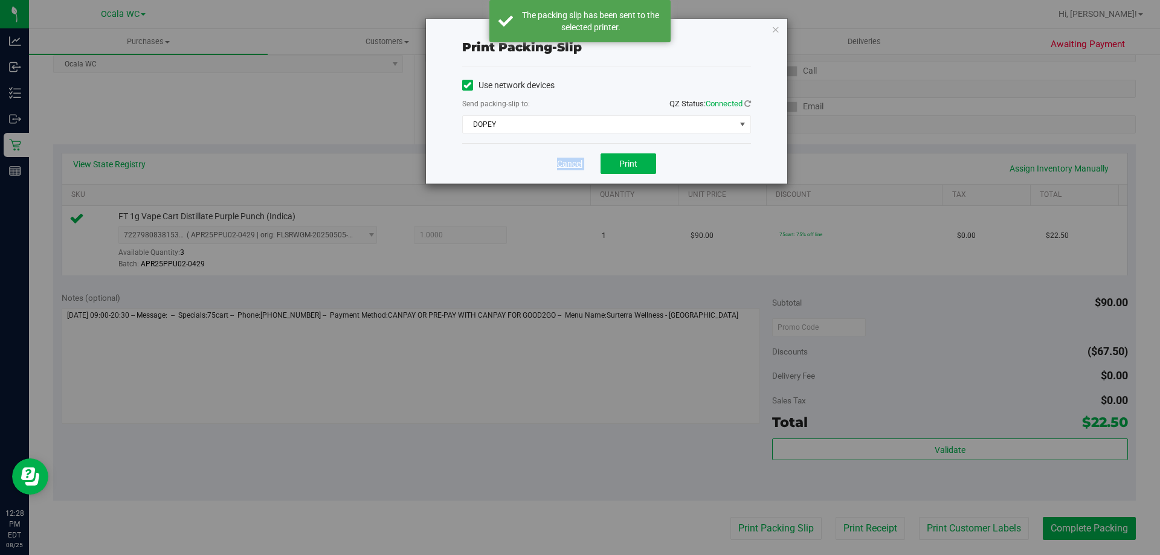
click at [564, 161] on link "Cancel" at bounding box center [569, 164] width 25 height 13
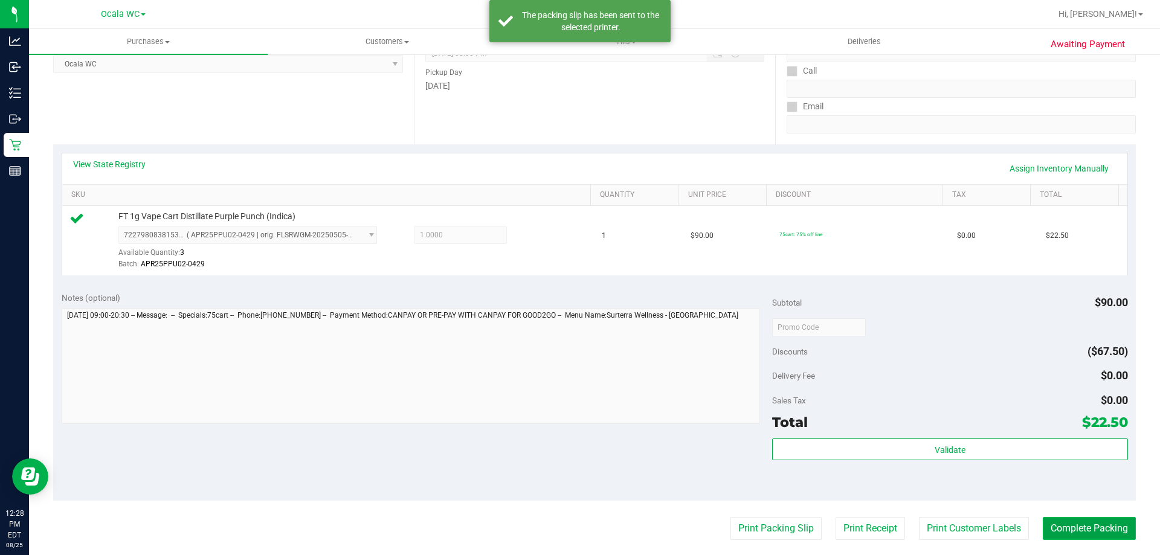
click at [1082, 522] on button "Complete Packing" at bounding box center [1089, 528] width 93 height 23
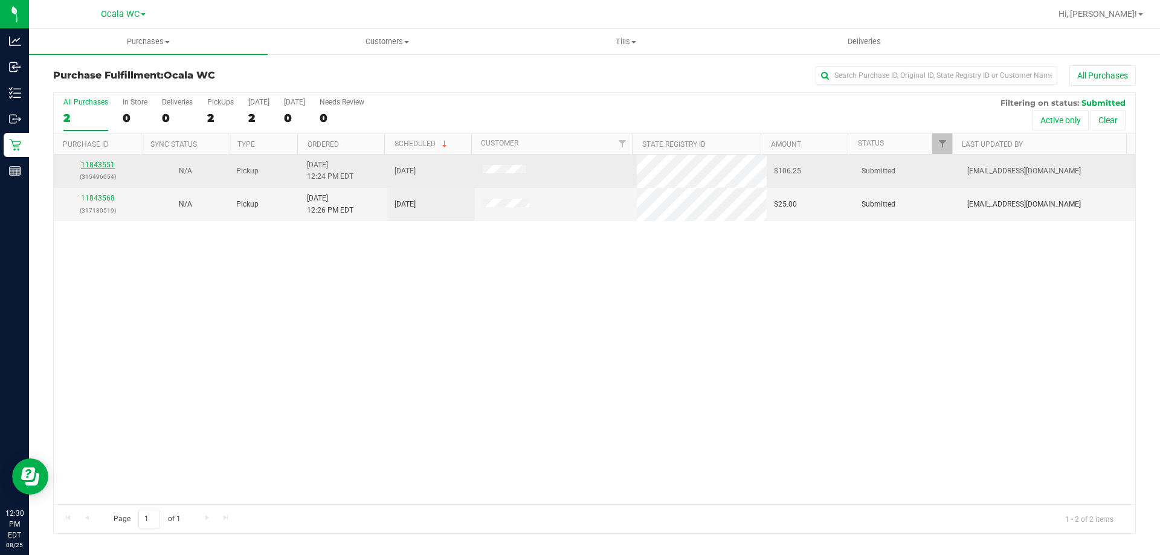
click at [104, 166] on link "11843551" at bounding box center [98, 165] width 34 height 8
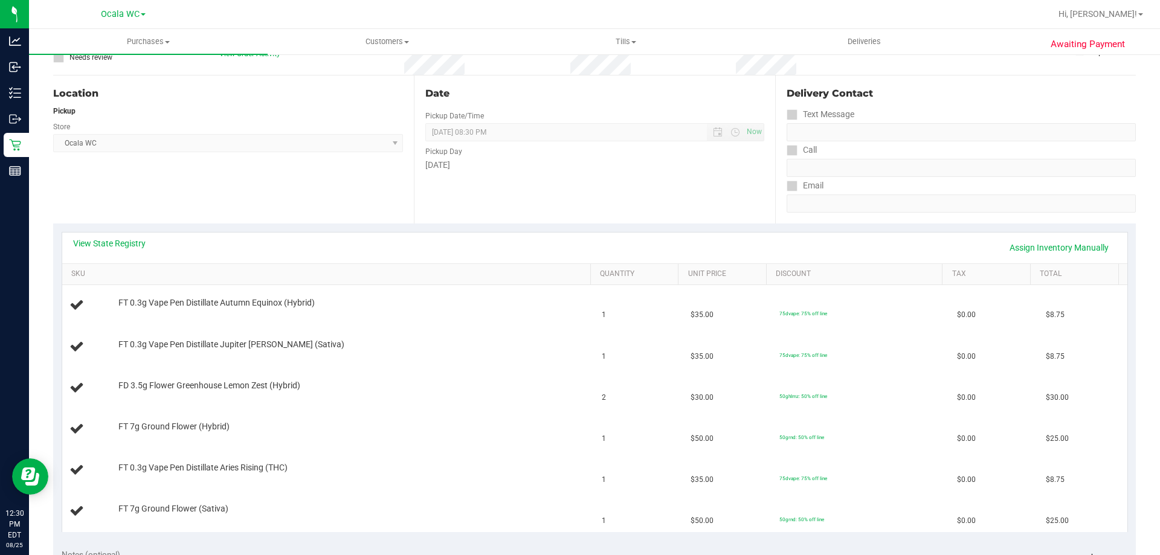
scroll to position [121, 0]
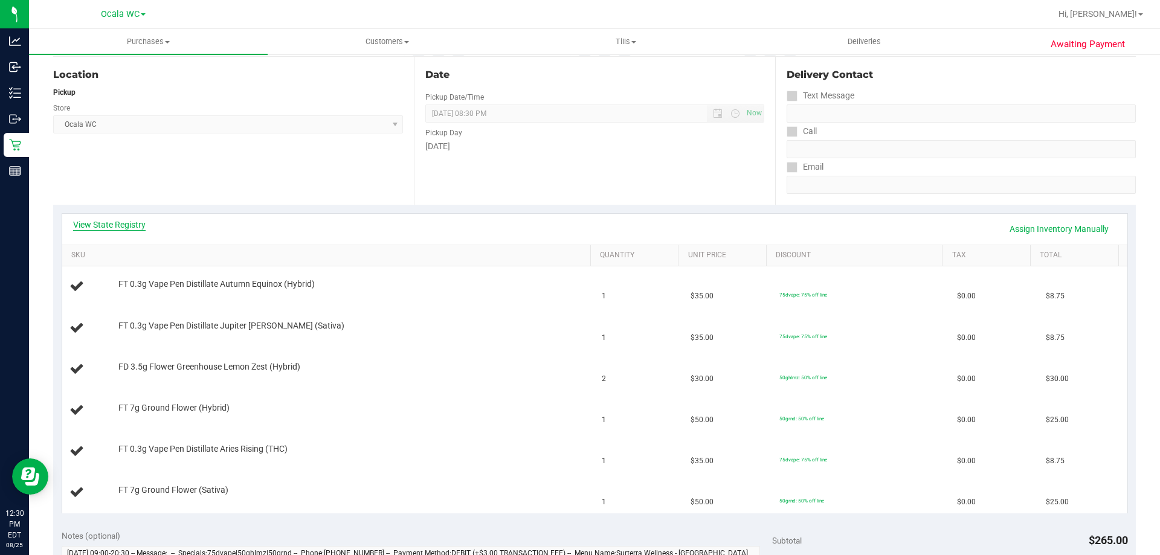
click at [118, 221] on link "View State Registry" at bounding box center [109, 225] width 73 height 12
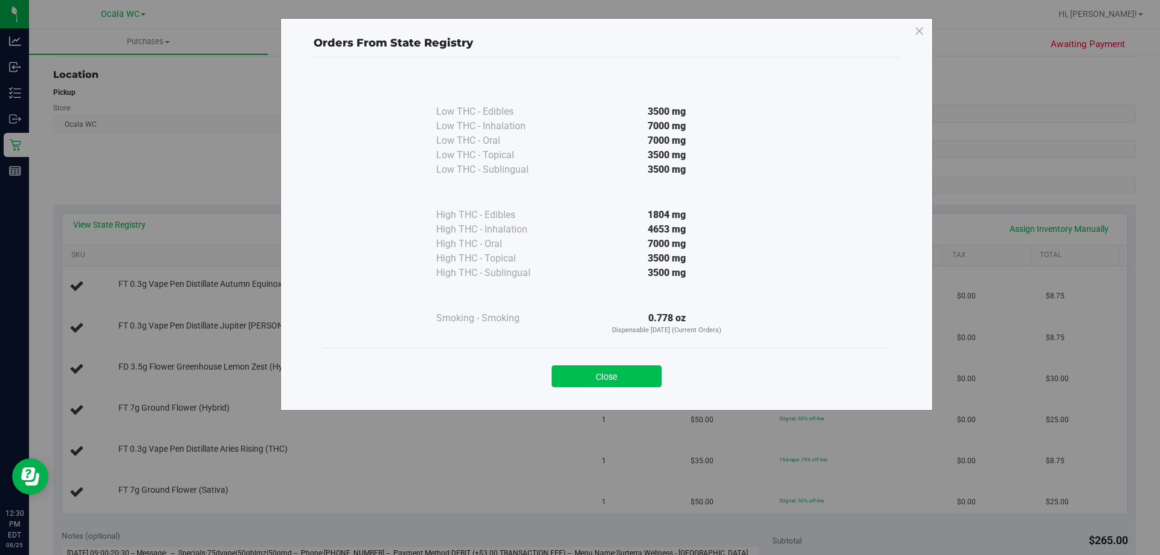
click at [628, 367] on button "Close" at bounding box center [607, 377] width 110 height 22
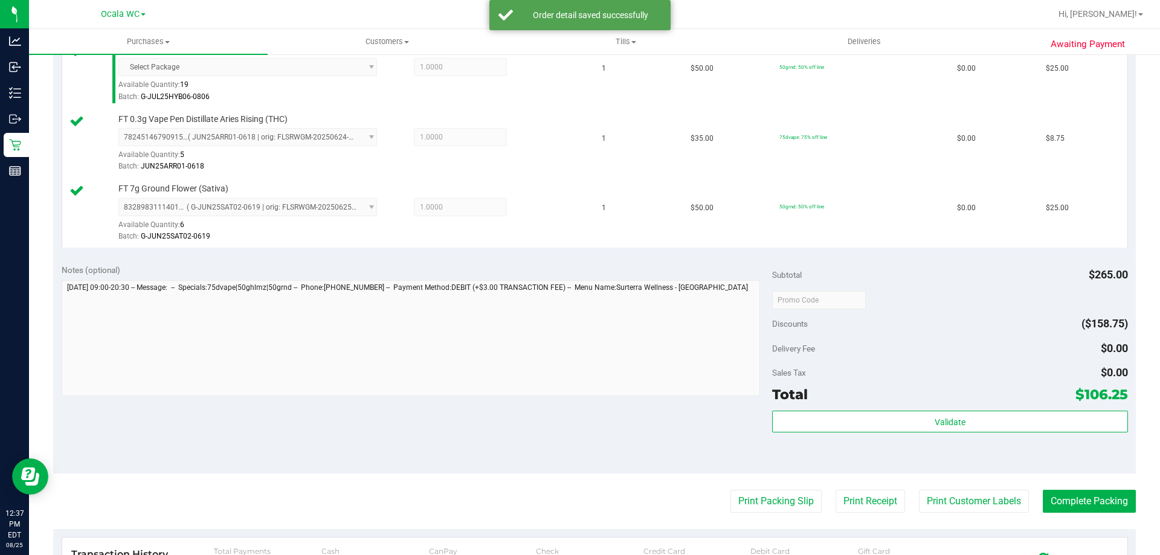
scroll to position [562, 0]
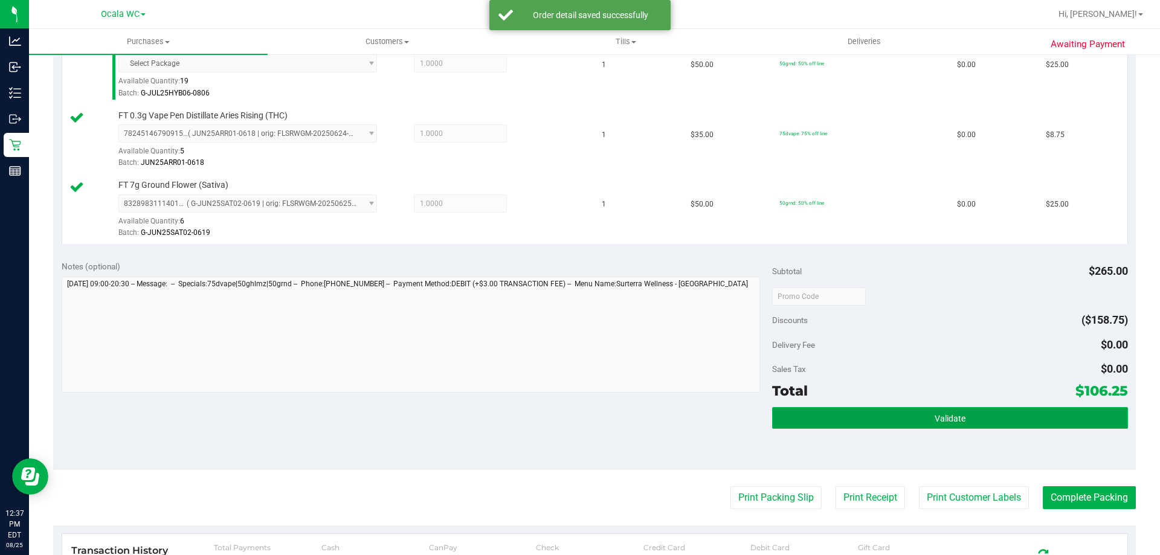
click at [968, 419] on button "Validate" at bounding box center [949, 418] width 355 height 22
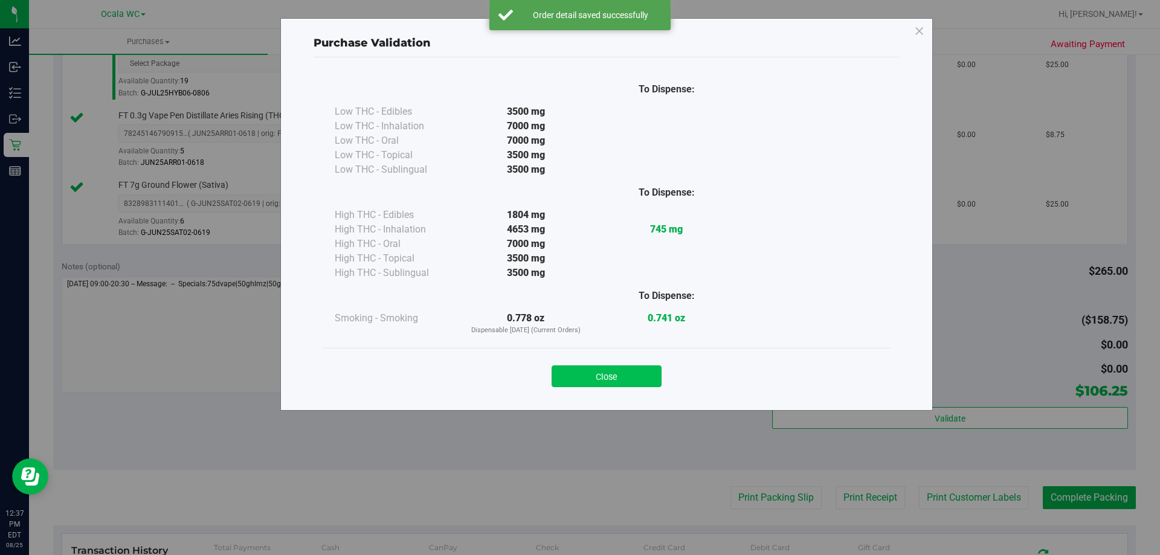
click at [584, 375] on button "Close" at bounding box center [607, 377] width 110 height 22
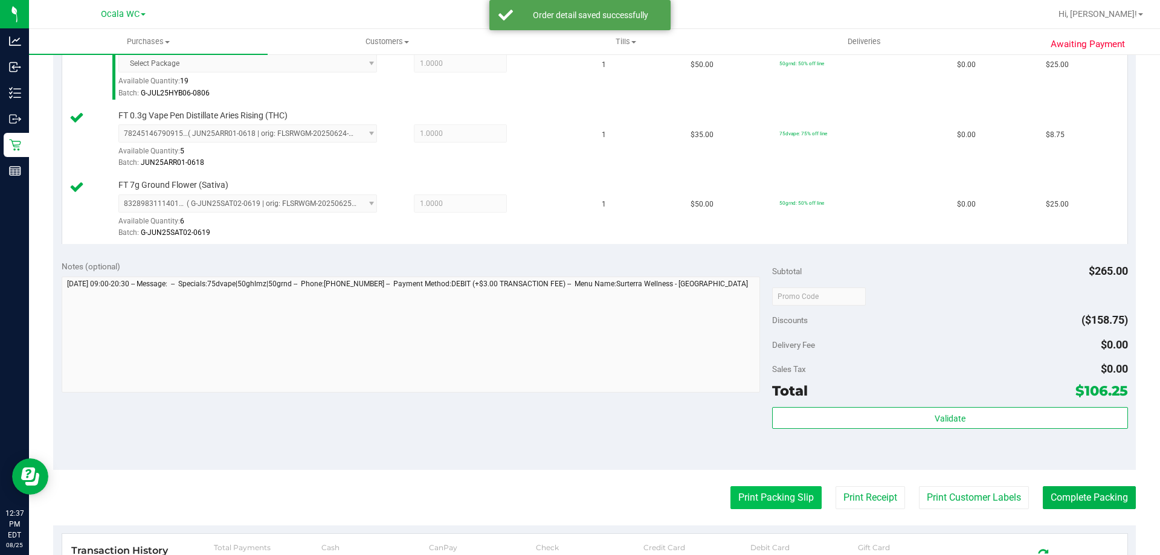
click at [742, 489] on button "Print Packing Slip" at bounding box center [775, 497] width 91 height 23
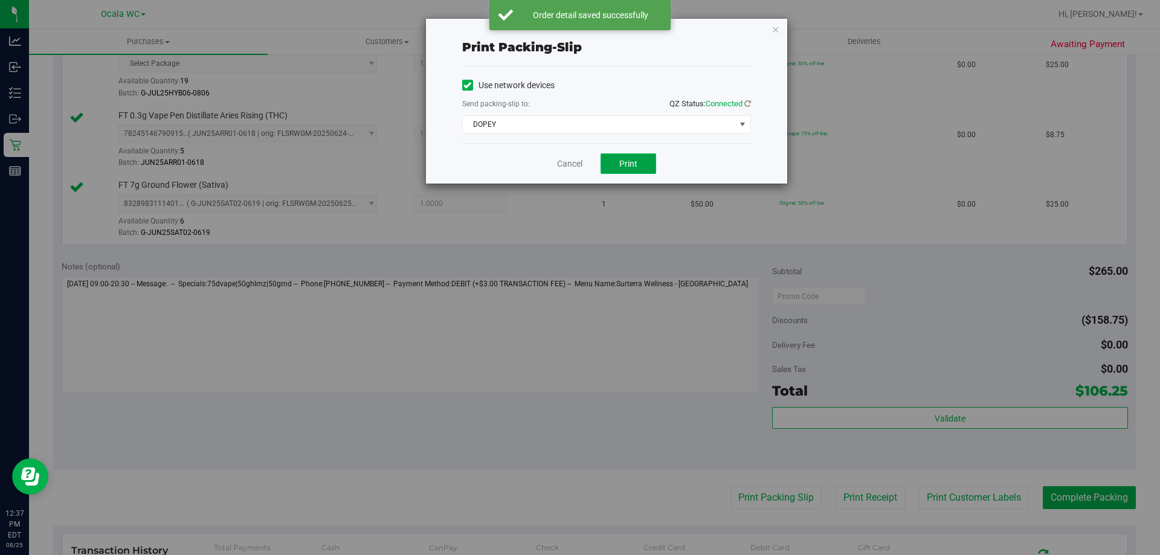
click at [631, 161] on span "Print" at bounding box center [628, 164] width 18 height 10
click at [566, 164] on link "Cancel" at bounding box center [569, 164] width 25 height 13
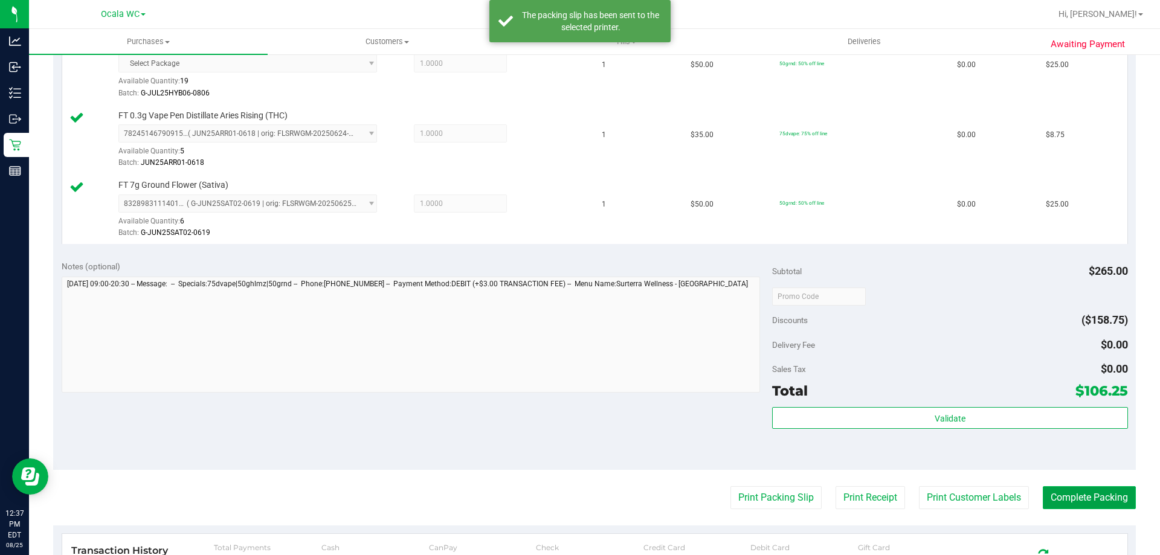
click at [1067, 493] on button "Complete Packing" at bounding box center [1089, 497] width 93 height 23
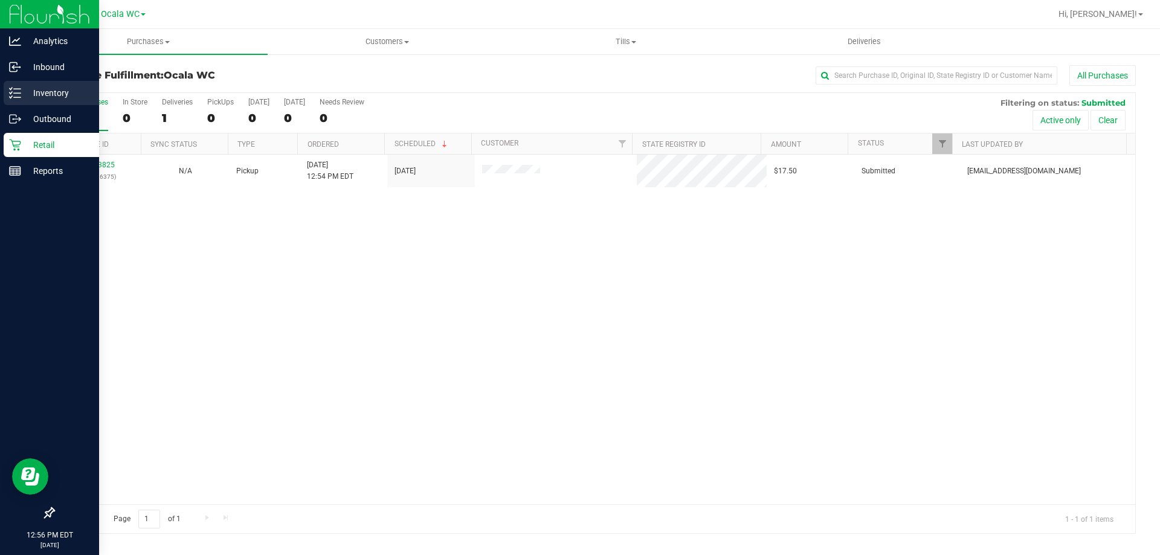
click at [28, 91] on p "Inventory" at bounding box center [57, 93] width 73 height 15
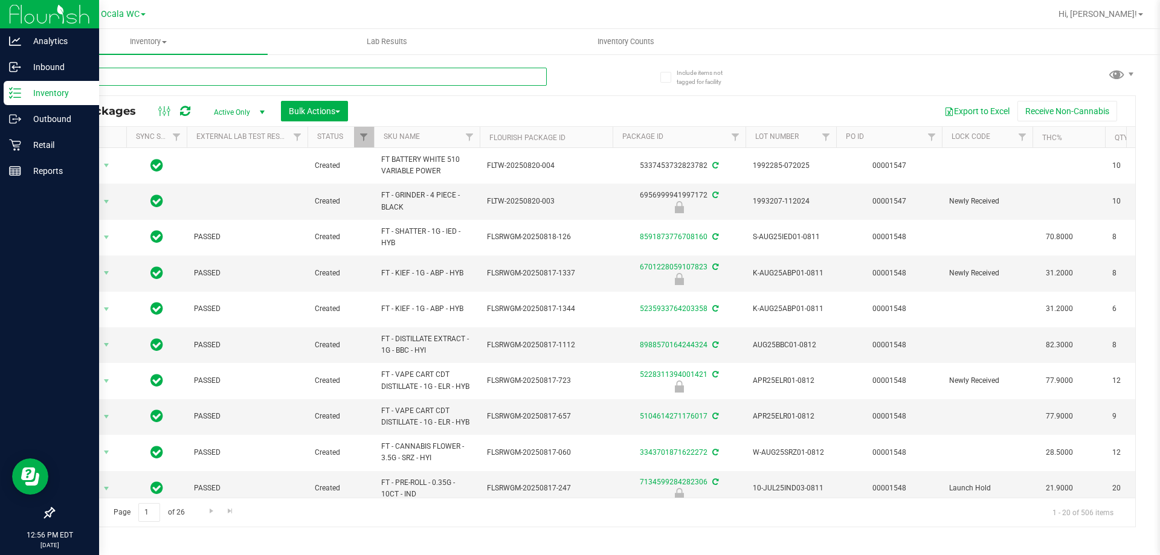
click at [178, 79] on input "text" at bounding box center [300, 77] width 494 height 18
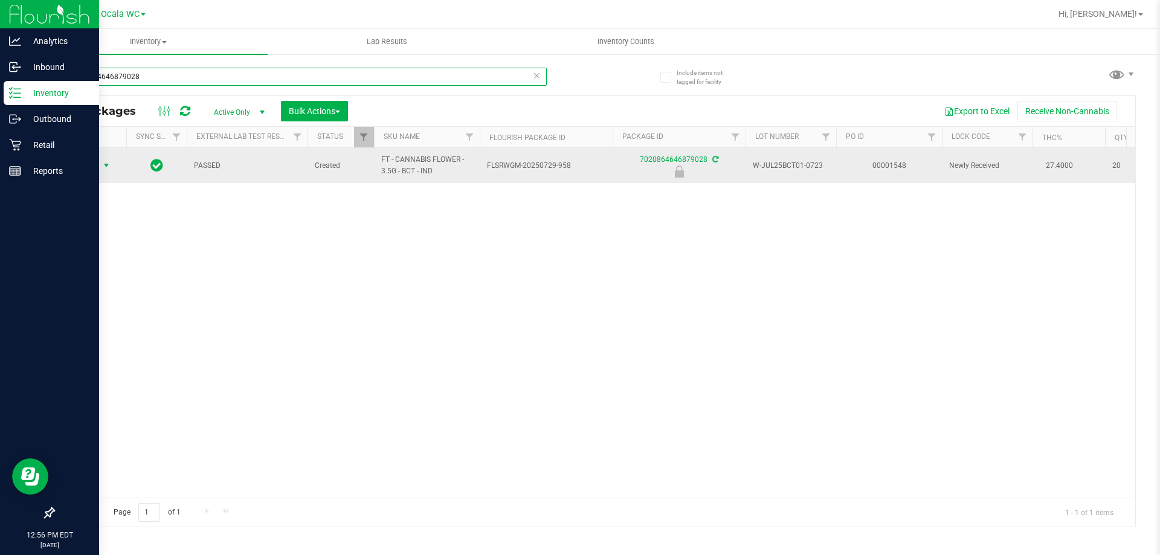
type input "7020864646879028"
click at [88, 171] on span "Action" at bounding box center [82, 165] width 33 height 17
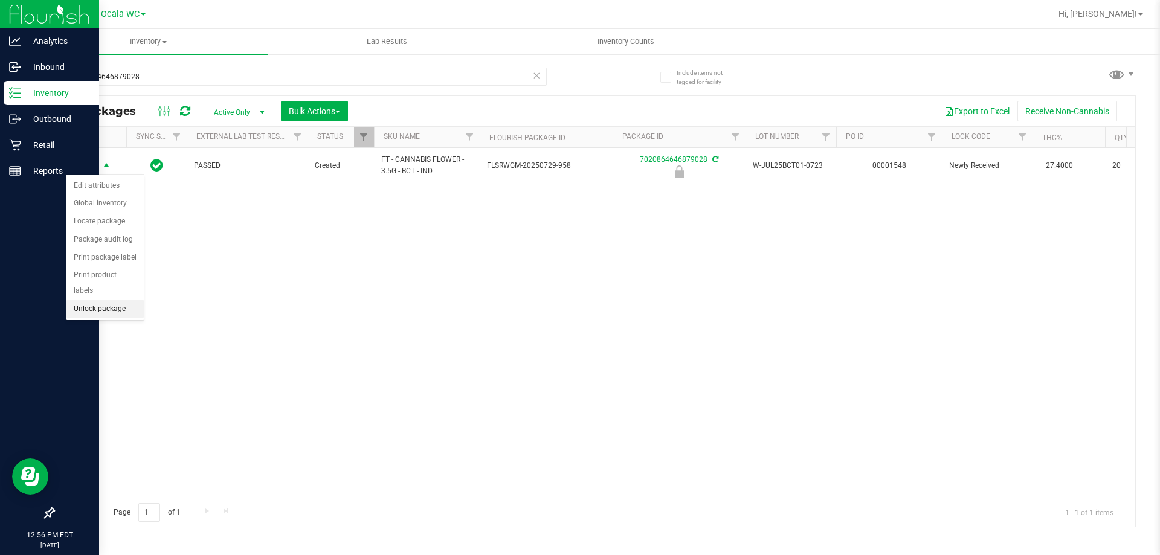
click at [105, 300] on li "Unlock package" at bounding box center [104, 309] width 77 height 18
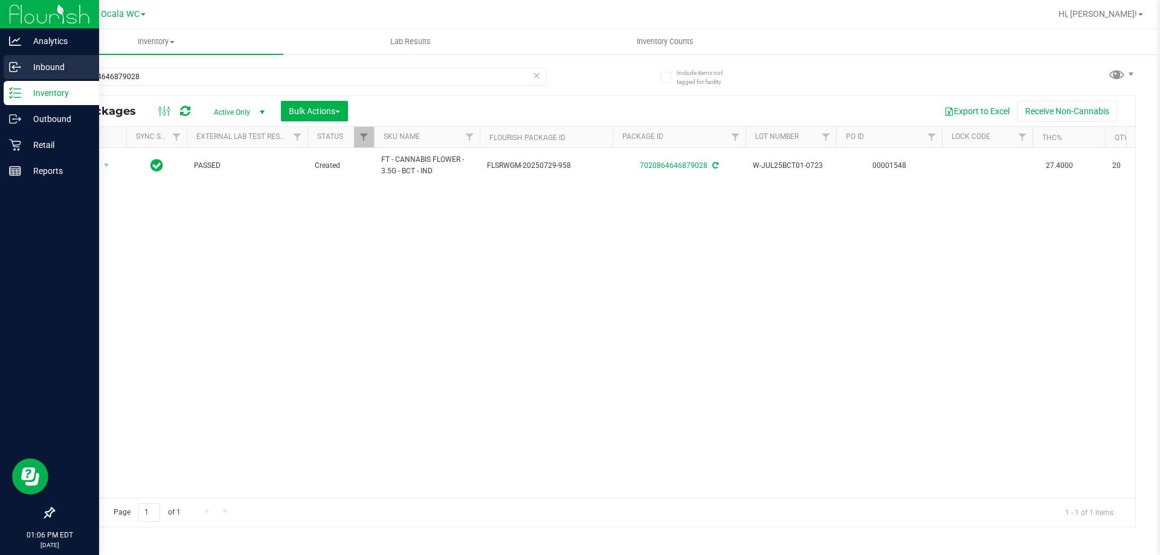
click at [60, 63] on p "Inbound" at bounding box center [57, 67] width 73 height 15
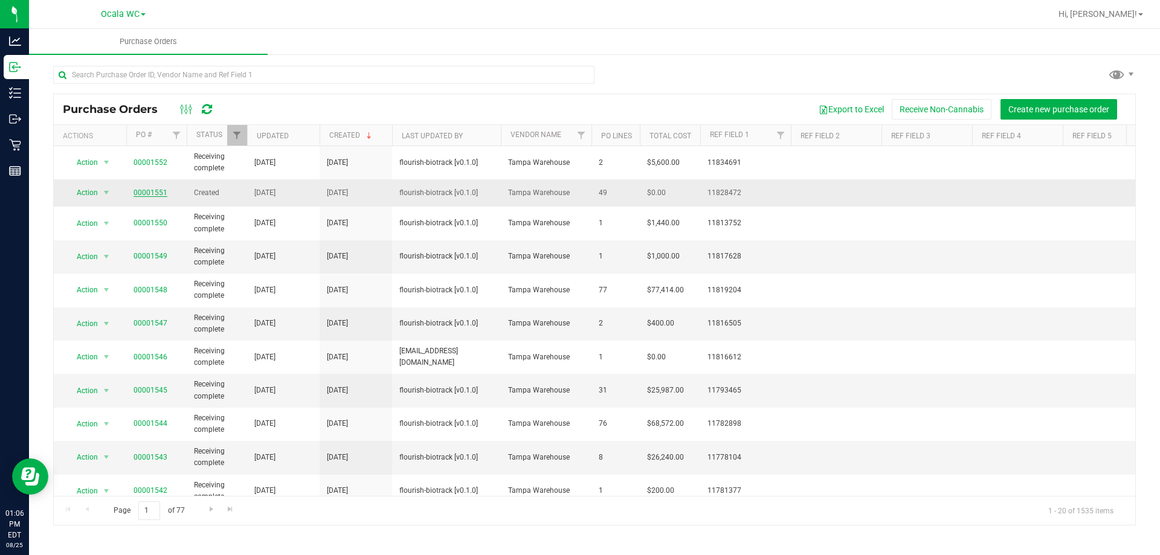
click at [151, 196] on link "00001551" at bounding box center [151, 193] width 34 height 8
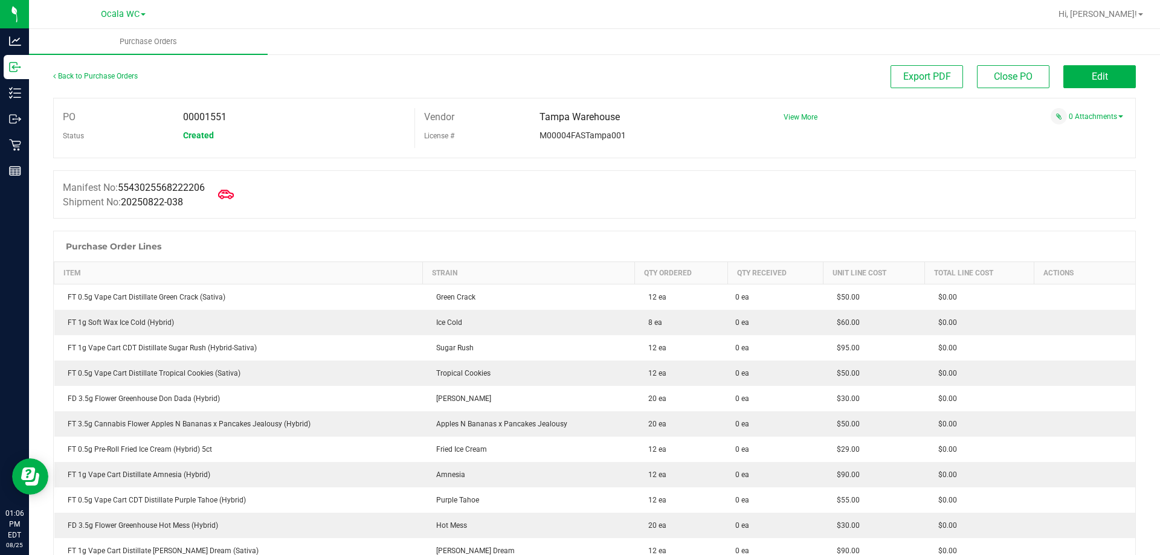
click at [234, 190] on icon at bounding box center [226, 195] width 16 height 16
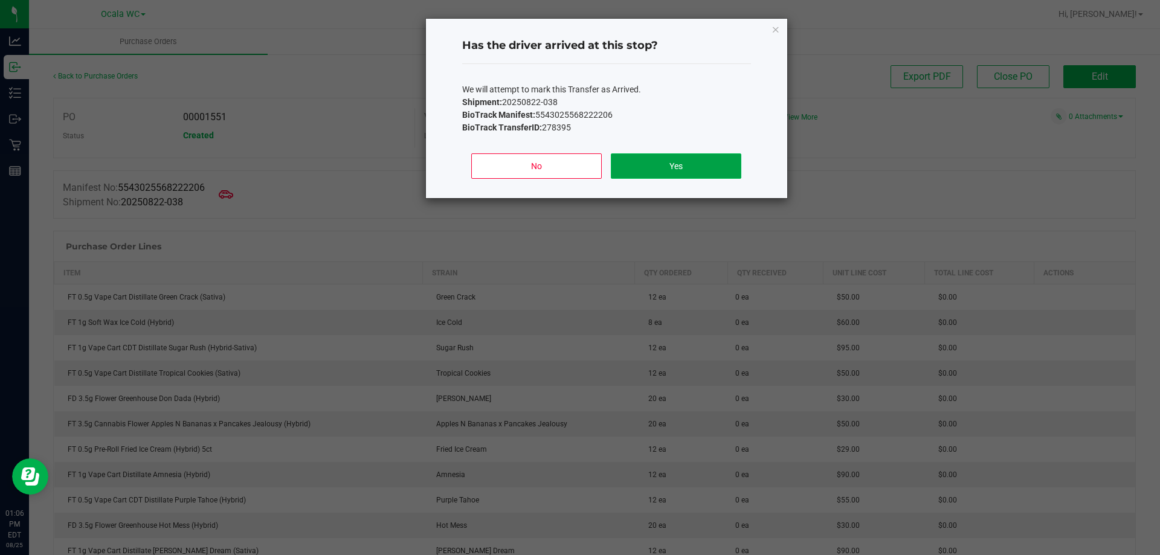
click at [676, 163] on button "Yes" at bounding box center [676, 165] width 130 height 25
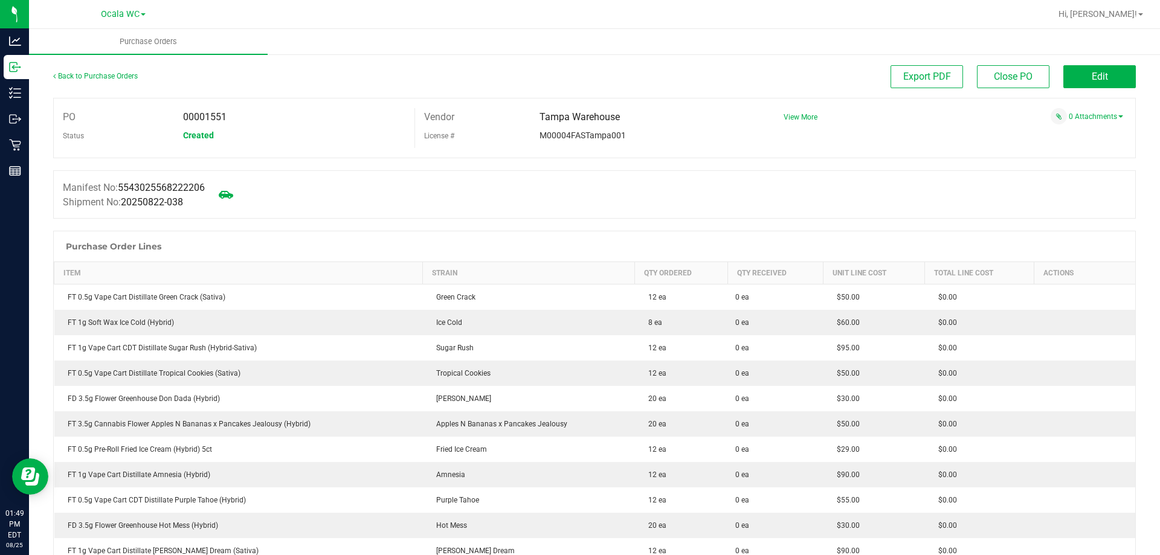
click at [608, 208] on div "Manifest No: 5543025568222206 Shipment No: 20250822-038" at bounding box center [594, 194] width 1083 height 48
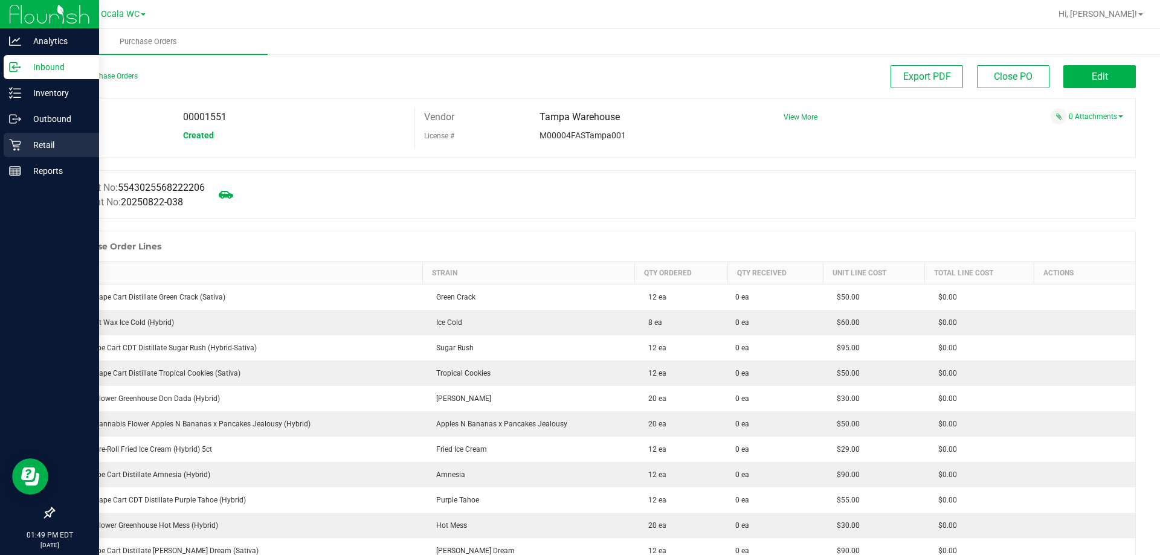
click at [31, 145] on p "Retail" at bounding box center [57, 145] width 73 height 15
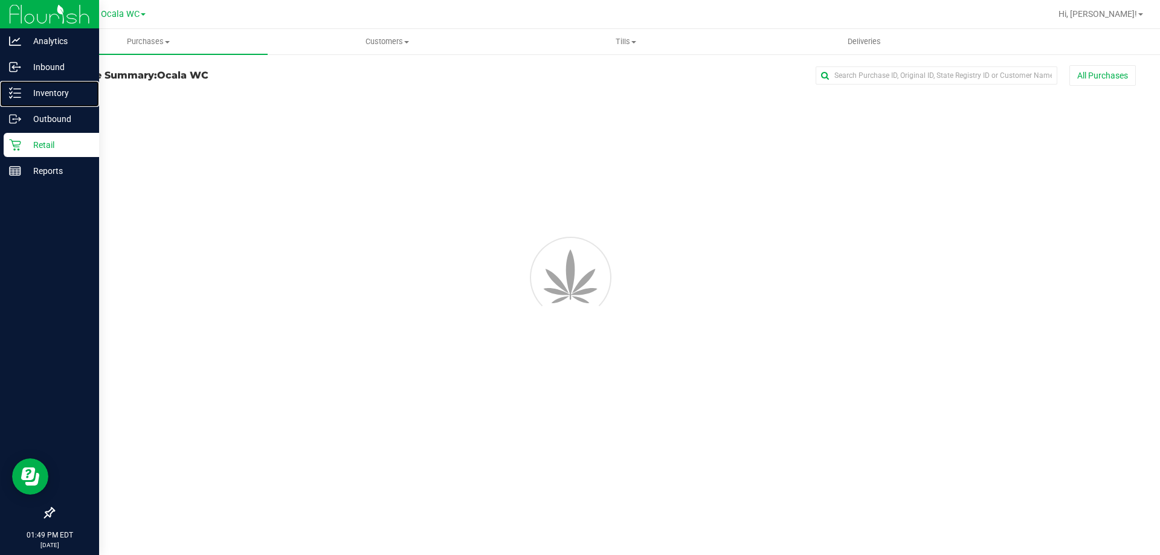
click at [55, 91] on p "Inventory" at bounding box center [57, 93] width 73 height 15
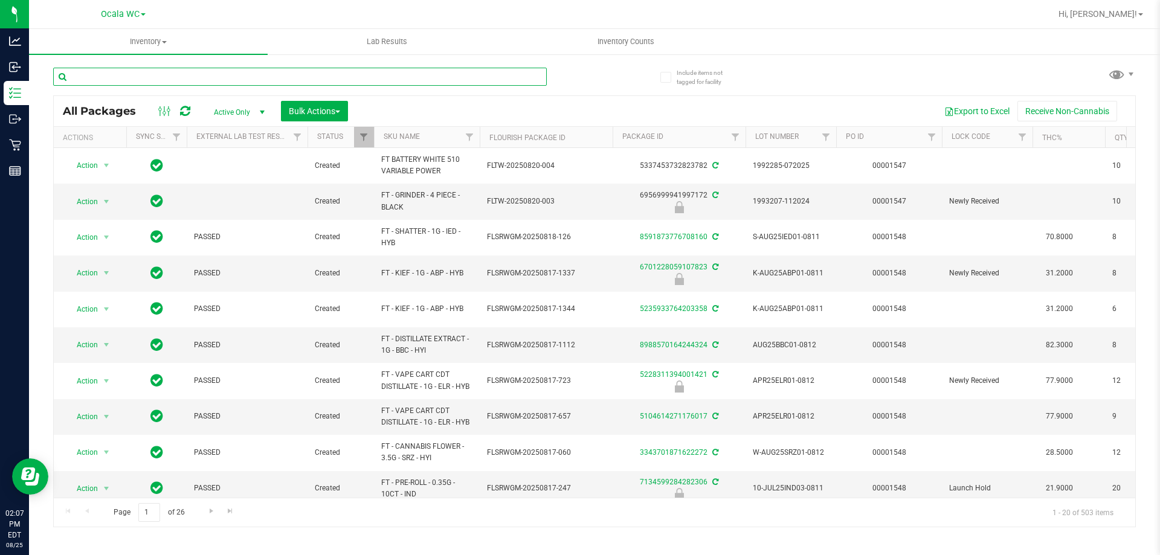
click at [161, 80] on input "text" at bounding box center [300, 77] width 494 height 18
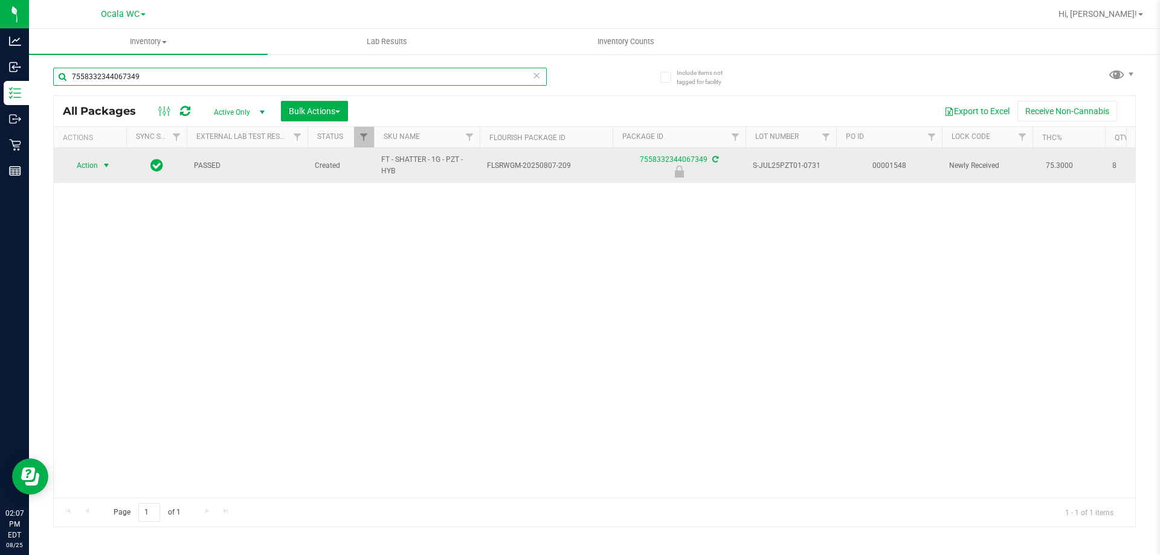
type input "7558332344067349"
click at [83, 171] on span "Action" at bounding box center [82, 165] width 33 height 17
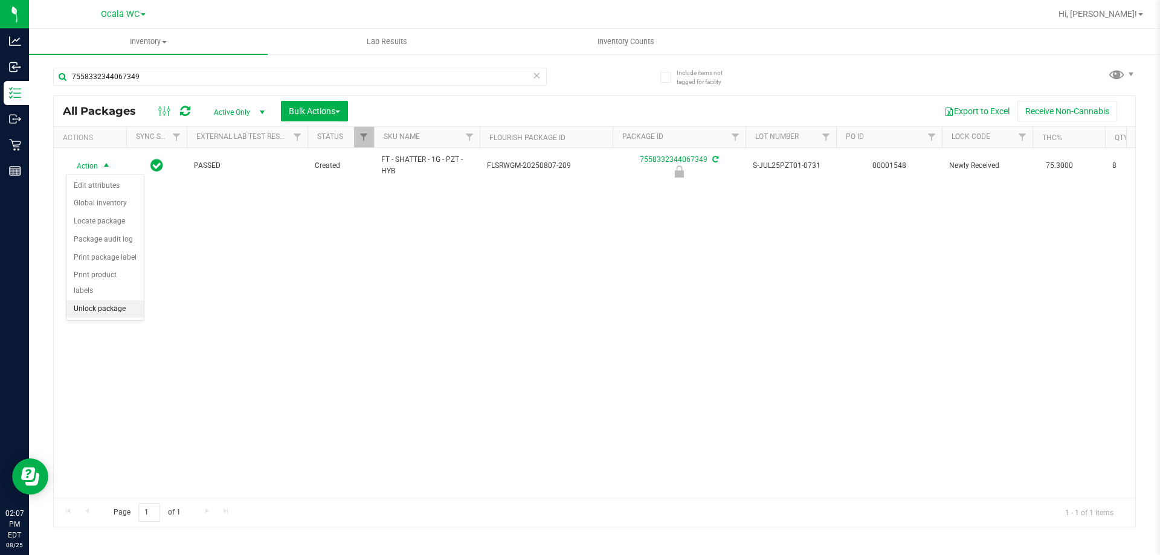
click at [112, 300] on li "Unlock package" at bounding box center [104, 309] width 77 height 18
